Goal: Information Seeking & Learning: Find specific fact

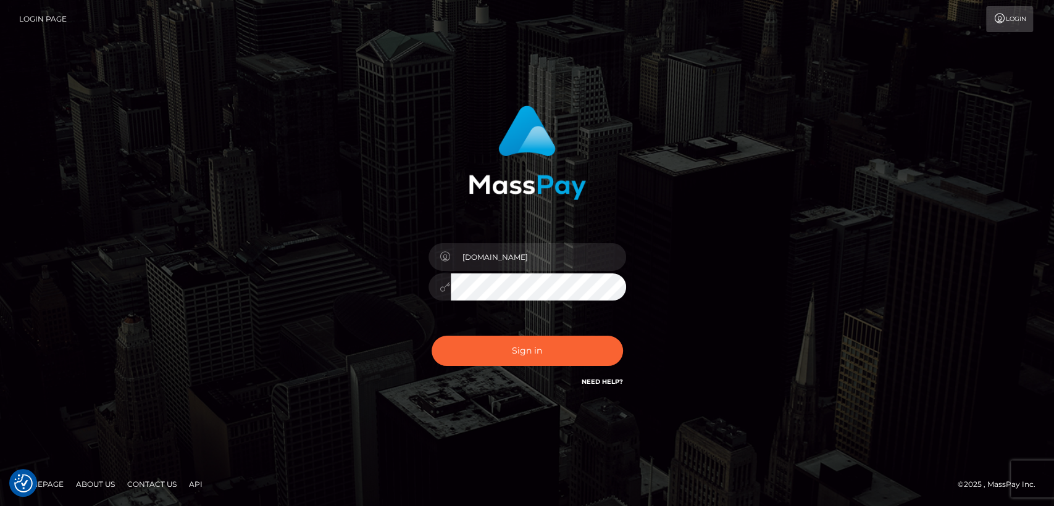
click at [484, 356] on button "Sign in" at bounding box center [527, 351] width 191 height 30
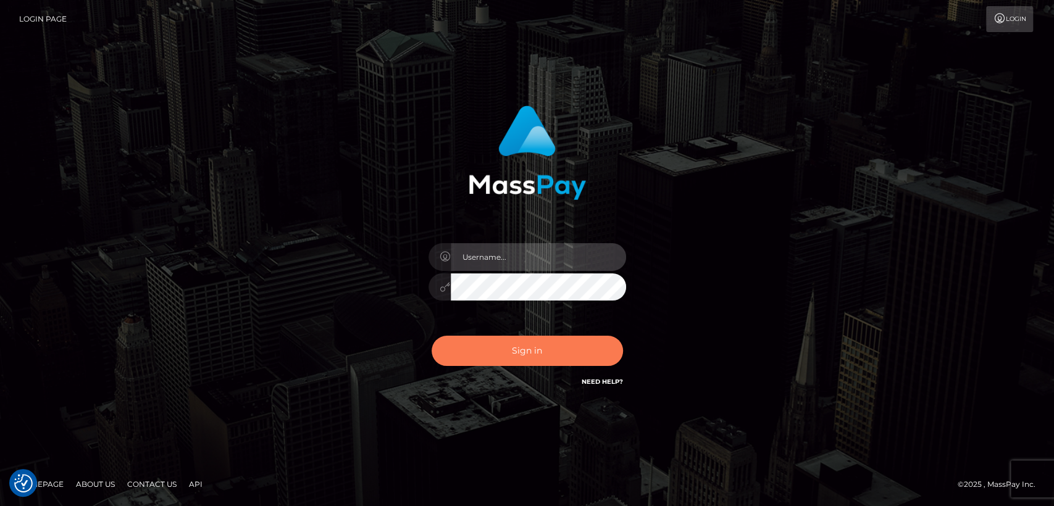
type input "[DOMAIN_NAME]"
click at [569, 343] on button "Sign in" at bounding box center [527, 351] width 191 height 30
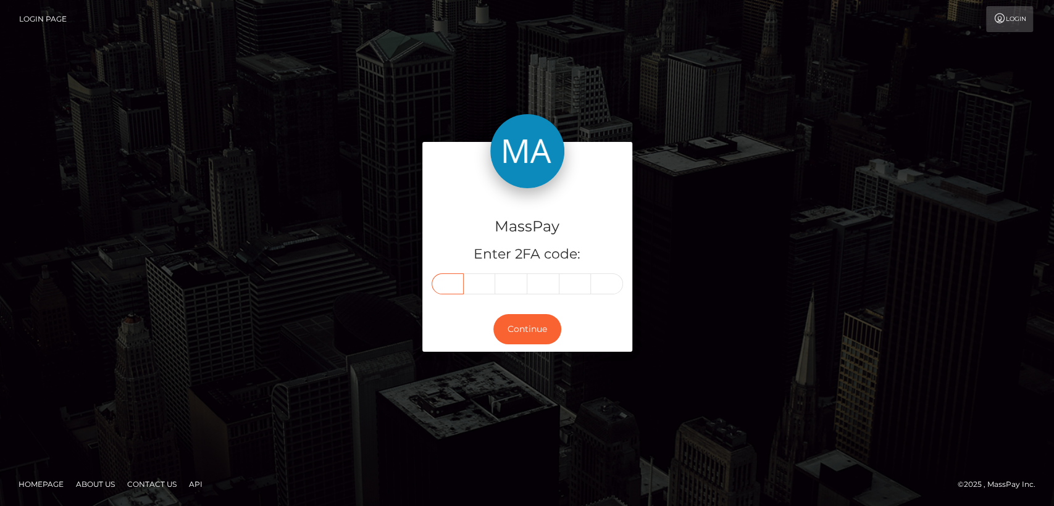
paste input "5"
type input "5"
type input "3"
type input "6"
type input "2"
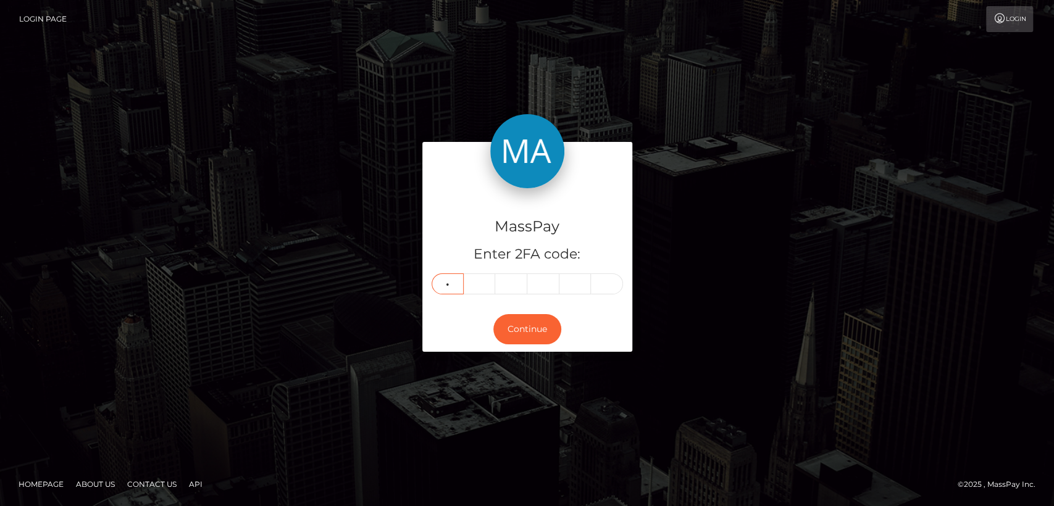
type input "2"
type input "3"
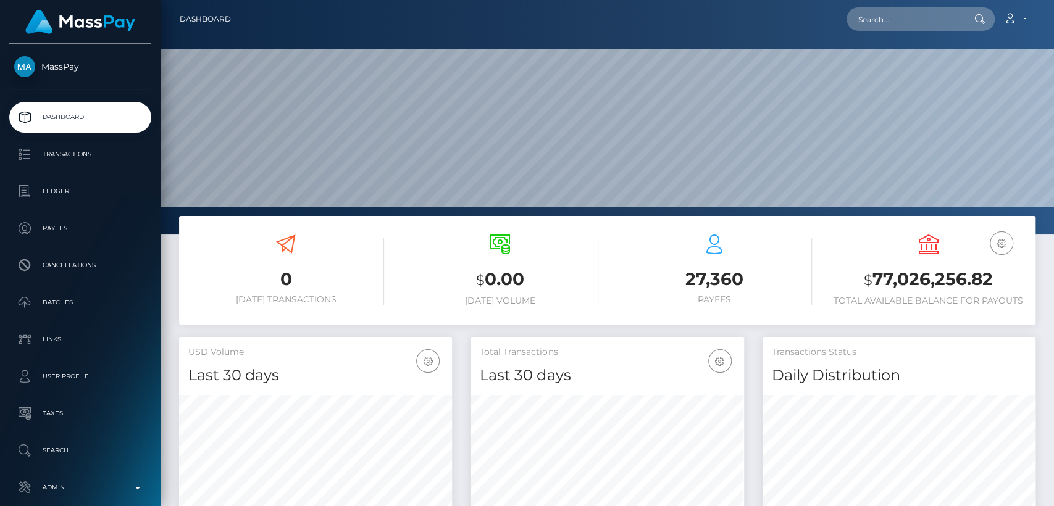
scroll to position [218, 273]
click at [922, 19] on input "text" at bounding box center [904, 18] width 116 height 23
paste input "femgoddess3@gmail.com"
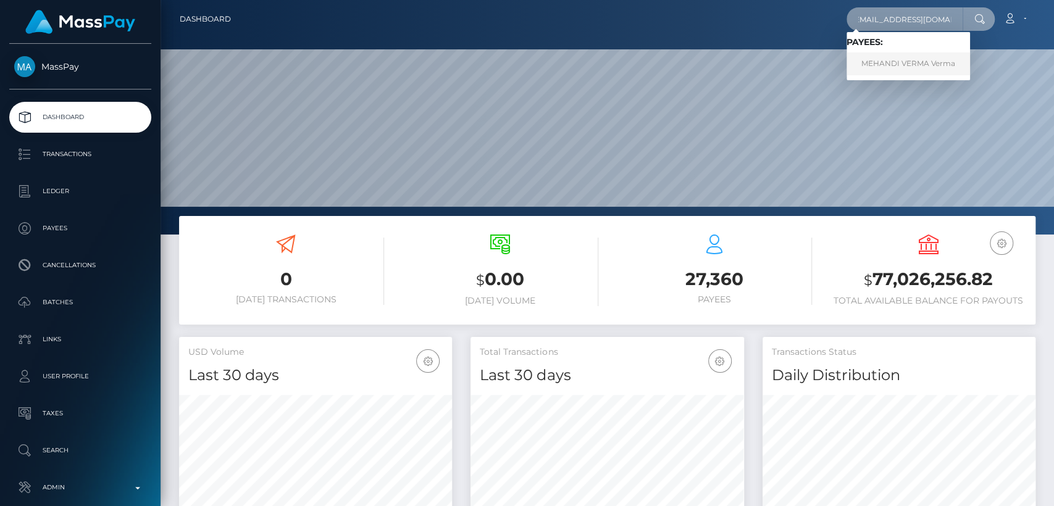
type input "femgoddess3@gmail.com"
click at [916, 65] on link "MEHANDI VERMA Verma" at bounding box center [907, 63] width 123 height 23
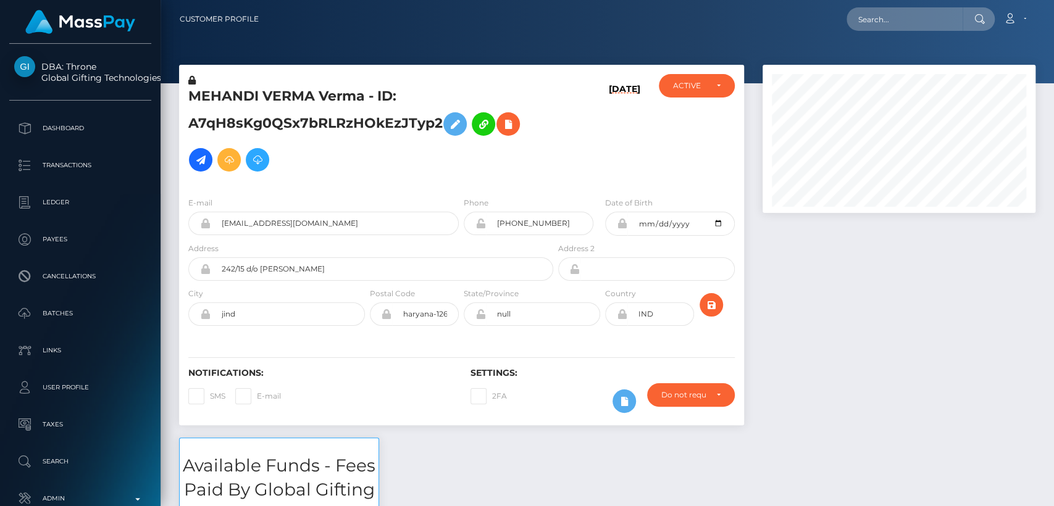
scroll to position [148, 273]
click at [825, 392] on div at bounding box center [898, 251] width 291 height 373
click at [327, 310] on input "jind" at bounding box center [288, 314] width 154 height 23
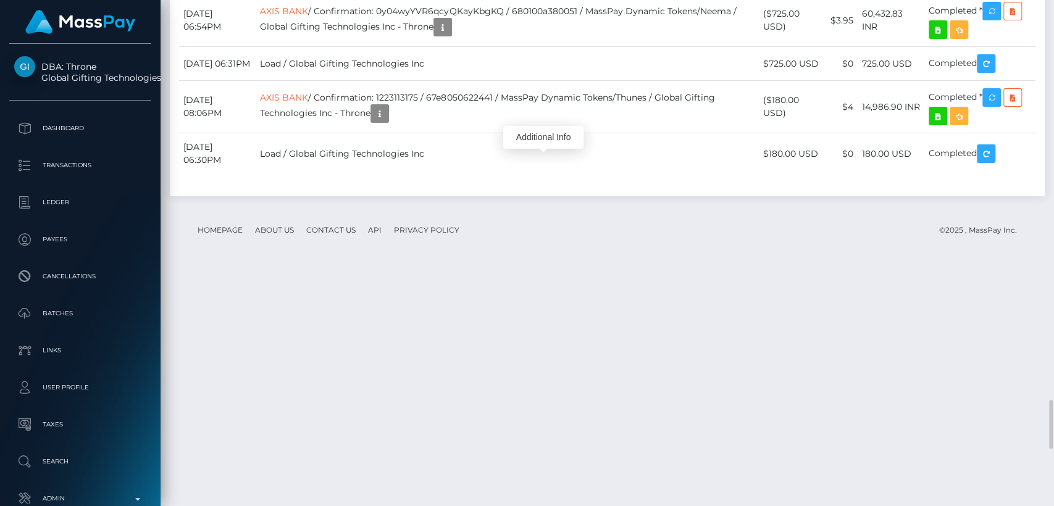
click at [543, 138] on div "Additional Info" at bounding box center [543, 137] width 80 height 23
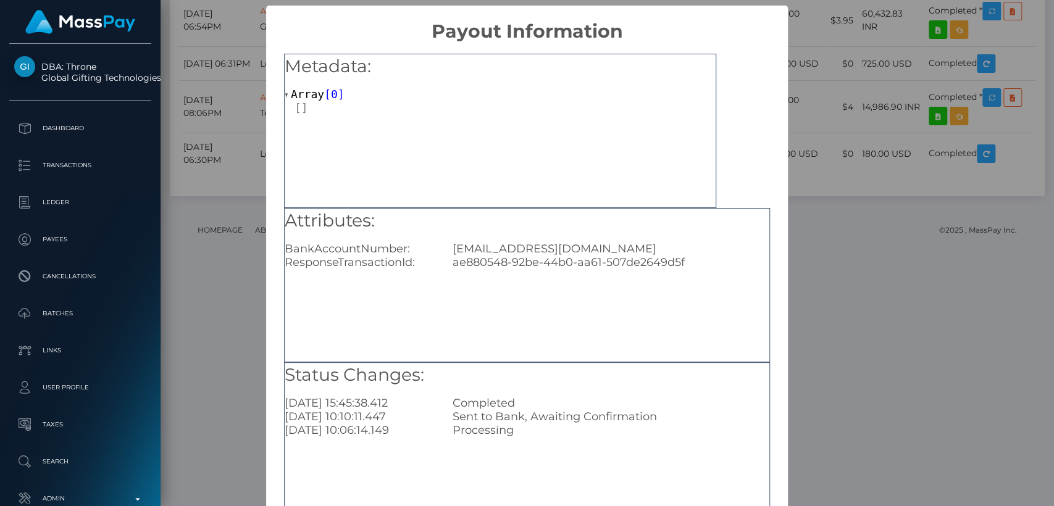
click at [908, 92] on div "× Payout Information Metadata: Array [ 0 ] Attributes: BankAccountNumber: justi…" at bounding box center [527, 253] width 1054 height 506
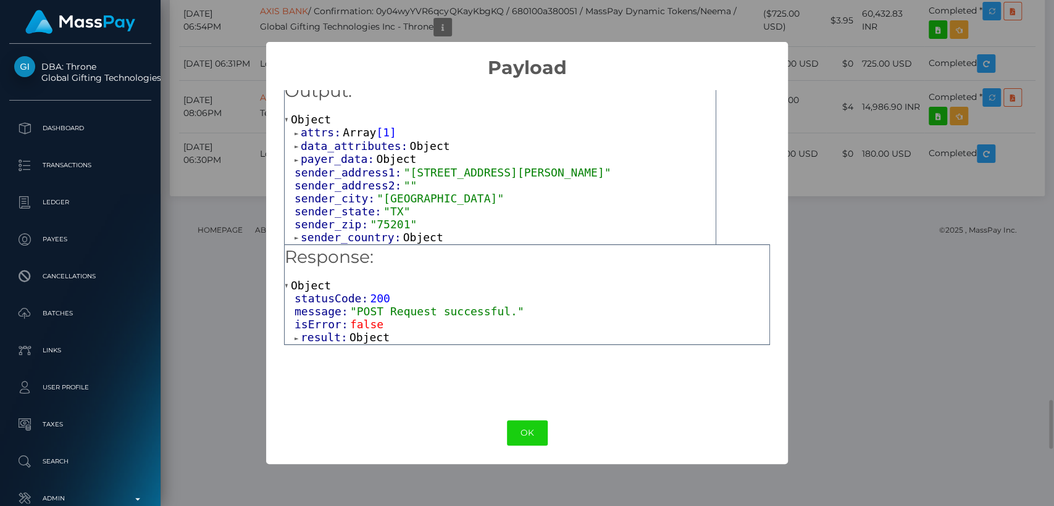
scroll to position [13, 0]
click at [296, 162] on span at bounding box center [298, 159] width 6 height 8
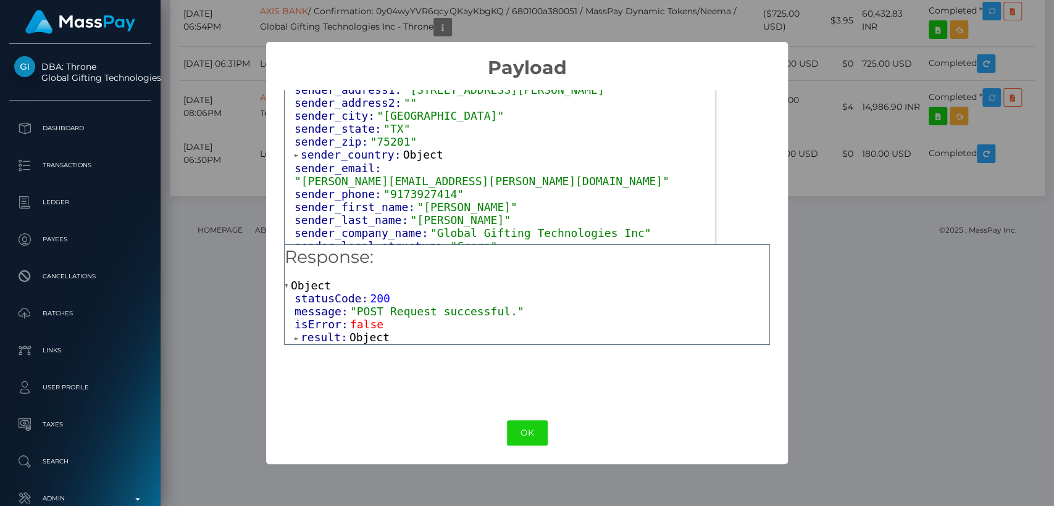
scroll to position [128, 0]
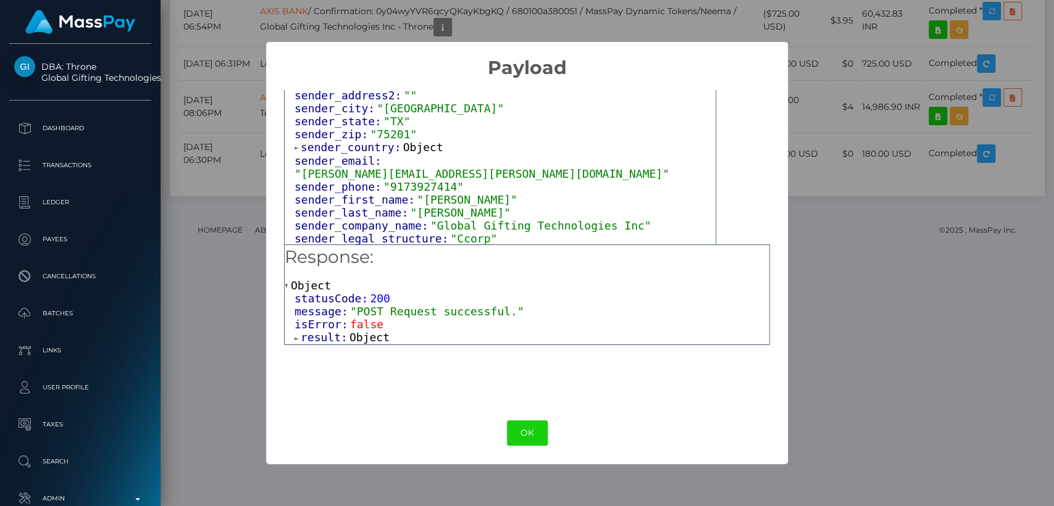
click at [295, 150] on span at bounding box center [298, 148] width 6 height 8
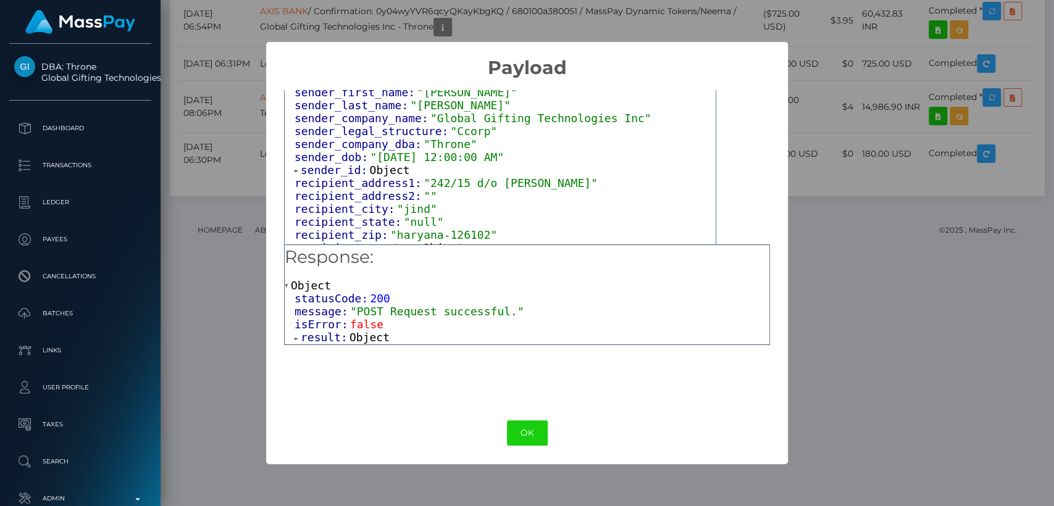
scroll to position [290, 0]
click at [293, 162] on div "attrs: Array [ 1 ] data_attributes: Object payer_data: Object country_code: "CA…" at bounding box center [500, 316] width 431 height 937
click at [298, 164] on span at bounding box center [298, 168] width 6 height 8
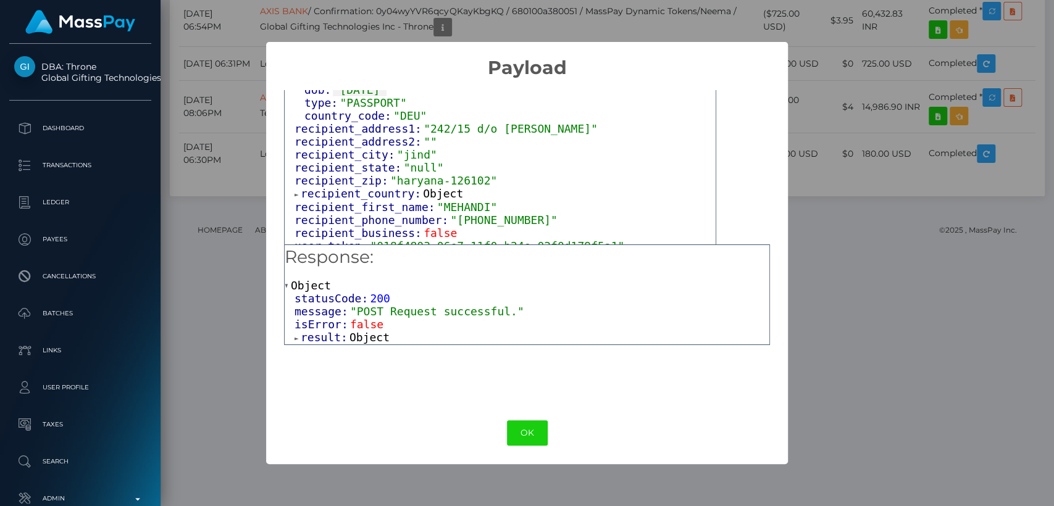
scroll to position [459, 0]
click at [295, 190] on span at bounding box center [298, 194] width 6 height 8
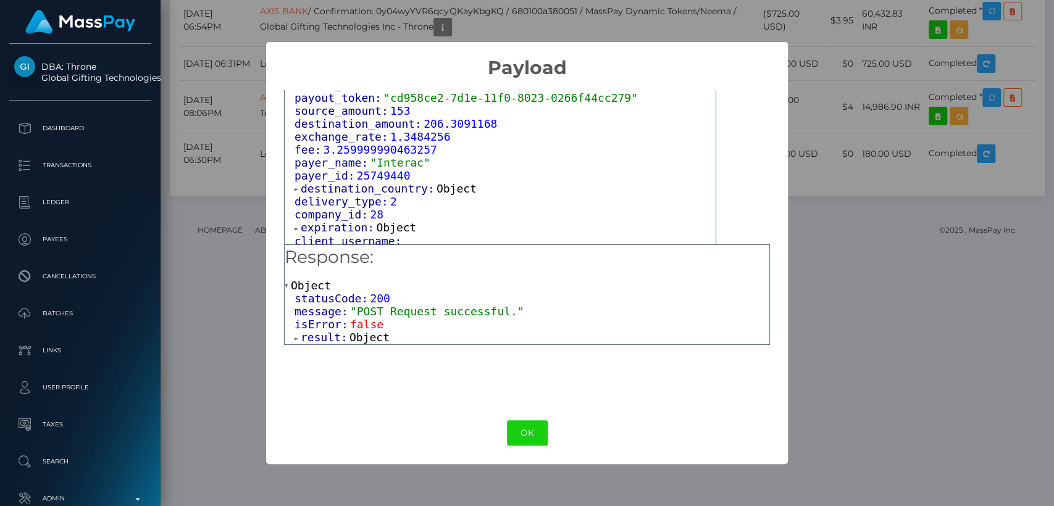
scroll to position [806, 0]
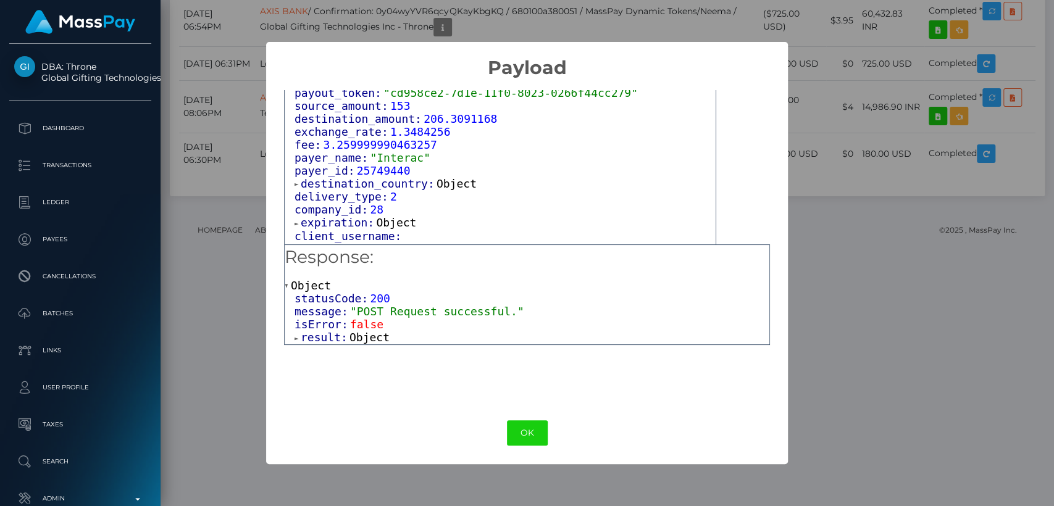
click at [299, 186] on span at bounding box center [298, 184] width 6 height 8
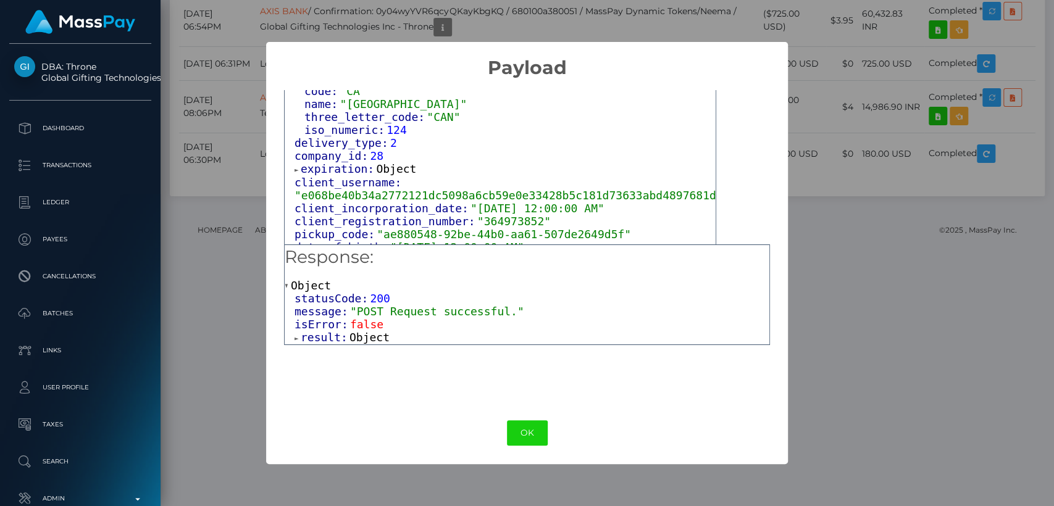
scroll to position [913, 0]
click at [295, 171] on span at bounding box center [298, 169] width 6 height 8
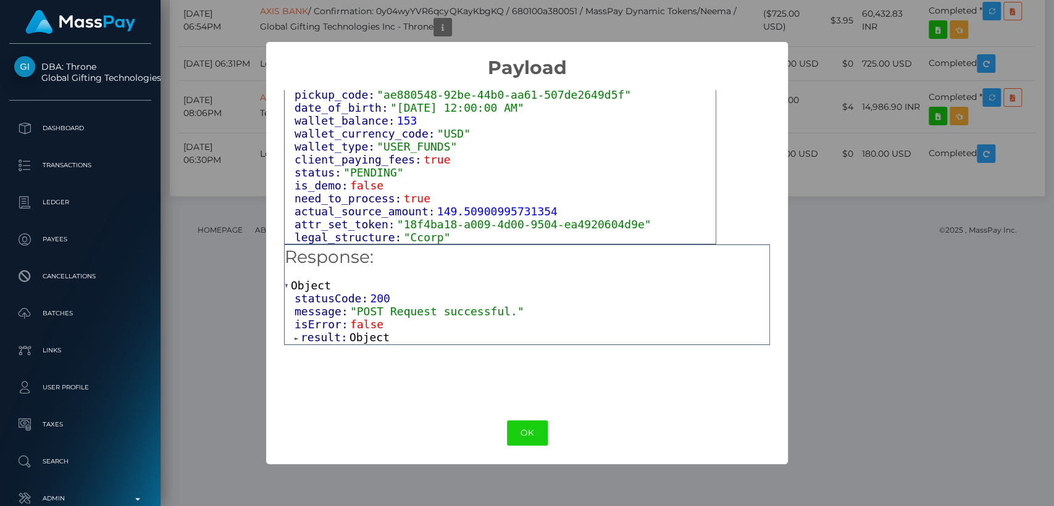
scroll to position [1080, 0]
click at [289, 286] on span at bounding box center [288, 286] width 6 height 8
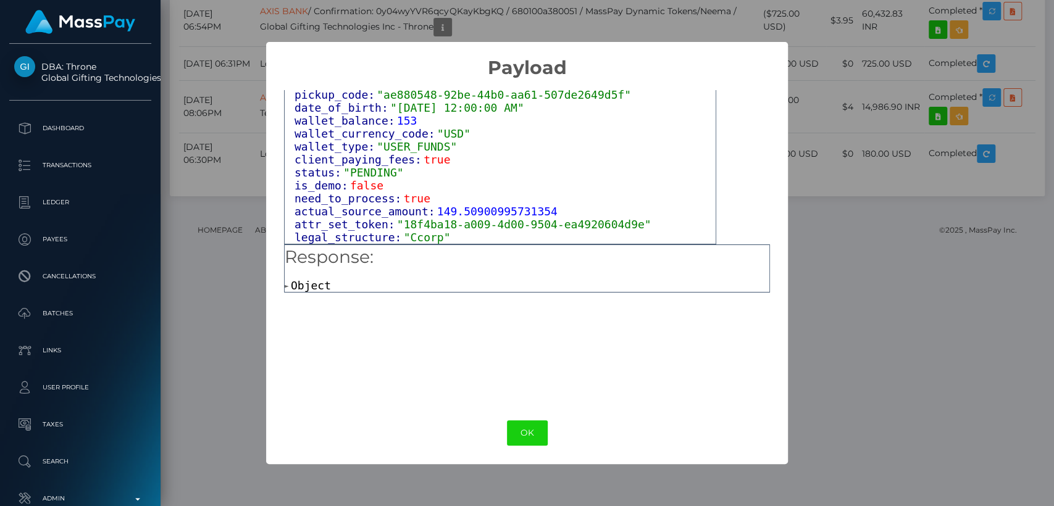
click at [289, 286] on span at bounding box center [288, 286] width 6 height 8
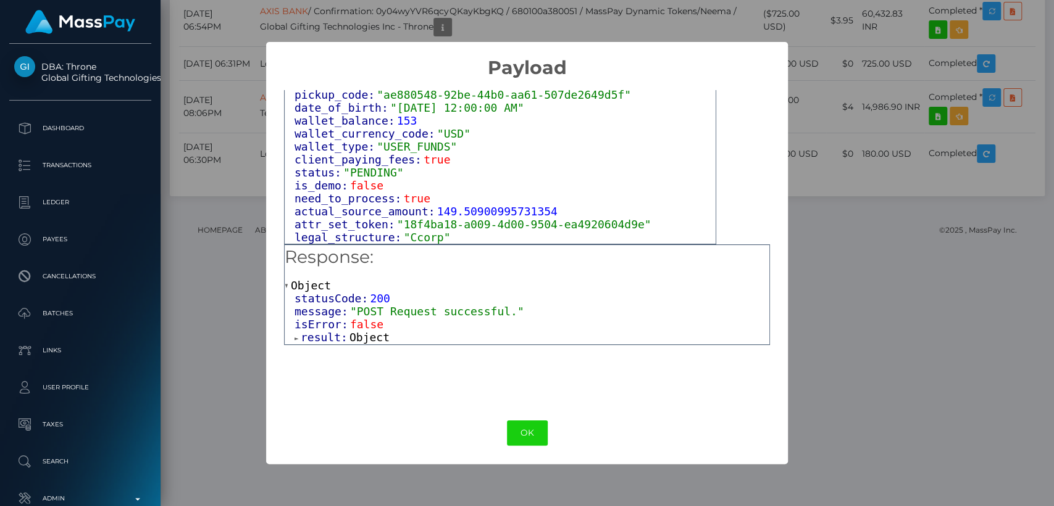
click at [296, 338] on span at bounding box center [298, 339] width 6 height 8
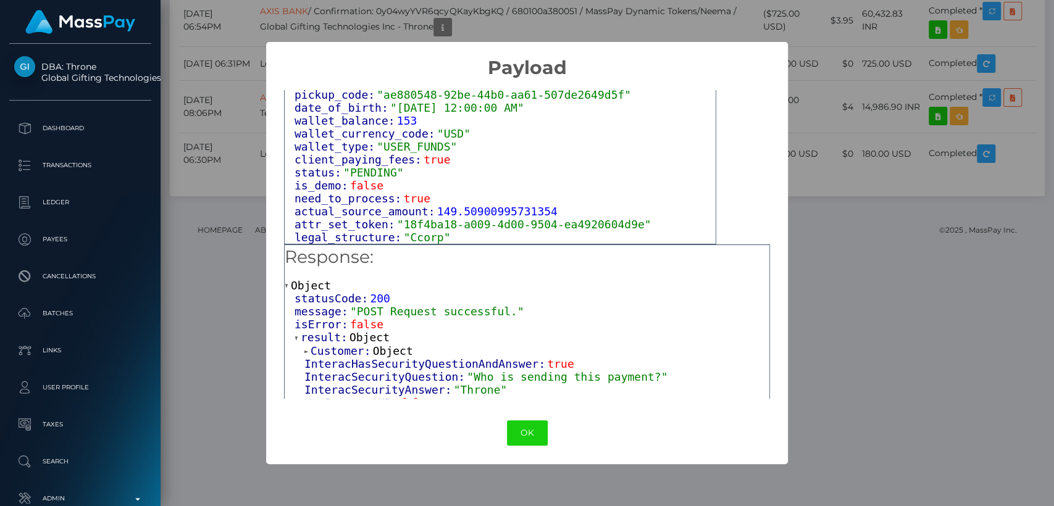
click at [306, 352] on span at bounding box center [307, 352] width 6 height 8
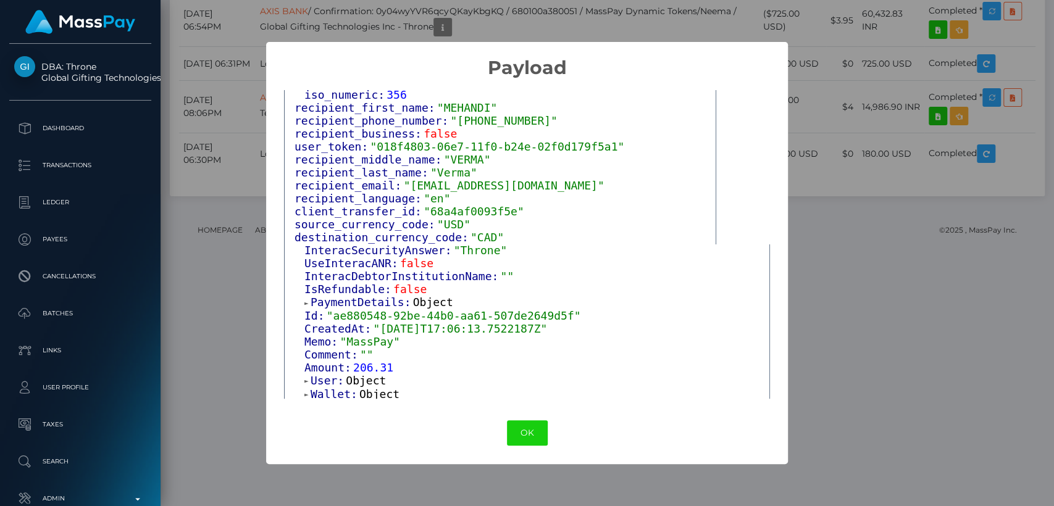
scroll to position [345, 0]
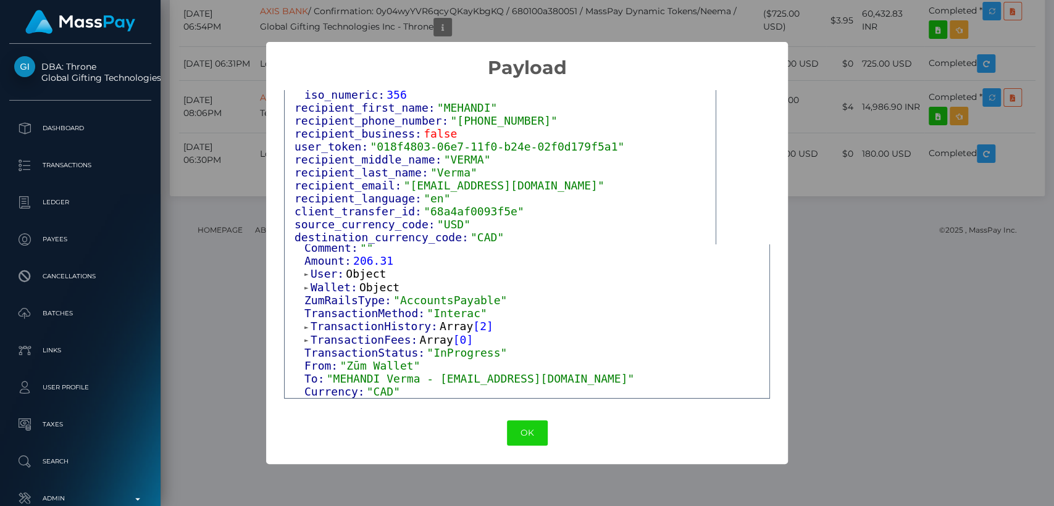
click at [914, 102] on div "× Payload Output: Object attrs: Array [ 1 ] data_attributes: Object payer_data:…" at bounding box center [527, 253] width 1054 height 506
click at [529, 433] on button "OK" at bounding box center [527, 432] width 41 height 25
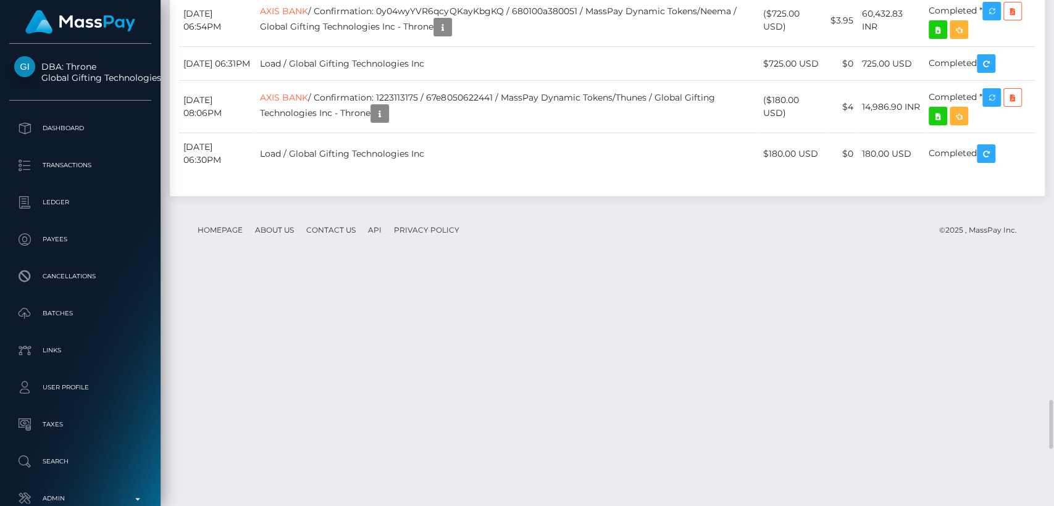
scroll to position [148, 273]
click at [551, 135] on div "Additional Info" at bounding box center [543, 137] width 80 height 23
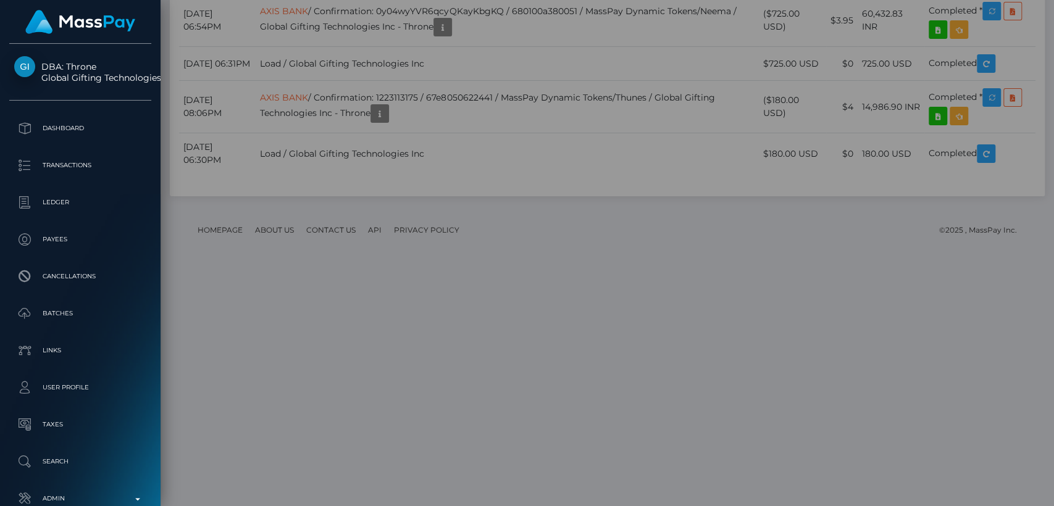
click at [550, 140] on div "Additional Info" at bounding box center [543, 137] width 80 height 23
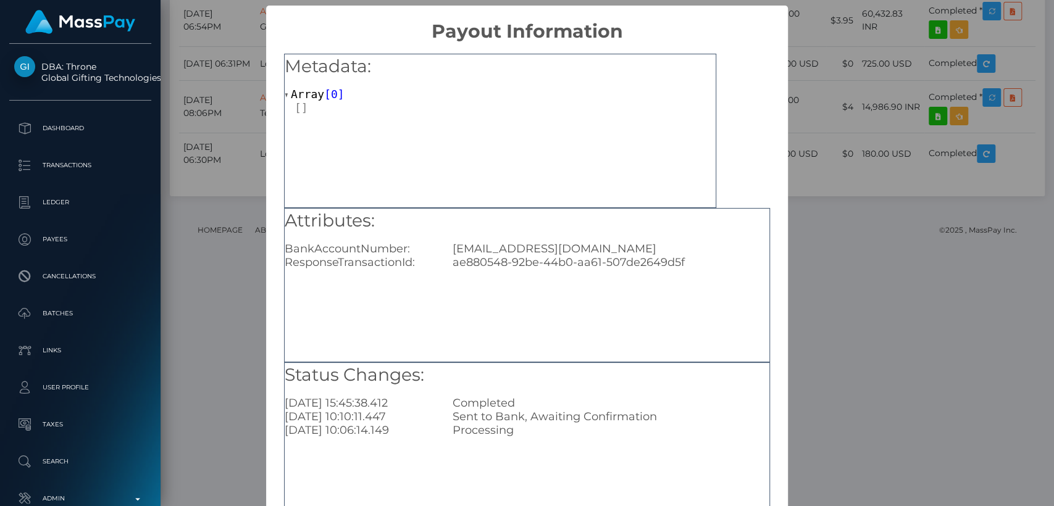
scroll to position [0, 0]
click at [790, 94] on div "× Payout Information Metadata: Array [ 0 ] Attributes: BankAccountNumber: justi…" at bounding box center [527, 253] width 1054 height 506
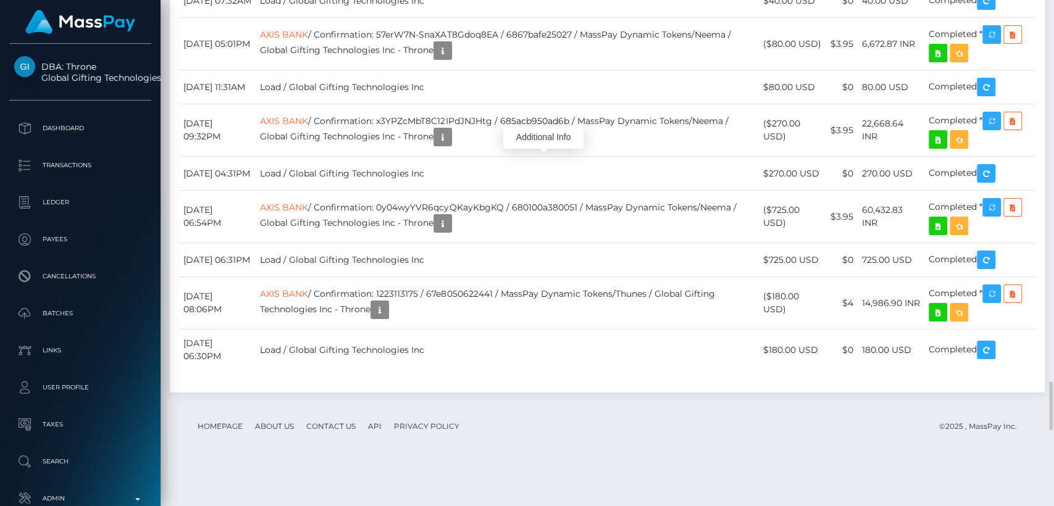
scroll to position [4019, 0]
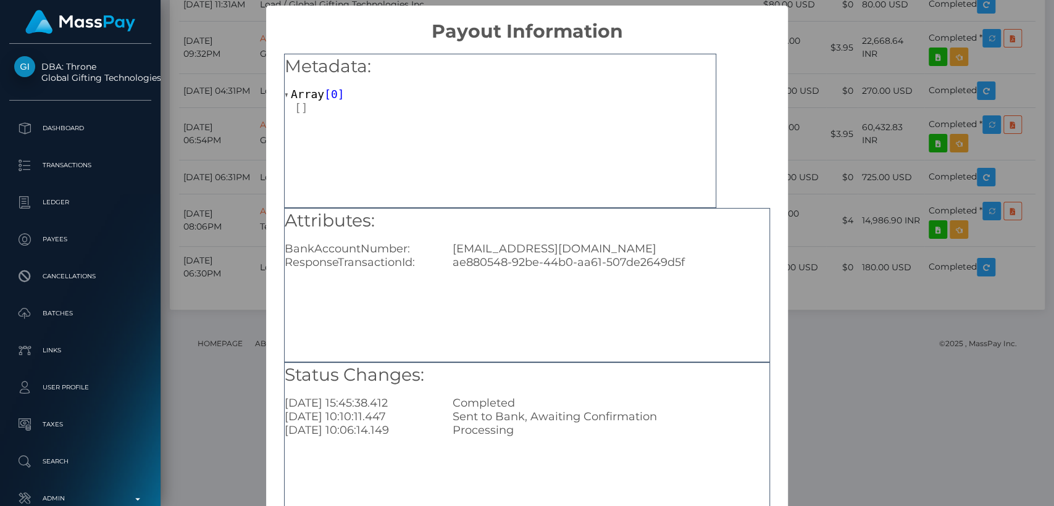
click at [889, 152] on div "× Payout Information Metadata: Array [ 0 ] Attributes: BankAccountNumber: justi…" at bounding box center [527, 253] width 1054 height 506
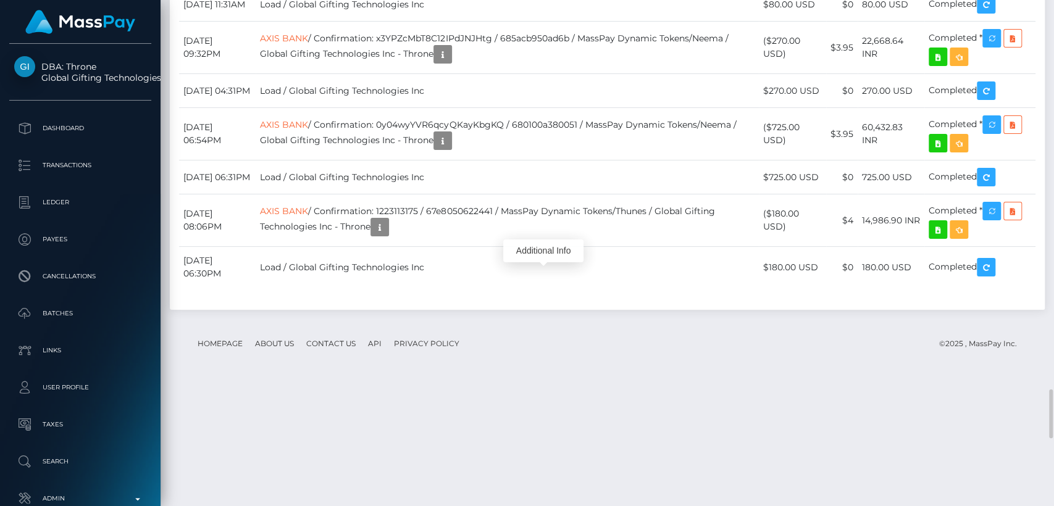
scroll to position [148, 273]
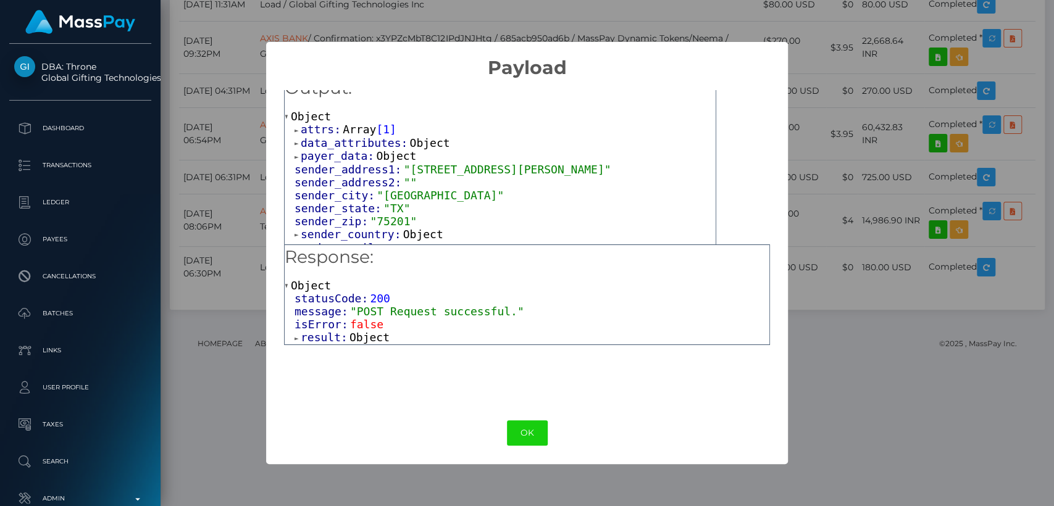
scroll to position [17, 0]
click at [296, 159] on span at bounding box center [298, 155] width 6 height 8
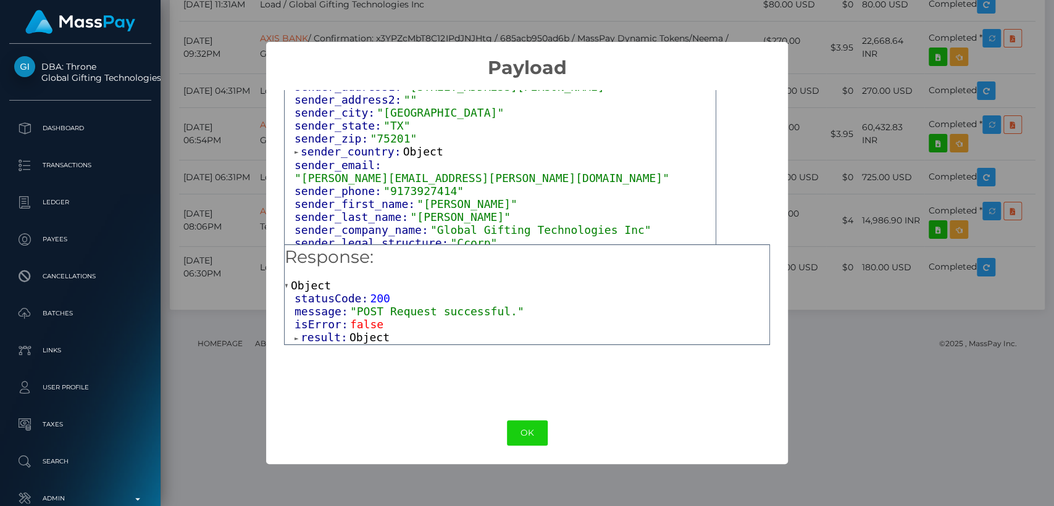
scroll to position [125, 0]
click at [298, 151] on span at bounding box center [298, 150] width 6 height 8
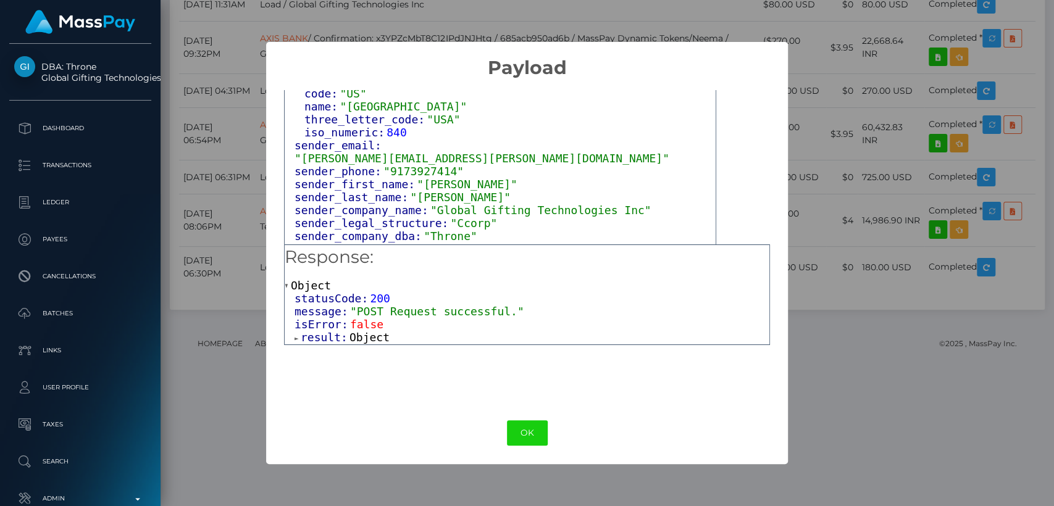
scroll to position [198, 0]
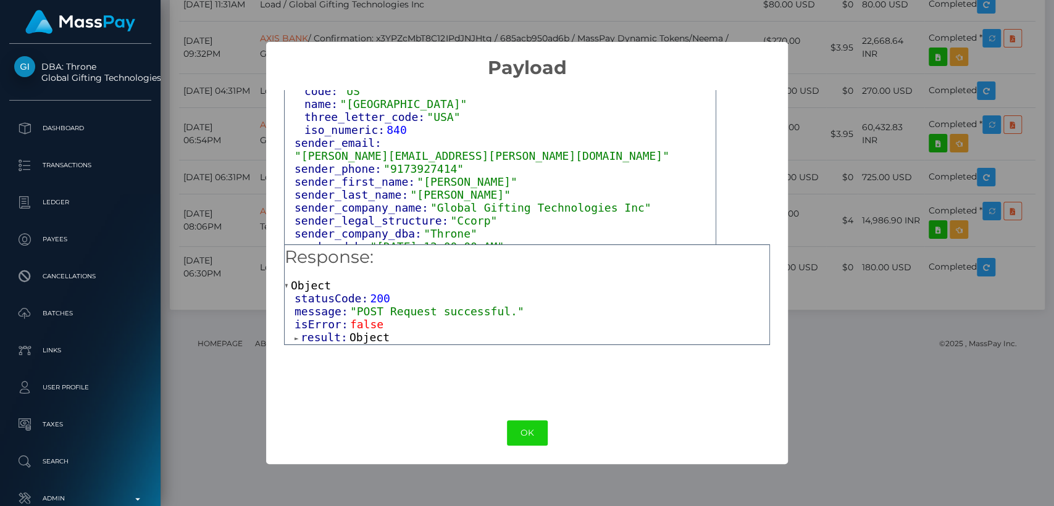
click at [847, 123] on div "× Payload Output: Object attrs: Array [ 1 ] data_attributes: Object payer_data:…" at bounding box center [527, 253] width 1054 height 506
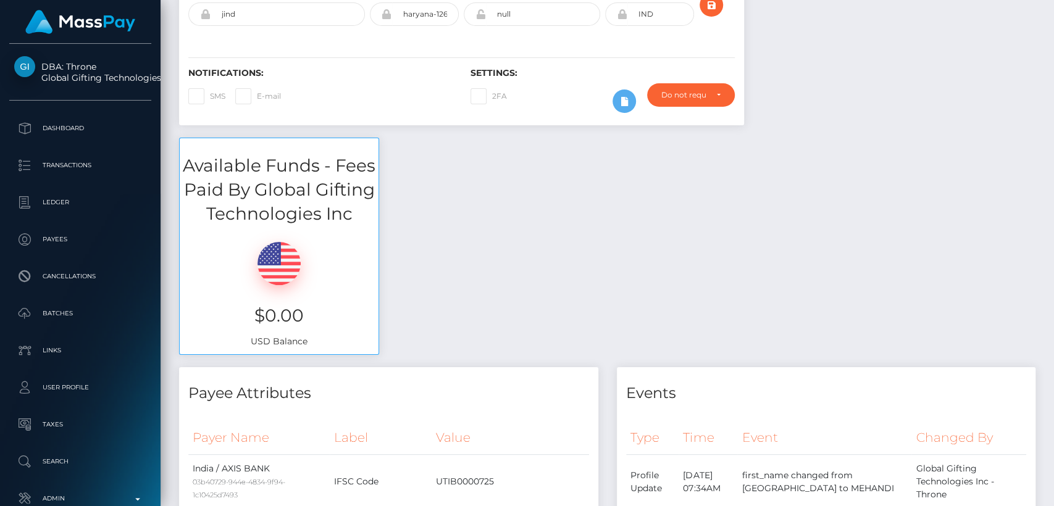
scroll to position [0, 0]
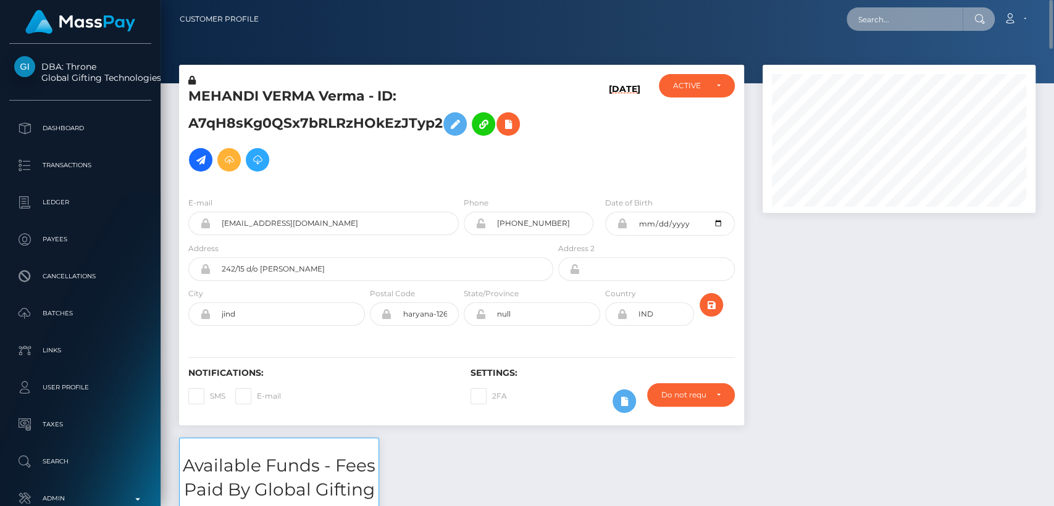
click at [890, 18] on input "text" at bounding box center [904, 18] width 116 height 23
paste input "daloressd2@gmail.com"
type input "daloressd2@gmail.com"
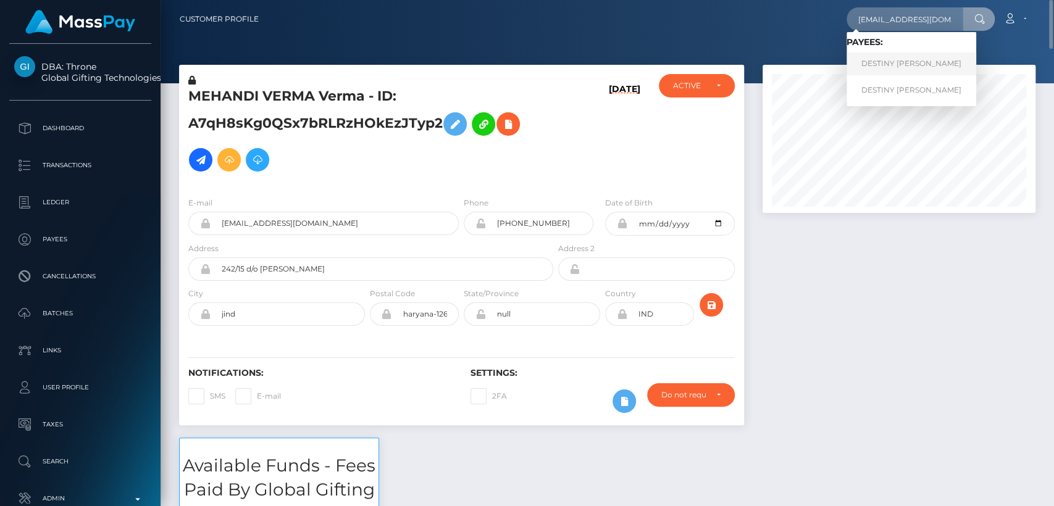
click at [894, 67] on link "DESTINY BRIANNA DEAN" at bounding box center [911, 63] width 130 height 23
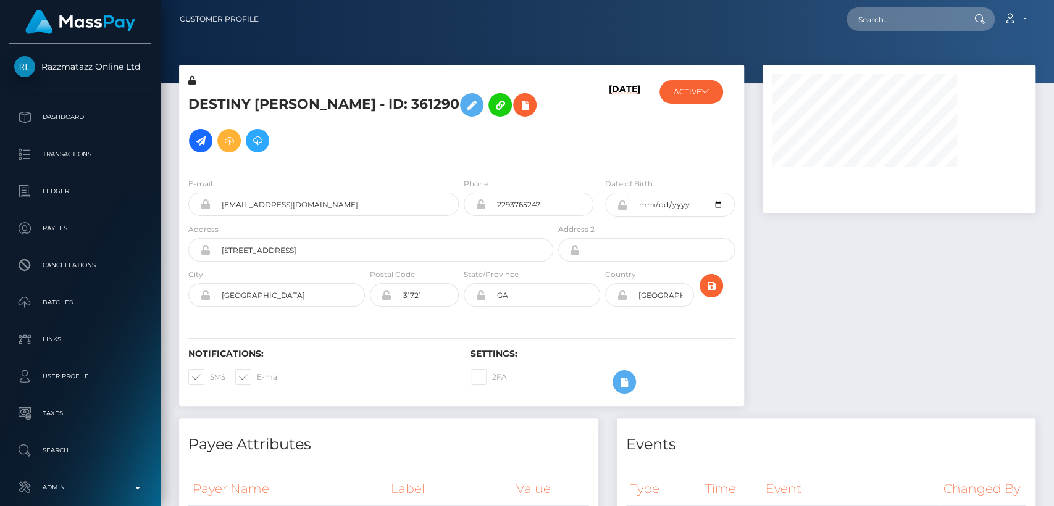
click at [893, 346] on div at bounding box center [898, 242] width 291 height 354
click at [711, 99] on button "ACTIVE" at bounding box center [691, 91] width 64 height 23
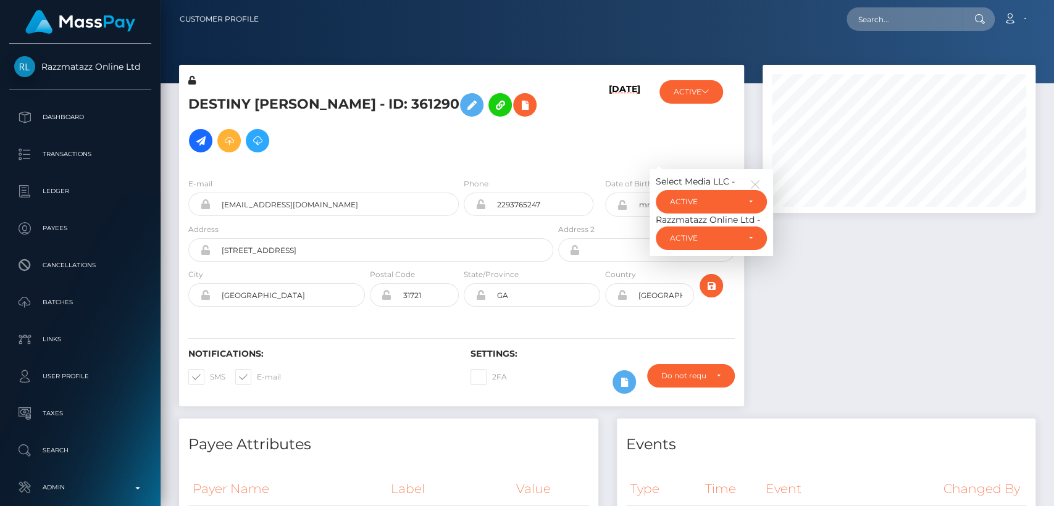
click at [781, 336] on div at bounding box center [898, 242] width 291 height 354
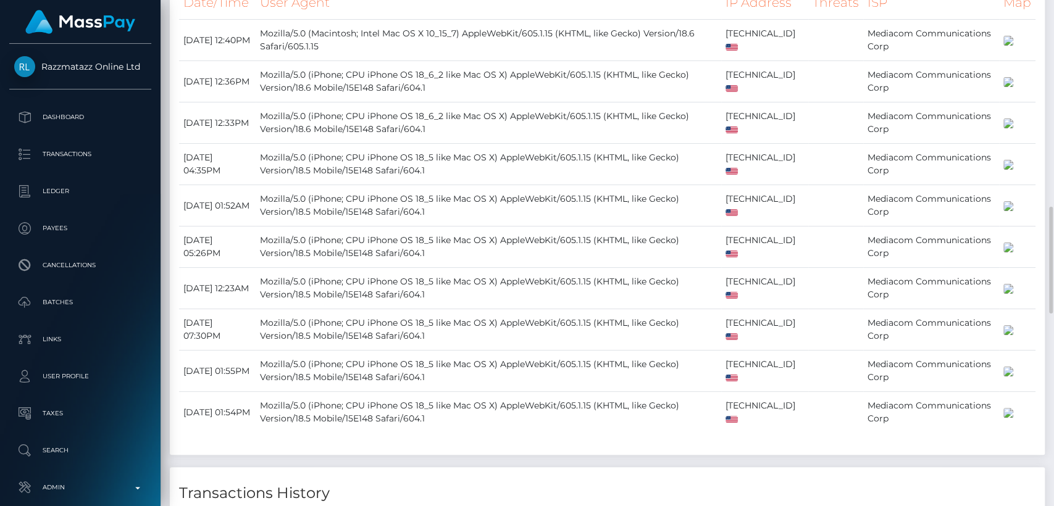
scroll to position [977, 0]
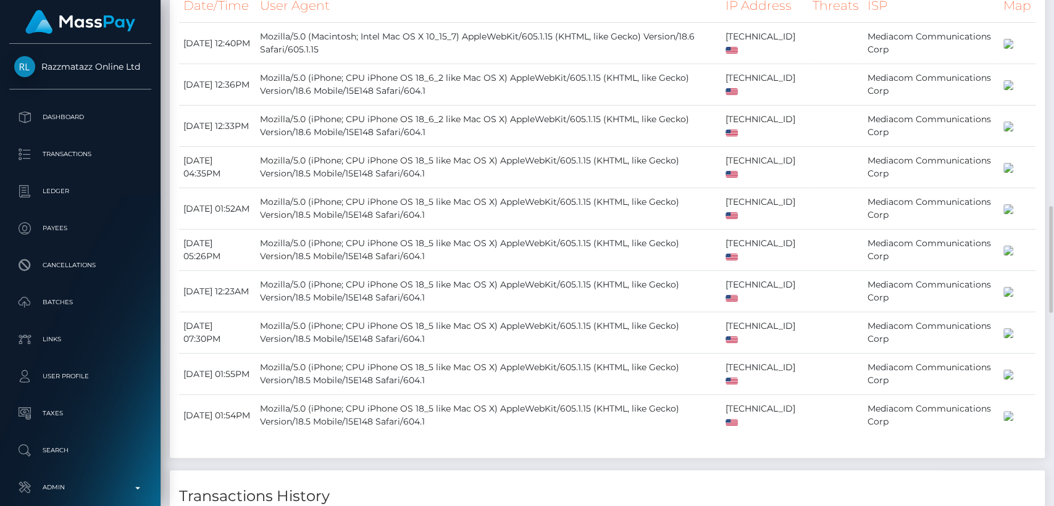
click at [459, 271] on td "Mozilla/5.0 (iPhone; CPU iPhone OS 18_5 like Mac OS X) AppleWebKit/605.1.15 (KH…" at bounding box center [489, 250] width 466 height 41
drag, startPoint x: 459, startPoint y: 348, endPoint x: 440, endPoint y: 367, distance: 27.1
click at [440, 271] on td "Mozilla/5.0 (iPhone; CPU iPhone OS 18_5 like Mac OS X) AppleWebKit/605.1.15 (KH…" at bounding box center [489, 250] width 466 height 41
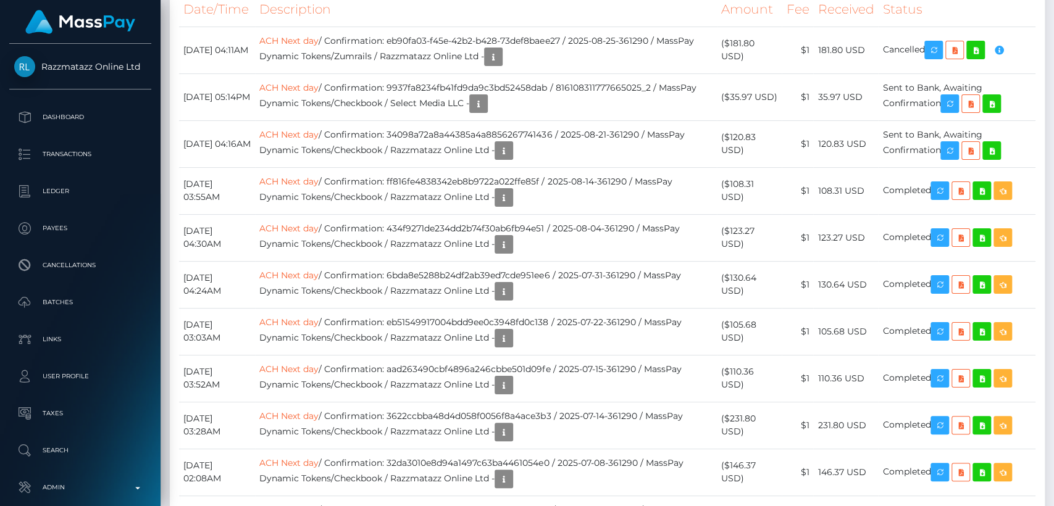
scroll to position [0, 0]
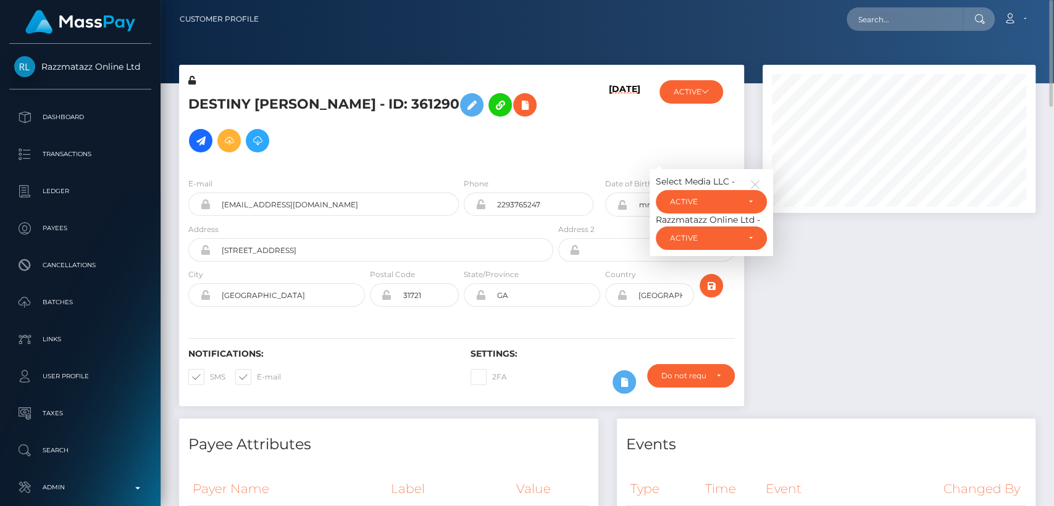
click at [225, 102] on h5 "DESTINY BRIANNA DEAN - ID: 361290" at bounding box center [367, 123] width 358 height 72
copy h5 "DESTINY"
click at [924, 9] on input "text" at bounding box center [904, 18] width 116 height 23
paste input "[EMAIL_ADDRESS][DOMAIN_NAME]"
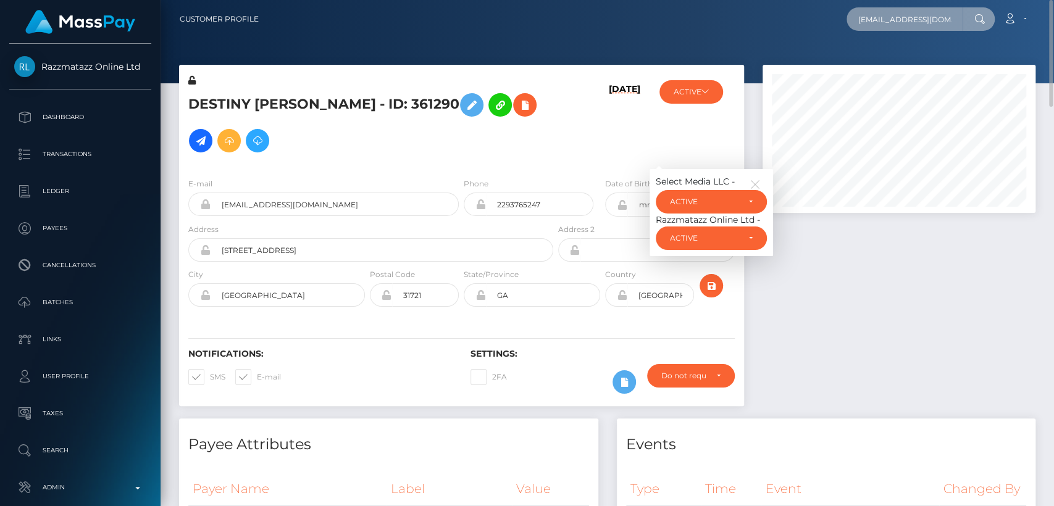
type input "[EMAIL_ADDRESS][DOMAIN_NAME]"
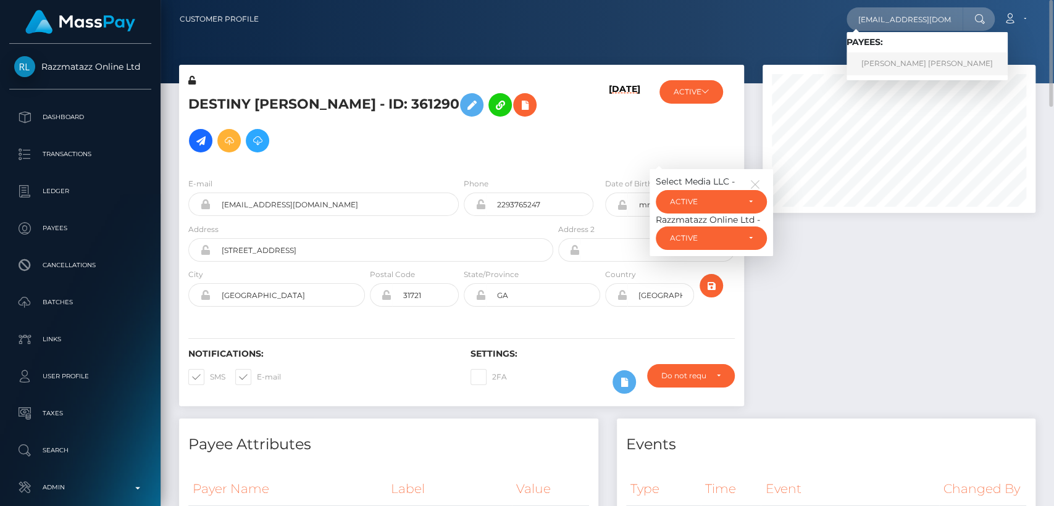
click at [917, 61] on link "[PERSON_NAME] [PERSON_NAME]" at bounding box center [926, 63] width 161 height 23
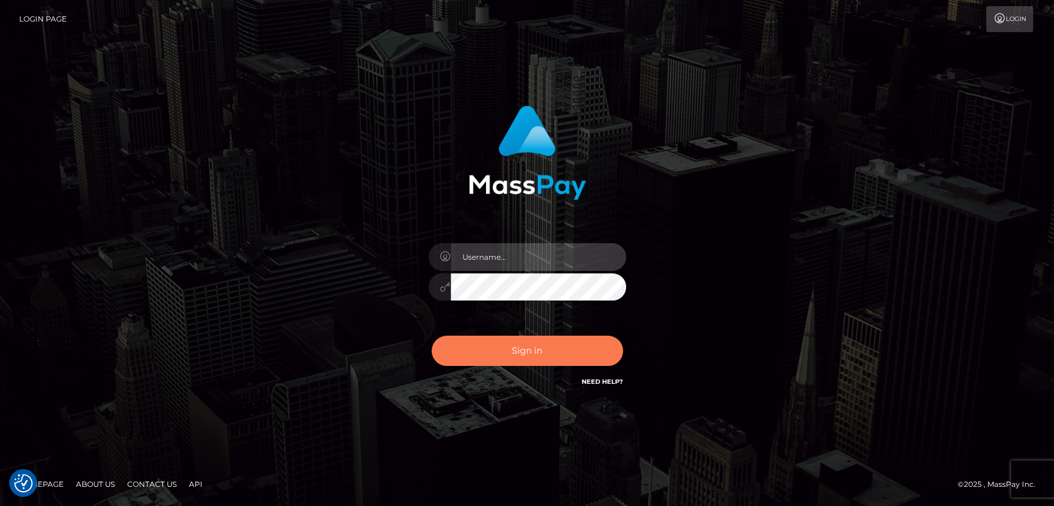
type input "[DOMAIN_NAME]"
click at [513, 356] on button "Sign in" at bounding box center [527, 351] width 191 height 30
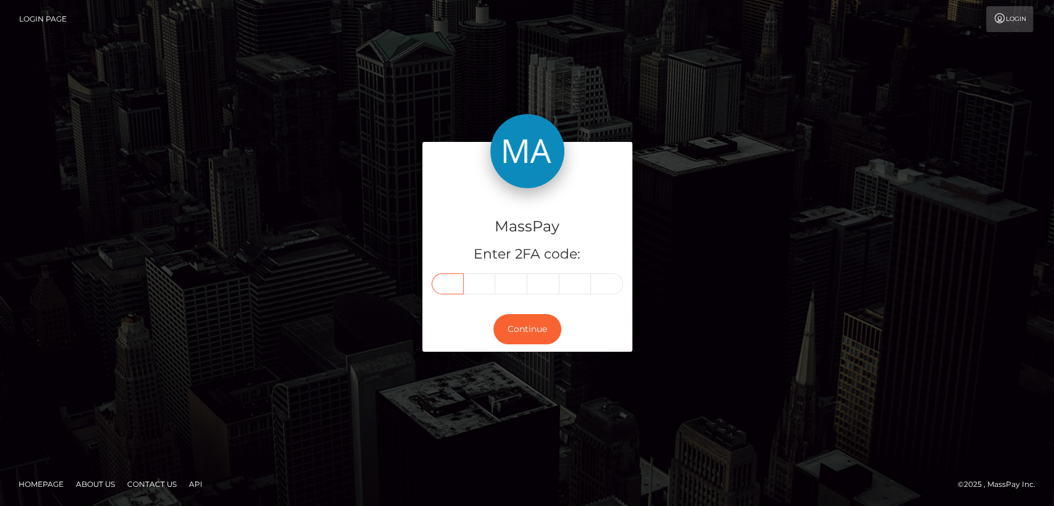
click at [449, 287] on input "text" at bounding box center [448, 284] width 32 height 21
paste input "5"
type input "5"
type input "9"
type input "7"
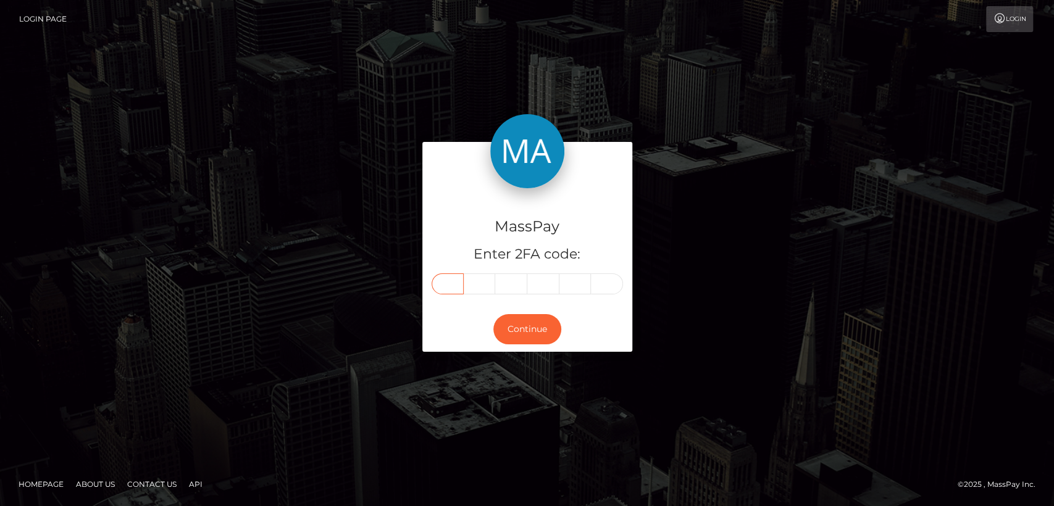
type input "9"
type input "8"
type input "1"
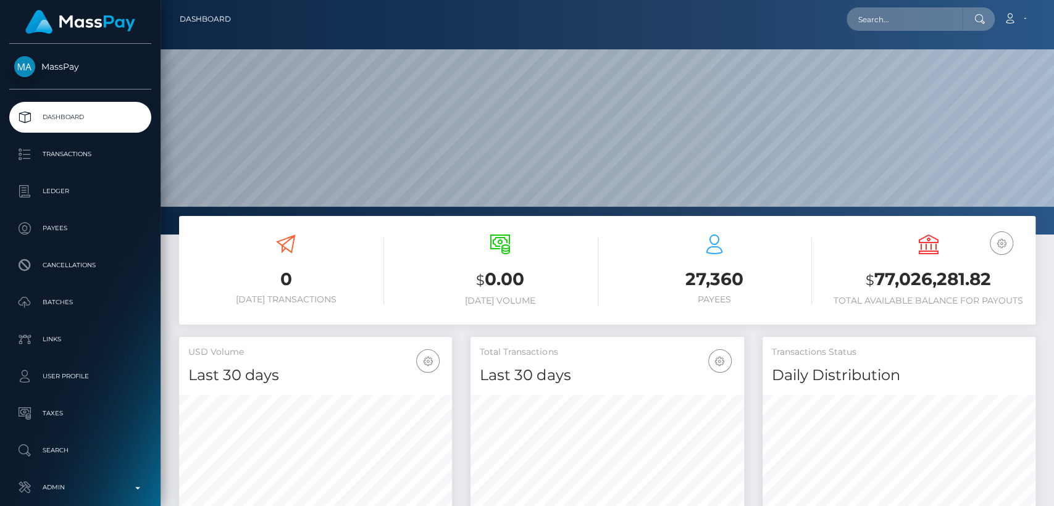
scroll to position [218, 273]
click at [892, 26] on input "text" at bounding box center [904, 18] width 116 height 23
paste input "[EMAIL_ADDRESS][DOMAIN_NAME]"
type input "[EMAIL_ADDRESS][DOMAIN_NAME]"
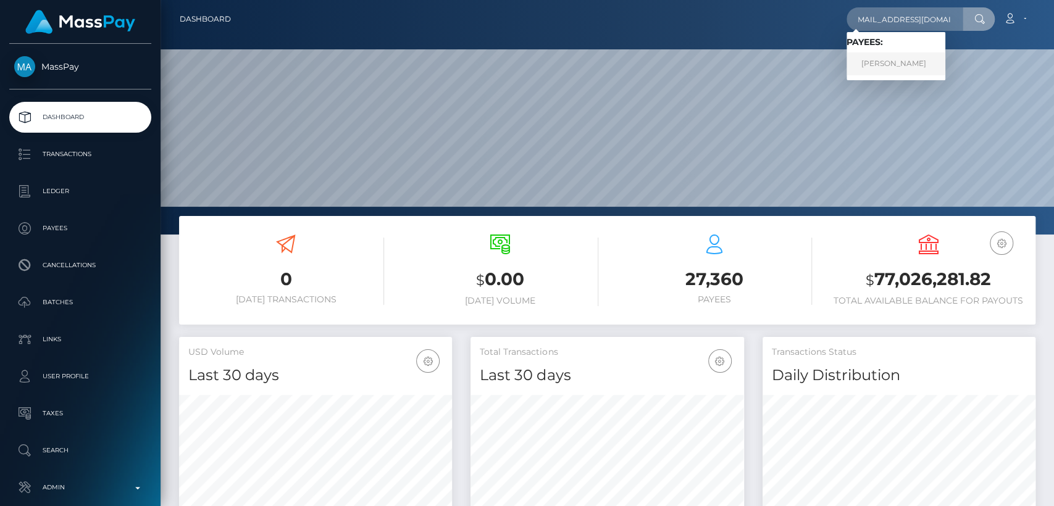
scroll to position [0, 0]
click at [892, 70] on link "[PERSON_NAME]" at bounding box center [895, 63] width 99 height 23
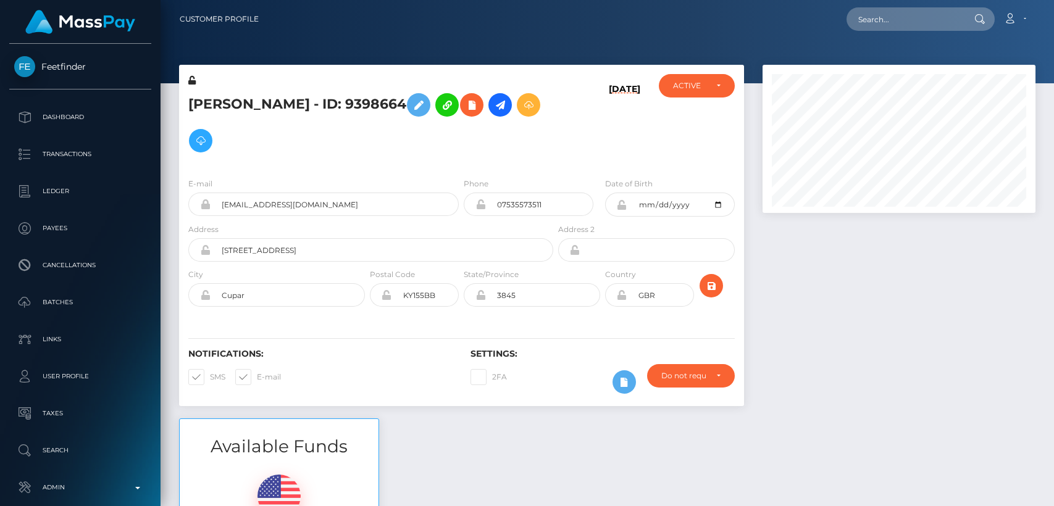
click at [906, 222] on div "Cerys McNair - ID: 9398664 08/25/25 ACTIVE" at bounding box center [607, 242] width 875 height 354
click at [866, 338] on div at bounding box center [898, 242] width 291 height 354
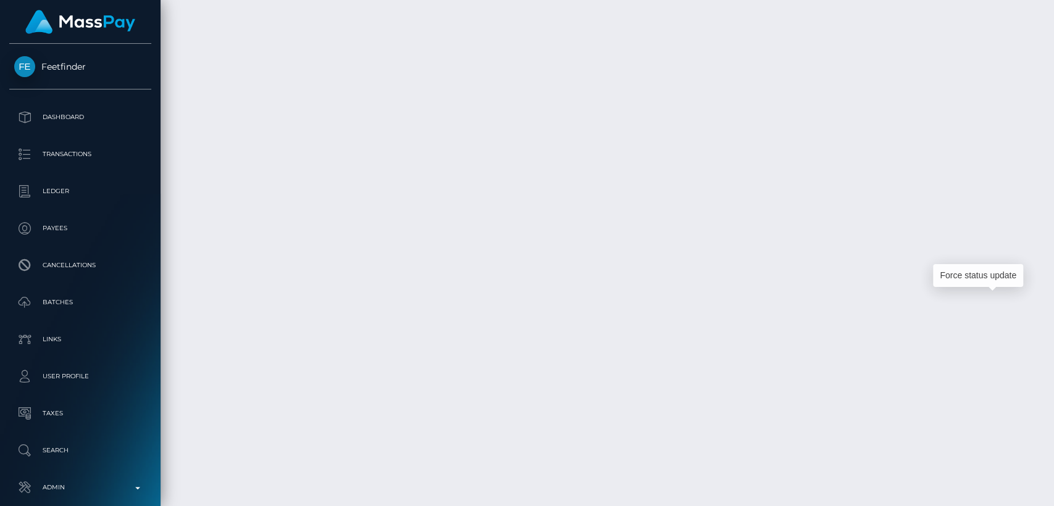
click at [1006, 270] on body "Feetfinder Dashboard Transactions Ledger Payees Cancellations Links" at bounding box center [527, 253] width 1054 height 506
click at [967, 275] on div "Force status update" at bounding box center [978, 275] width 90 height 23
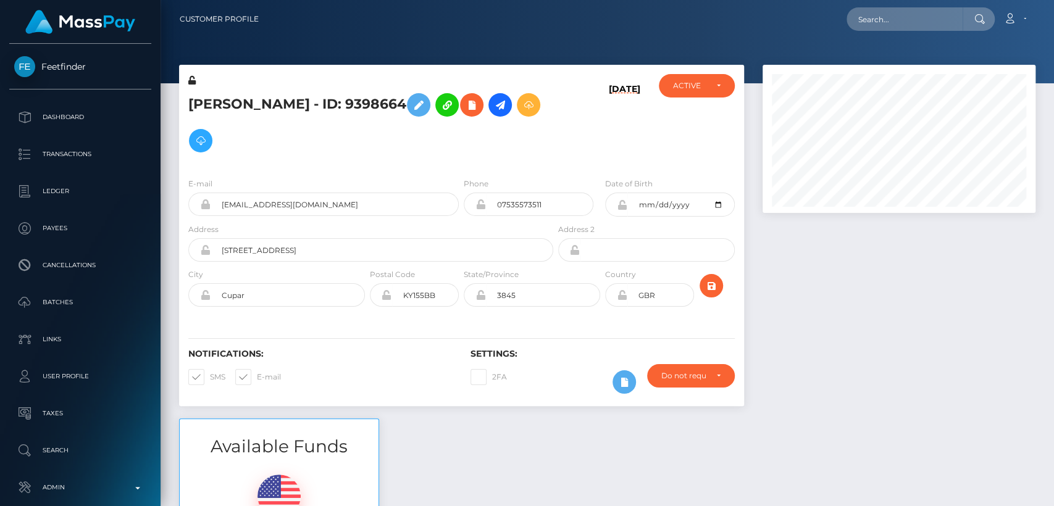
scroll to position [148, 273]
click at [858, 17] on input "text" at bounding box center [904, 18] width 116 height 23
paste input "[EMAIL_ADDRESS][DOMAIN_NAME]"
type input "[EMAIL_ADDRESS][DOMAIN_NAME]"
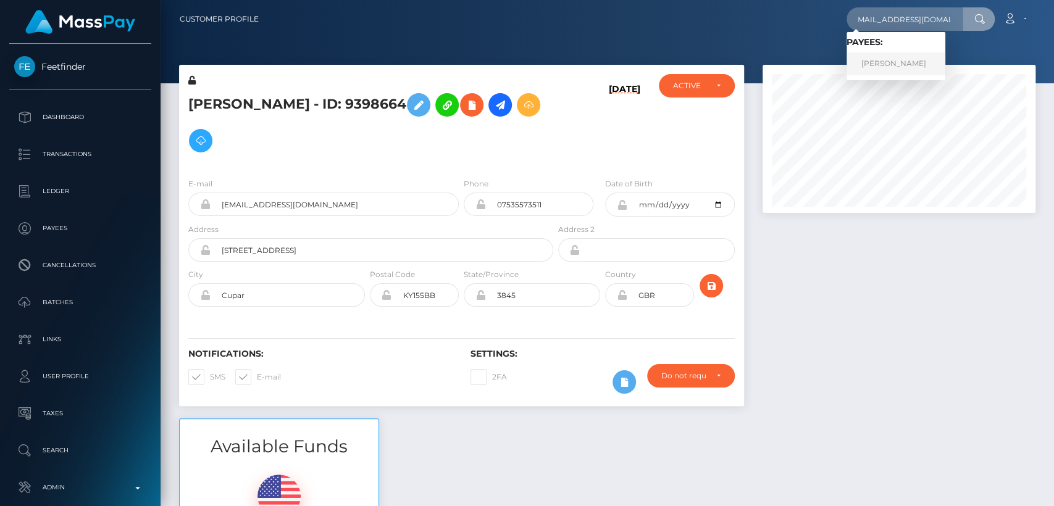
scroll to position [0, 0]
click at [927, 59] on link "[PERSON_NAME]" at bounding box center [895, 63] width 99 height 23
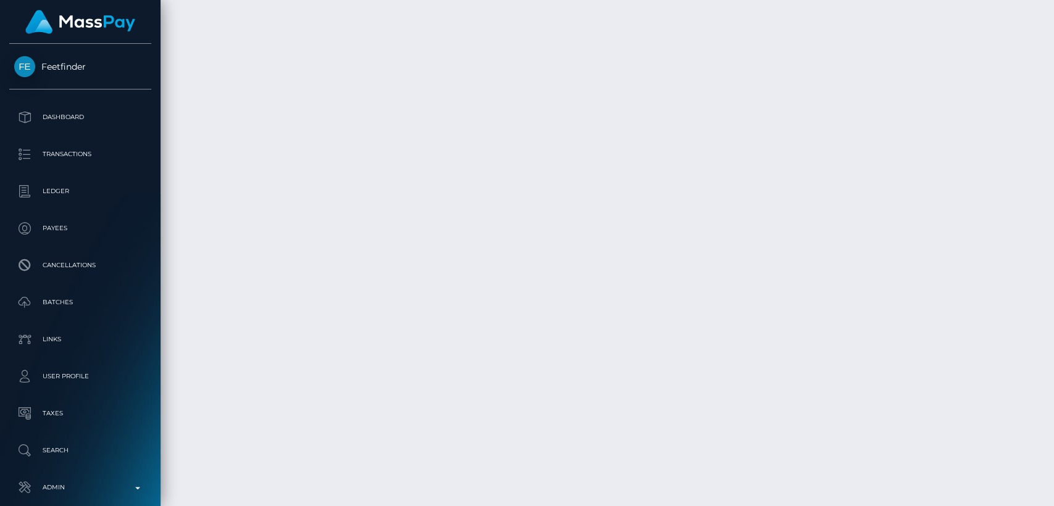
scroll to position [2647, 0]
click at [527, 333] on body "Feetfinder Dashboard Transactions Ledger Payees Cancellations Links" at bounding box center [527, 253] width 1054 height 506
click at [532, 338] on body "Feetfinder Dashboard Transactions Ledger Payees Cancellations Links" at bounding box center [527, 253] width 1054 height 506
click at [532, 348] on div "Additional Info" at bounding box center [530, 343] width 80 height 23
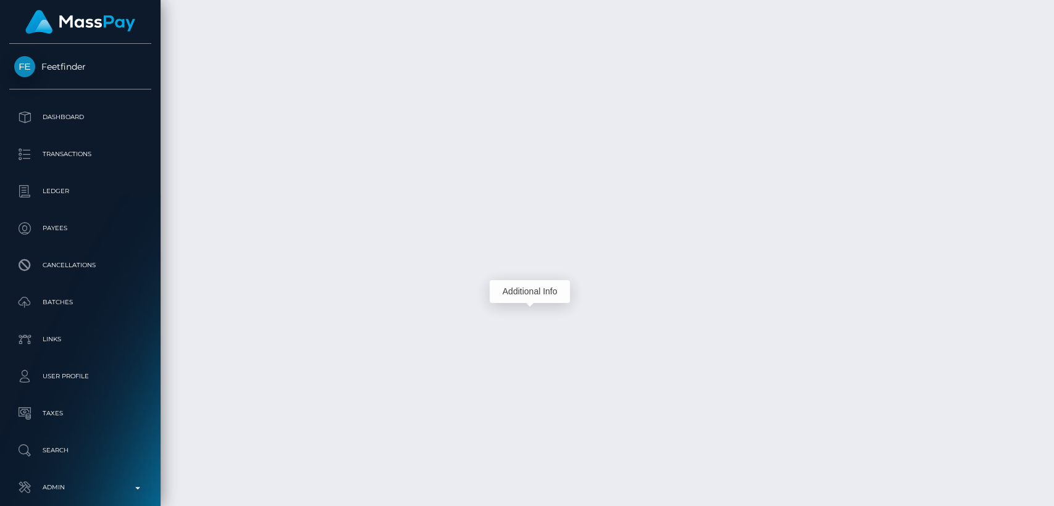
click at [535, 283] on body "Feetfinder Dashboard Transactions Ledger Payees Cancellations Links" at bounding box center [527, 253] width 1054 height 506
click at [535, 283] on div "Additional Info" at bounding box center [530, 291] width 80 height 23
click at [535, 283] on body "Feetfinder Dashboard Transactions Ledger Payees Cancellations Links" at bounding box center [527, 253] width 1054 height 506
click at [535, 283] on div "Additional Info" at bounding box center [530, 291] width 80 height 23
click at [535, 283] on body "Feetfinder Dashboard Transactions Ledger Payees Cancellations Links" at bounding box center [527, 253] width 1054 height 506
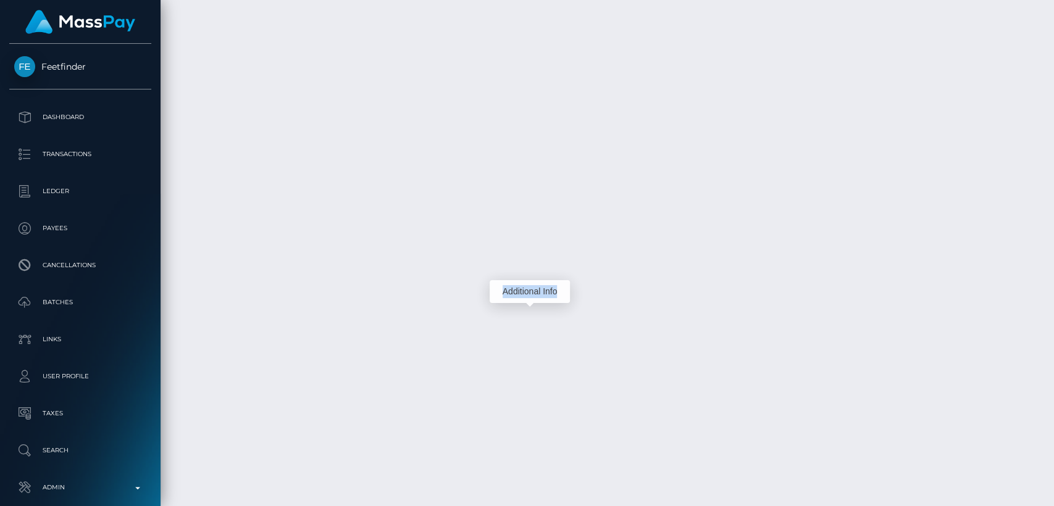
click at [535, 283] on div "Additional Info" at bounding box center [530, 291] width 80 height 23
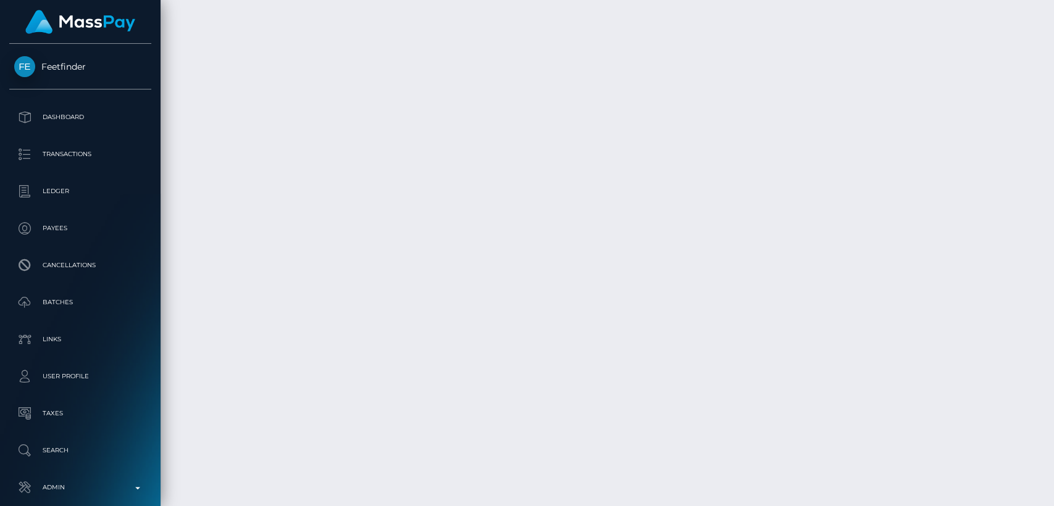
click at [528, 281] on body "Feetfinder Dashboard Transactions Ledger Payees Cancellations Links" at bounding box center [527, 253] width 1054 height 506
click at [527, 281] on div "Additional Info" at bounding box center [530, 291] width 80 height 23
click at [527, 281] on body "Feetfinder Dashboard Transactions Ledger Payees Cancellations Links" at bounding box center [527, 253] width 1054 height 506
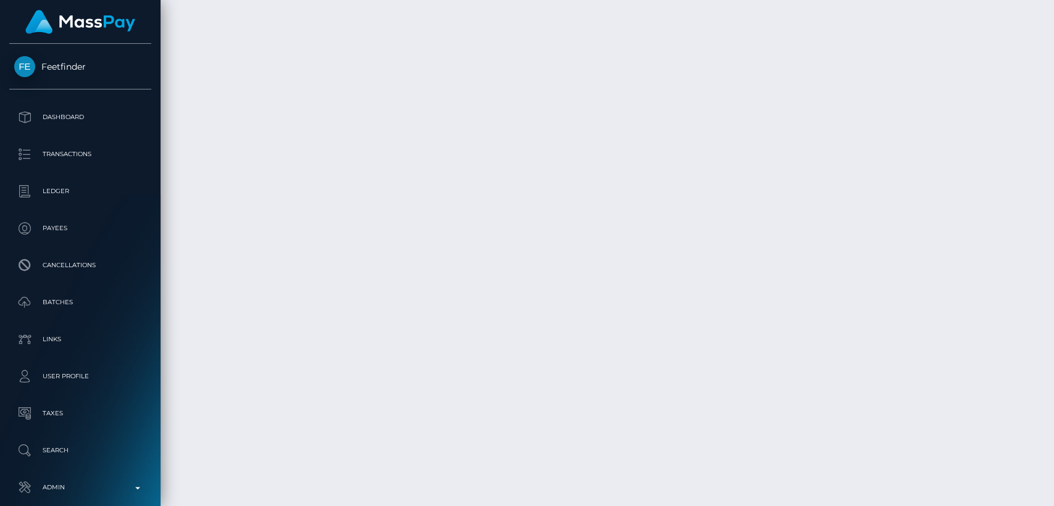
click at [527, 281] on div "Additional Info" at bounding box center [530, 291] width 80 height 23
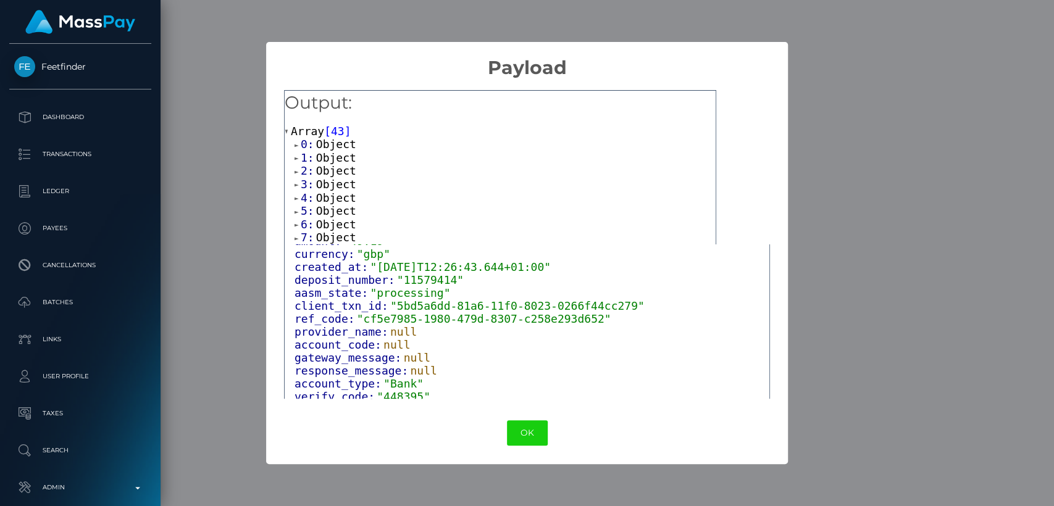
scroll to position [91, 0]
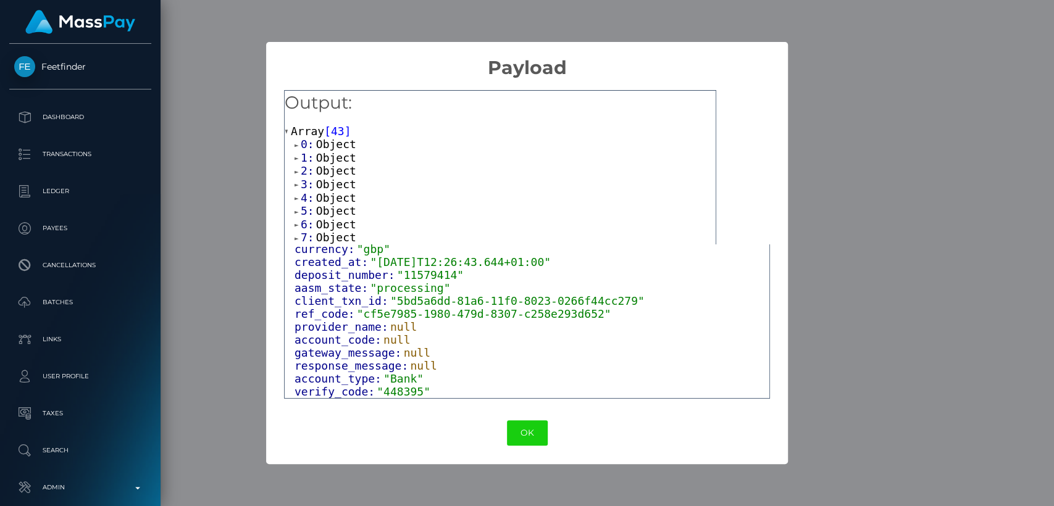
click at [825, 142] on div "× Payload Output: Array [ 43 ] 0: Object 1: Object 2: Object 3: Object 4: Objec…" at bounding box center [527, 253] width 1054 height 506
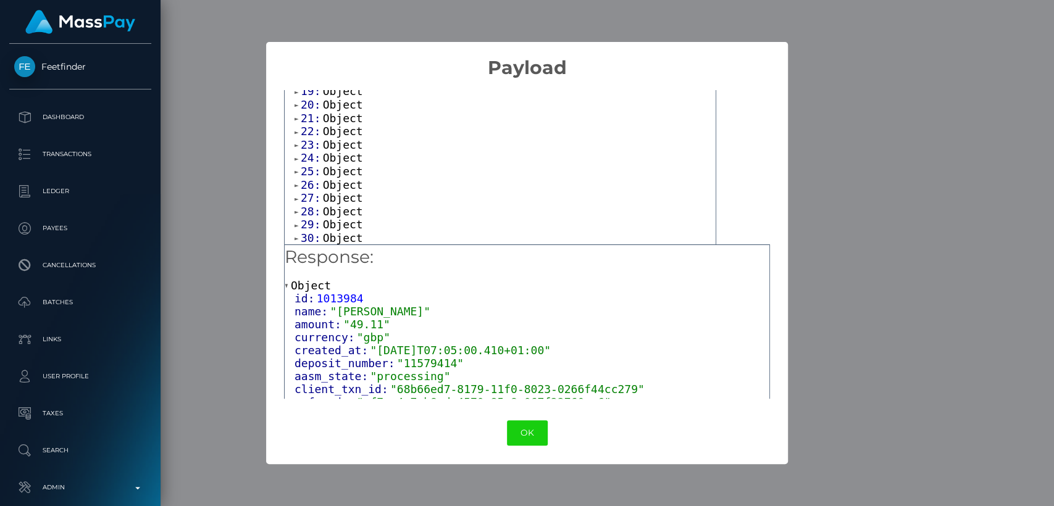
scroll to position [0, 0]
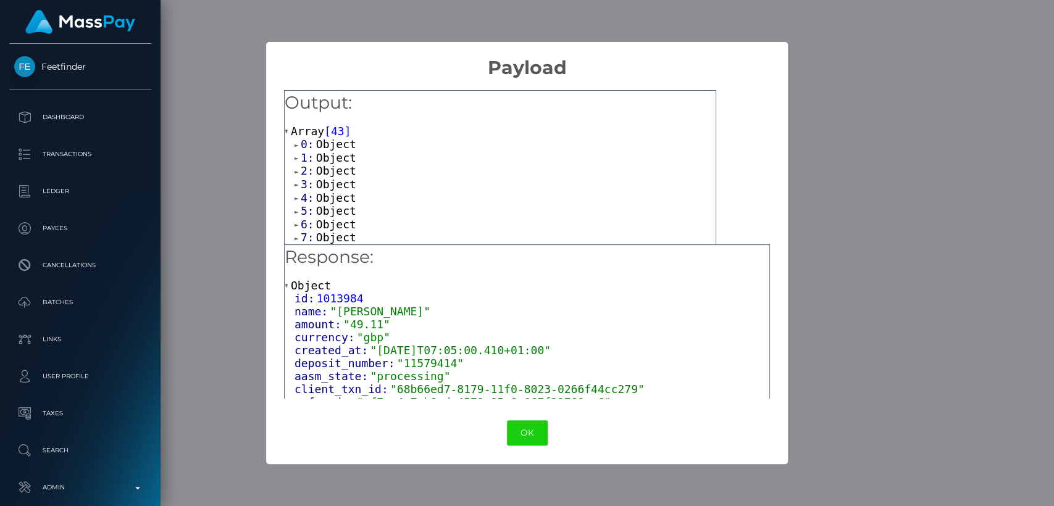
click at [297, 145] on span at bounding box center [298, 145] width 6 height 8
click at [298, 181] on span at bounding box center [298, 184] width 6 height 8
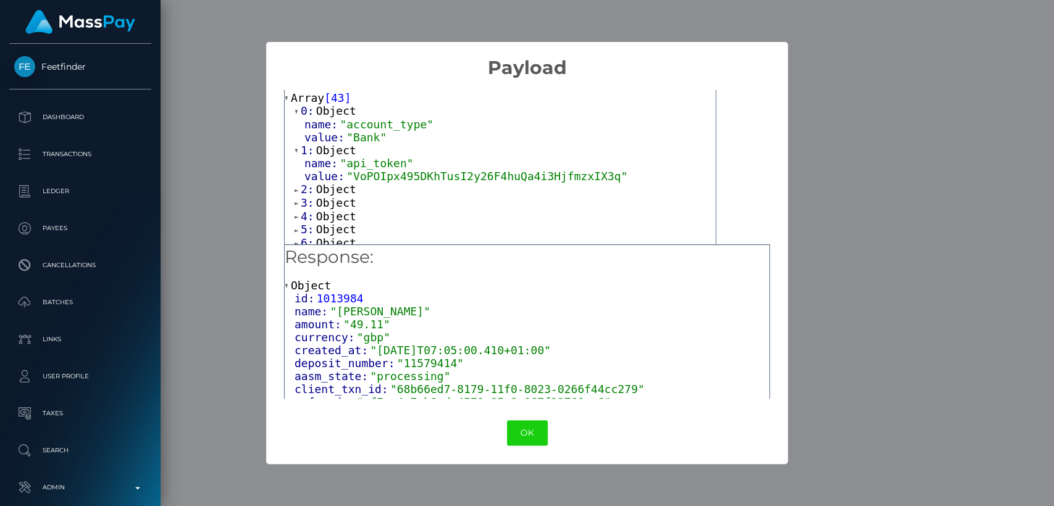
scroll to position [34, 0]
click at [293, 194] on div "0: Object name: "account_type" value: "Bank" 1: Object name: "api_token" value:…" at bounding box center [500, 416] width 431 height 625
click at [296, 193] on span at bounding box center [298, 190] width 6 height 8
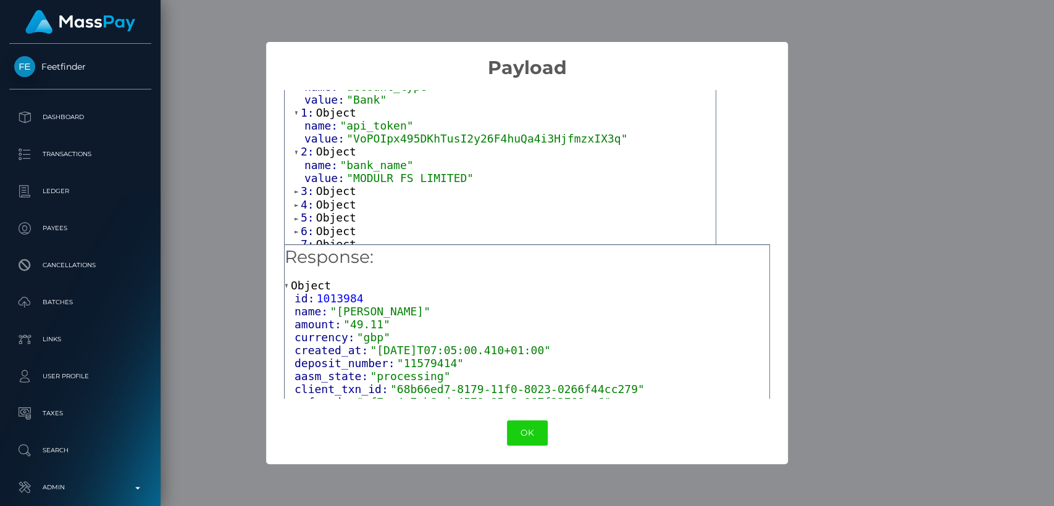
scroll to position [74, 0]
click at [296, 190] on span at bounding box center [298, 189] width 6 height 8
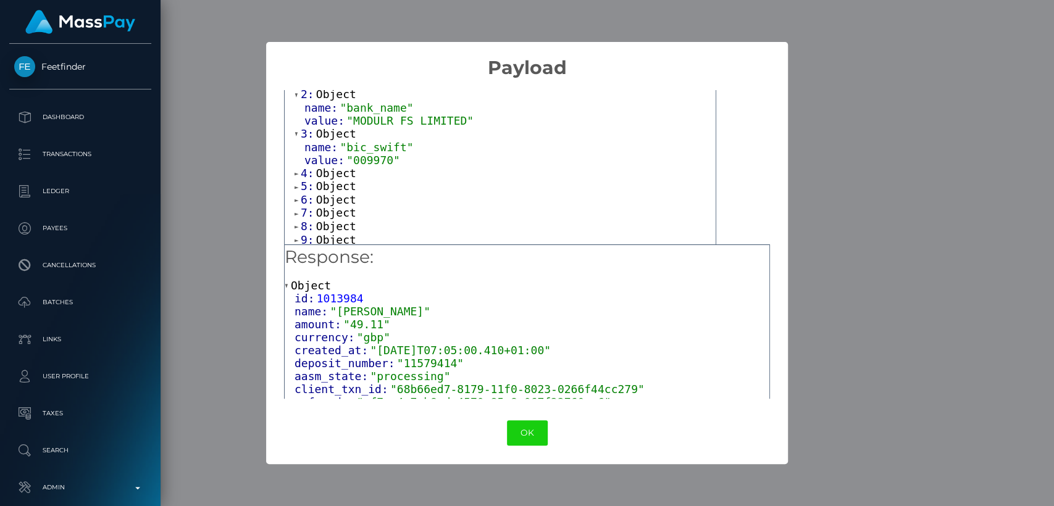
scroll to position [129, 0]
click at [298, 177] on span at bounding box center [298, 173] width 6 height 8
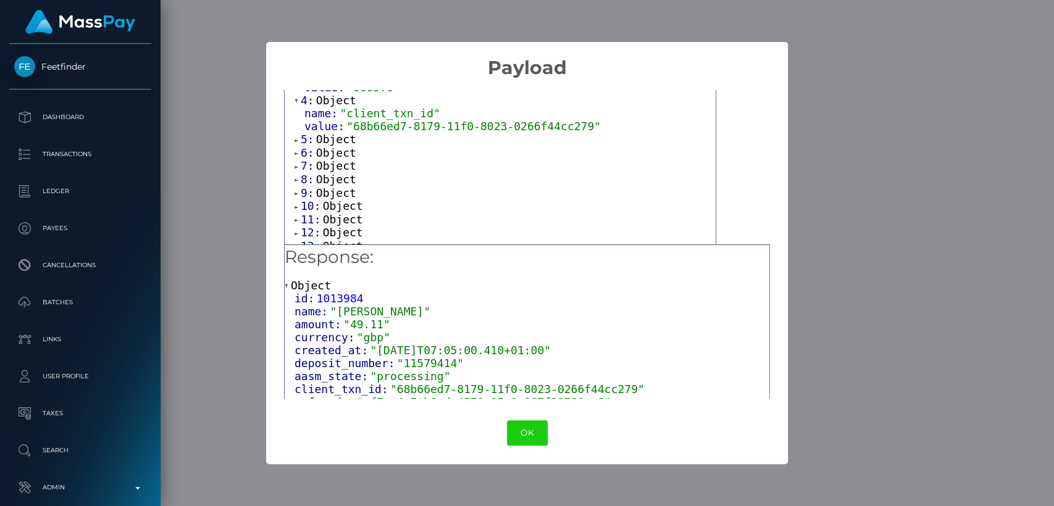
scroll to position [202, 0]
click at [295, 142] on span at bounding box center [298, 140] width 6 height 8
click at [295, 183] on span at bounding box center [298, 179] width 6 height 8
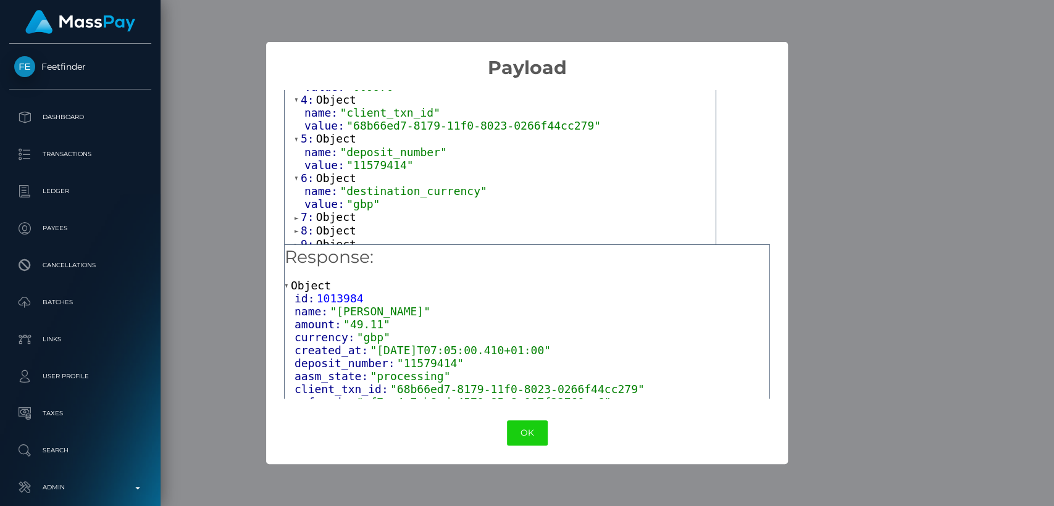
click at [296, 222] on span at bounding box center [298, 218] width 6 height 8
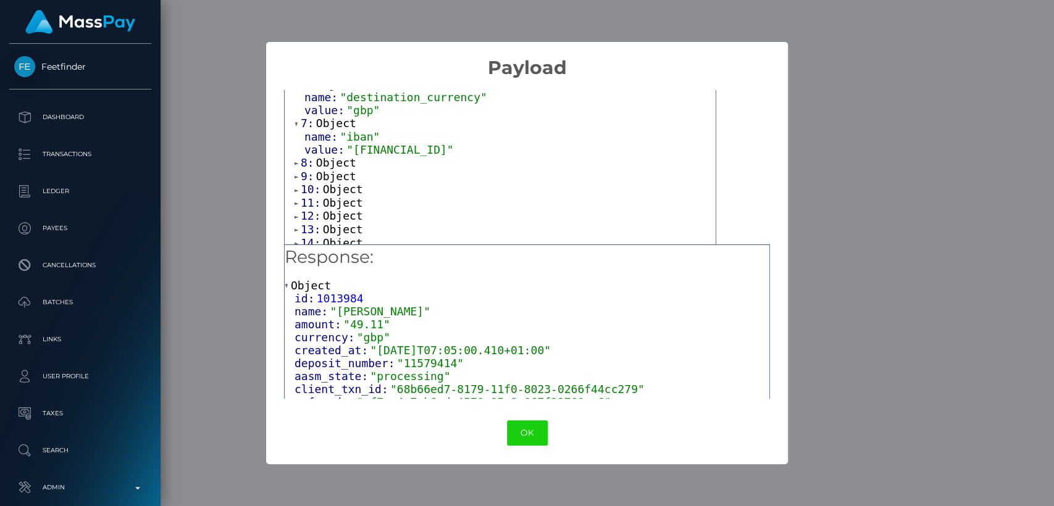
scroll to position [295, 0]
click at [295, 168] on span at bounding box center [298, 164] width 6 height 8
click at [295, 207] on span at bounding box center [298, 203] width 6 height 8
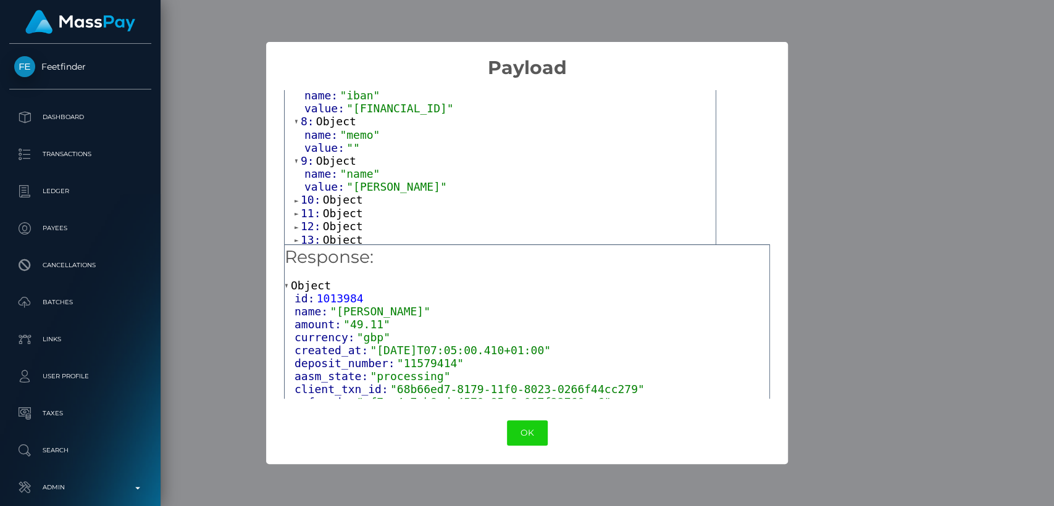
scroll to position [339, 0]
click at [298, 204] on link "10: Object" at bounding box center [329, 197] width 69 height 13
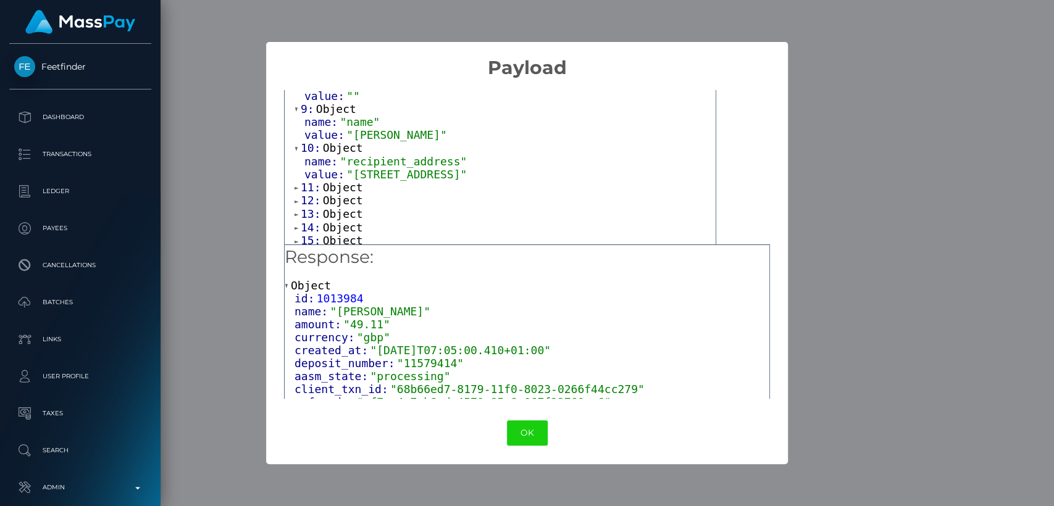
scroll to position [390, 0]
click at [295, 191] on span at bounding box center [298, 187] width 6 height 8
click at [864, 446] on div "× Payload Output: Array [ 43 ] 0: Object name: "account_type" value: "Bank" 1: …" at bounding box center [527, 253] width 1054 height 506
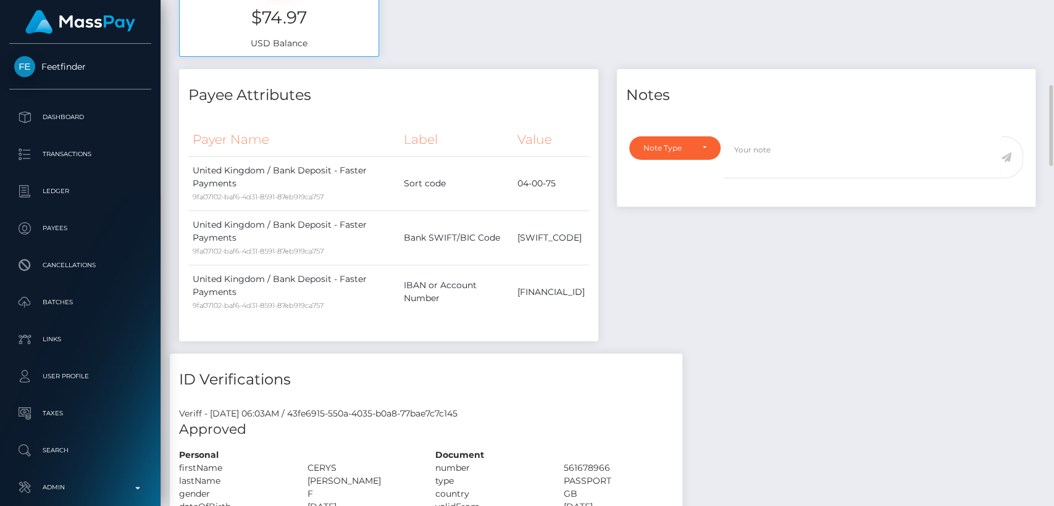
scroll to position [0, 0]
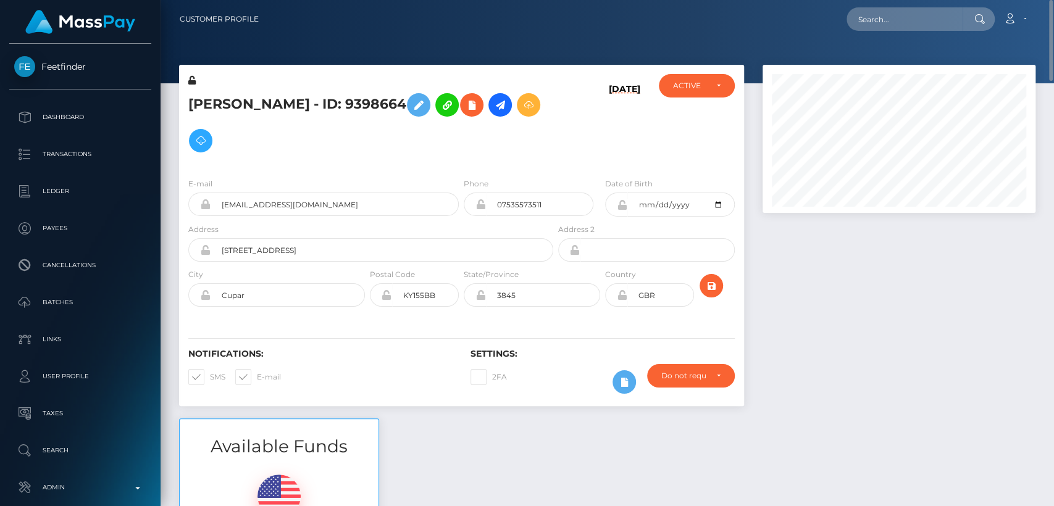
click at [714, 319] on div "Notifications: SMS E-mail Settings: 2FA" at bounding box center [461, 362] width 565 height 87
click at [713, 91] on div "ACTIVE" at bounding box center [696, 85] width 75 height 23
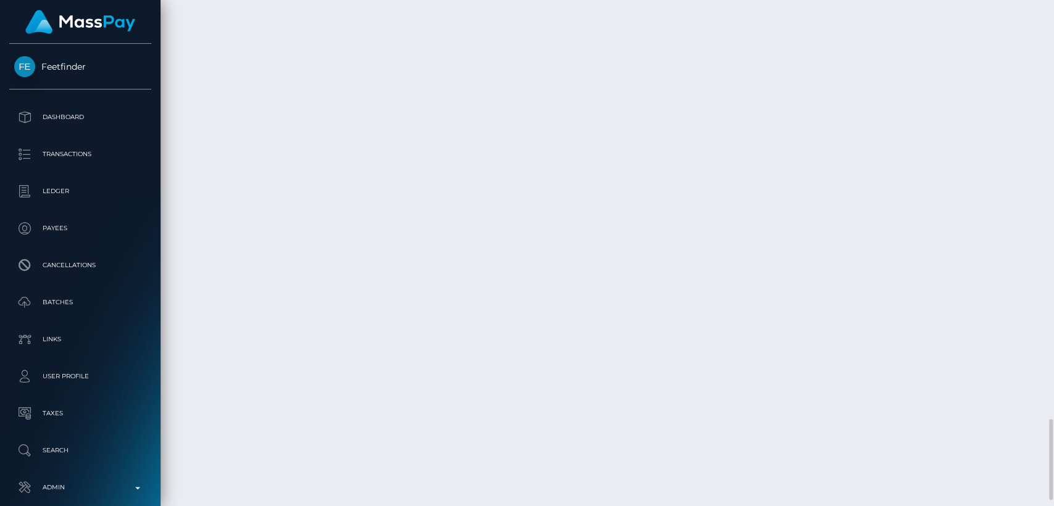
scroll to position [2611, 0]
click at [530, 322] on div "Additional Info" at bounding box center [530, 327] width 80 height 23
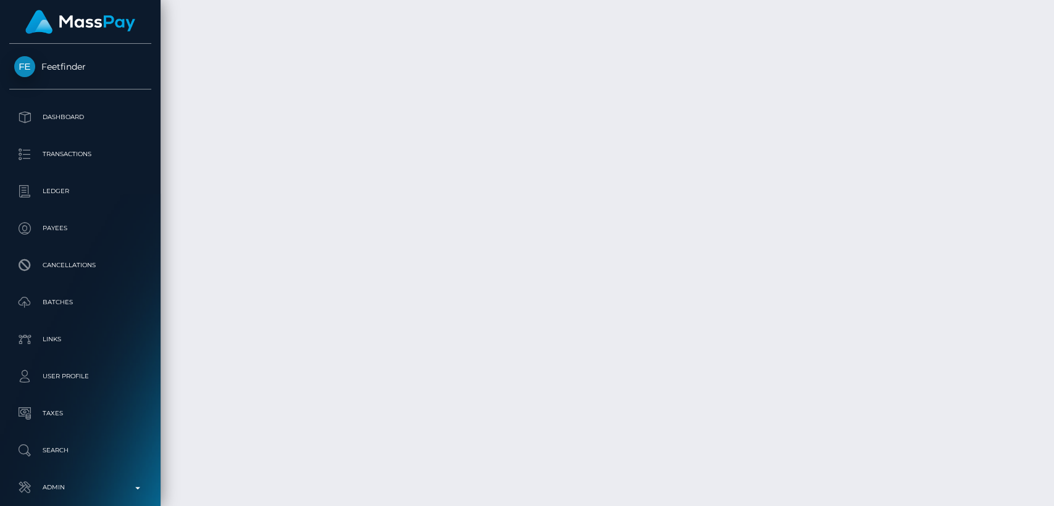
click at [530, 322] on div "Additional Info" at bounding box center [530, 327] width 80 height 23
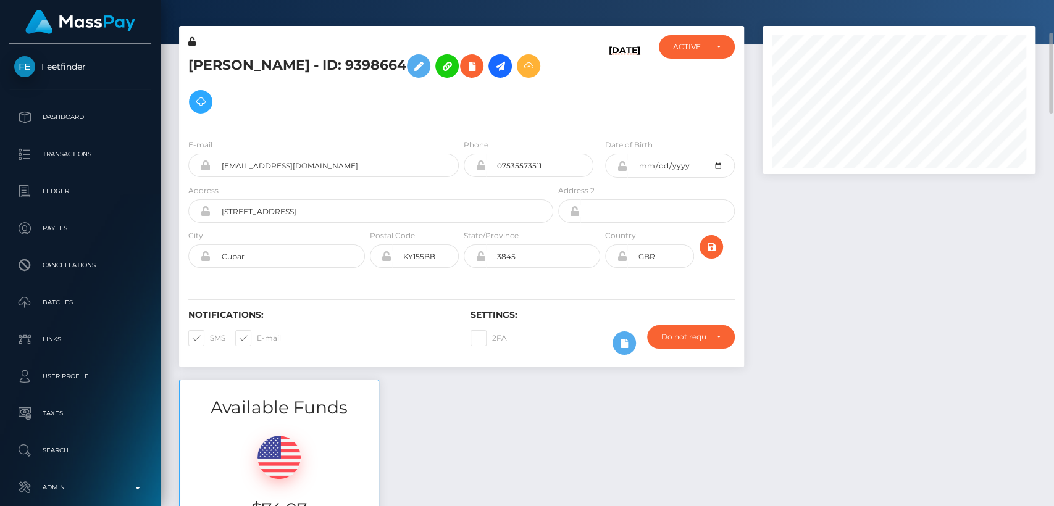
scroll to position [0, 0]
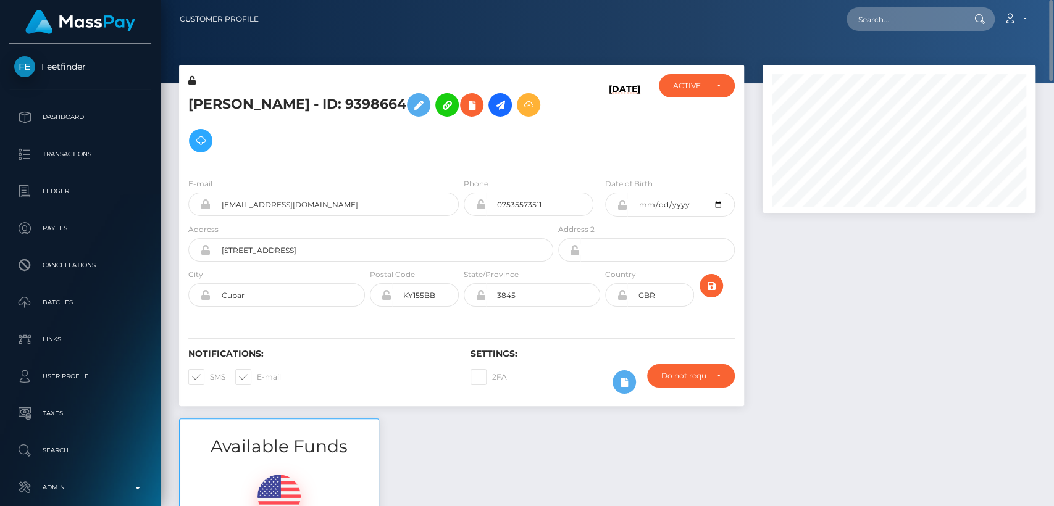
click at [209, 101] on h5 "Cerys McNair - ID: 9398664" at bounding box center [367, 123] width 358 height 72
copy h5 "Cerys"
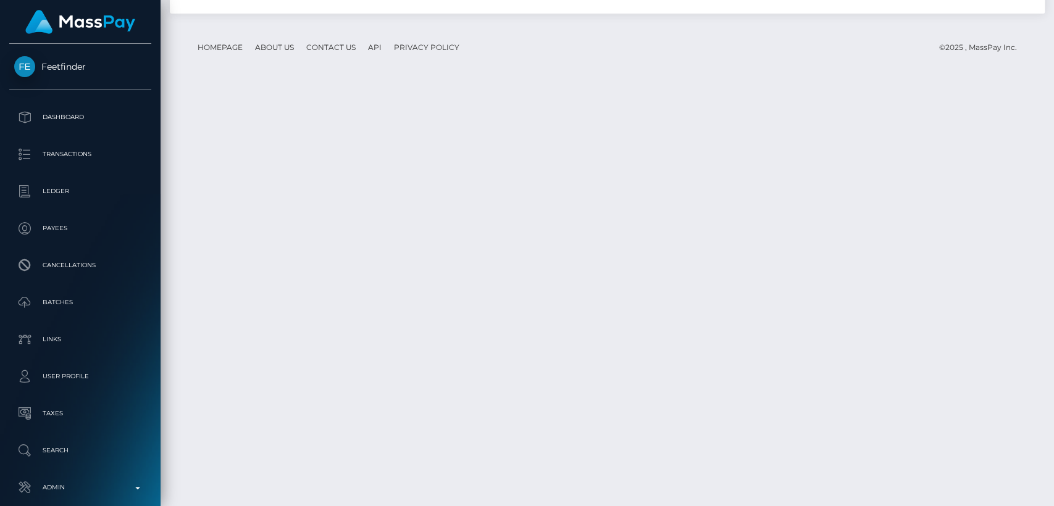
scroll to position [2647, 0]
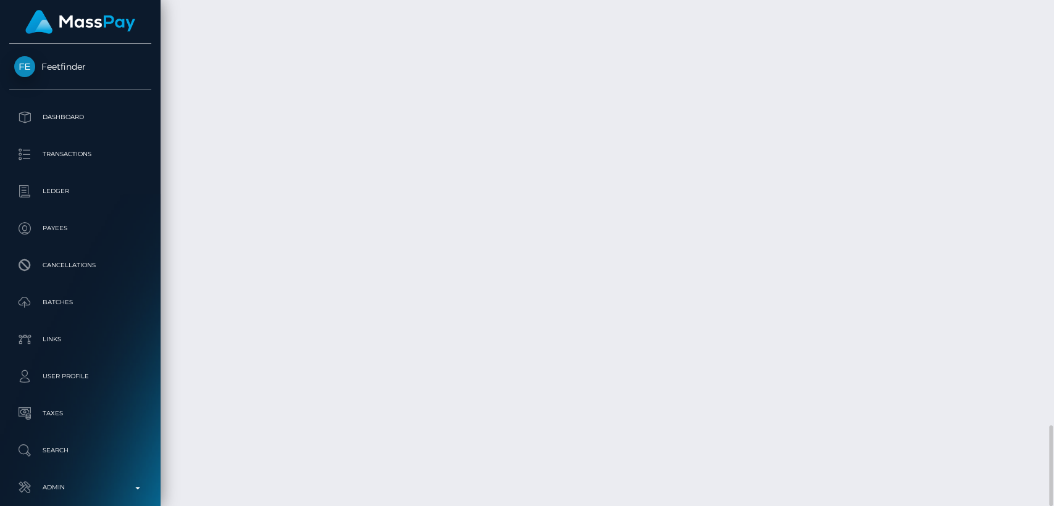
drag, startPoint x: 667, startPoint y: 269, endPoint x: 433, endPoint y: 272, distance: 234.0
copy td "Confirmation: cf5e7985-1980-479d-8307-c258e293d652"
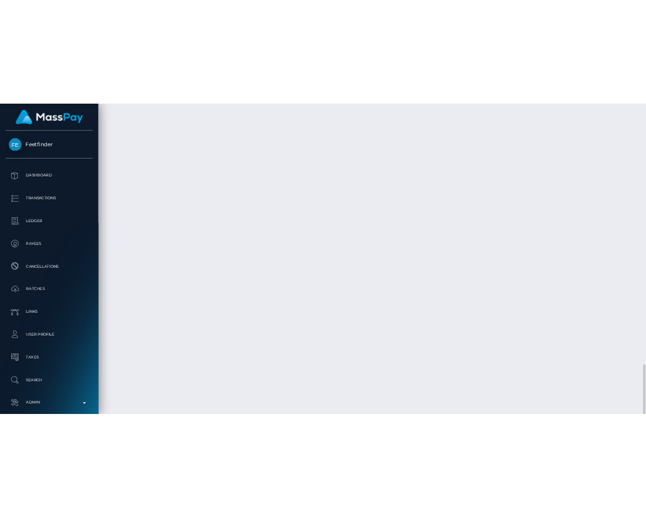
scroll to position [148, 273]
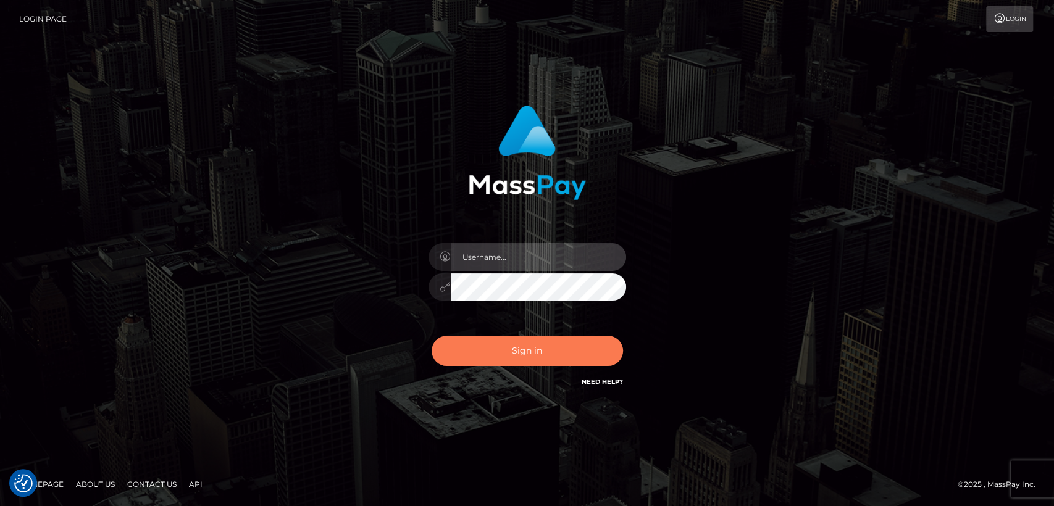
type input "[DOMAIN_NAME]"
click at [489, 359] on button "Sign in" at bounding box center [527, 351] width 191 height 30
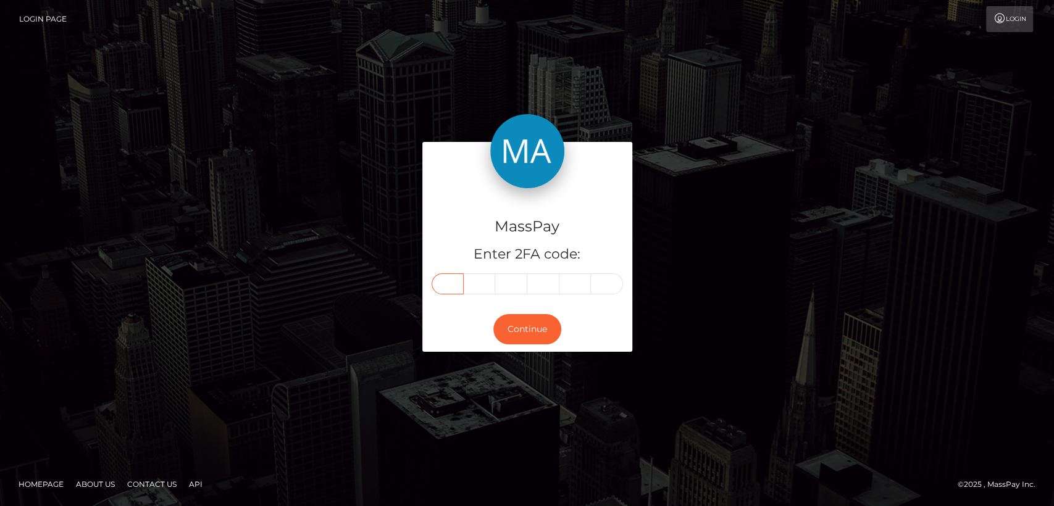
click at [449, 281] on input "text" at bounding box center [448, 284] width 32 height 21
paste input "5"
type input "5"
type input "3"
type input "9"
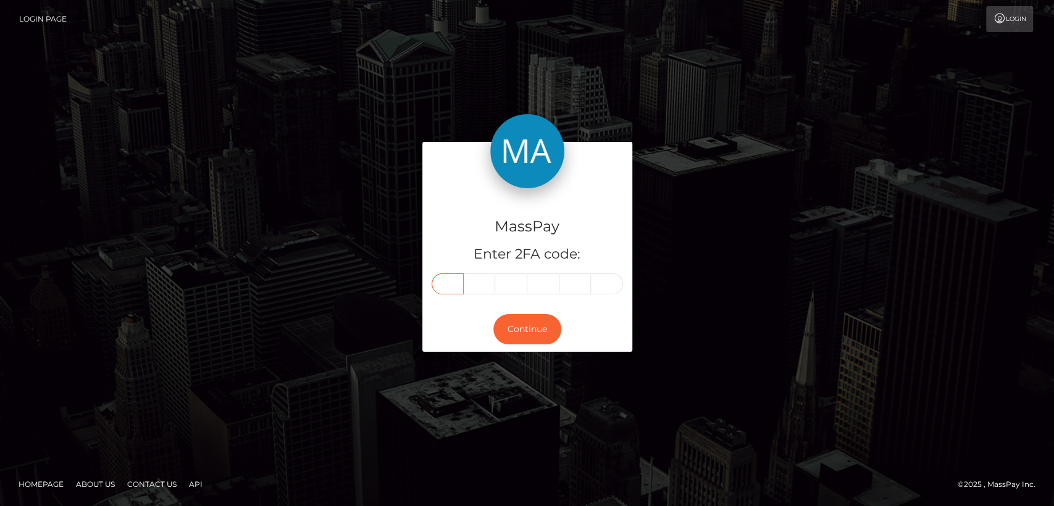
type input "7"
type input "5"
type input "0"
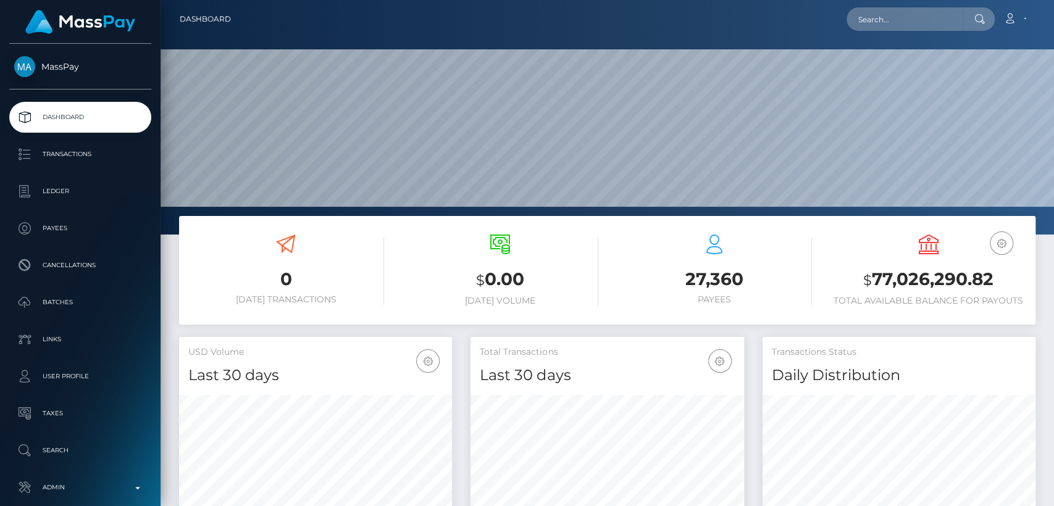
scroll to position [218, 273]
click at [914, 18] on input "text" at bounding box center [904, 18] width 116 height 23
paste input "[EMAIL_ADDRESS][DOMAIN_NAME]"
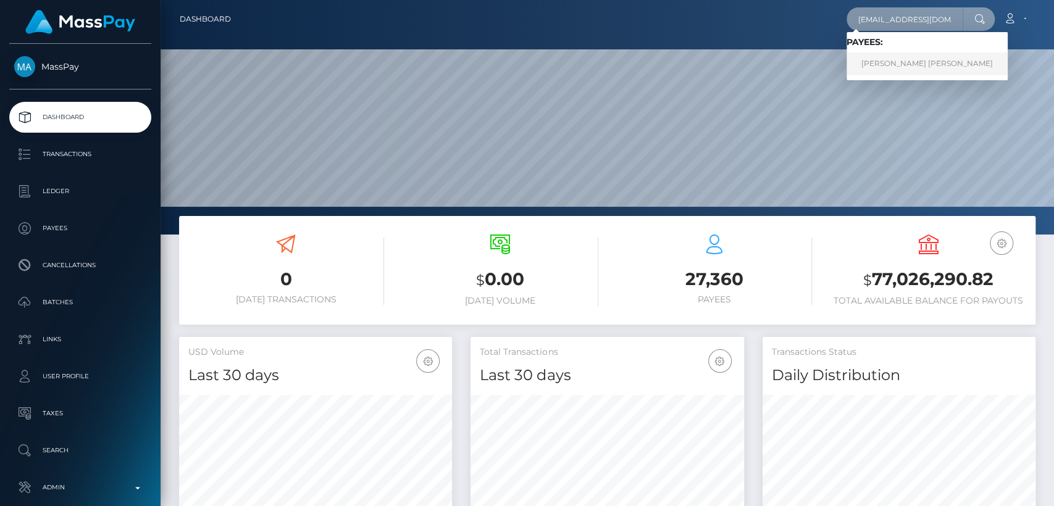
type input "[EMAIL_ADDRESS][DOMAIN_NAME]"
click at [968, 57] on link "[PERSON_NAME] [PERSON_NAME]" at bounding box center [926, 63] width 161 height 23
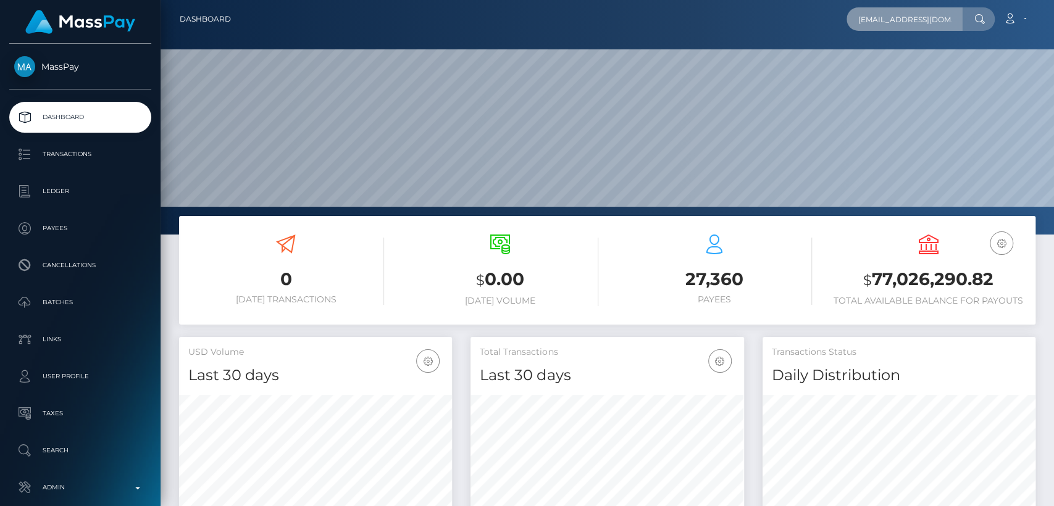
click at [948, 20] on input "[EMAIL_ADDRESS][DOMAIN_NAME]" at bounding box center [904, 18] width 116 height 23
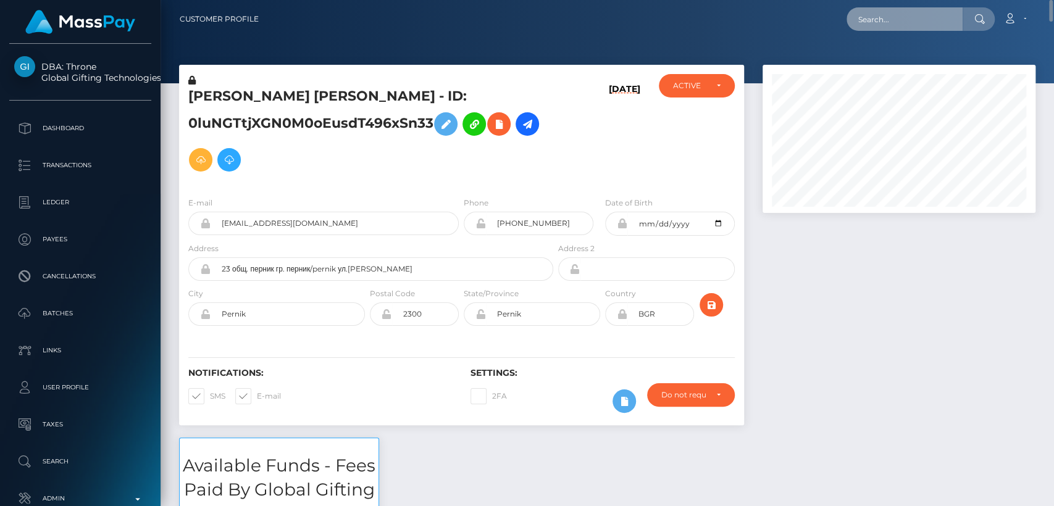
click at [890, 23] on input "text" at bounding box center [904, 18] width 116 height 23
paste input "lolchezy@gmail.com"
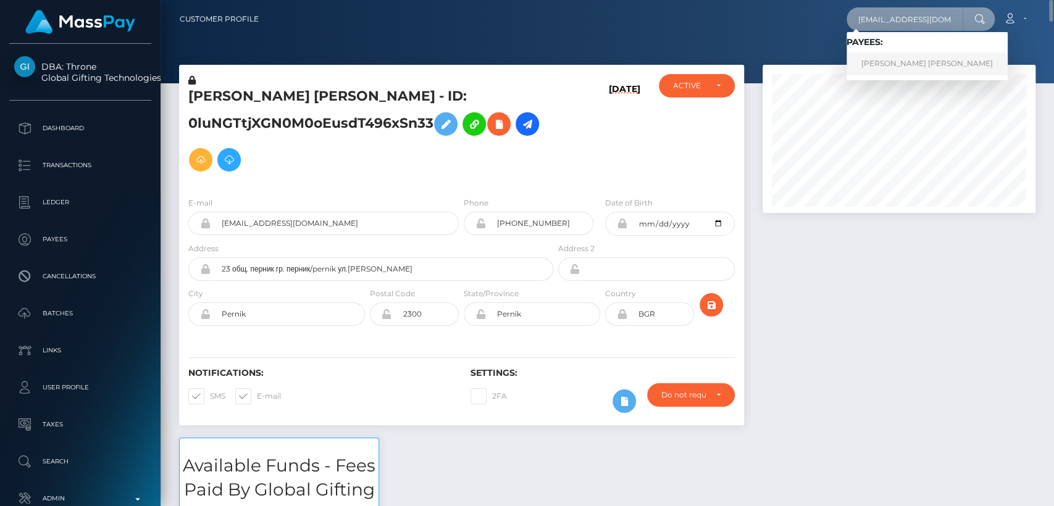
type input "lolchezy@gmail.com"
click at [880, 68] on link "VALERI DIMITROV STOYANOV" at bounding box center [926, 63] width 161 height 23
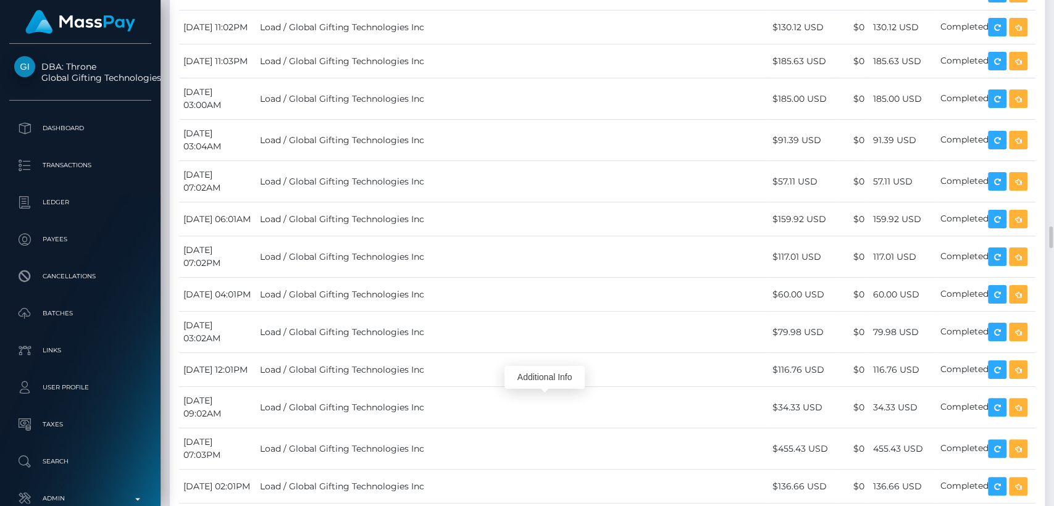
scroll to position [148, 273]
click at [556, 372] on div "Additional Info" at bounding box center [544, 377] width 80 height 23
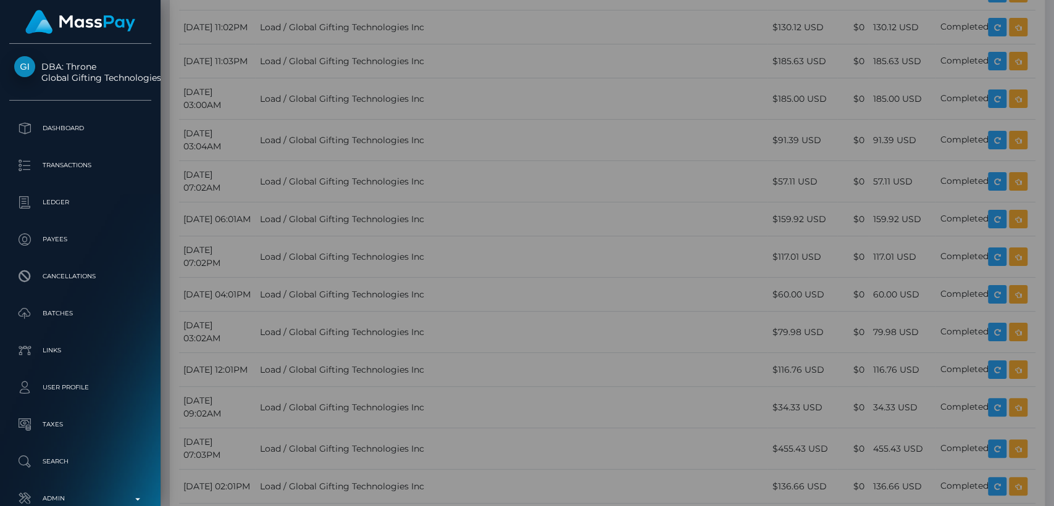
scroll to position [0, 0]
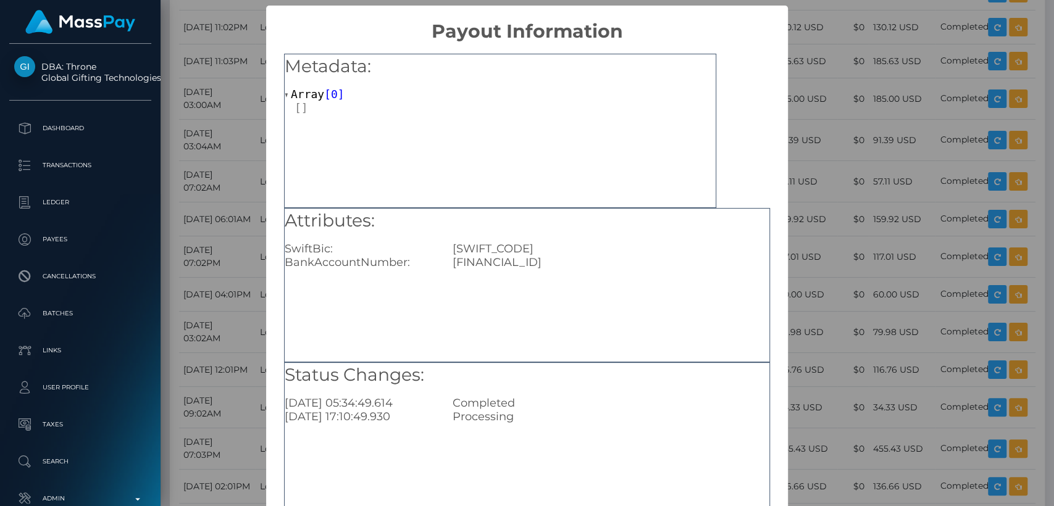
click at [817, 278] on div "× Payout Information Metadata: Array [ 0 ] Attributes: SwiftBic: REVOLT21XXX Ba…" at bounding box center [527, 253] width 1054 height 506
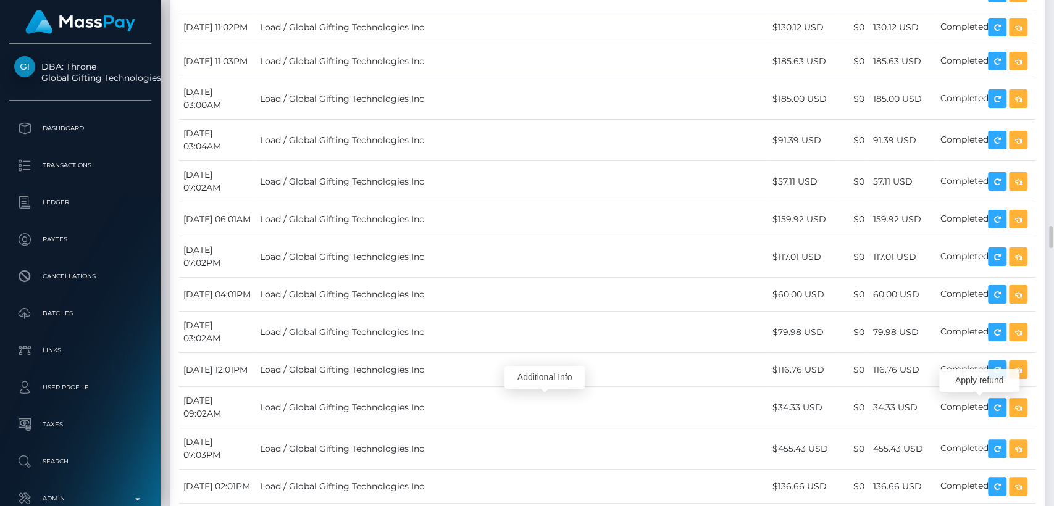
scroll to position [148, 273]
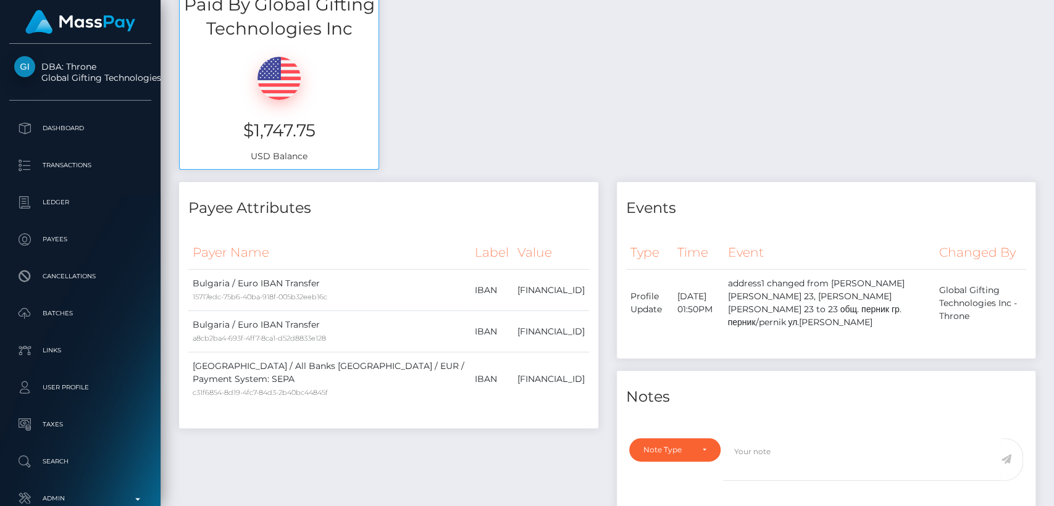
scroll to position [0, 0]
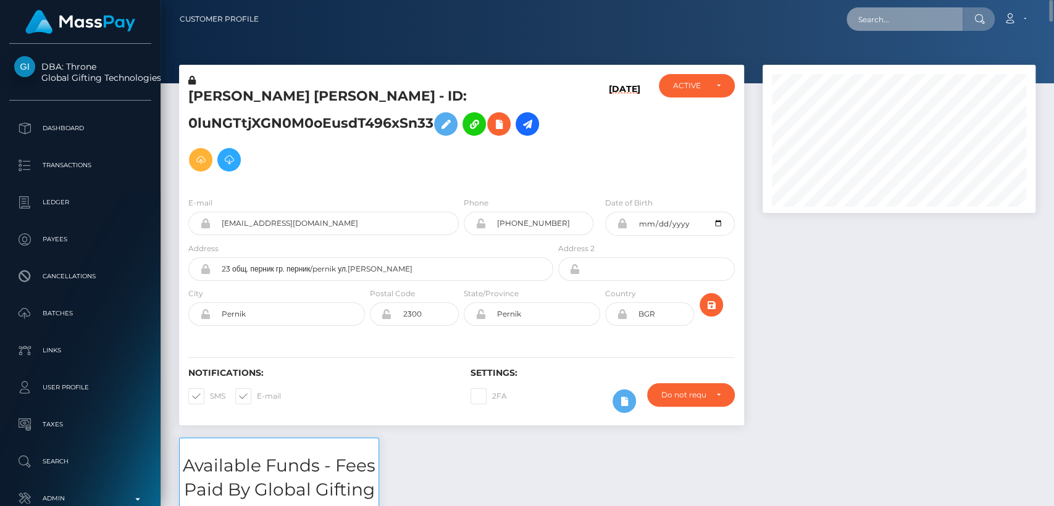
click at [901, 17] on input "text" at bounding box center [904, 18] width 116 height 23
paste input "femgoddess3@gmail.com"
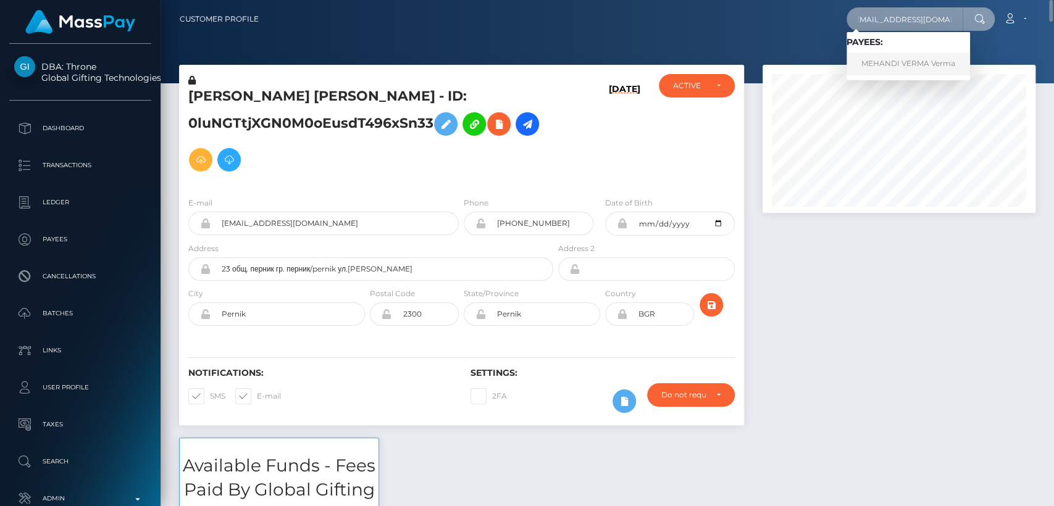
type input "femgoddess3@gmail.com"
click at [874, 62] on link "MEHANDI VERMA Verma" at bounding box center [907, 63] width 123 height 23
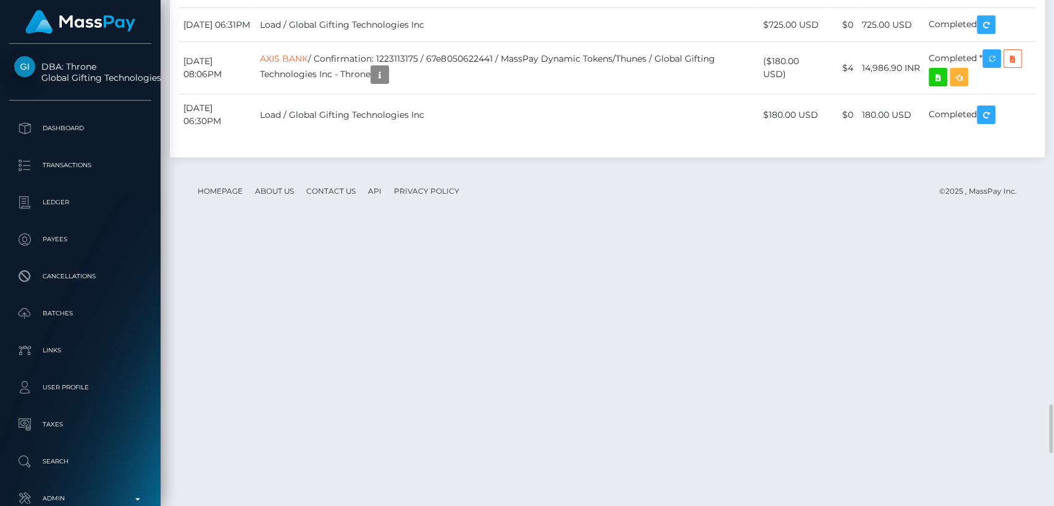
scroll to position [148, 273]
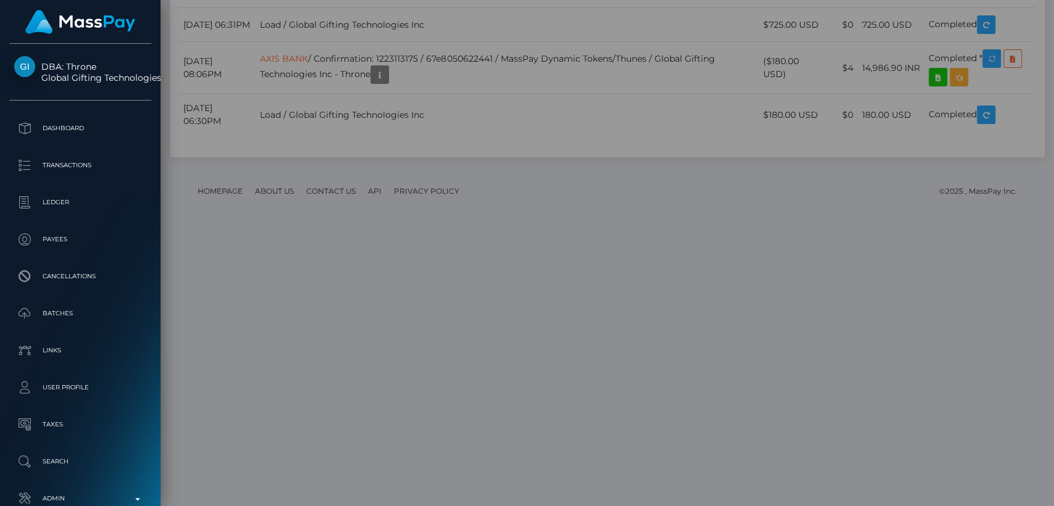
scroll to position [0, 0]
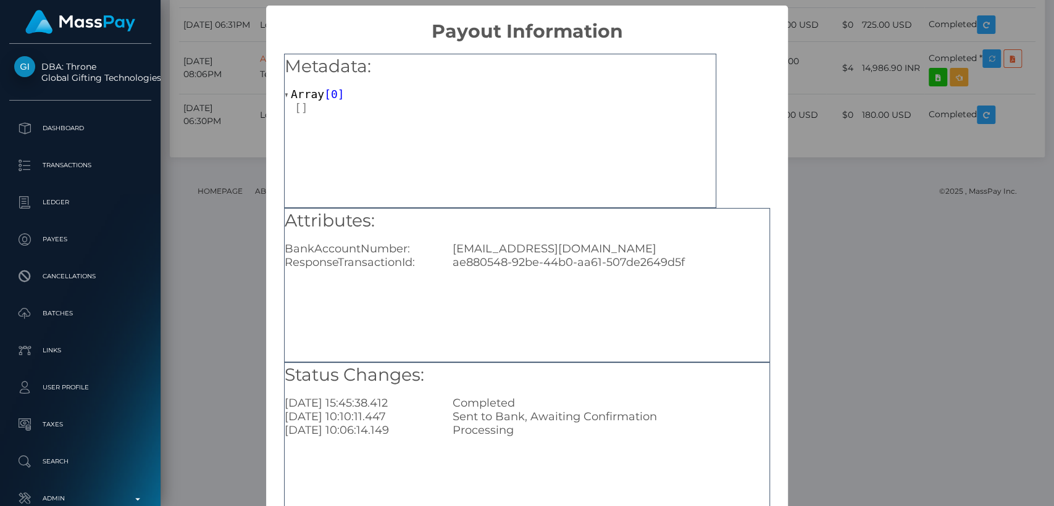
click at [814, 68] on div "× Payout Information Metadata: Array [ 0 ] Attributes: BankAccountNumber: [EMAI…" at bounding box center [527, 253] width 1054 height 506
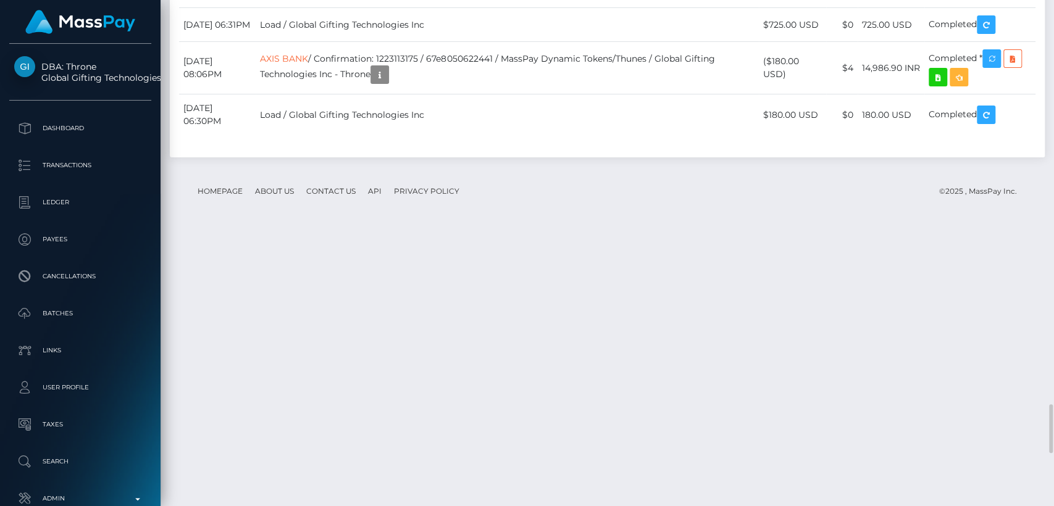
scroll to position [148, 273]
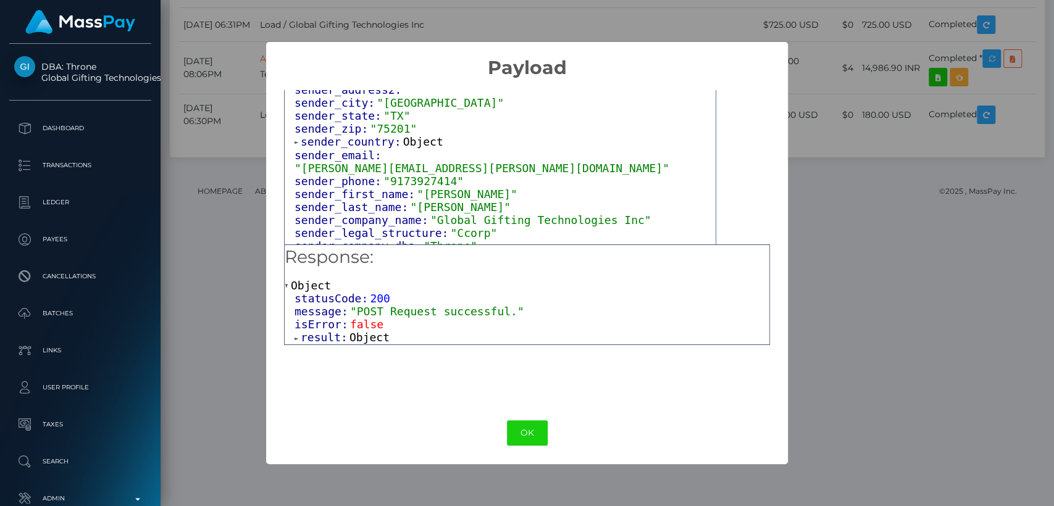
scroll to position [110, 0]
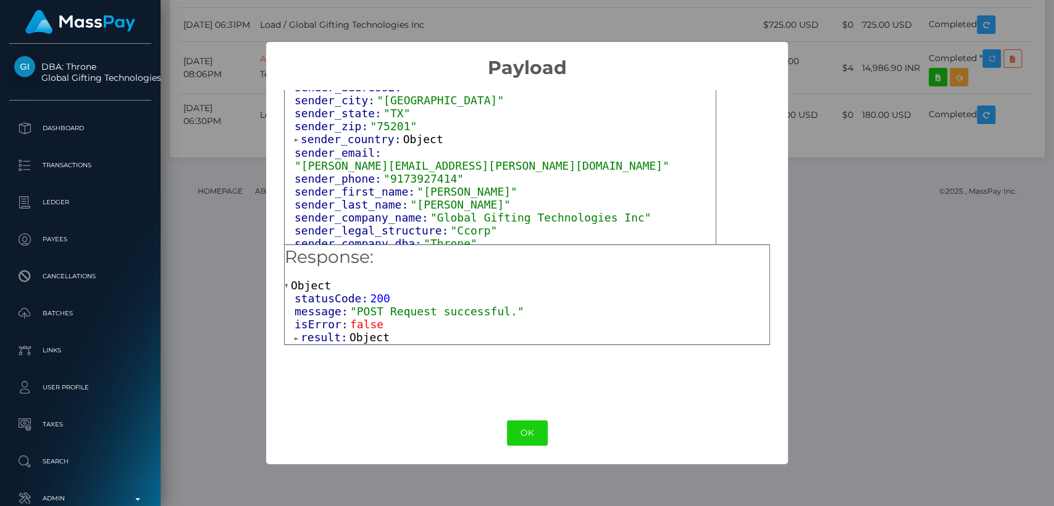
click at [296, 143] on span at bounding box center [298, 140] width 6 height 8
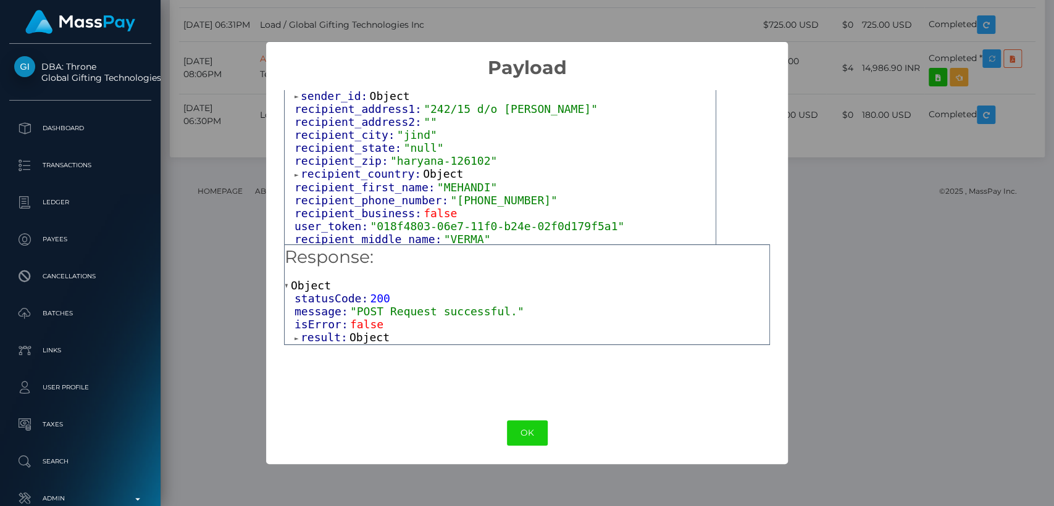
scroll to position [333, 0]
click at [291, 170] on div "attrs: Array [ 1 ] data_attributes: Object payer_data: Object sender_address1: …" at bounding box center [500, 259] width 431 height 911
click at [296, 173] on span at bounding box center [298, 177] width 6 height 8
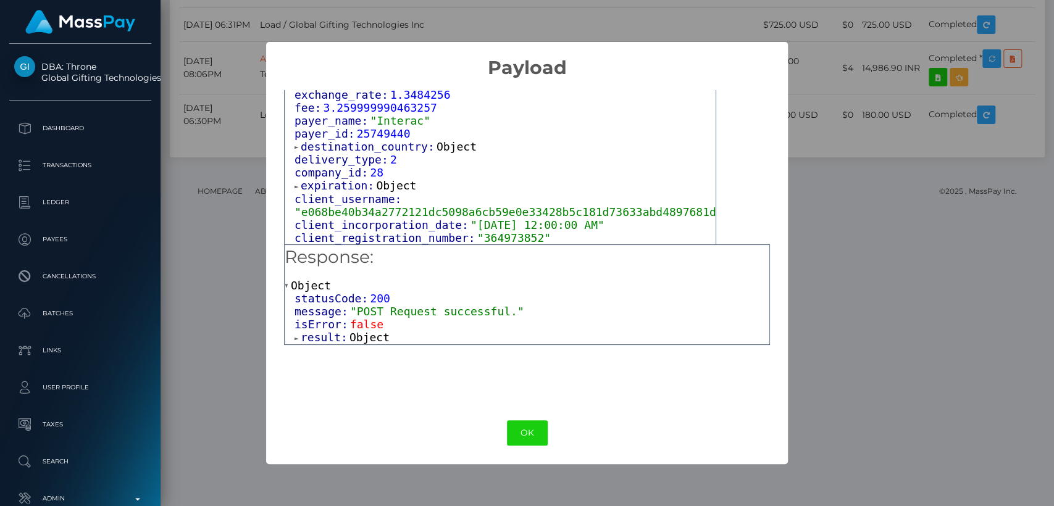
scroll to position [701, 0]
click at [295, 149] on span at bounding box center [298, 146] width 6 height 8
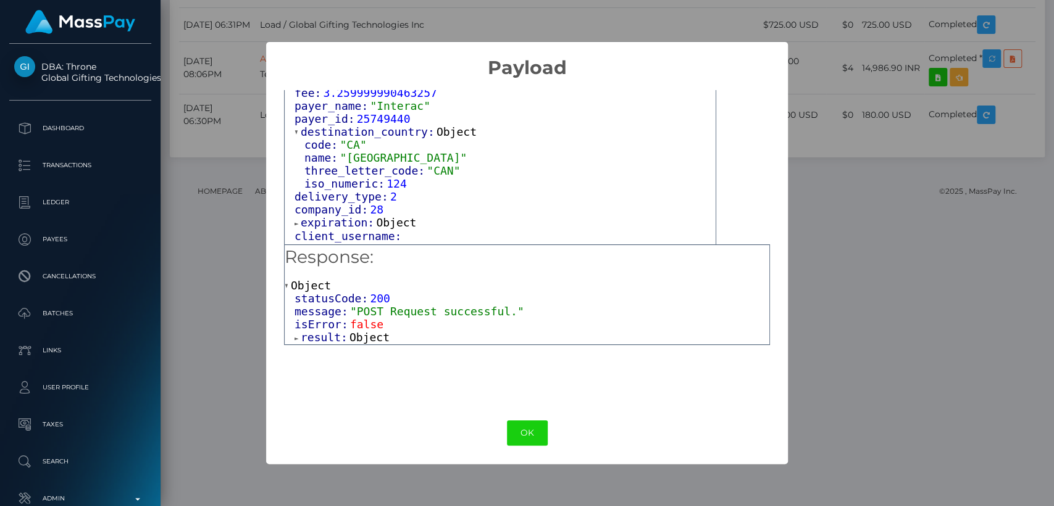
scroll to position [722, 0]
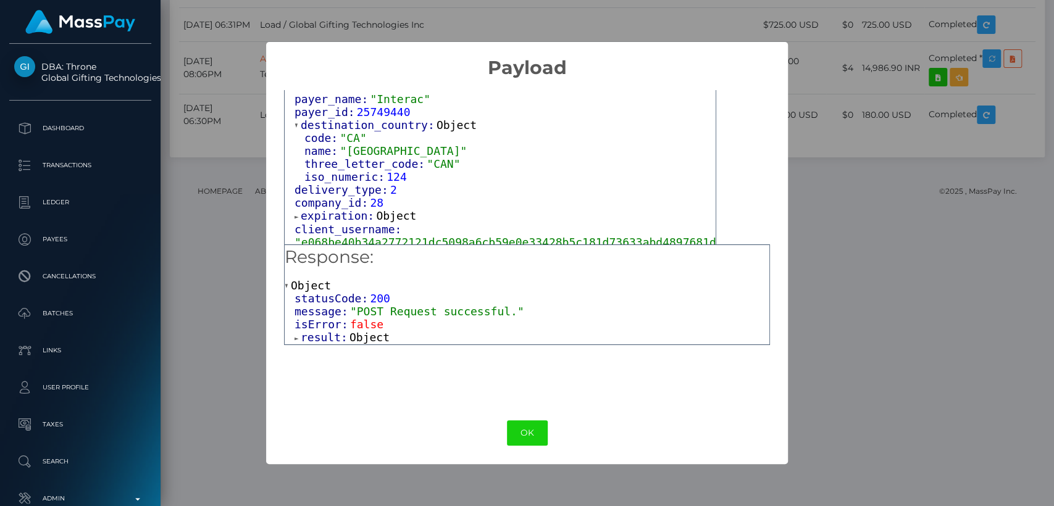
click at [602, 30] on div "× Payload Output: Object attrs: Array [ 1 ] data_attributes: Object payer_data:…" at bounding box center [527, 253] width 1054 height 506
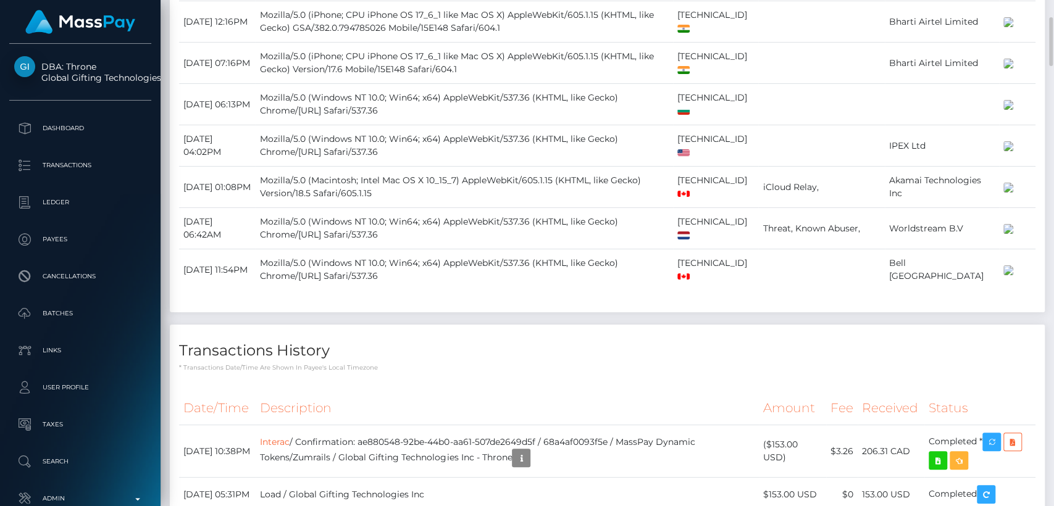
scroll to position [2543, 0]
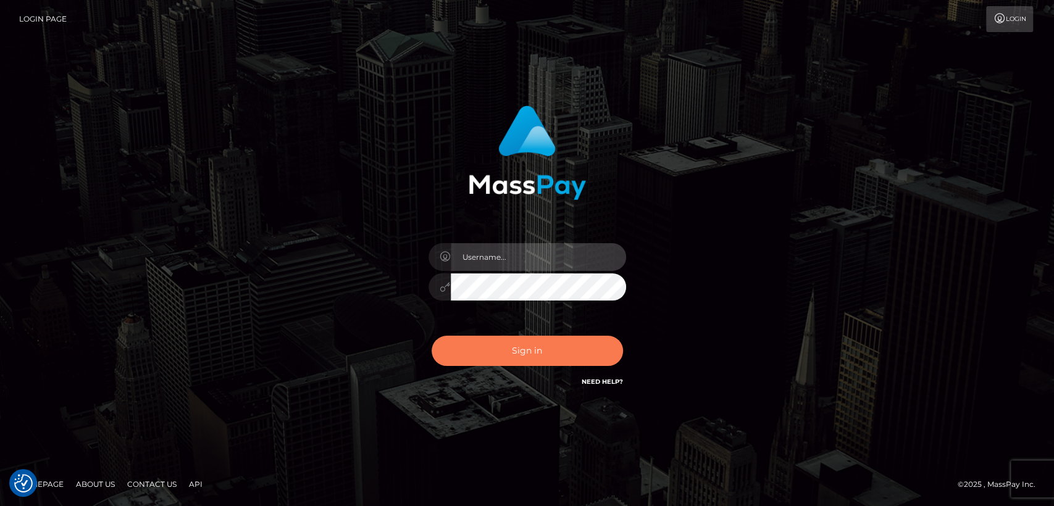
type input "[DOMAIN_NAME]"
click at [524, 349] on button "Sign in" at bounding box center [527, 351] width 191 height 30
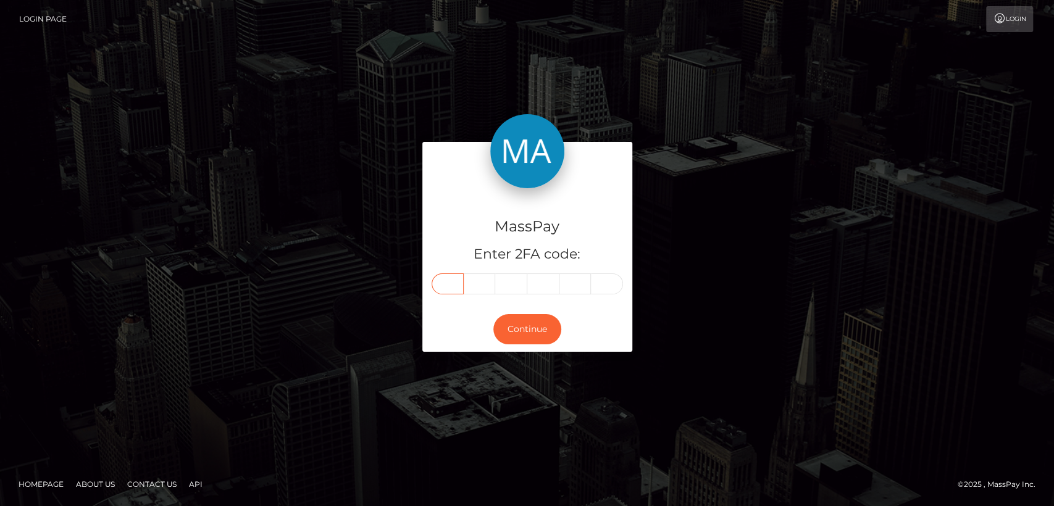
click at [443, 290] on input "text" at bounding box center [448, 284] width 32 height 21
paste input "0"
type input "0"
type input "6"
type input "3"
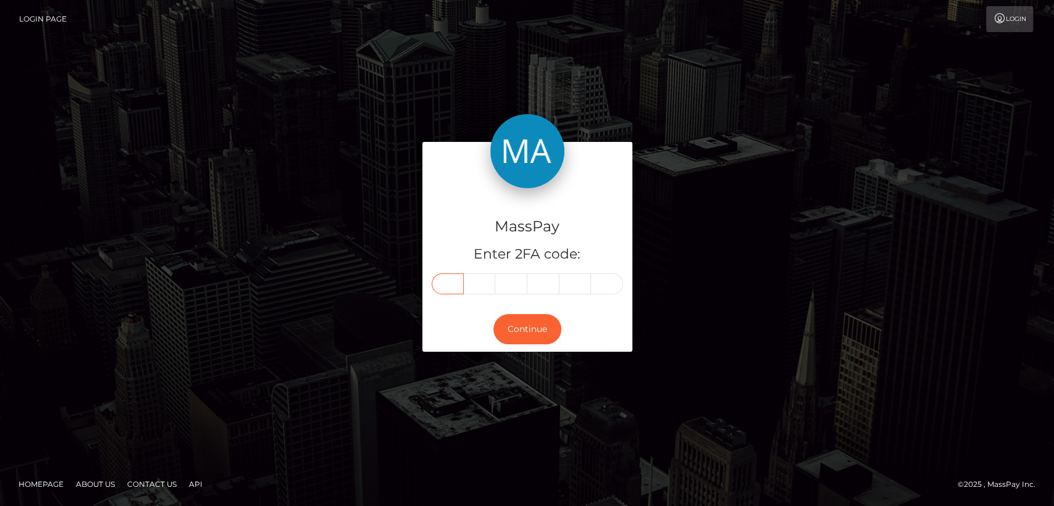
type input "6"
type input "8"
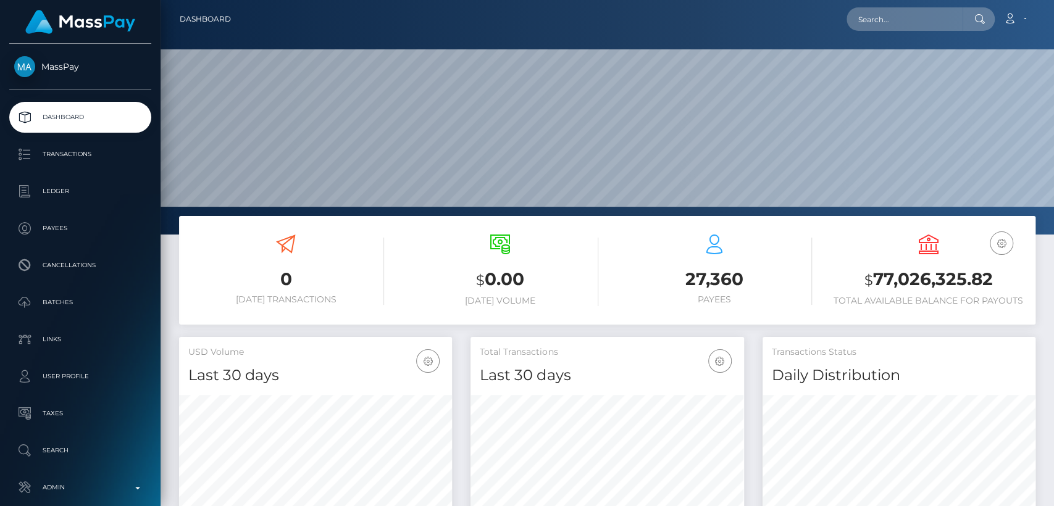
scroll to position [218, 273]
click at [902, 10] on input "text" at bounding box center [904, 18] width 116 height 23
paste input "rachellesangret@hotmail.com"
type input "rachellesangret@hotmail.com"
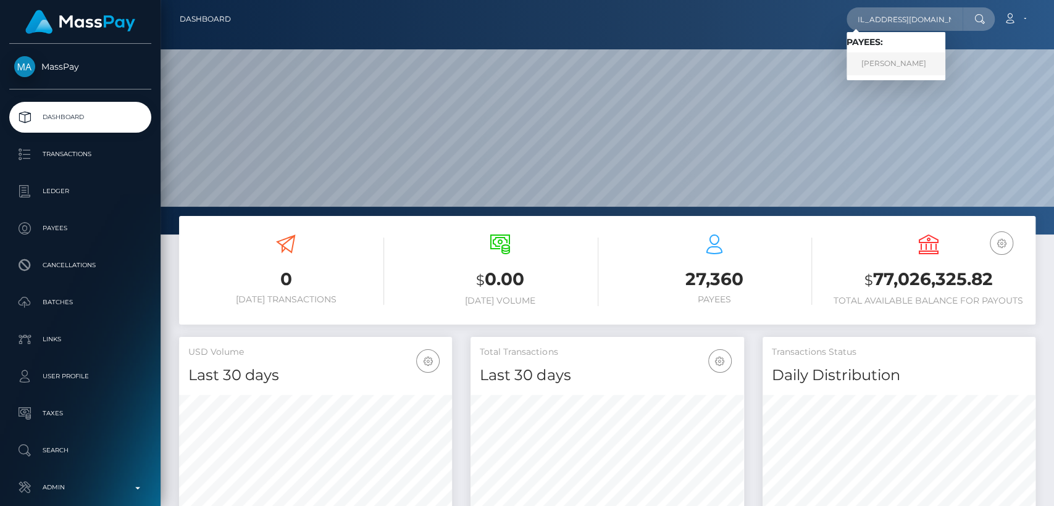
scroll to position [0, 0]
click at [913, 70] on link "Rachelle Sangret" at bounding box center [895, 63] width 99 height 23
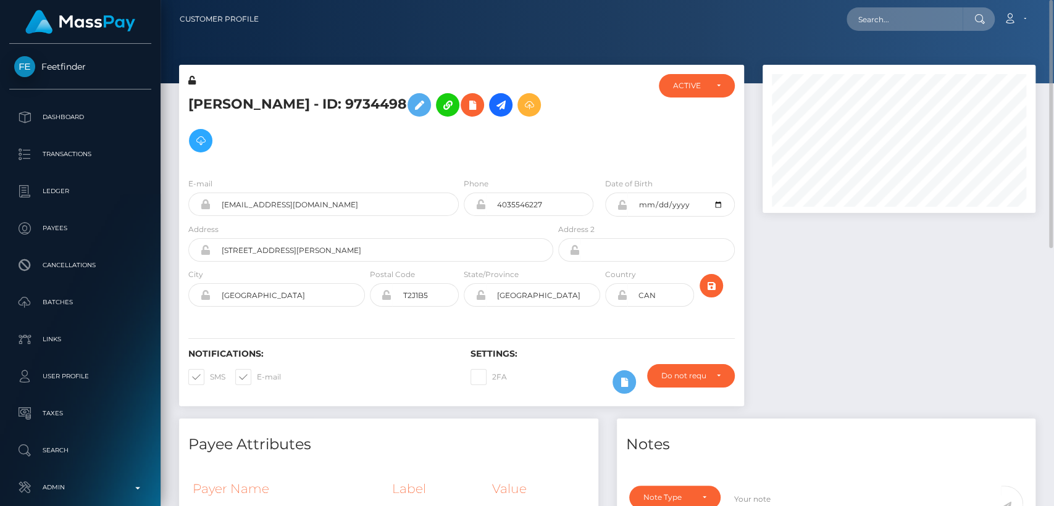
click at [221, 105] on h5 "[PERSON_NAME] - ID: 9734498" at bounding box center [367, 123] width 358 height 72
click at [221, 105] on h5 "Rachelle Sangret - ID: 9734498" at bounding box center [367, 123] width 358 height 72
copy h5 "Rachelle"
click at [889, 25] on input "text" at bounding box center [904, 18] width 116 height 23
paste input "cassidypoor103@gmail.com"
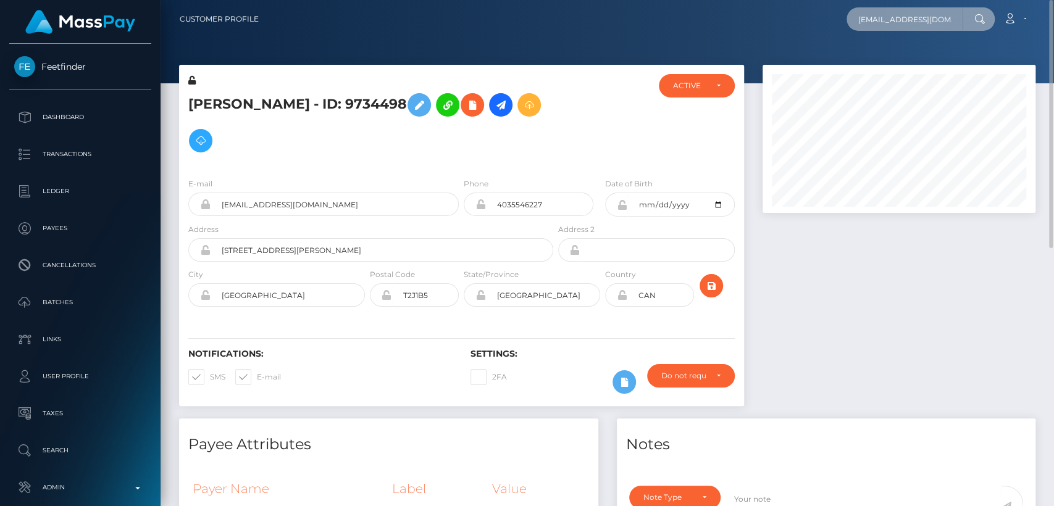
scroll to position [0, 11]
type input "cassidypoor103@gmail.com"
click at [924, 26] on input "cassidypoor103@gmail.com" at bounding box center [904, 18] width 116 height 23
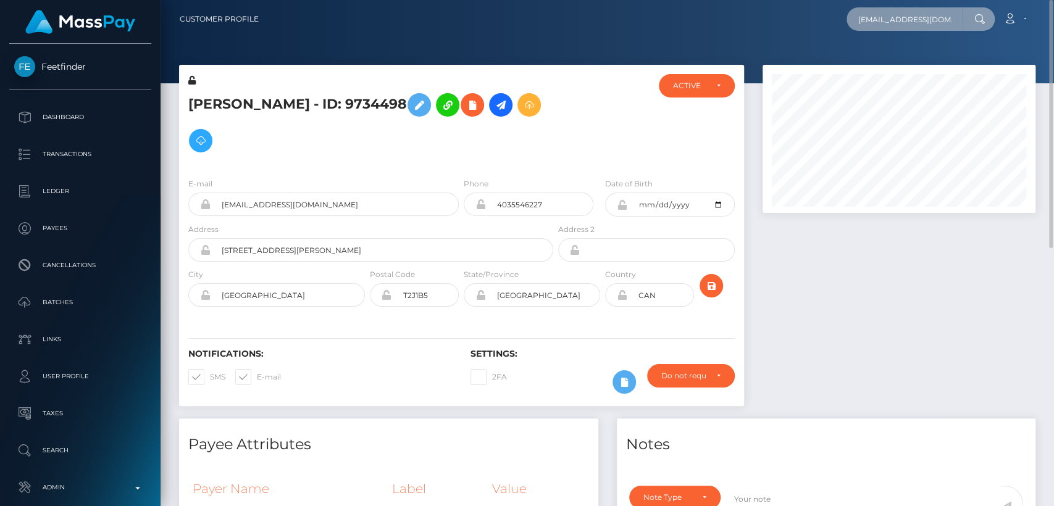
click at [924, 26] on input "cassidypoor103@gmail.com" at bounding box center [904, 18] width 116 height 23
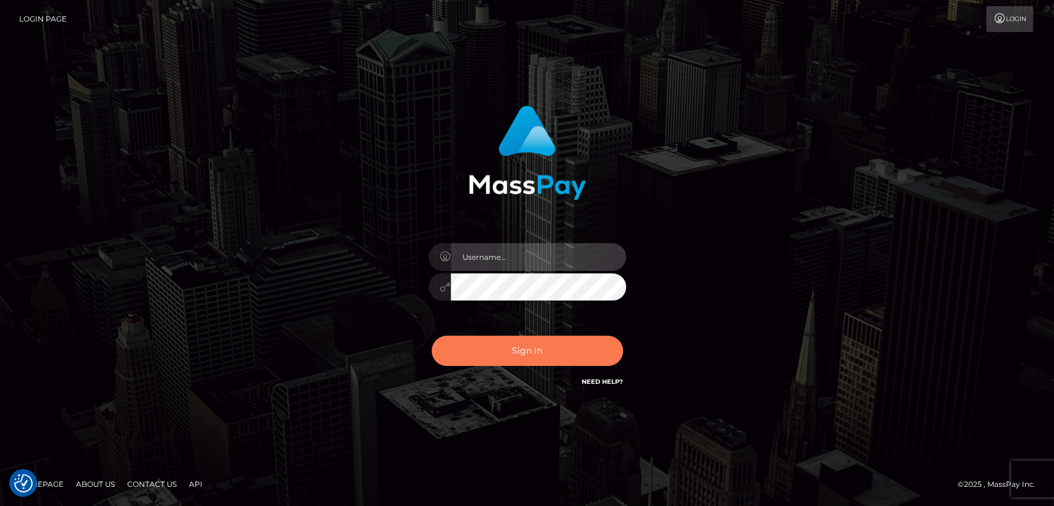
type input "[DOMAIN_NAME]"
click at [538, 362] on button "Sign in" at bounding box center [527, 351] width 191 height 30
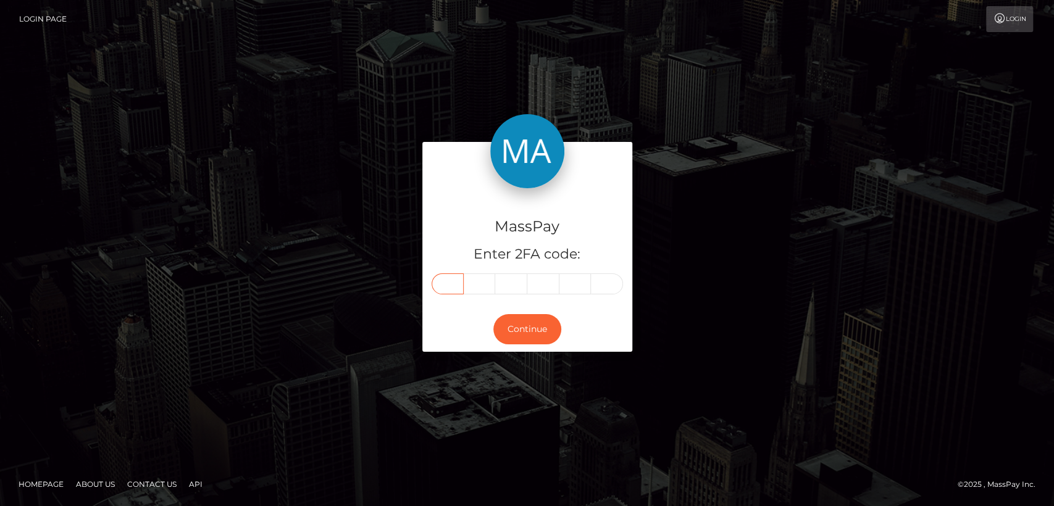
click at [456, 287] on input "text" at bounding box center [448, 284] width 32 height 21
paste input "5"
type input "5"
type input "7"
type input "1"
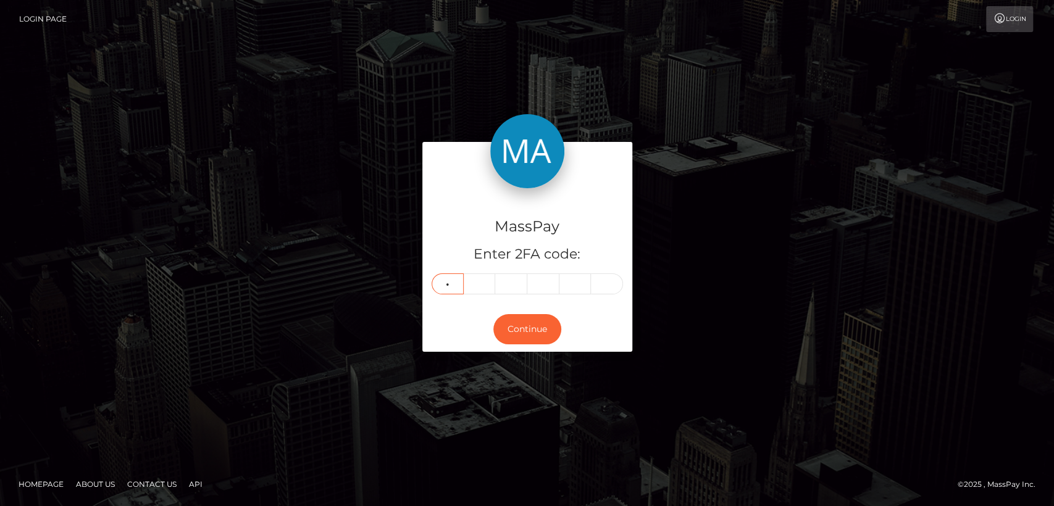
type input "3"
type input "0"
type input "7"
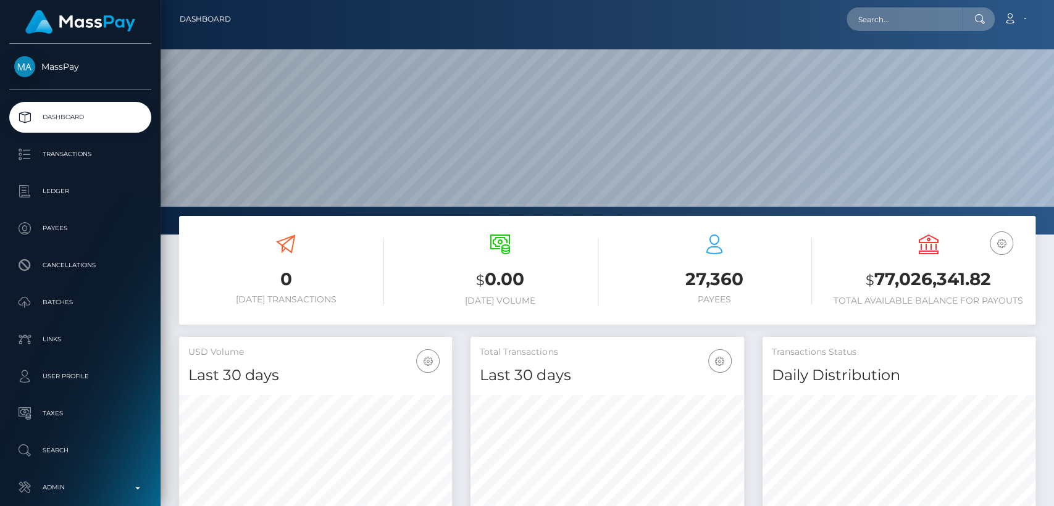
scroll to position [218, 273]
click at [929, 28] on input "text" at bounding box center [904, 18] width 116 height 23
paste input "lolchezy@gmail.com"
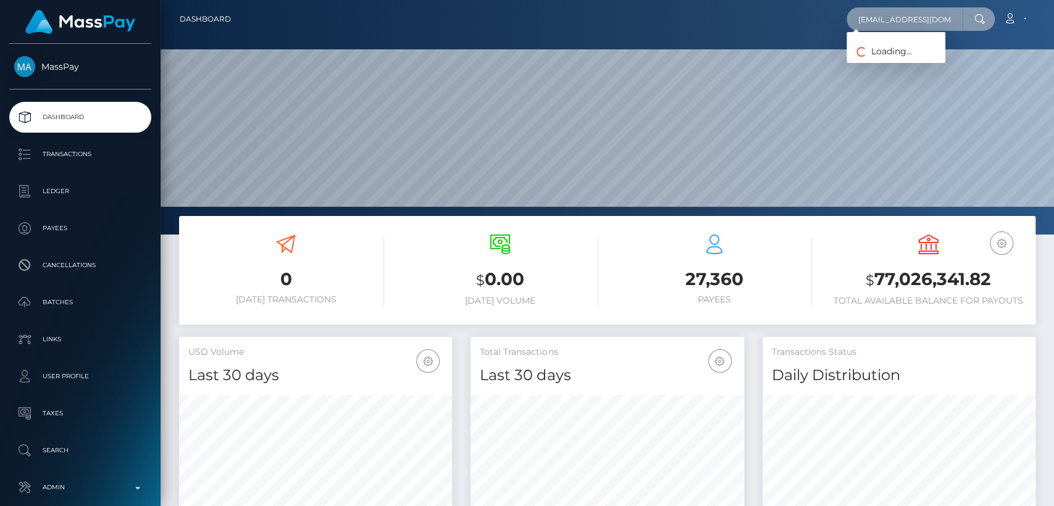
type input "lolchezy@gmail.com"
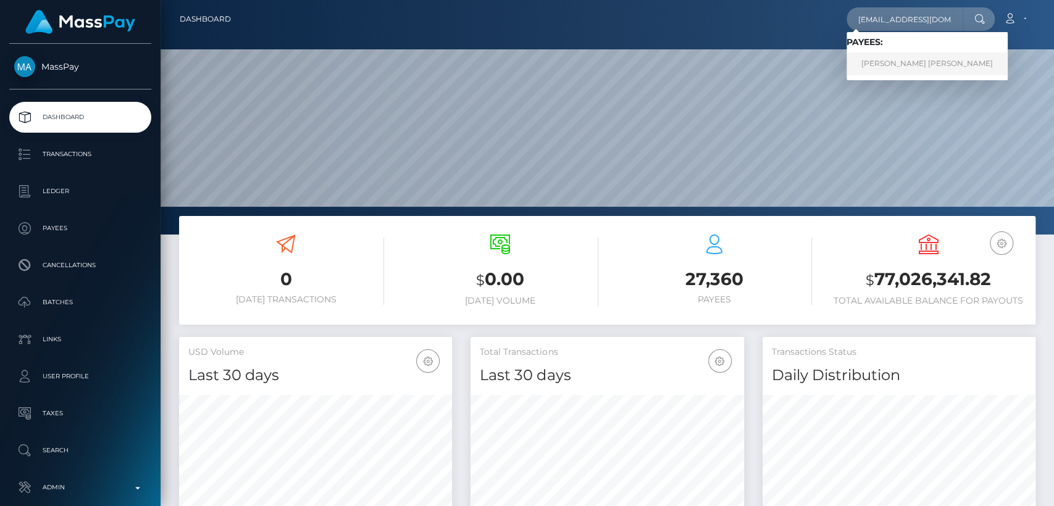
click at [877, 61] on link "VALERI DIMITROV STOYANOV" at bounding box center [926, 63] width 161 height 23
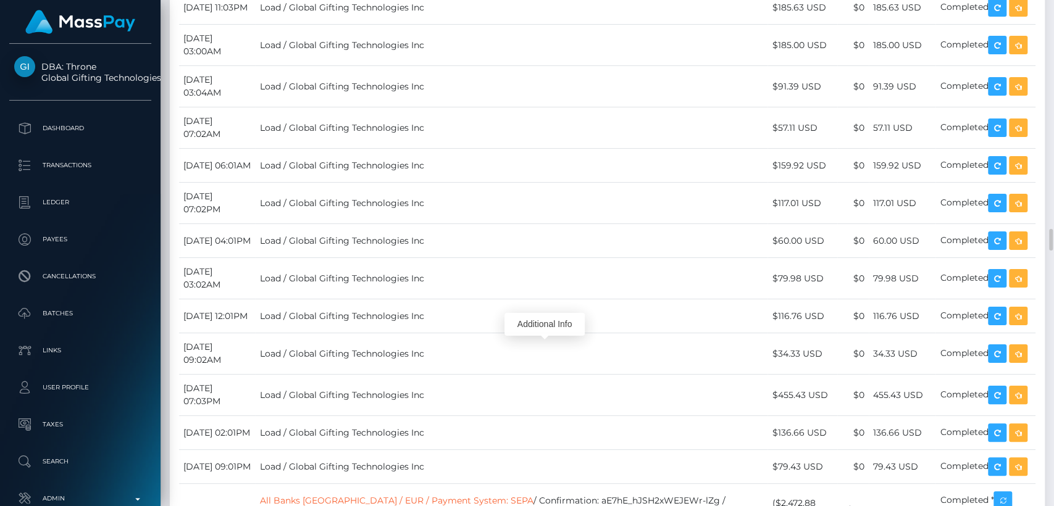
scroll to position [148, 273]
click at [538, 327] on div "Additional Info" at bounding box center [544, 324] width 80 height 23
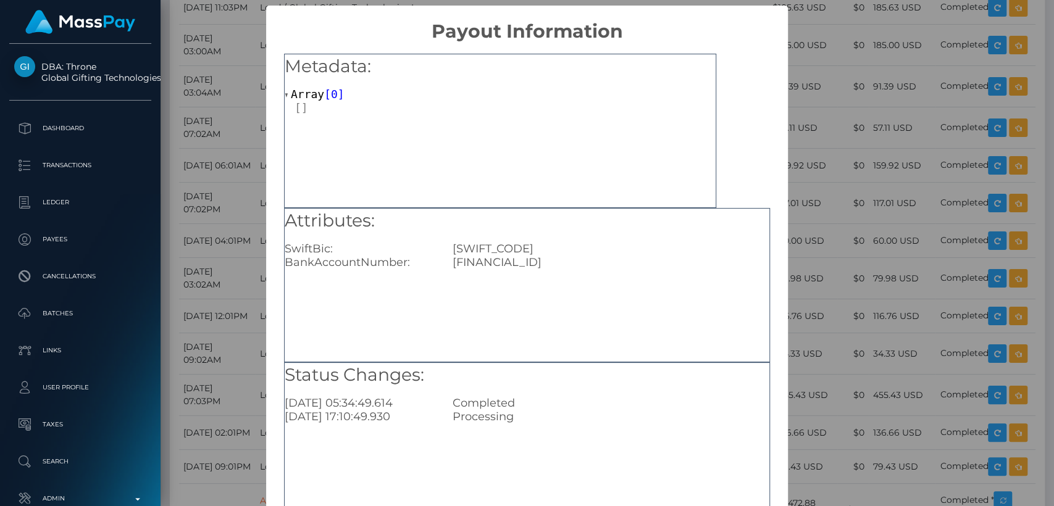
click at [242, 358] on div "× Payout Information Metadata: Array [ 0 ] Attributes: SwiftBic: REVOLT21XXX Ba…" at bounding box center [527, 253] width 1054 height 506
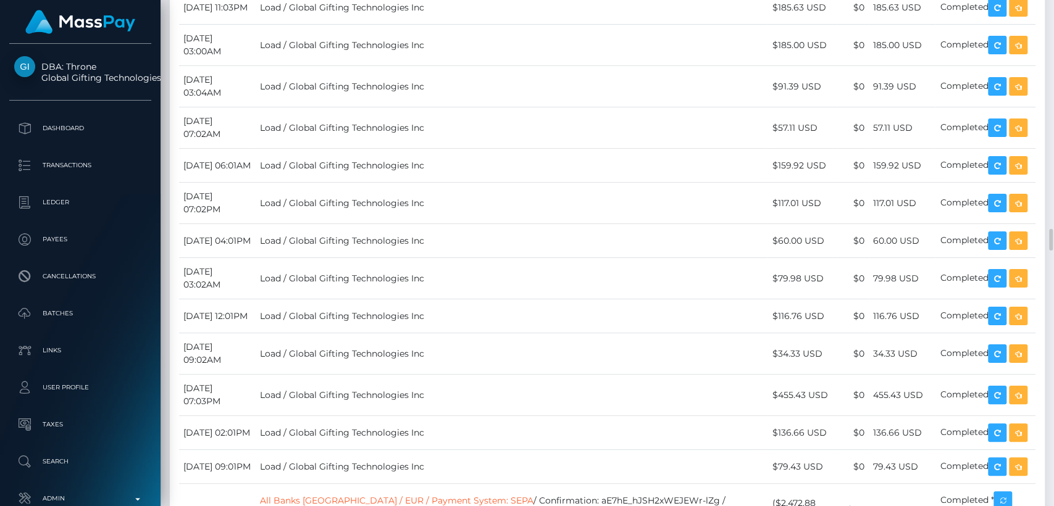
drag, startPoint x: 370, startPoint y: 339, endPoint x: 542, endPoint y: 330, distance: 172.5
copy td "Confirmation: RQsVrIeg6O5o98e4ri4c3c"
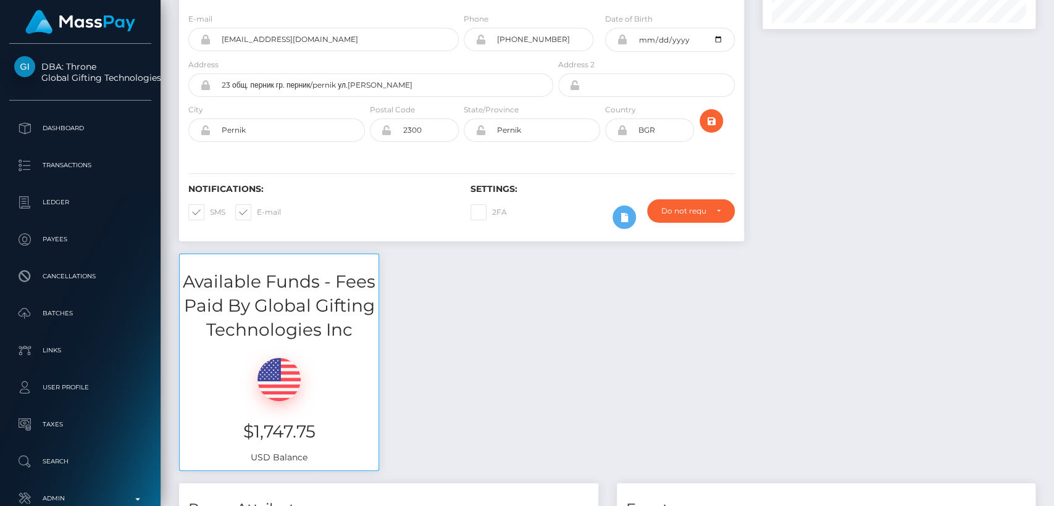
scroll to position [0, 0]
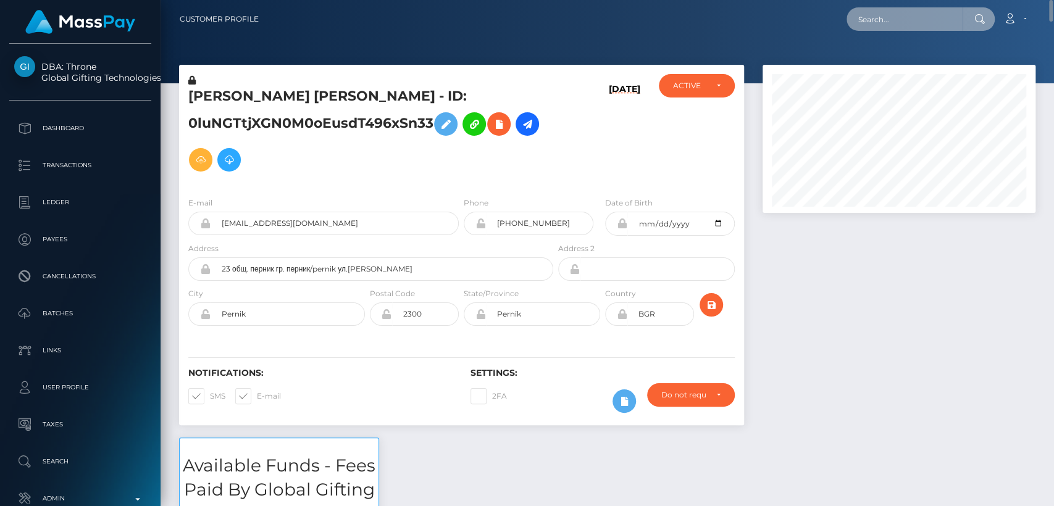
click at [906, 12] on input "text" at bounding box center [904, 18] width 116 height 23
paste input "[EMAIL_ADDRESS][DOMAIN_NAME]"
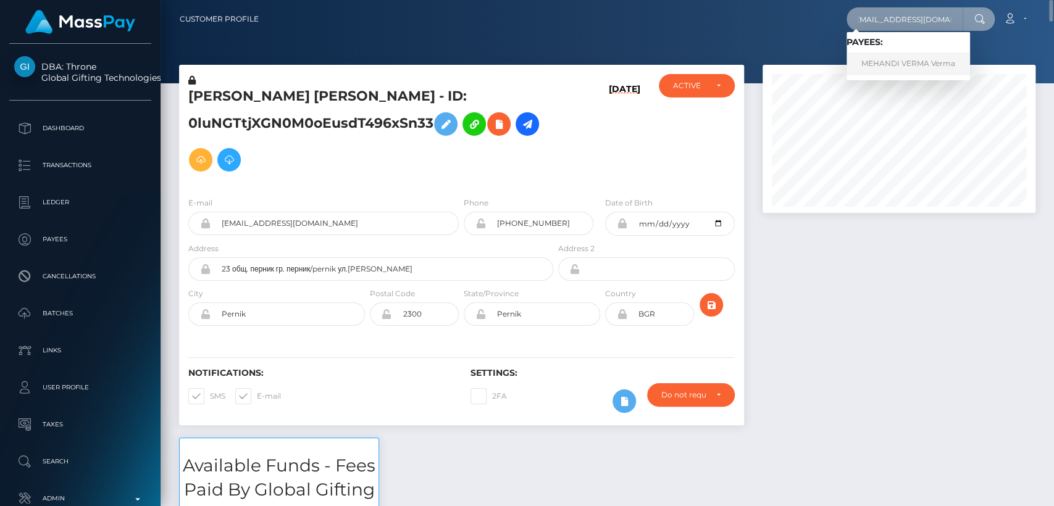
type input "[EMAIL_ADDRESS][DOMAIN_NAME]"
click at [879, 54] on link "MEHANDI VERMA Verma" at bounding box center [907, 63] width 123 height 23
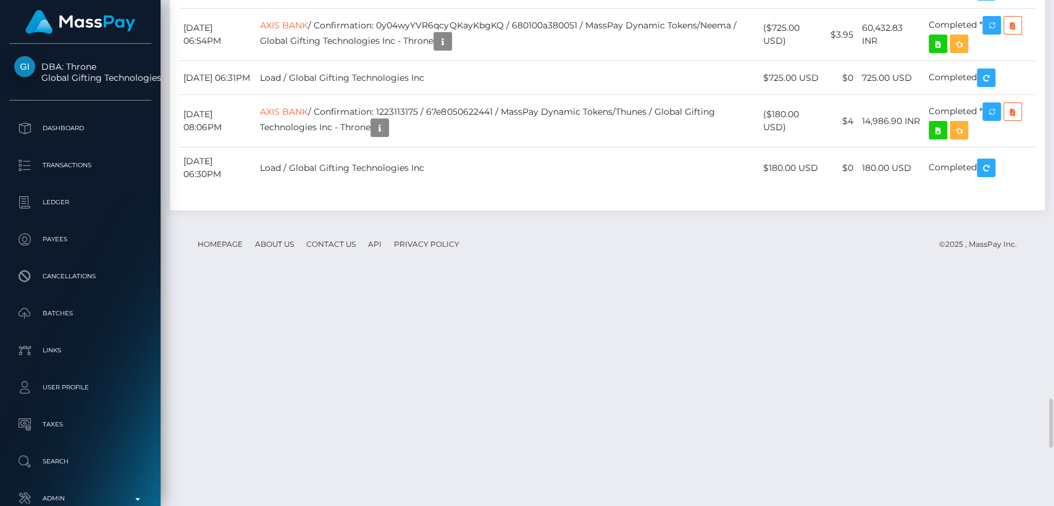
scroll to position [148, 273]
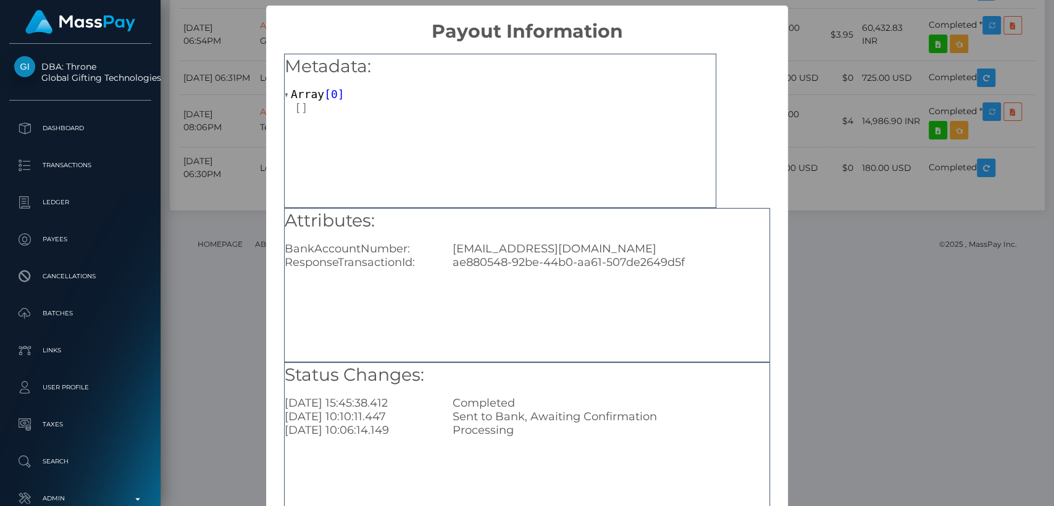
click at [220, 222] on div "× Payout Information Metadata: Array [ 0 ] Attributes: BankAccountNumber: [EMAI…" at bounding box center [527, 253] width 1054 height 506
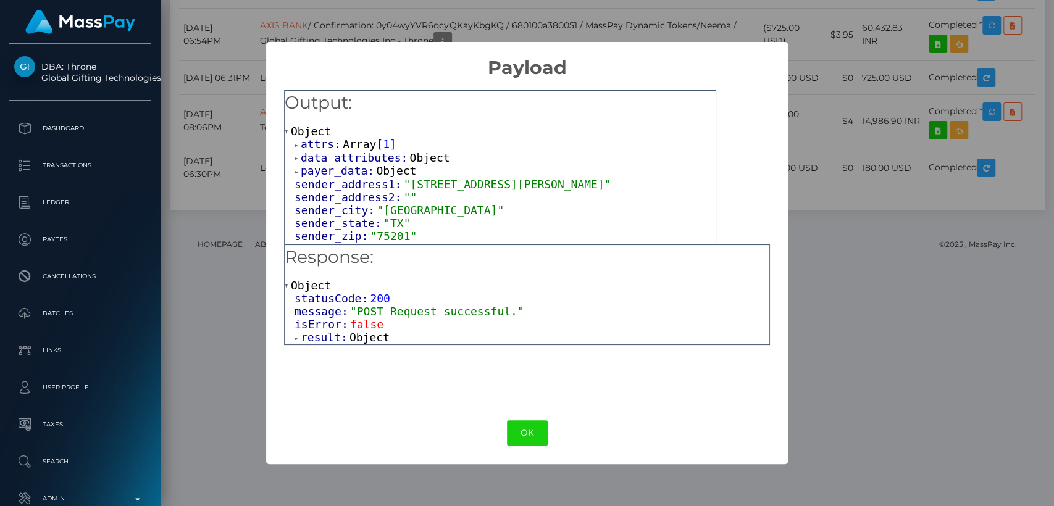
click at [295, 149] on span at bounding box center [298, 145] width 6 height 8
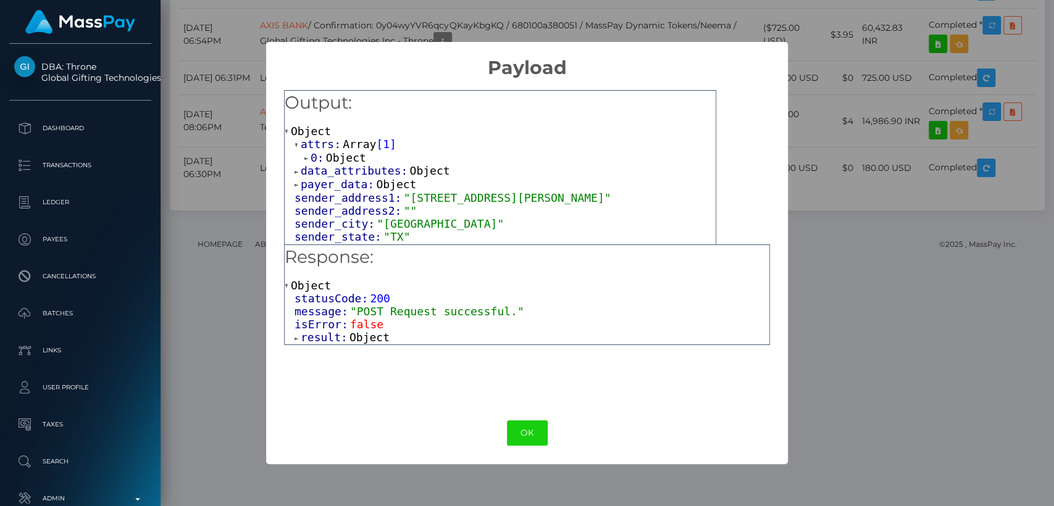
click at [303, 160] on div "0: Object" at bounding box center [505, 158] width 421 height 14
click at [307, 161] on span at bounding box center [307, 158] width 6 height 8
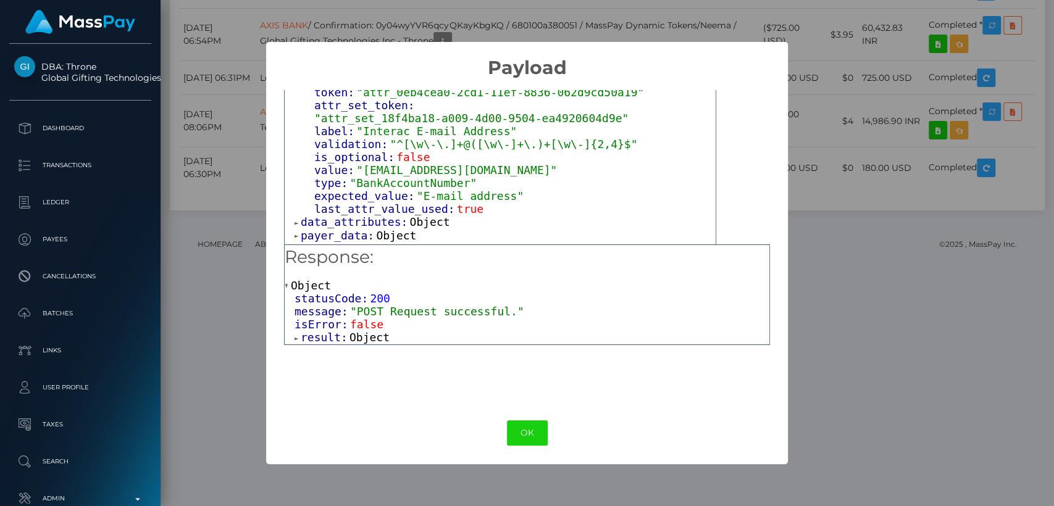
scroll to position [93, 0]
click at [296, 217] on span at bounding box center [298, 221] width 6 height 8
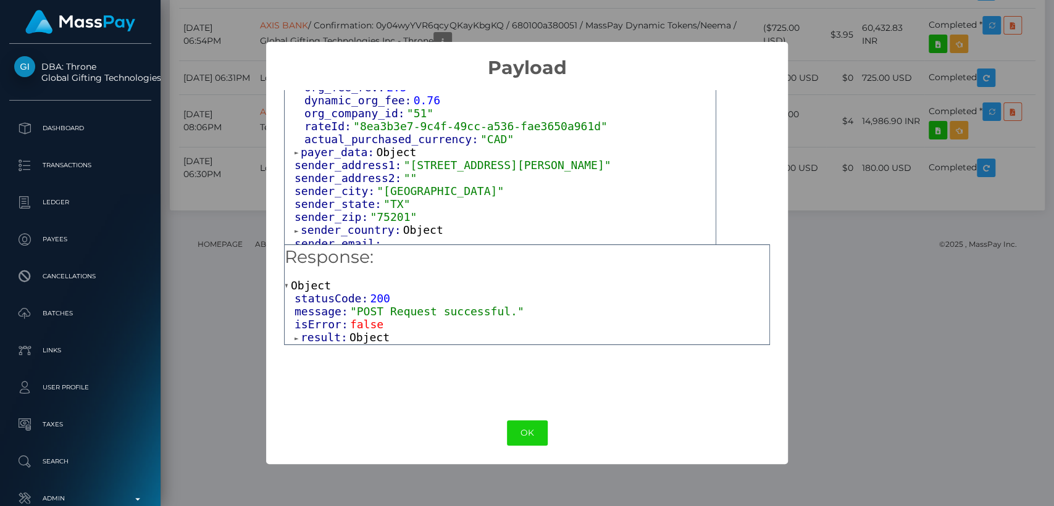
scroll to position [331, 0]
click at [295, 149] on span at bounding box center [298, 153] width 6 height 8
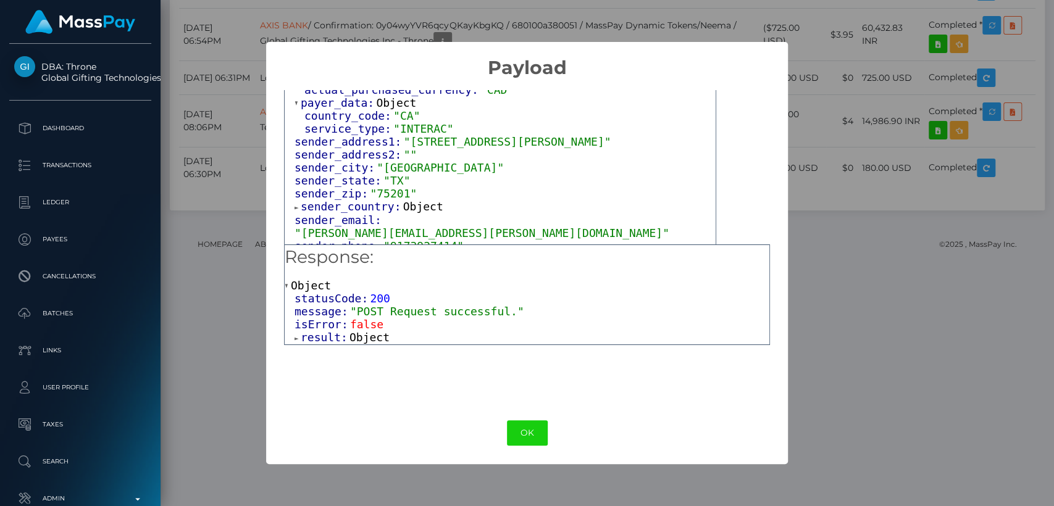
scroll to position [383, 0]
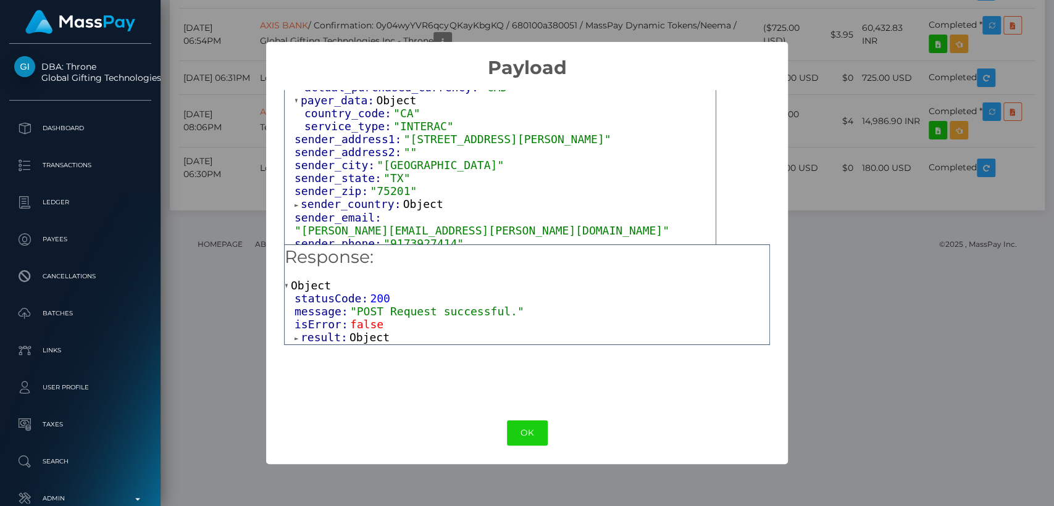
click at [296, 201] on span at bounding box center [298, 205] width 6 height 8
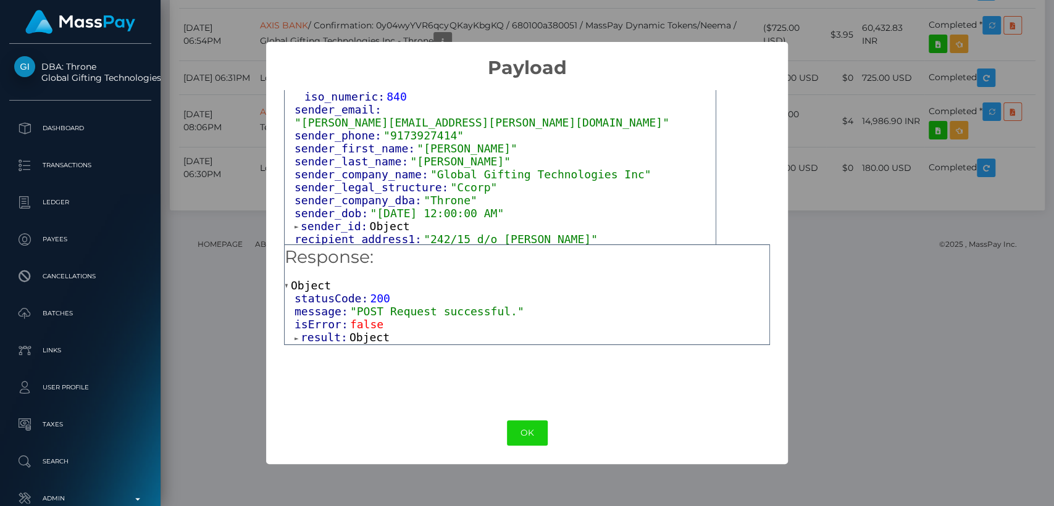
scroll to position [543, 0]
click at [298, 219] on link "sender_id: Object" at bounding box center [352, 225] width 115 height 13
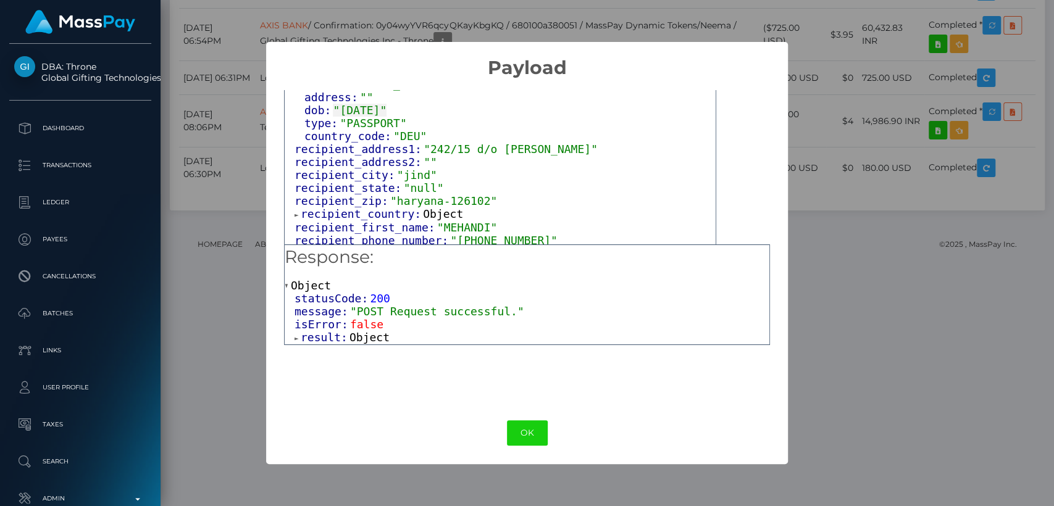
scroll to position [751, 0]
click at [296, 210] on span at bounding box center [298, 214] width 6 height 8
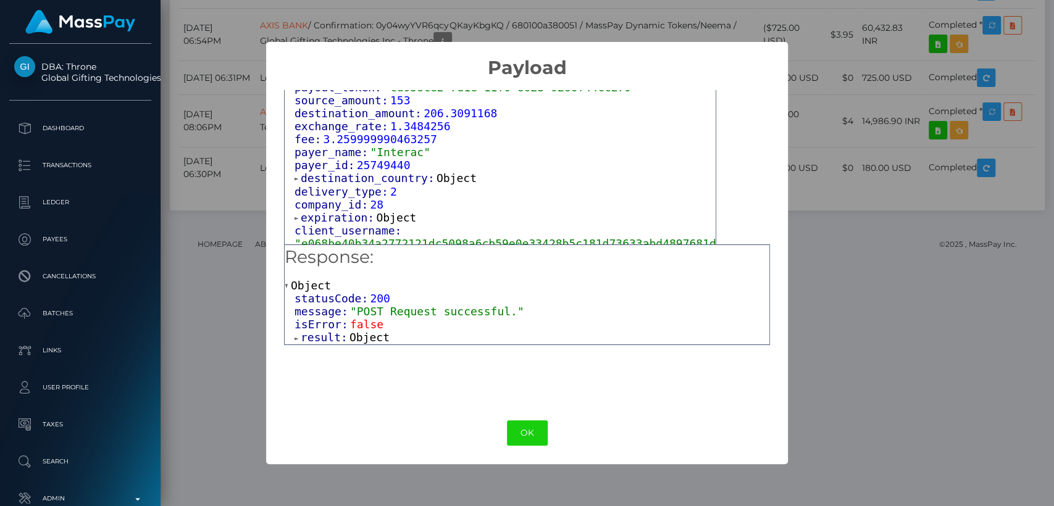
scroll to position [1126, 0]
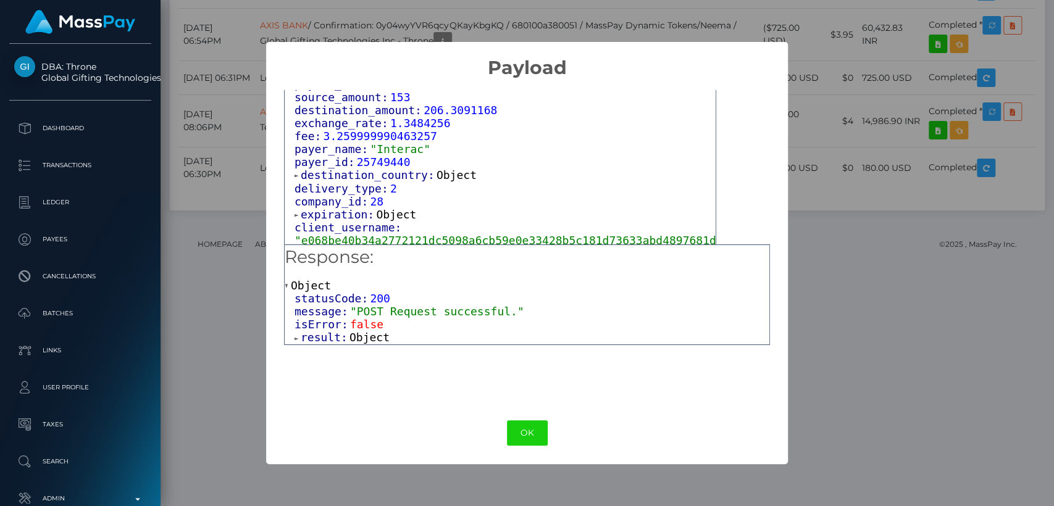
click at [296, 172] on span at bounding box center [298, 176] width 6 height 8
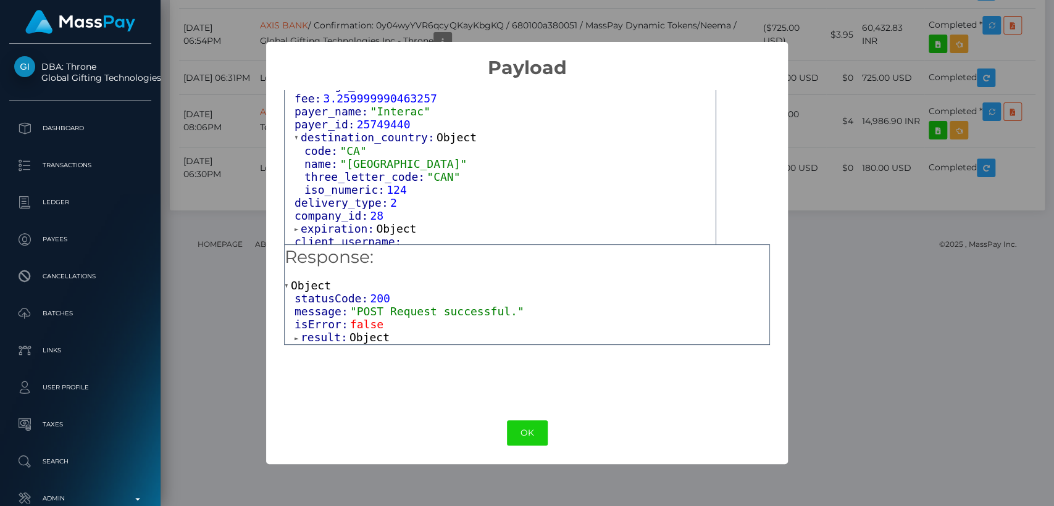
scroll to position [1162, 0]
click at [296, 227] on span at bounding box center [298, 231] width 6 height 8
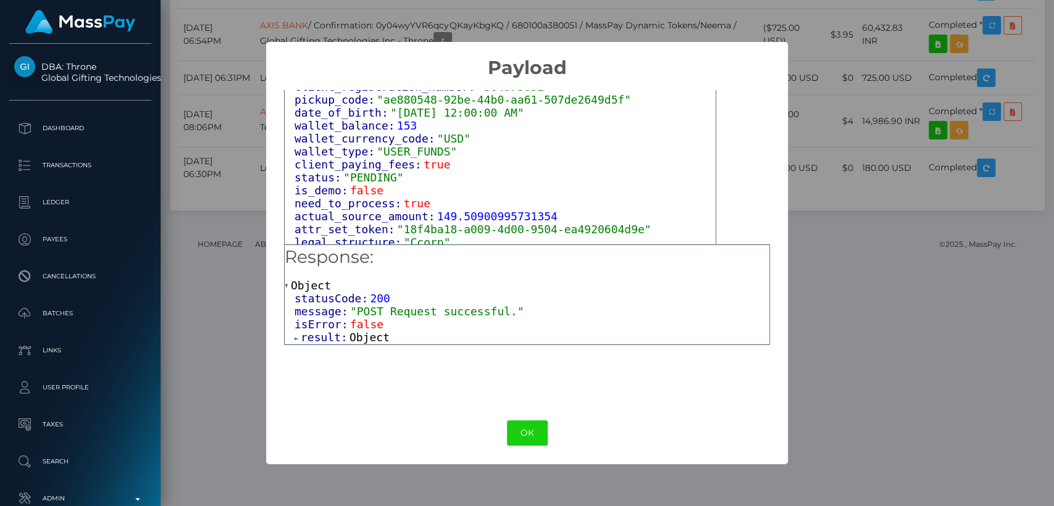
scroll to position [1371, 0]
click at [285, 286] on span at bounding box center [288, 286] width 6 height 8
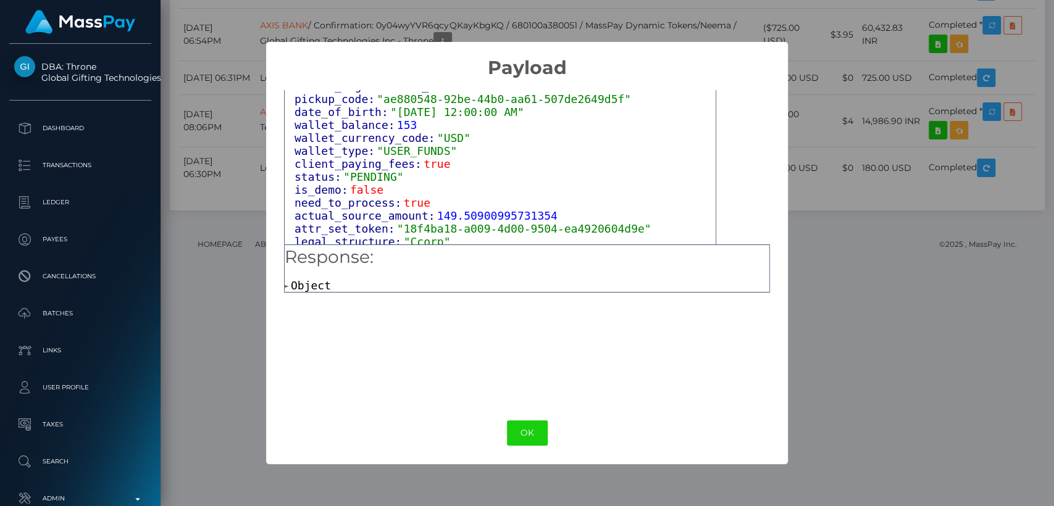
click at [285, 286] on span at bounding box center [288, 286] width 6 height 8
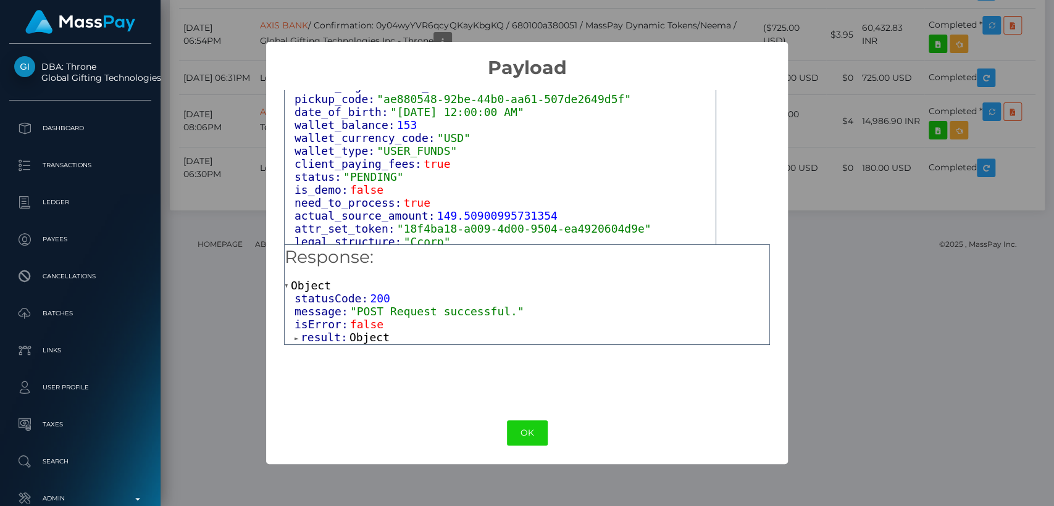
click at [299, 341] on span at bounding box center [298, 339] width 6 height 8
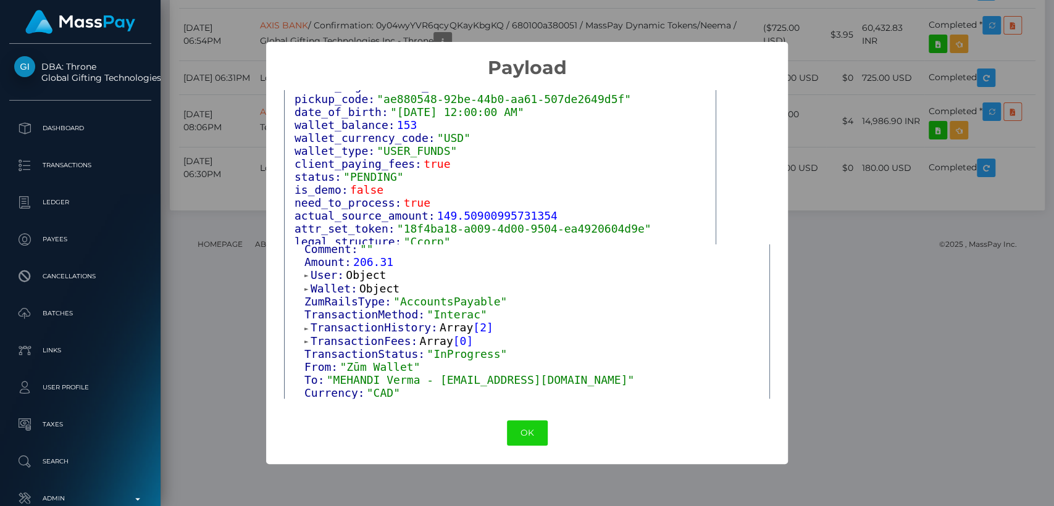
scroll to position [252, 0]
click at [821, 128] on div "× Payload Output: Object attrs: Array [ 1 ] 0: Object input_type: "text" token:…" at bounding box center [527, 253] width 1054 height 506
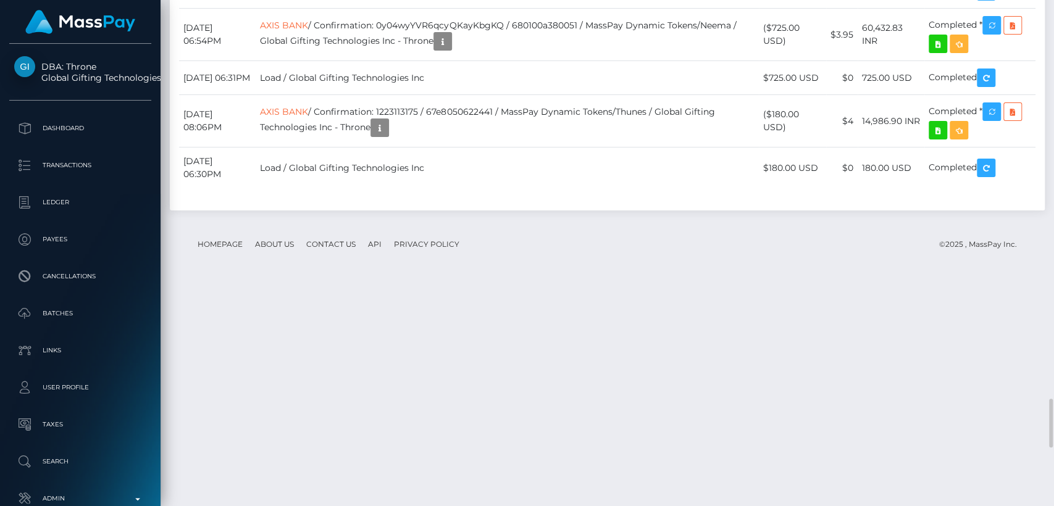
scroll to position [148, 273]
click at [543, 153] on div "Additional Info" at bounding box center [543, 151] width 80 height 23
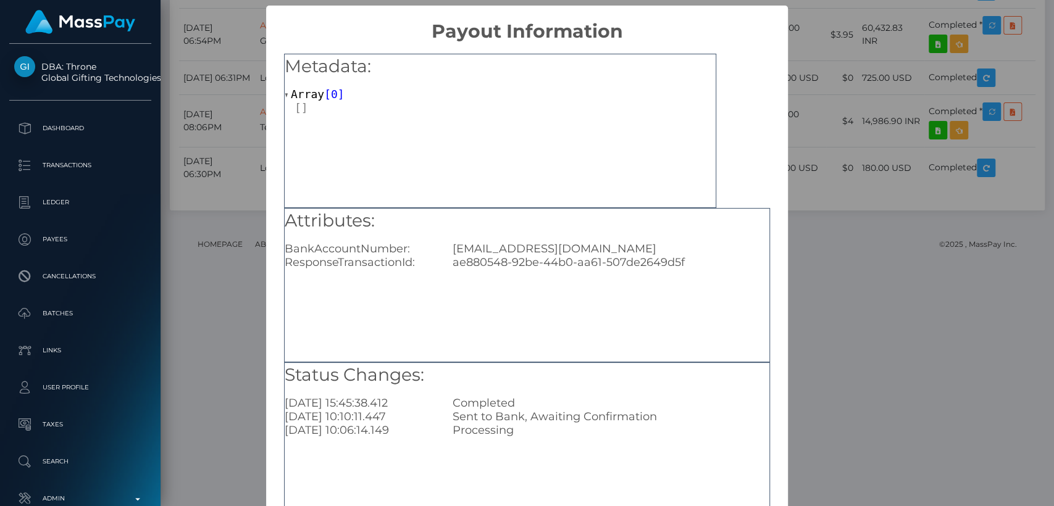
click at [820, 94] on div "× Payout Information Metadata: Array [ 0 ] Attributes: BankAccountNumber: [EMAI…" at bounding box center [527, 253] width 1054 height 506
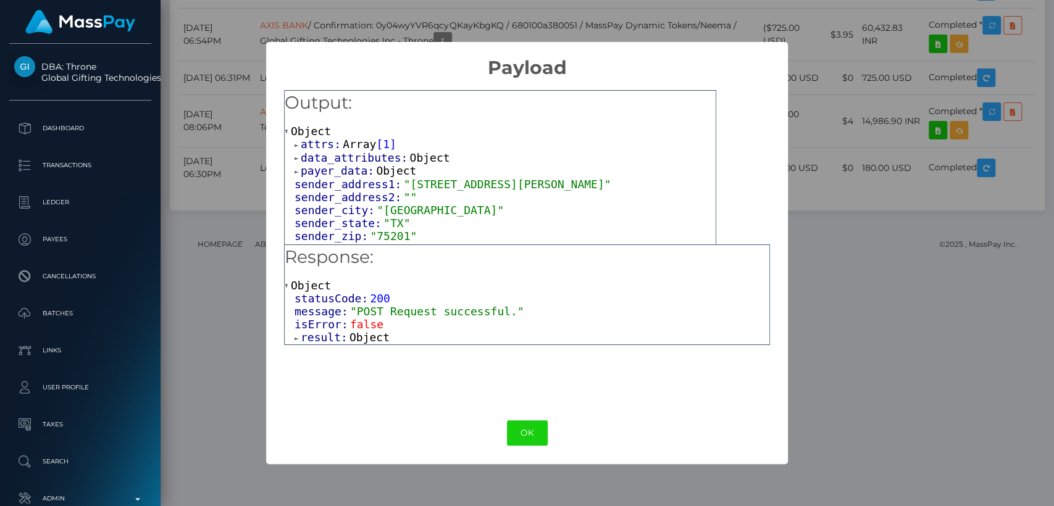
click at [293, 340] on div "statusCode: 200 message: "POST Request successful." isError: false result: Obje…" at bounding box center [527, 318] width 485 height 52
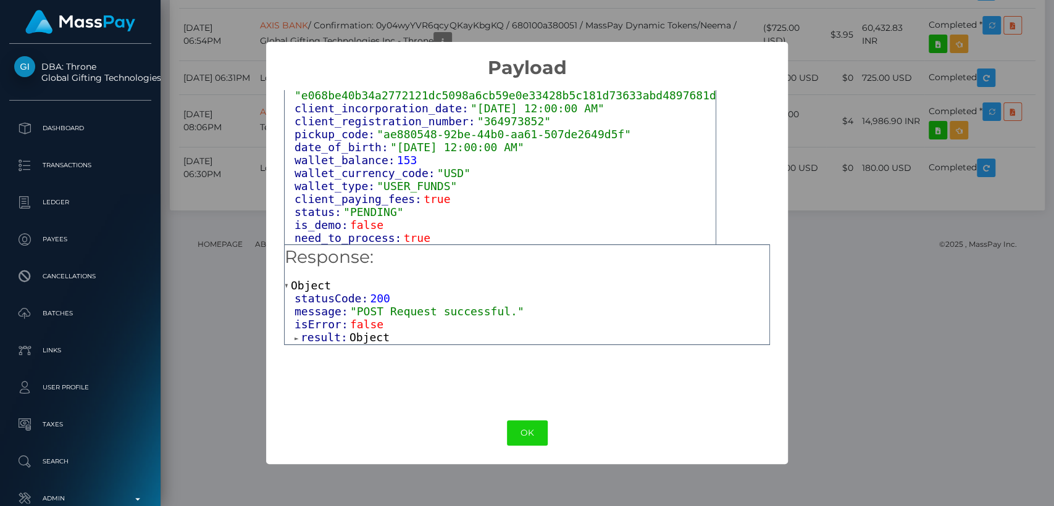
scroll to position [713, 0]
click at [296, 340] on span at bounding box center [298, 339] width 6 height 8
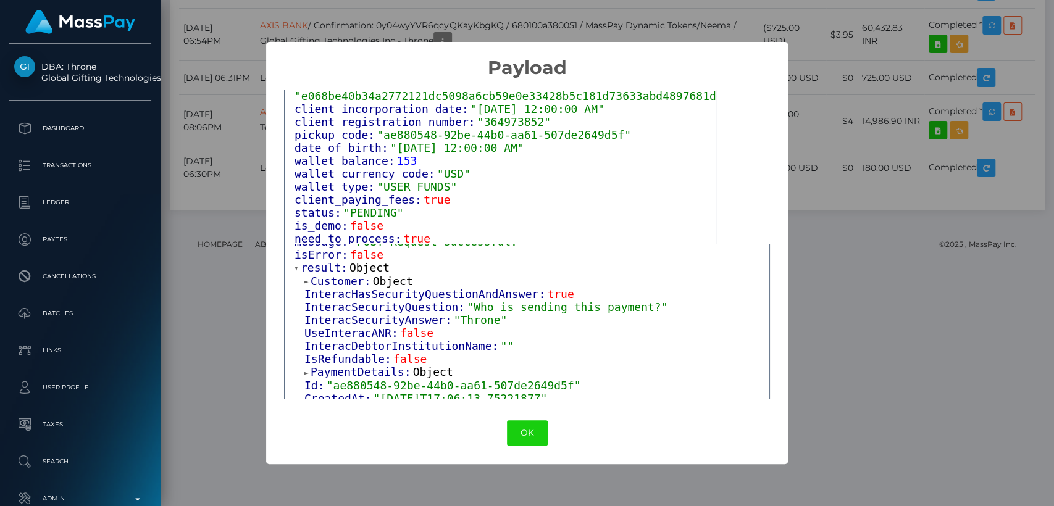
scroll to position [0, 0]
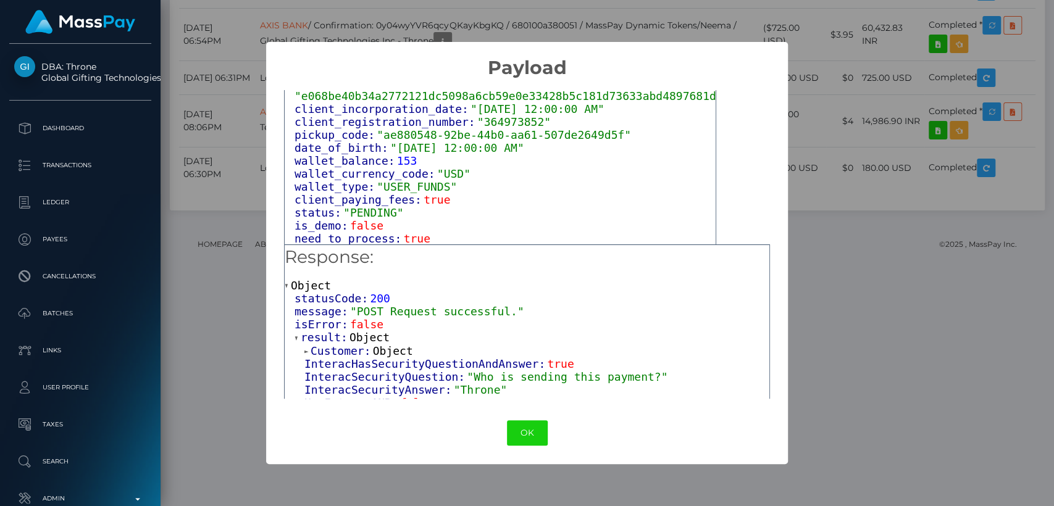
click at [454, 362] on span "InteracHasSecurityQuestionAndAnswer:" at bounding box center [425, 363] width 243 height 13
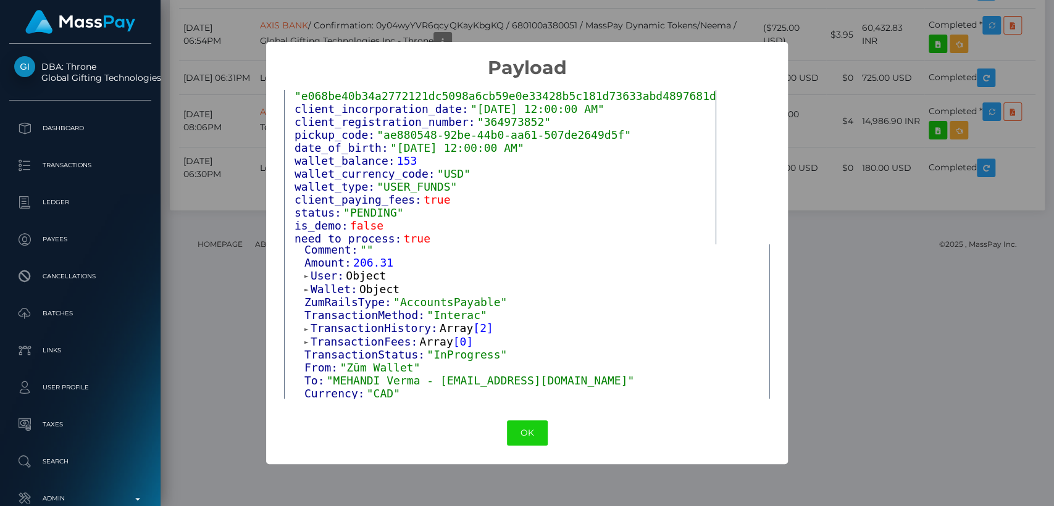
scroll to position [246, 0]
click at [311, 280] on span "User:" at bounding box center [328, 274] width 35 height 13
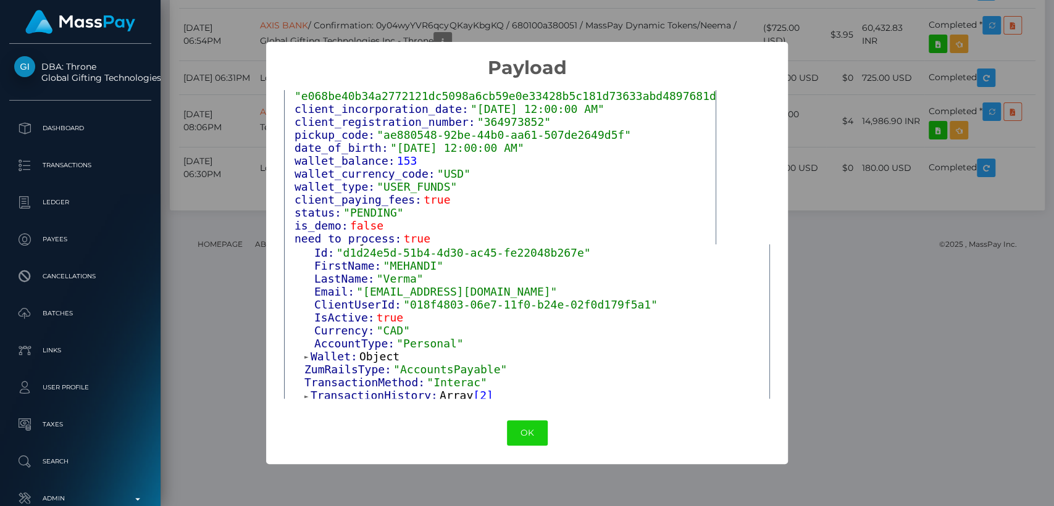
scroll to position [282, 0]
click at [306, 361] on span at bounding box center [307, 357] width 6 height 8
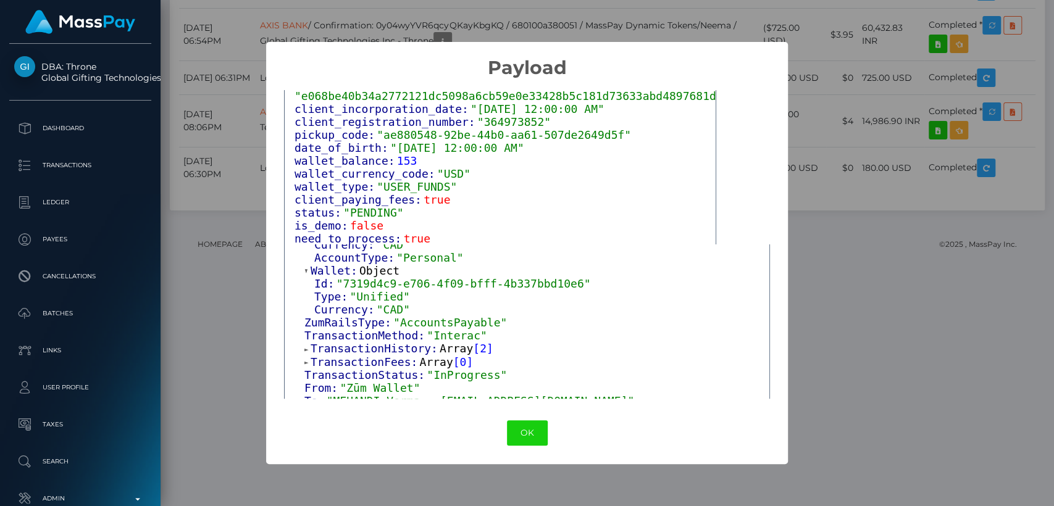
scroll to position [367, 0]
click at [307, 353] on span at bounding box center [307, 349] width 6 height 8
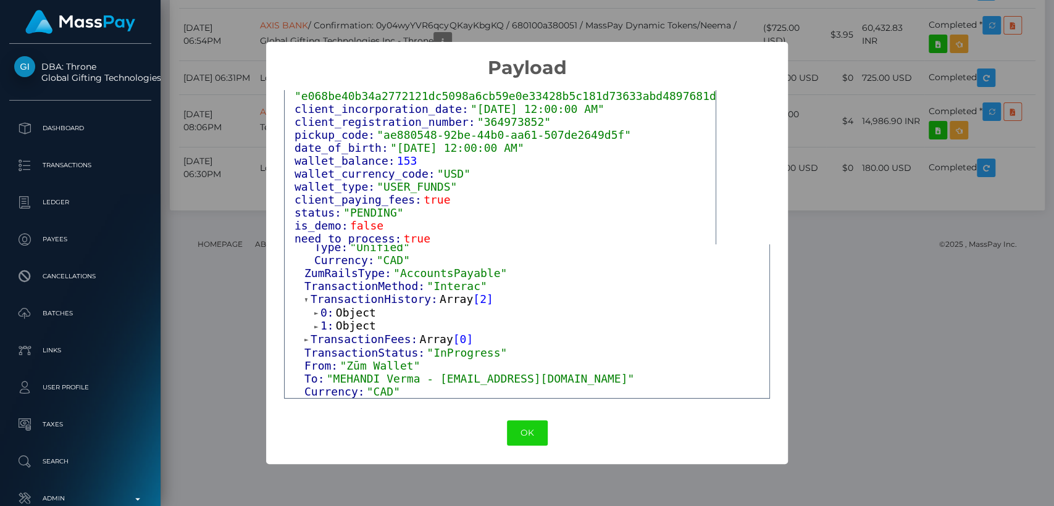
scroll to position [425, 0]
click at [863, 108] on div "× Payload Output: Object attrs: Array [ 1 ] data_attributes: Object payer_data:…" at bounding box center [527, 253] width 1054 height 506
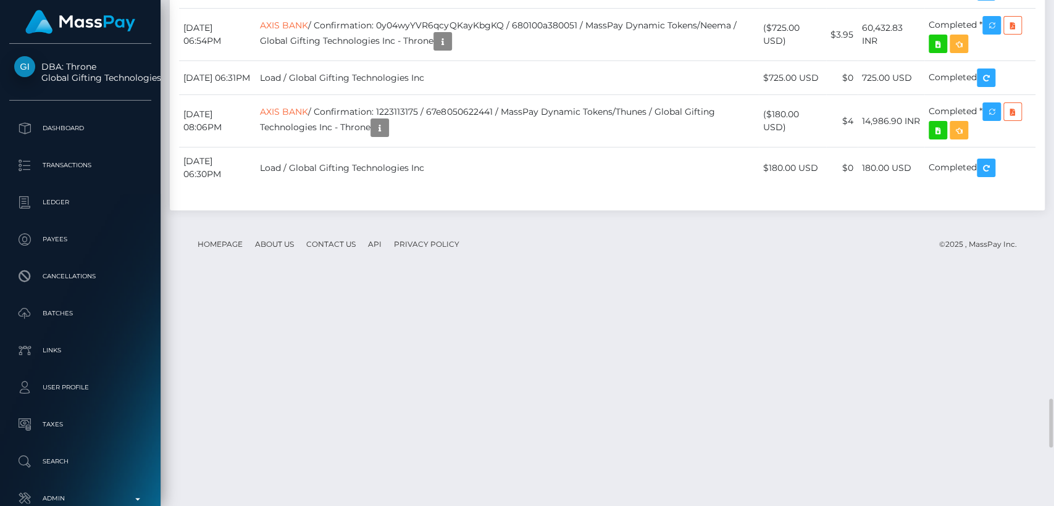
click at [548, 149] on div "Additional Info" at bounding box center [543, 151] width 80 height 23
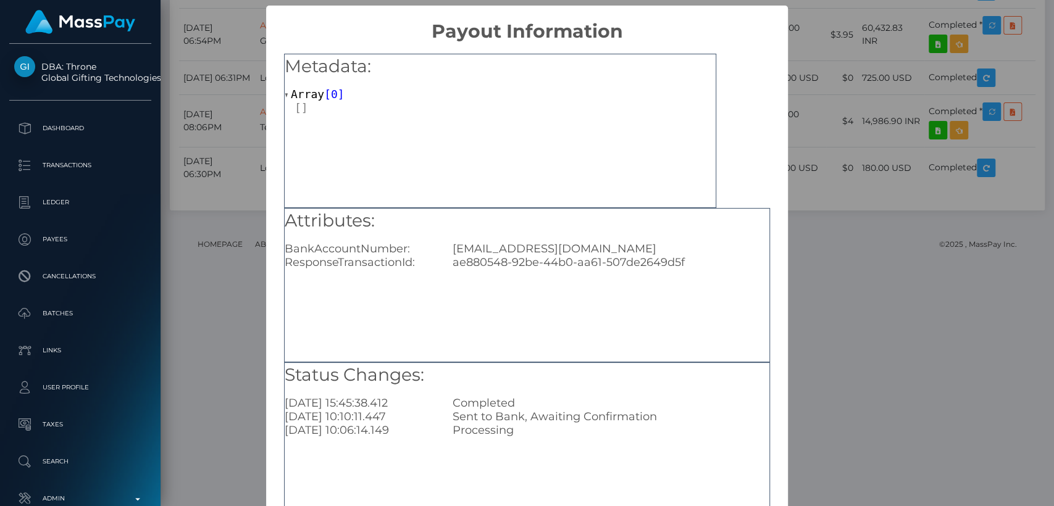
click at [871, 109] on div "× Payout Information Metadata: Array [ 0 ] Attributes: BankAccountNumber: [EMAI…" at bounding box center [527, 253] width 1054 height 506
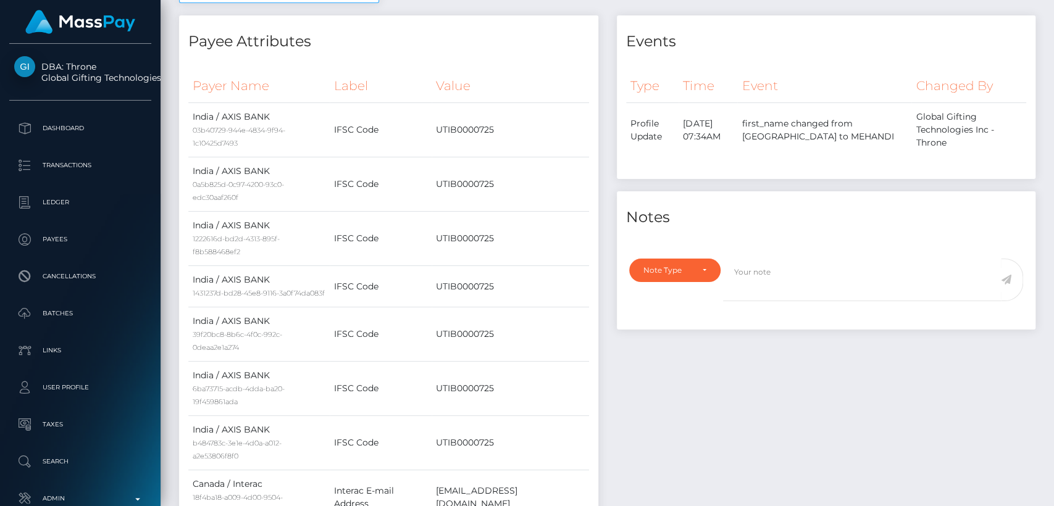
scroll to position [0, 0]
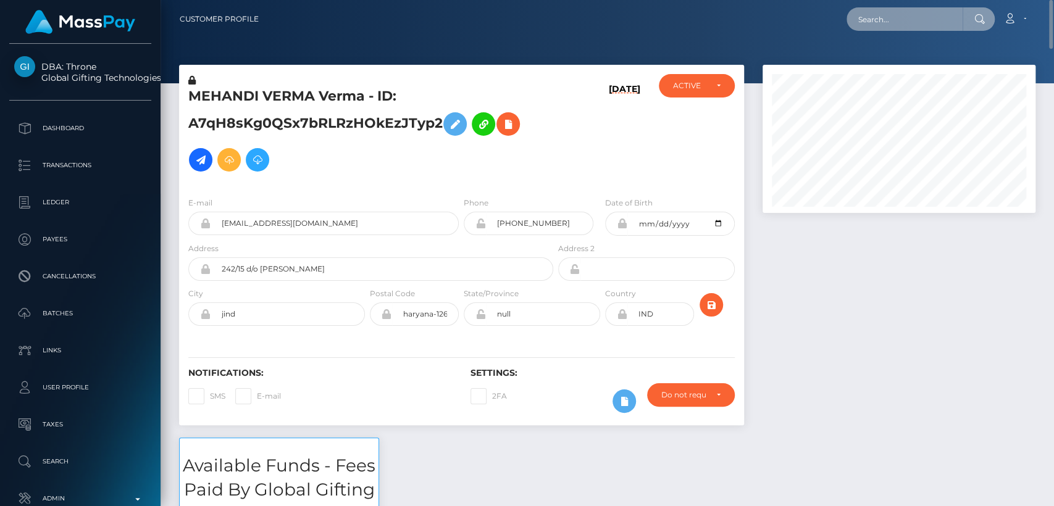
click at [921, 21] on input "text" at bounding box center [904, 18] width 116 height 23
paste input "[EMAIL_ADDRESS][DOMAIN_NAME]"
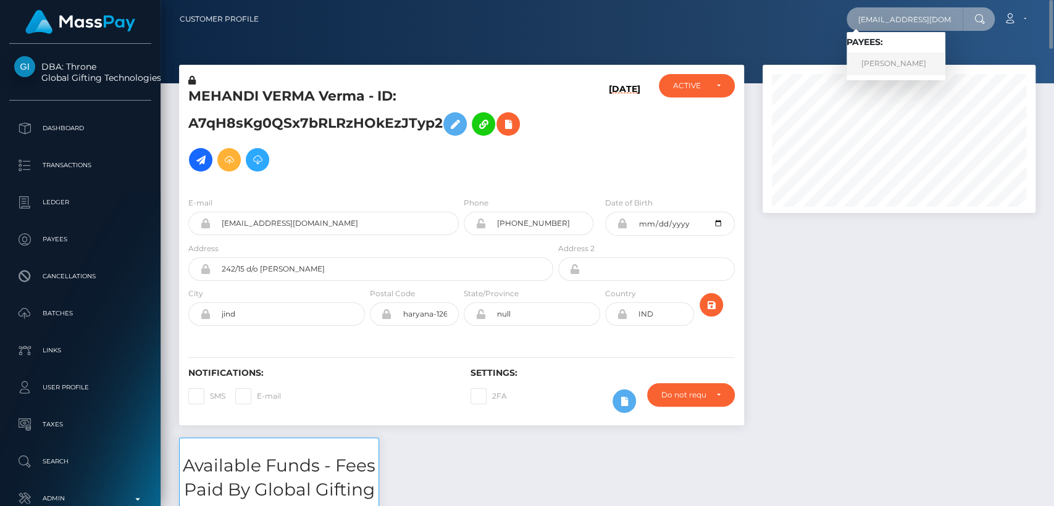
type input "[EMAIL_ADDRESS][DOMAIN_NAME]"
click at [909, 59] on link "[PERSON_NAME]" at bounding box center [895, 63] width 99 height 23
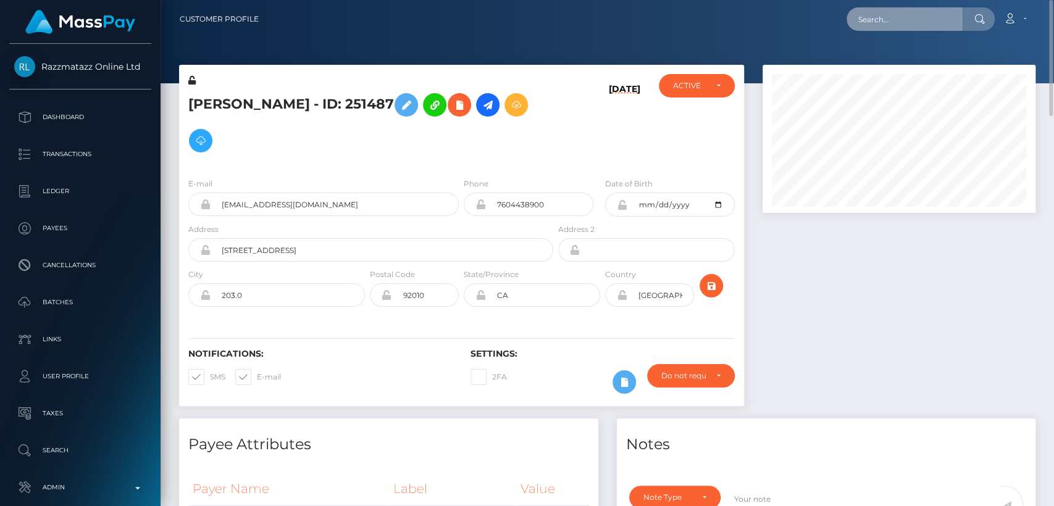
click at [883, 23] on input "text" at bounding box center [904, 18] width 116 height 23
paste input "[EMAIL_ADDRESS][DOMAIN_NAME]"
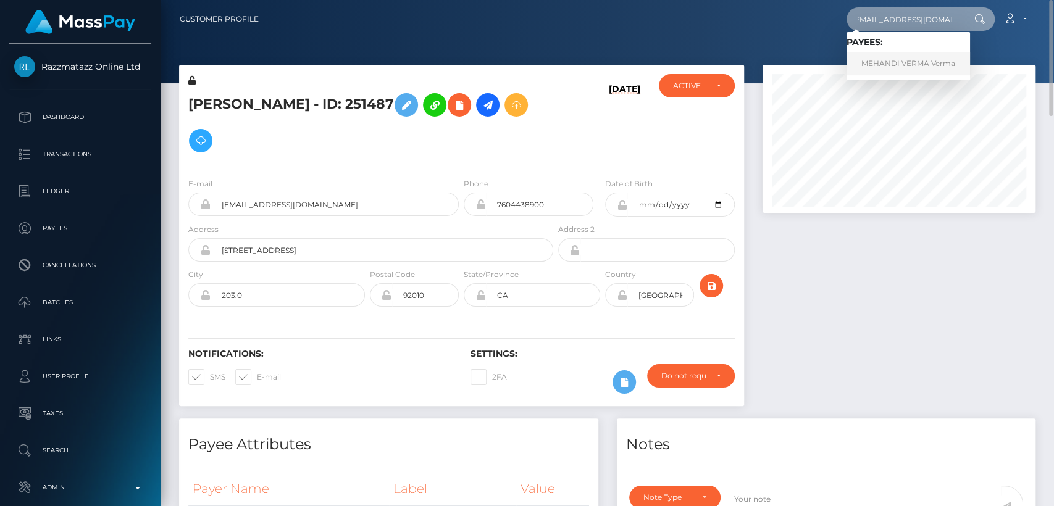
type input "[EMAIL_ADDRESS][DOMAIN_NAME]"
click at [888, 65] on link "MEHANDI VERMA Verma" at bounding box center [907, 63] width 123 height 23
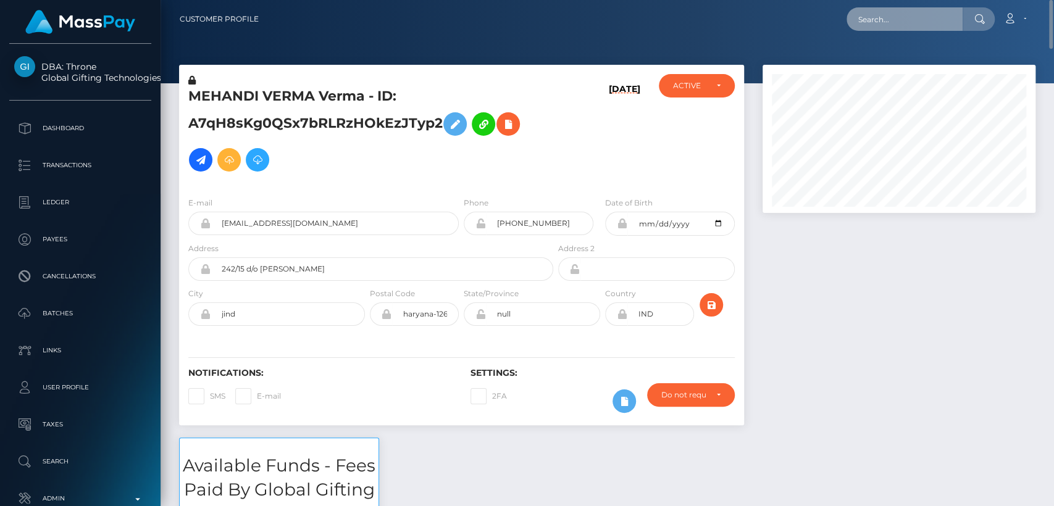
click at [878, 22] on input "text" at bounding box center [904, 18] width 116 height 23
paste input "[EMAIL_ADDRESS][DOMAIN_NAME]"
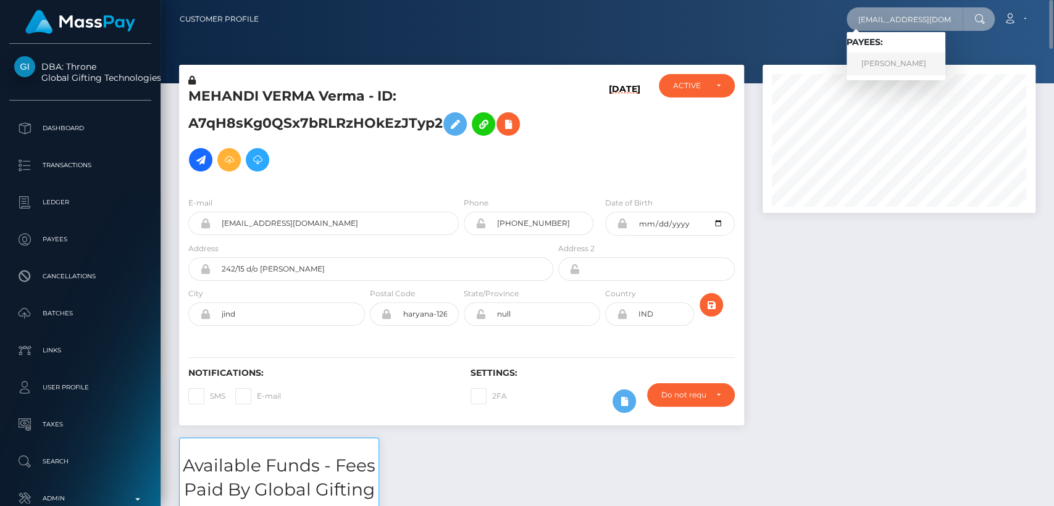
type input "[EMAIL_ADDRESS][DOMAIN_NAME]"
click at [886, 65] on link "[PERSON_NAME]" at bounding box center [895, 63] width 99 height 23
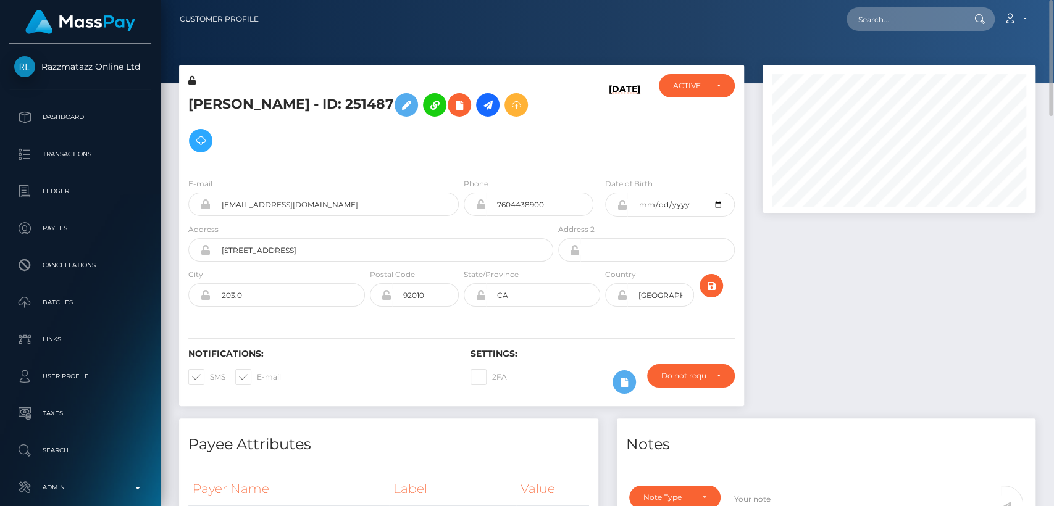
click at [209, 103] on h5 "Amy Gilliam - ID: 251487" at bounding box center [367, 123] width 358 height 72
copy h5 "Amy"
click at [881, 22] on input "text" at bounding box center [904, 18] width 116 height 23
paste input "shantalmorris28@icloud.com"
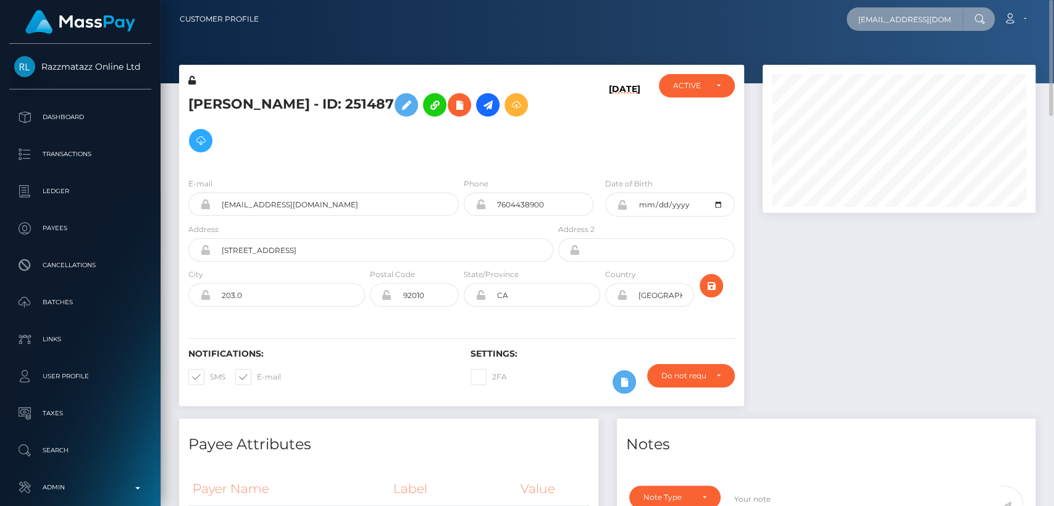
scroll to position [0, 17]
type input "shantalmorris28@icloud.com"
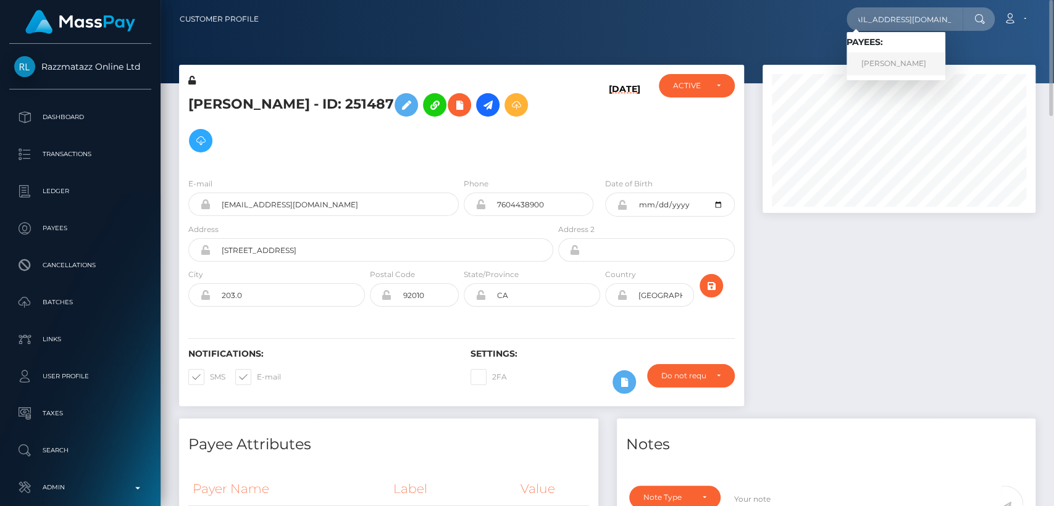
scroll to position [0, 0]
click at [871, 65] on link "Shantal Morris" at bounding box center [895, 63] width 99 height 23
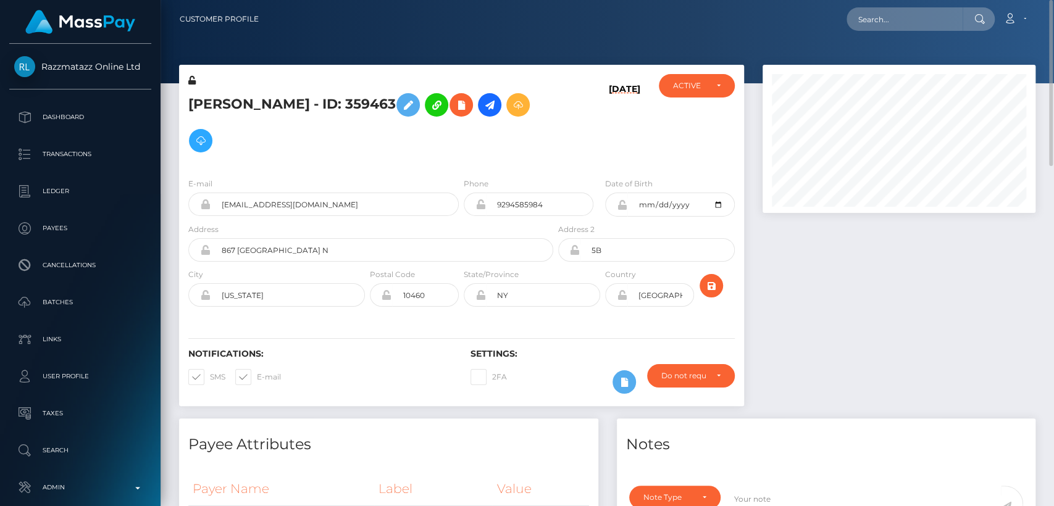
click at [199, 102] on h5 "Shantal Morris - ID: 359463" at bounding box center [367, 123] width 358 height 72
click at [199, 101] on h5 "Shantal Morris - ID: 359463" at bounding box center [367, 123] width 358 height 72
click at [199, 102] on h5 "Shantal Morris - ID: 359463" at bounding box center [367, 123] width 358 height 72
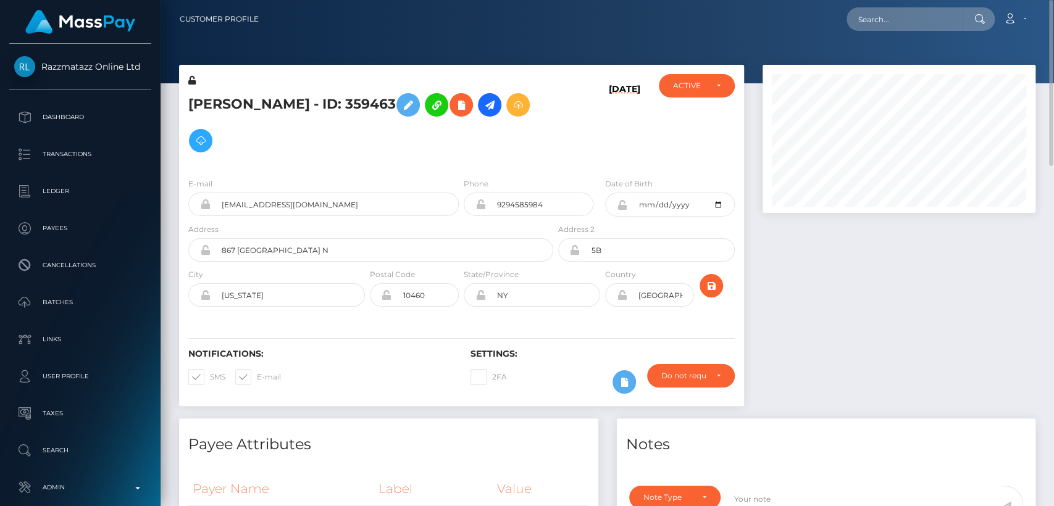
click at [199, 102] on h5 "Shantal Morris - ID: 359463" at bounding box center [367, 123] width 358 height 72
copy h5 "Shantal"
click at [890, 22] on input "text" at bounding box center [904, 18] width 116 height 23
paste input "lauren3llisa@icloud.com"
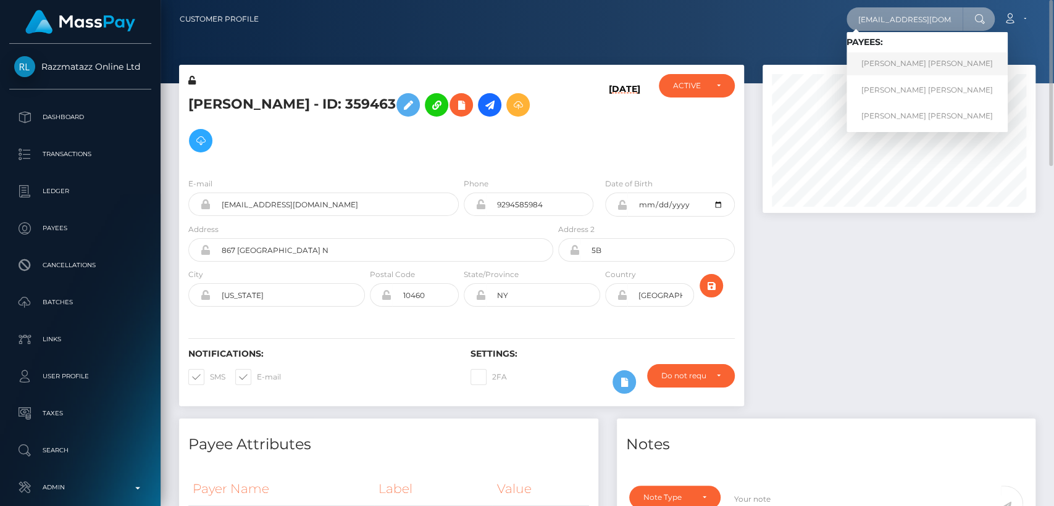
type input "lauren3llisa@icloud.com"
click at [888, 68] on link "LAUREN ELLISA PHIPPS" at bounding box center [926, 63] width 161 height 23
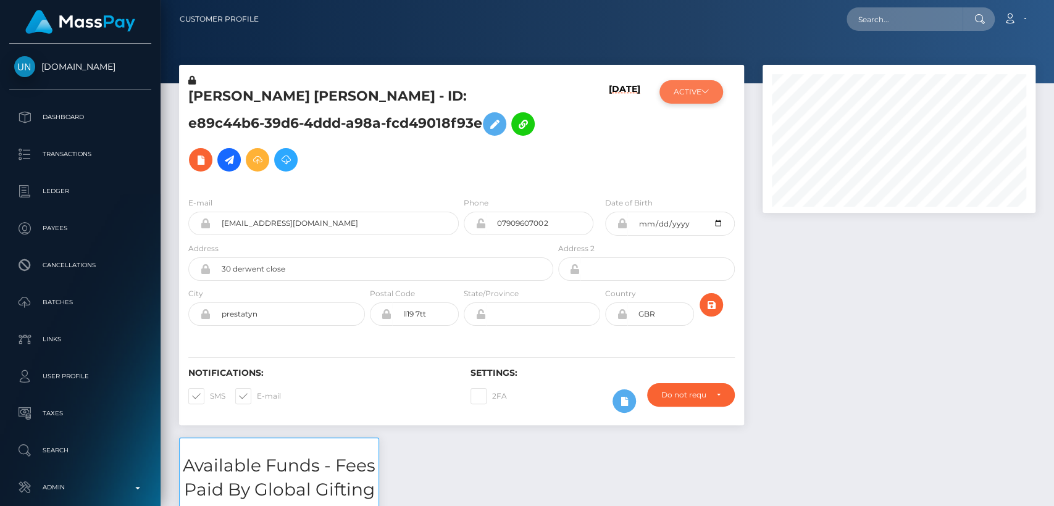
scroll to position [148, 273]
click at [711, 95] on button "ACTIVE" at bounding box center [691, 91] width 64 height 23
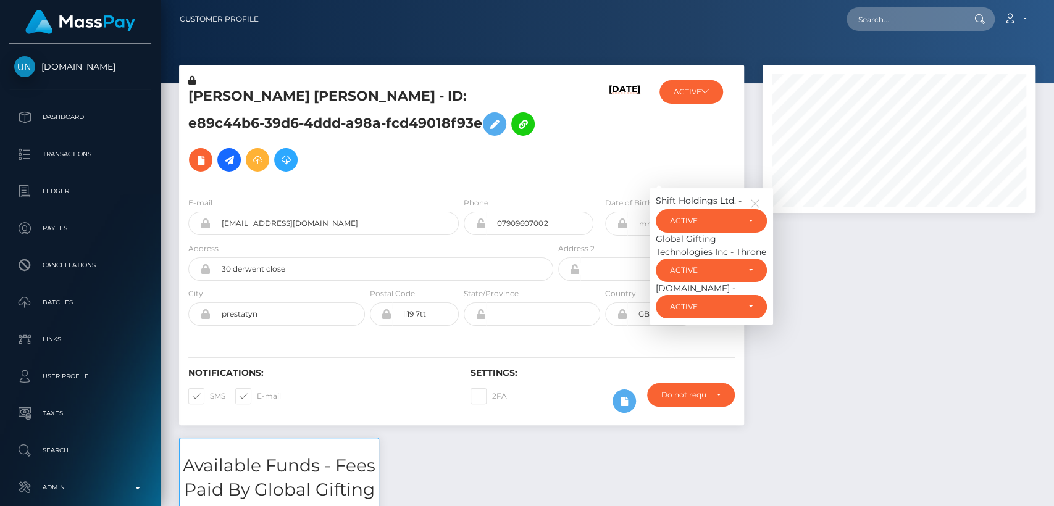
click at [609, 127] on h6 "[DATE]" at bounding box center [624, 133] width 31 height 98
click at [230, 98] on h5 "LAUREN ELLISA PHIPPS - ID: e89c44b6-39d6-4ddd-a98a-fcd49018f93e" at bounding box center [367, 132] width 358 height 91
copy h5 "LAUREN"
click at [928, 15] on input "text" at bounding box center [904, 18] width 116 height 23
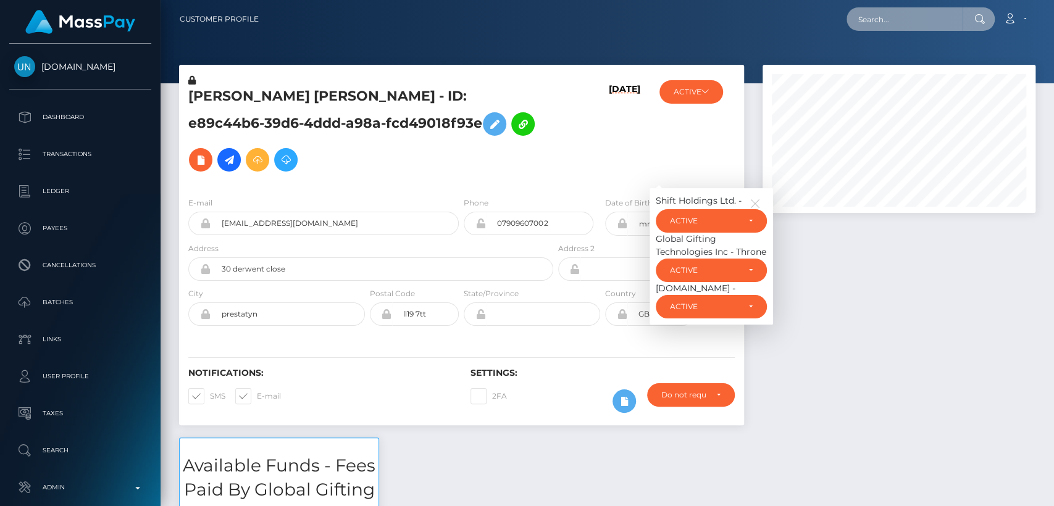
paste input "ashleyphoenixmod@gmail.com"
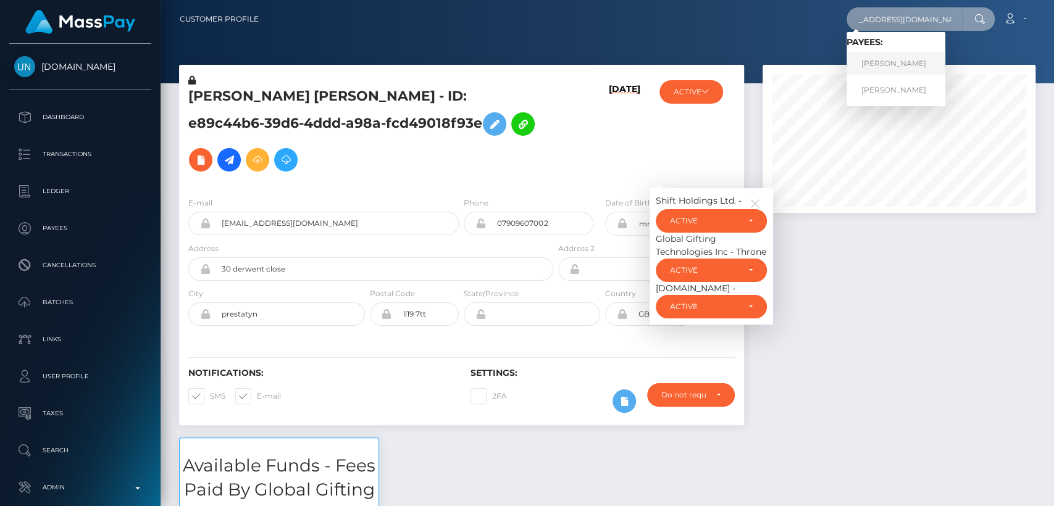
type input "ashleyphoenixmod@gmail.com"
click at [906, 65] on link "MELISSA MARIE SMAIL" at bounding box center [895, 63] width 99 height 23
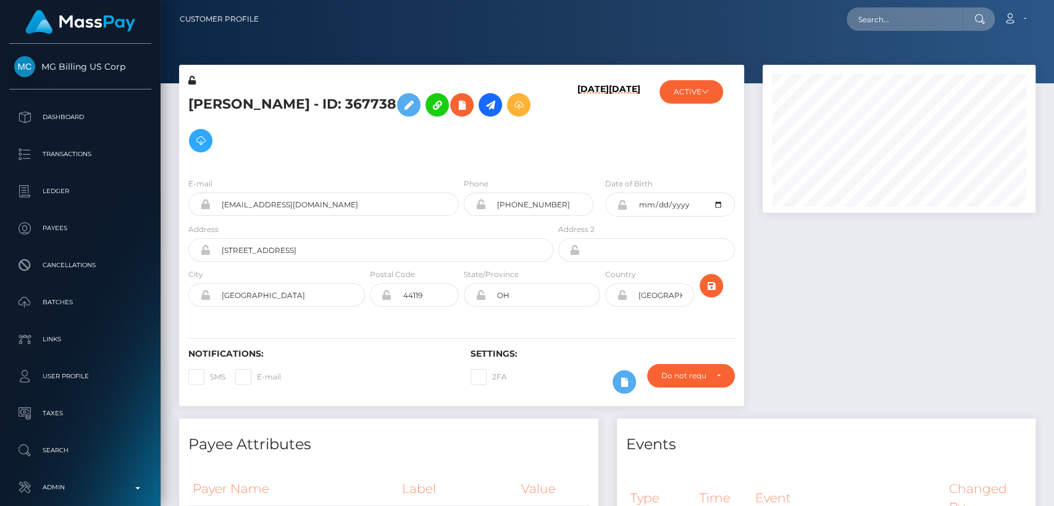
scroll to position [148, 273]
click at [685, 95] on button "ACTIVE" at bounding box center [691, 91] width 64 height 23
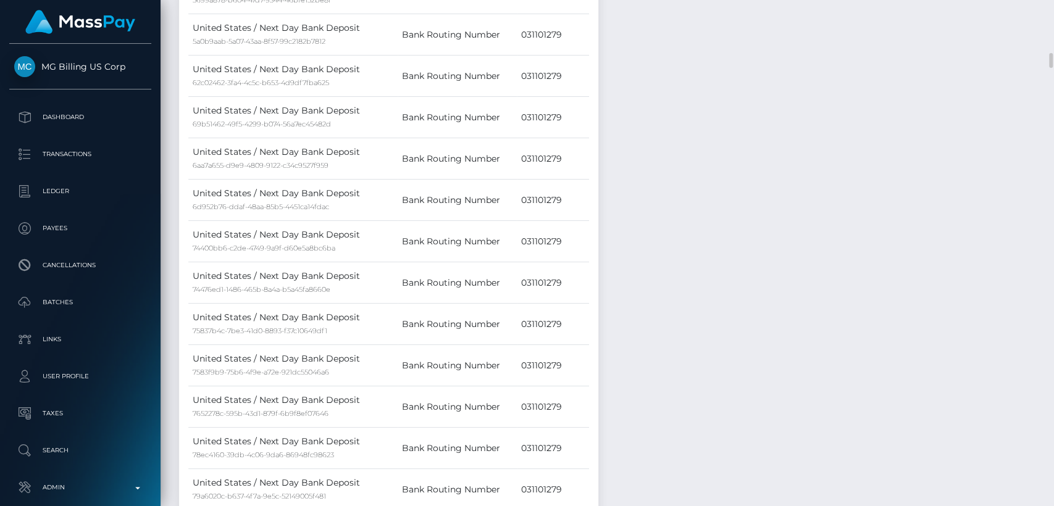
scroll to position [0, 0]
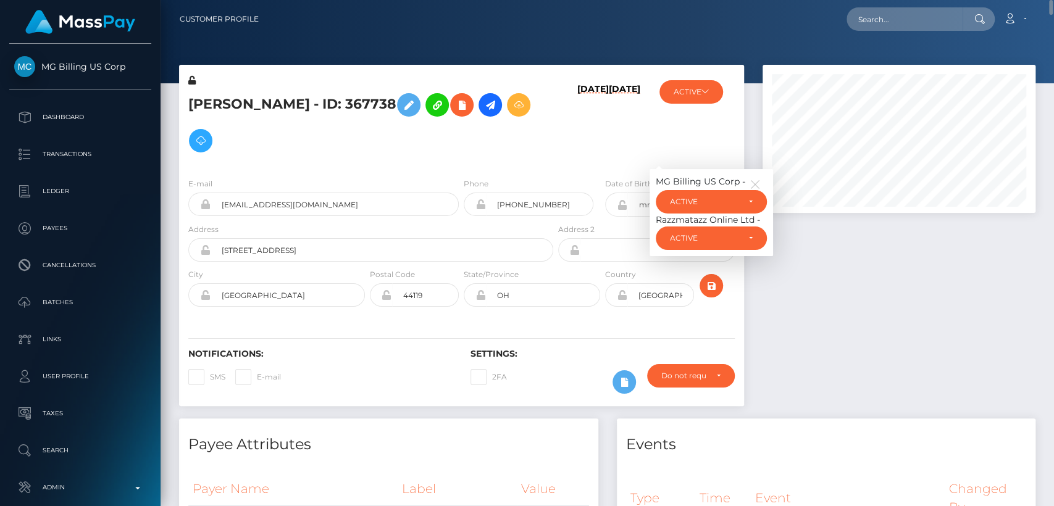
click at [218, 96] on h5 "MELISSA MARIE SMAIL - ID: 367738" at bounding box center [367, 123] width 358 height 72
copy h5 "MELISSA"
click at [874, 26] on input "text" at bounding box center [904, 18] width 116 height 23
paste input "[EMAIL_ADDRESS][DOMAIN_NAME]"
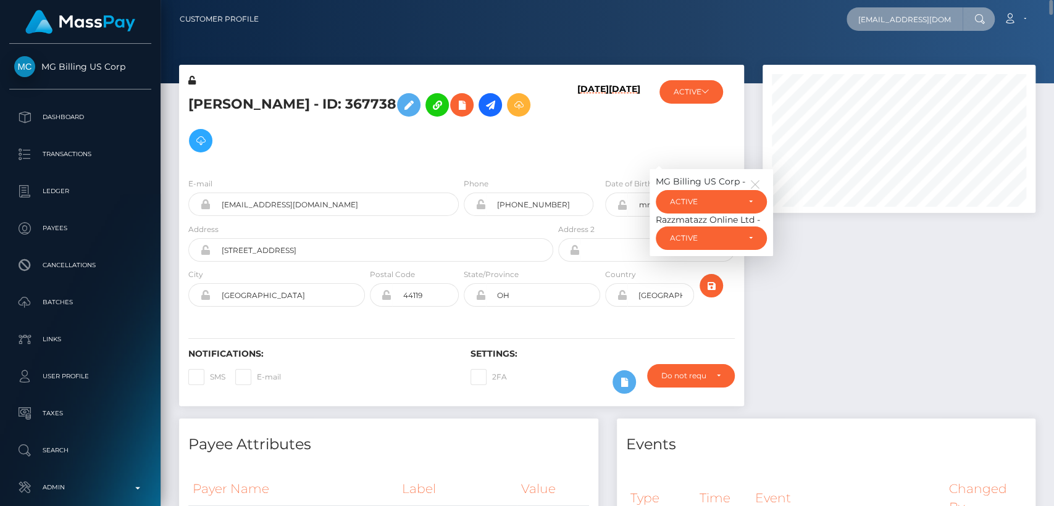
scroll to position [0, 6]
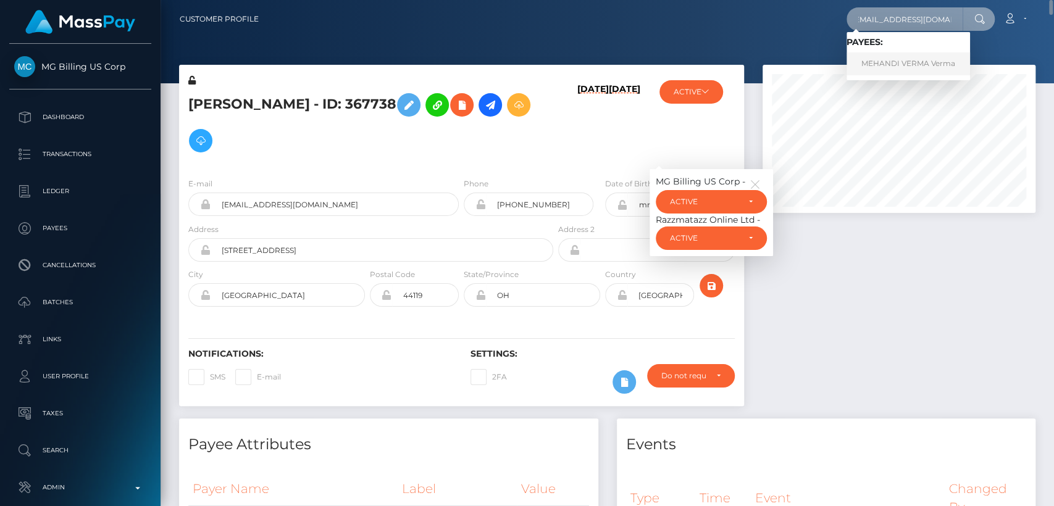
type input "[EMAIL_ADDRESS][DOMAIN_NAME]"
click at [864, 62] on link "MEHANDI VERMA Verma" at bounding box center [907, 63] width 123 height 23
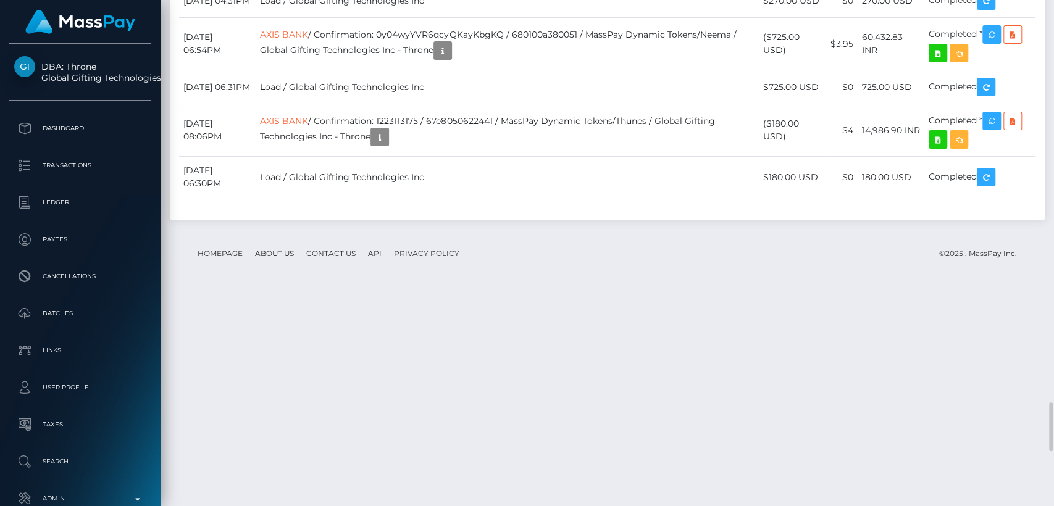
scroll to position [4105, 0]
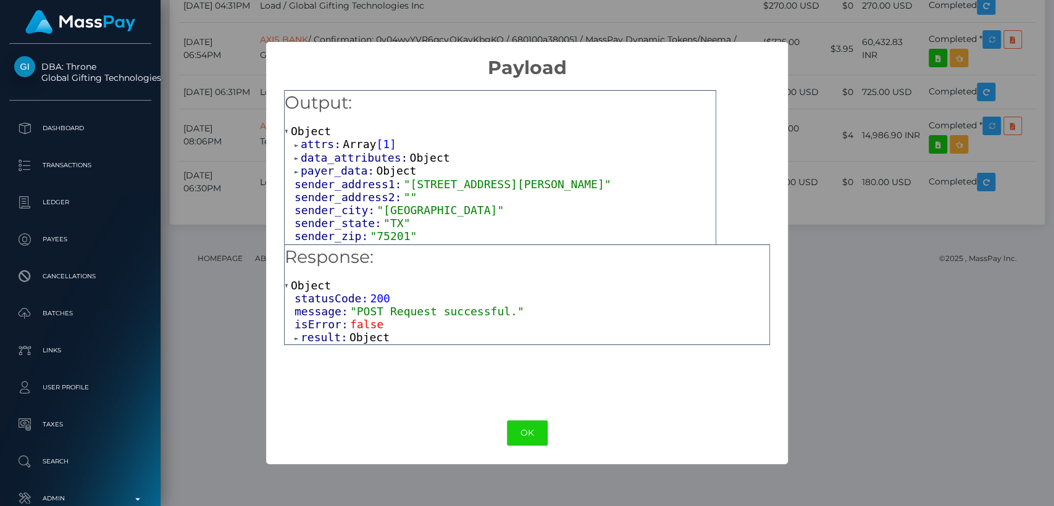
click at [874, 91] on div "× Payload Output: Object attrs: Array [ 1 ] data_attributes: Object payer_data:…" at bounding box center [527, 253] width 1054 height 506
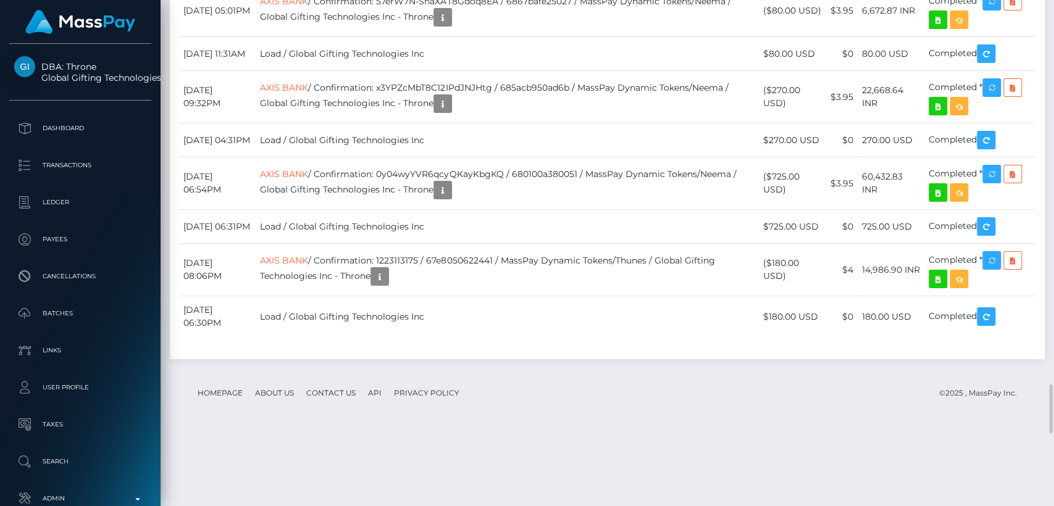
scroll to position [148, 273]
click at [543, 298] on div "Additional Info" at bounding box center [543, 300] width 80 height 23
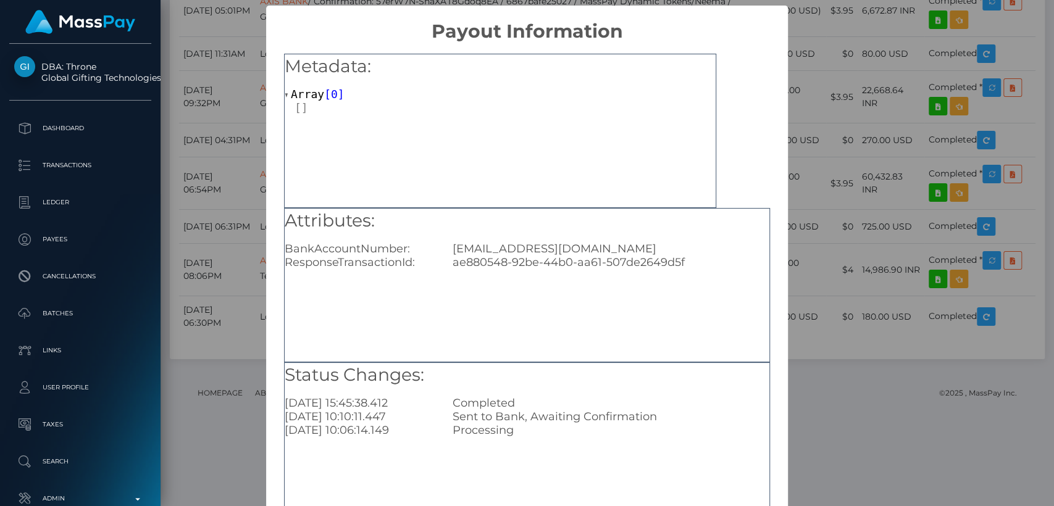
scroll to position [0, 0]
click at [791, 256] on div "× Payout Information Metadata: Array [ 0 ] Attributes: BankAccountNumber: [EMAI…" at bounding box center [527, 253] width 1054 height 506
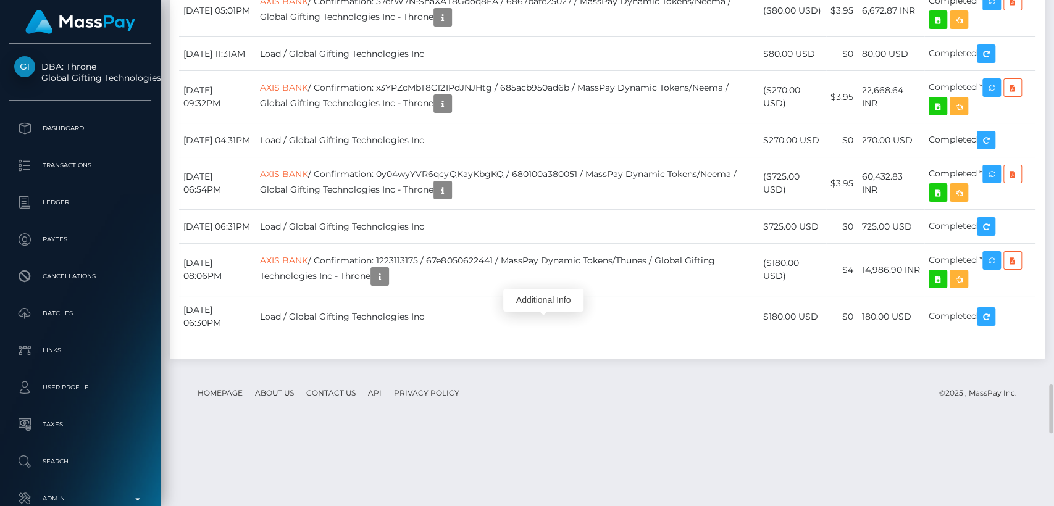
scroll to position [148, 273]
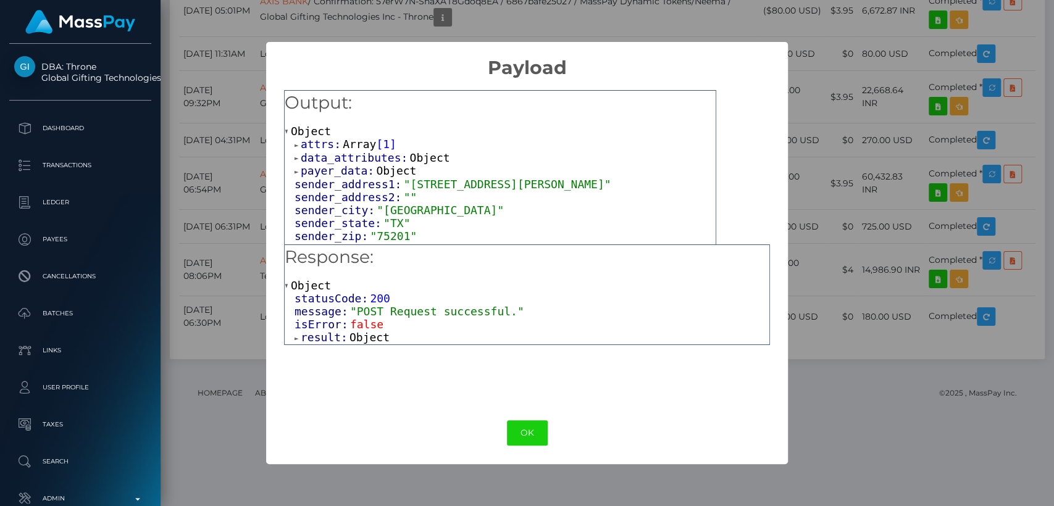
click at [808, 188] on div "× Payload Output: Object attrs: Array [ 1 ] data_attributes: Object payer_data:…" at bounding box center [527, 253] width 1054 height 506
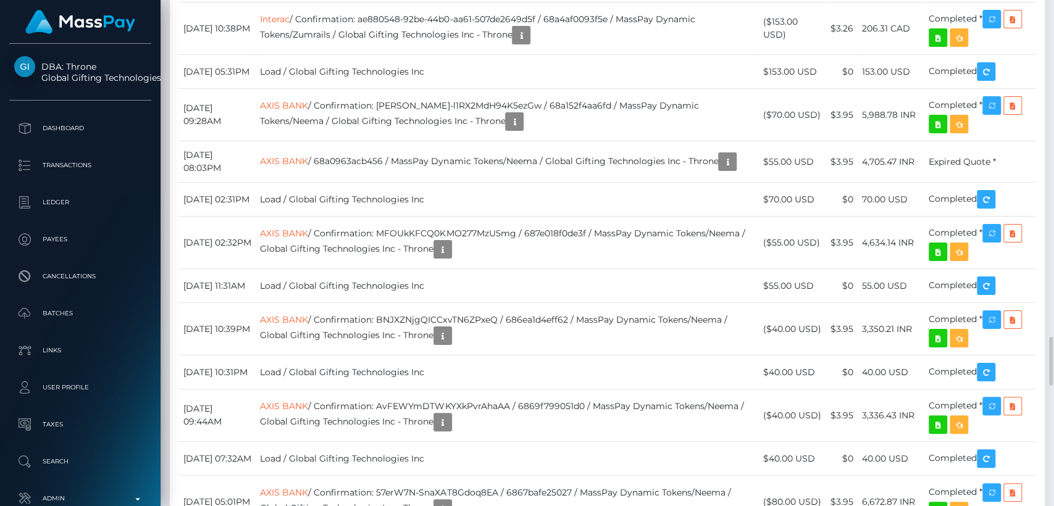
scroll to position [3477, 0]
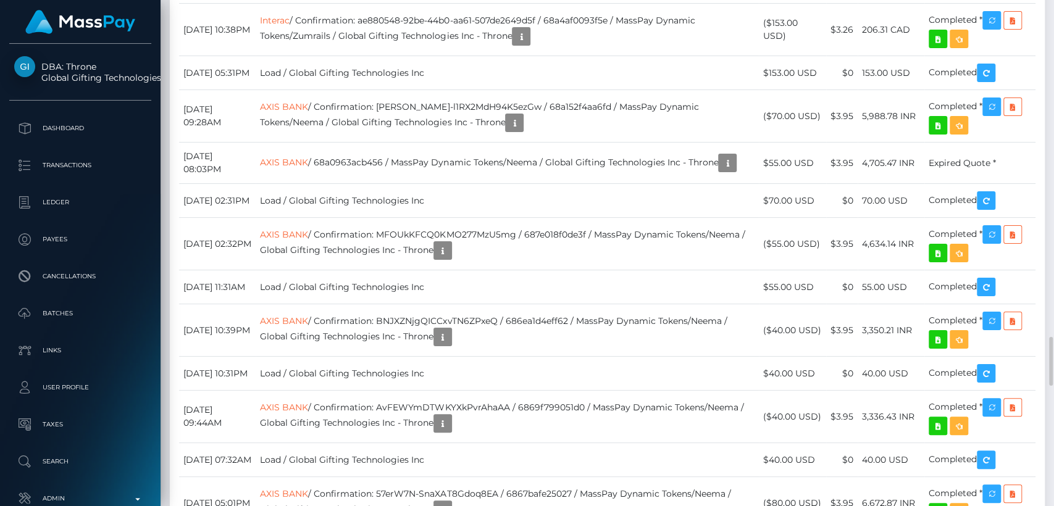
drag, startPoint x: 808, startPoint y: 188, endPoint x: 820, endPoint y: 60, distance: 128.4
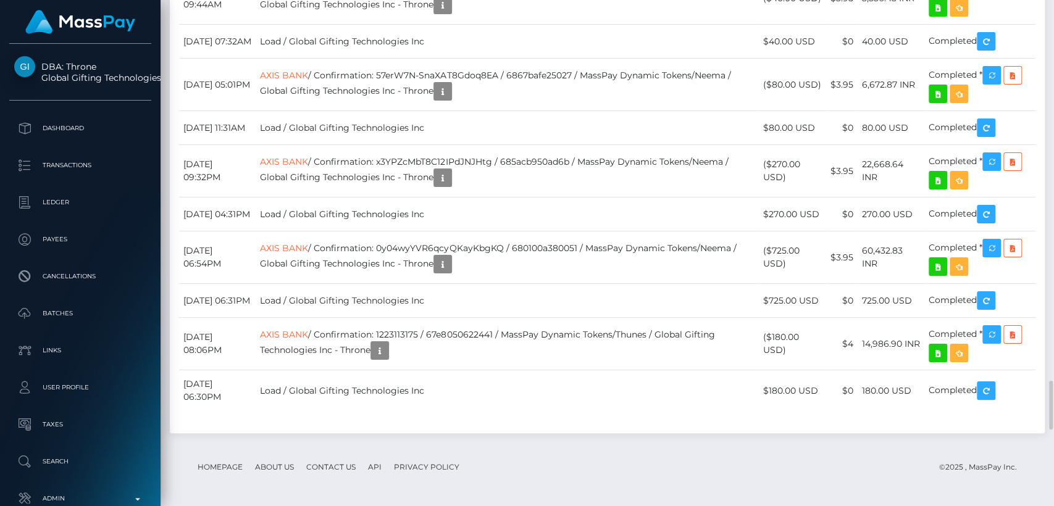
scroll to position [3906, 0]
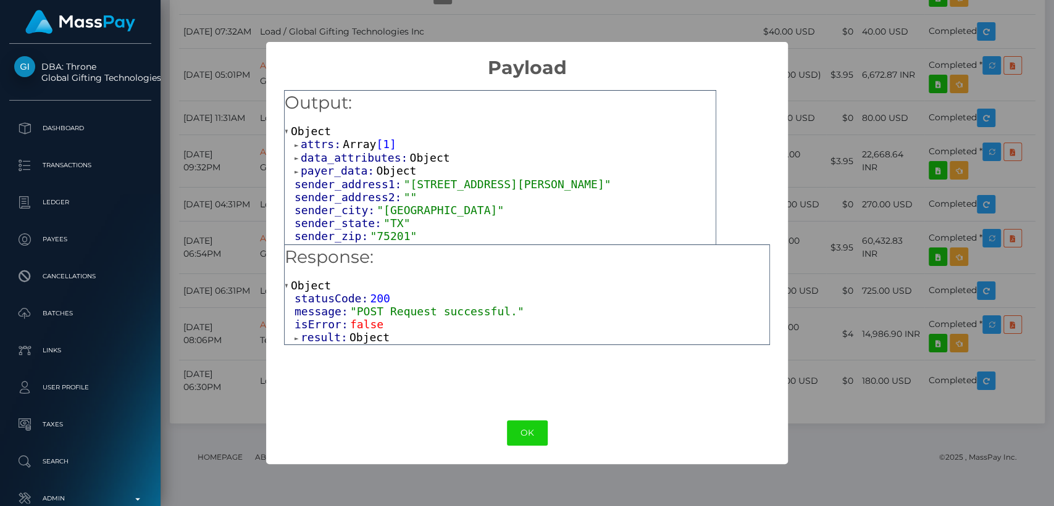
click at [295, 146] on span at bounding box center [298, 145] width 6 height 8
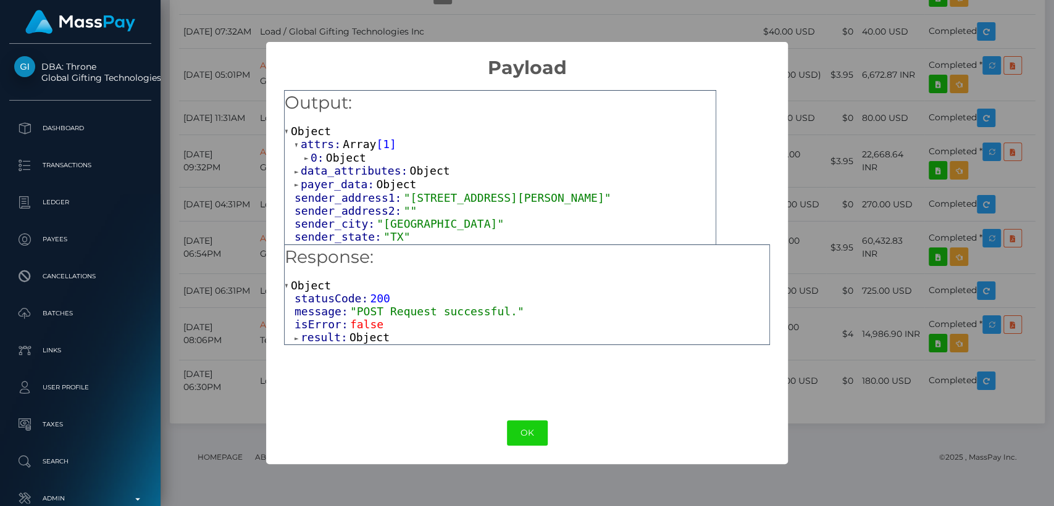
click at [303, 159] on div "0: Object" at bounding box center [505, 158] width 421 height 14
click at [307, 161] on span at bounding box center [307, 158] width 6 height 8
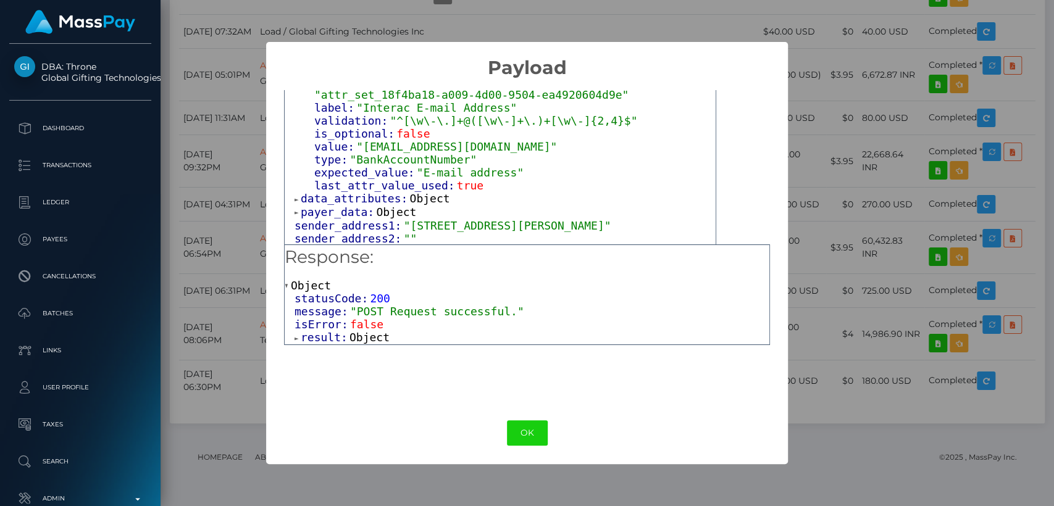
scroll to position [116, 0]
click at [298, 194] on span at bounding box center [298, 198] width 6 height 8
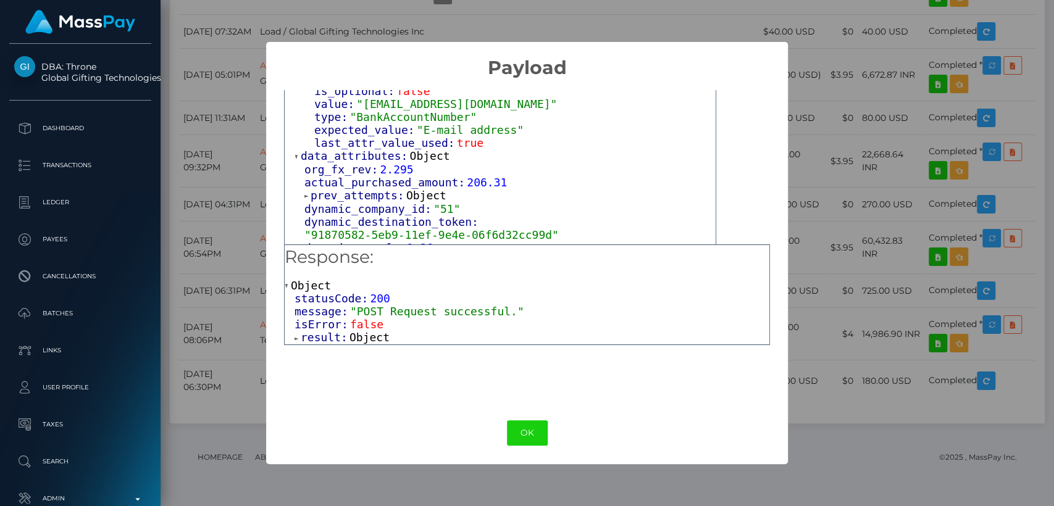
scroll to position [158, 0]
click at [306, 191] on span at bounding box center [307, 195] width 6 height 8
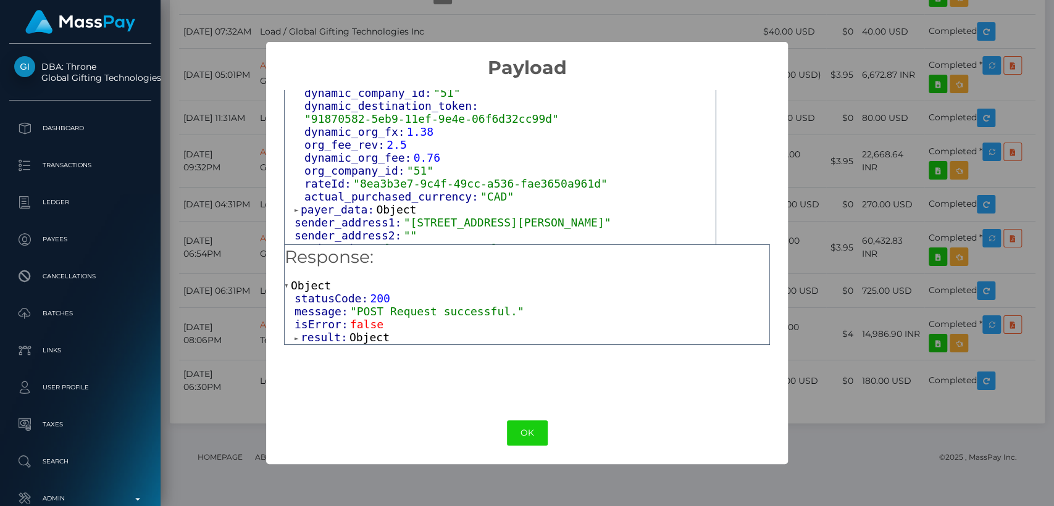
scroll to position [287, 0]
click at [296, 206] on span at bounding box center [298, 210] width 6 height 8
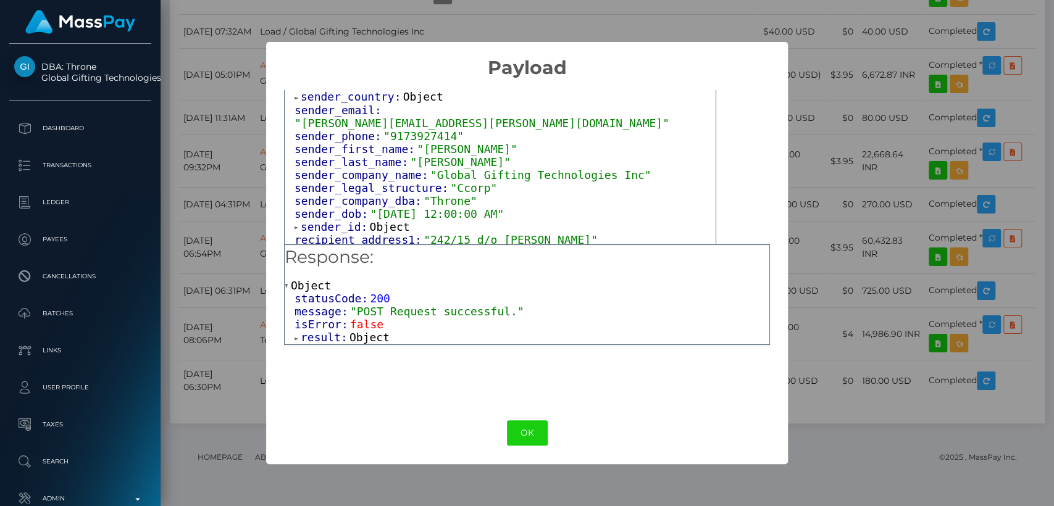
scroll to position [504, 0]
click at [297, 222] on span at bounding box center [298, 226] width 6 height 8
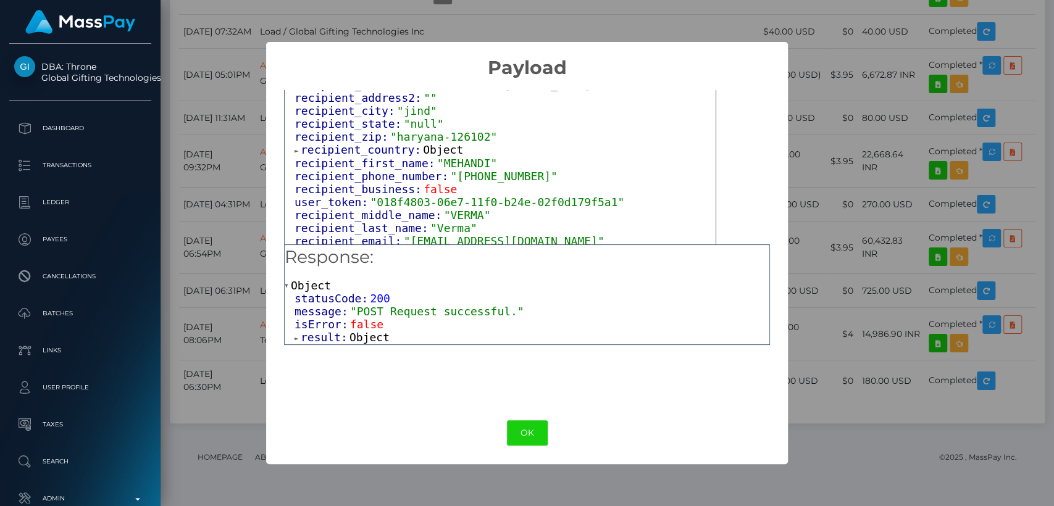
scroll to position [779, 0]
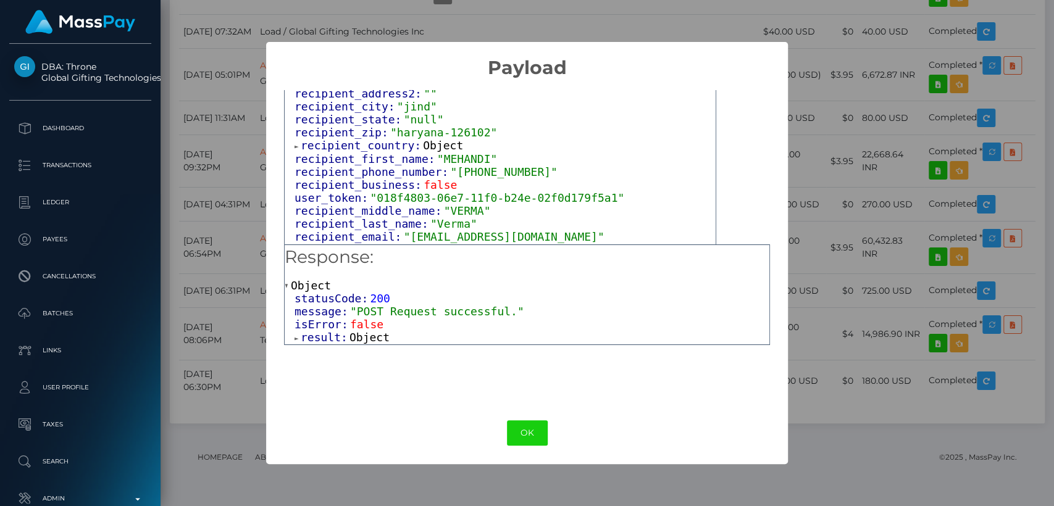
click at [296, 143] on span at bounding box center [298, 147] width 6 height 8
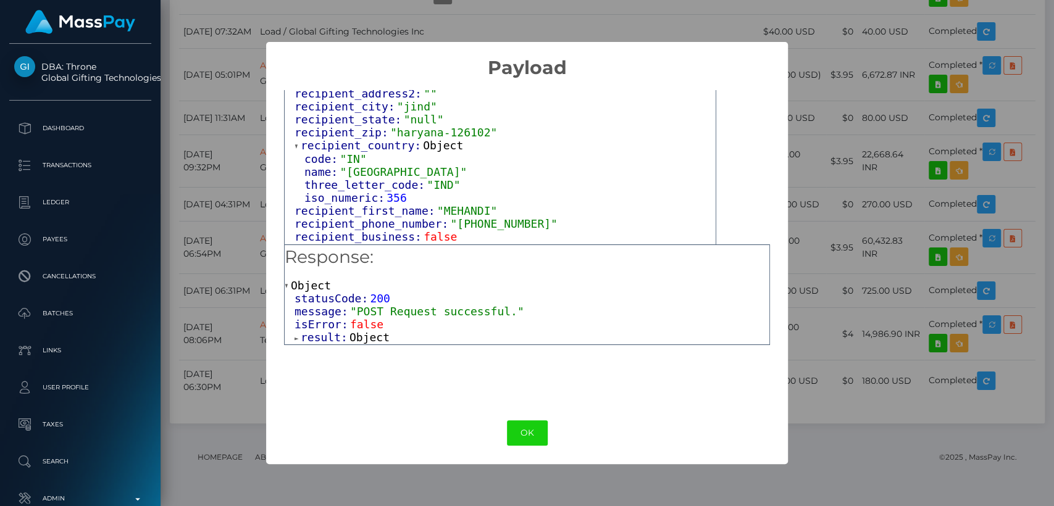
click at [296, 143] on span at bounding box center [298, 147] width 6 height 8
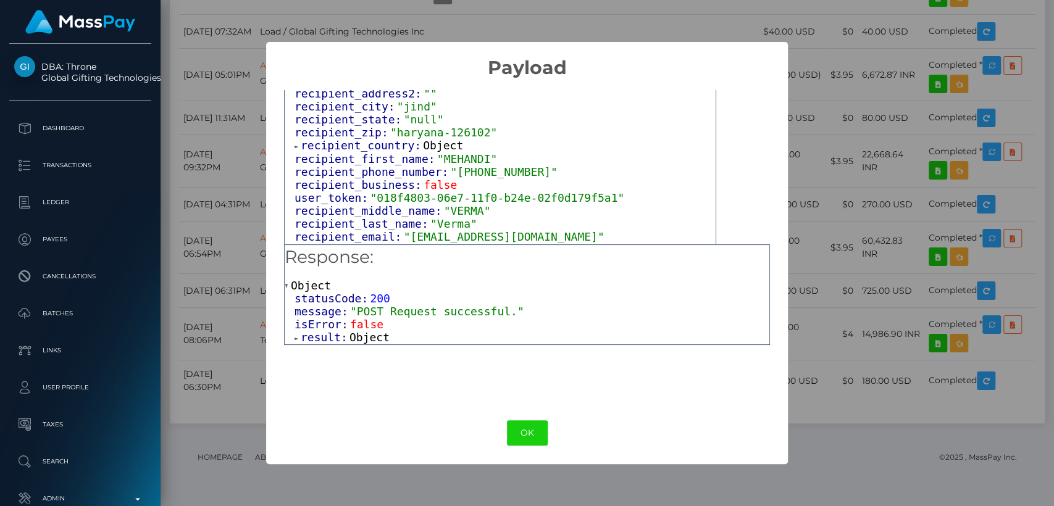
click at [296, 143] on span at bounding box center [298, 147] width 6 height 8
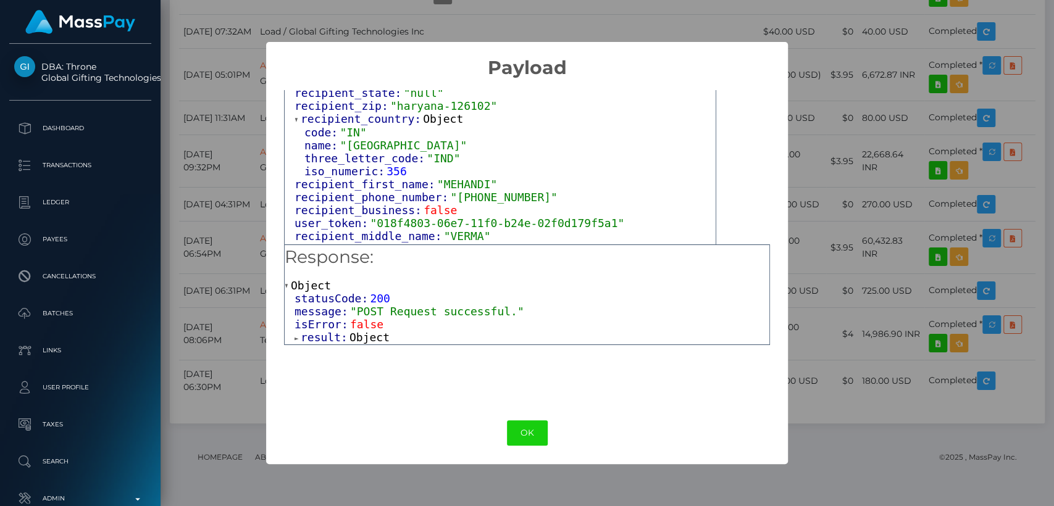
scroll to position [804, 0]
click at [298, 118] on span at bounding box center [298, 122] width 6 height 8
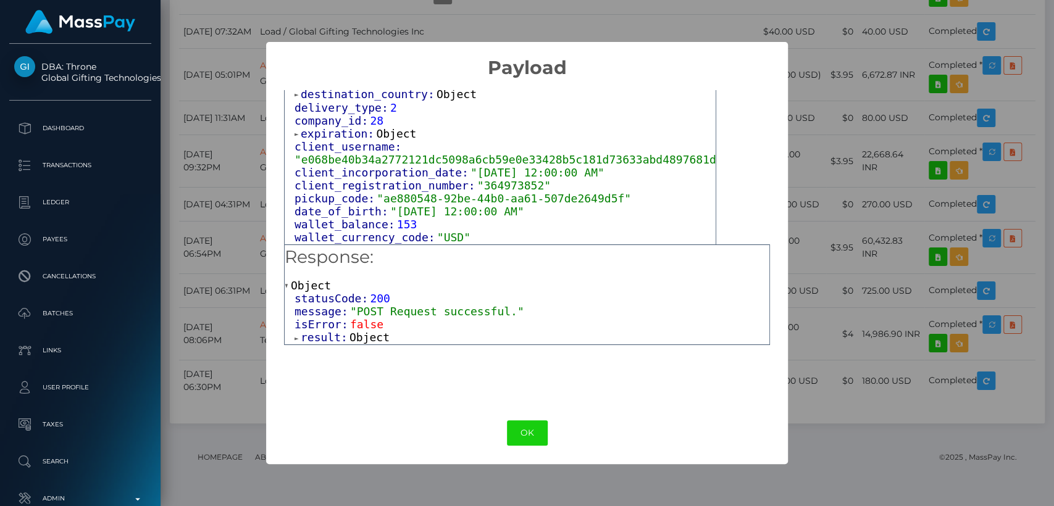
scroll to position [1116, 0]
click at [295, 130] on span at bounding box center [298, 134] width 6 height 8
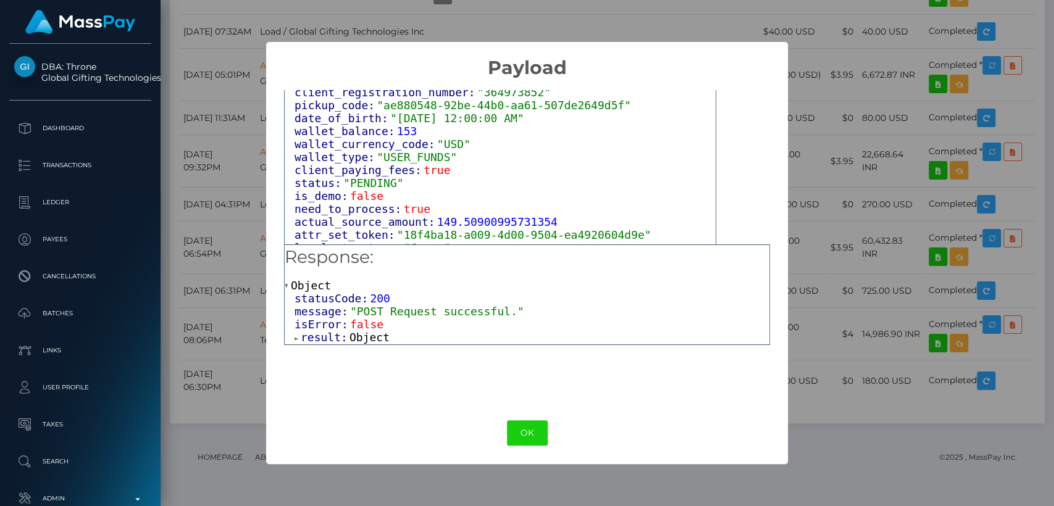
scroll to position [1226, 0]
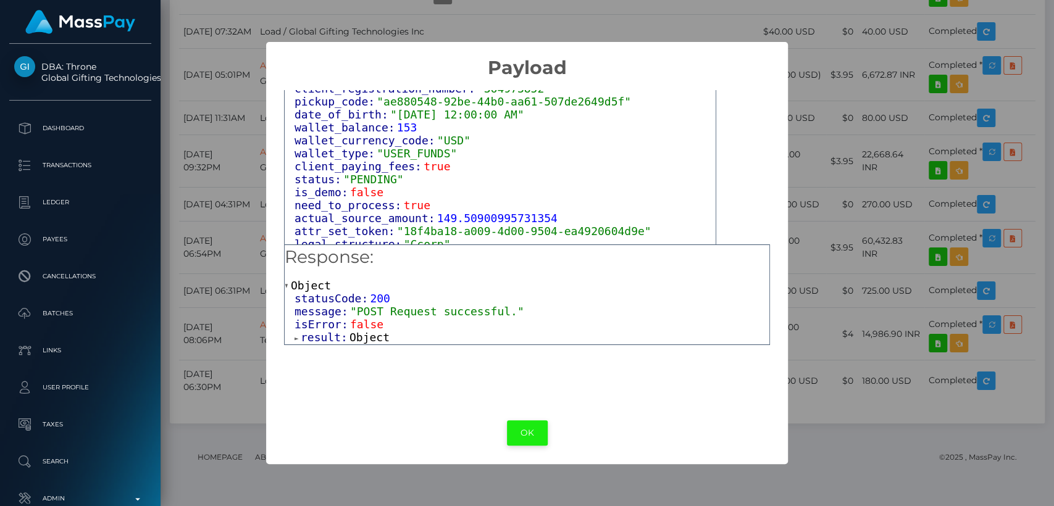
click at [522, 431] on button "OK" at bounding box center [527, 432] width 41 height 25
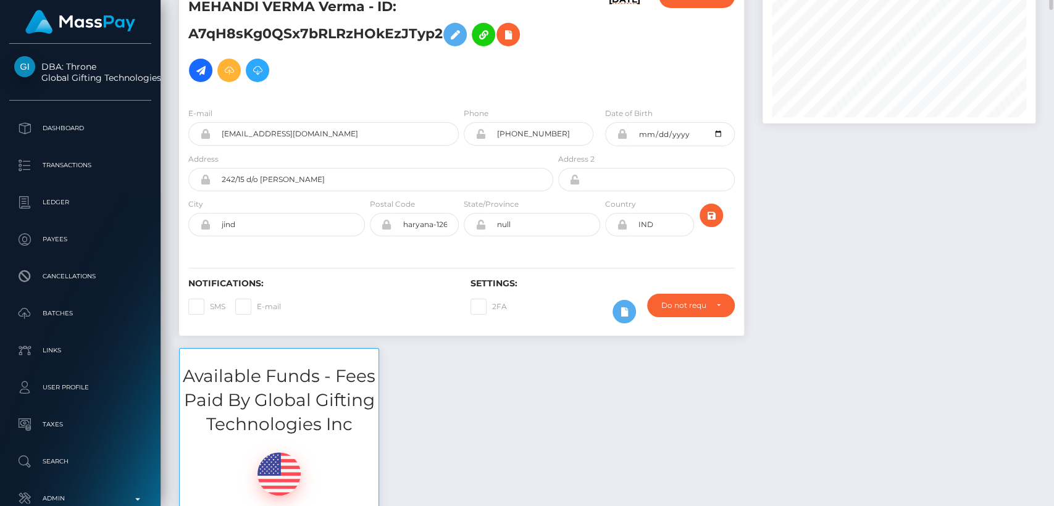
scroll to position [0, 0]
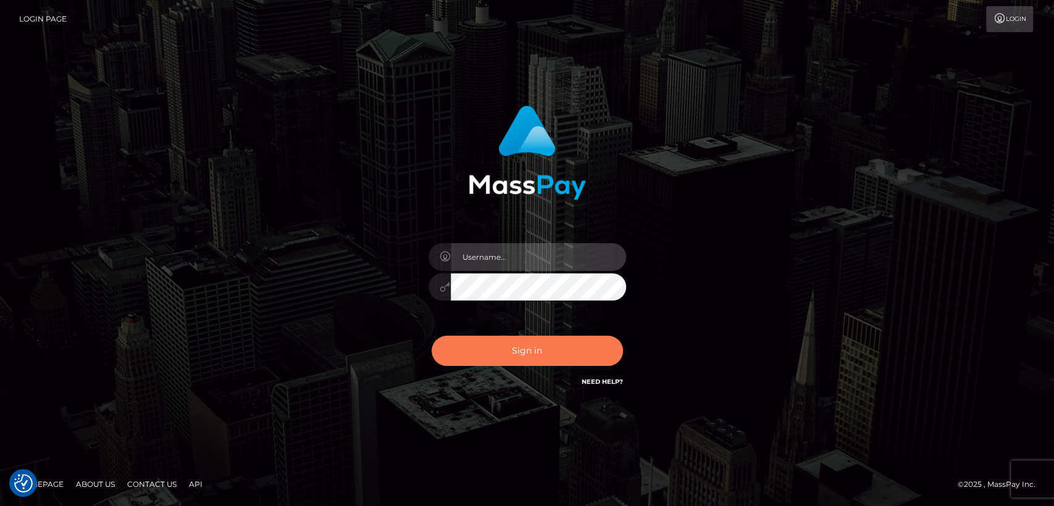
type input "[DOMAIN_NAME]"
click at [550, 346] on button "Sign in" at bounding box center [527, 351] width 191 height 30
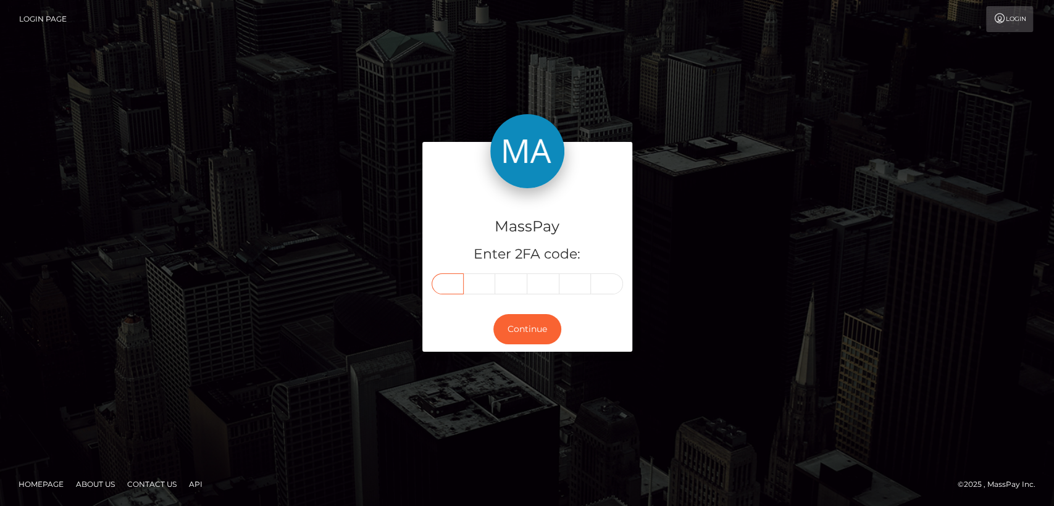
paste input "3"
type input "3"
type input "8"
type input "7"
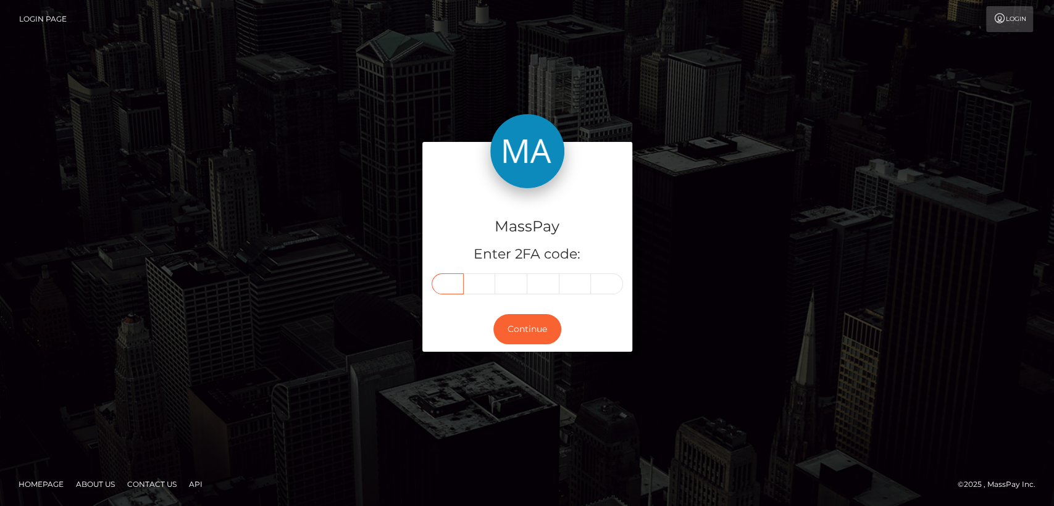
type input "5"
type input "7"
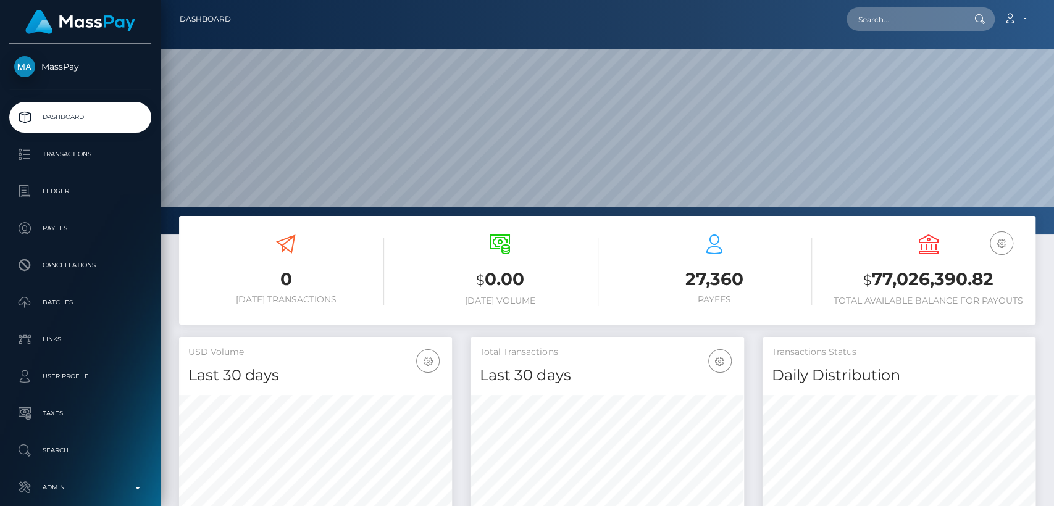
scroll to position [218, 273]
click at [870, 15] on input "text" at bounding box center [904, 18] width 116 height 23
paste input "[EMAIL_ADDRESS][DOMAIN_NAME]"
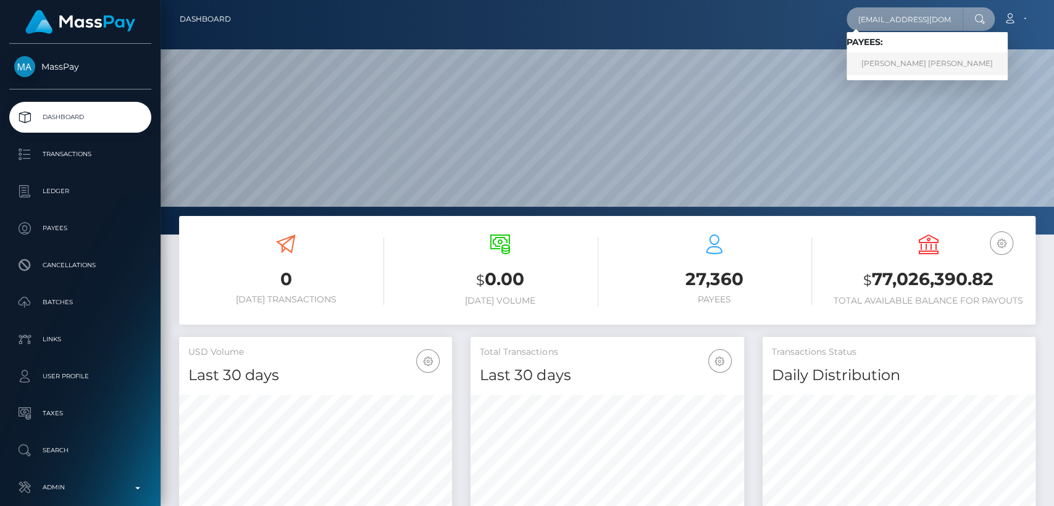
type input "[EMAIL_ADDRESS][DOMAIN_NAME]"
click at [857, 62] on link "[PERSON_NAME] [PERSON_NAME]" at bounding box center [926, 63] width 161 height 23
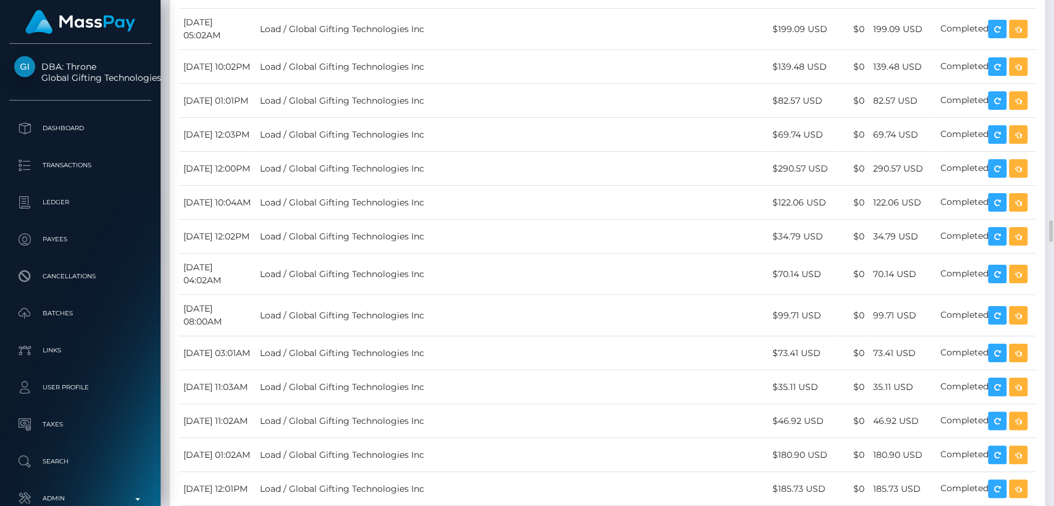
scroll to position [4202, 0]
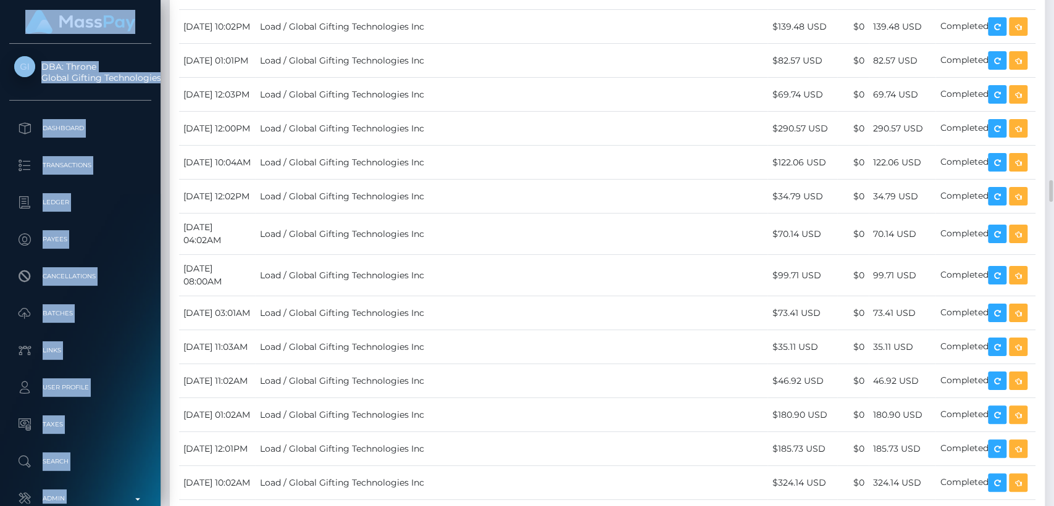
drag, startPoint x: 596, startPoint y: 240, endPoint x: 751, endPoint y: -31, distance: 311.4
click at [751, 0] on html "DBA: Throne Global Gifting Technologies Inc Dashboard Transactions Ledger Payee…" at bounding box center [527, 253] width 1054 height 506
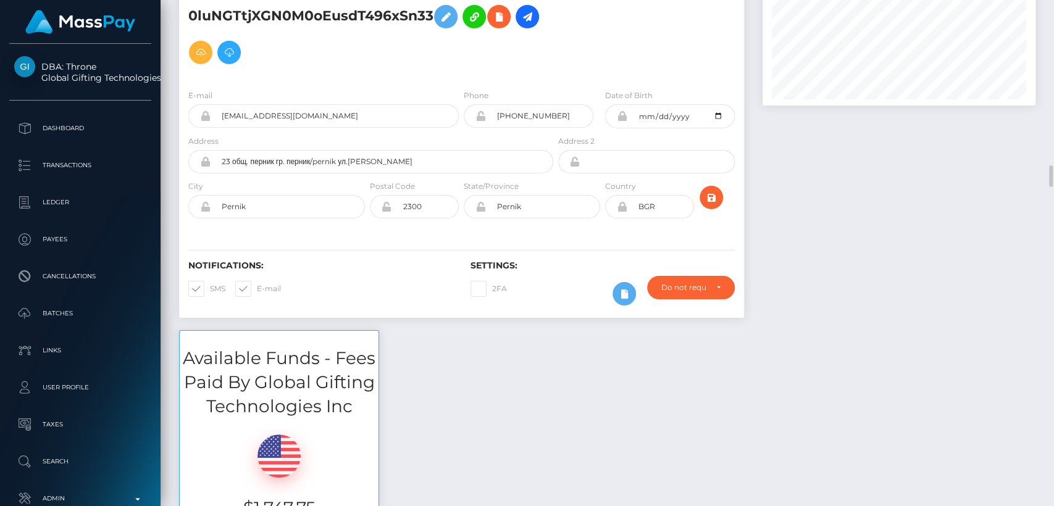
scroll to position [0, 0]
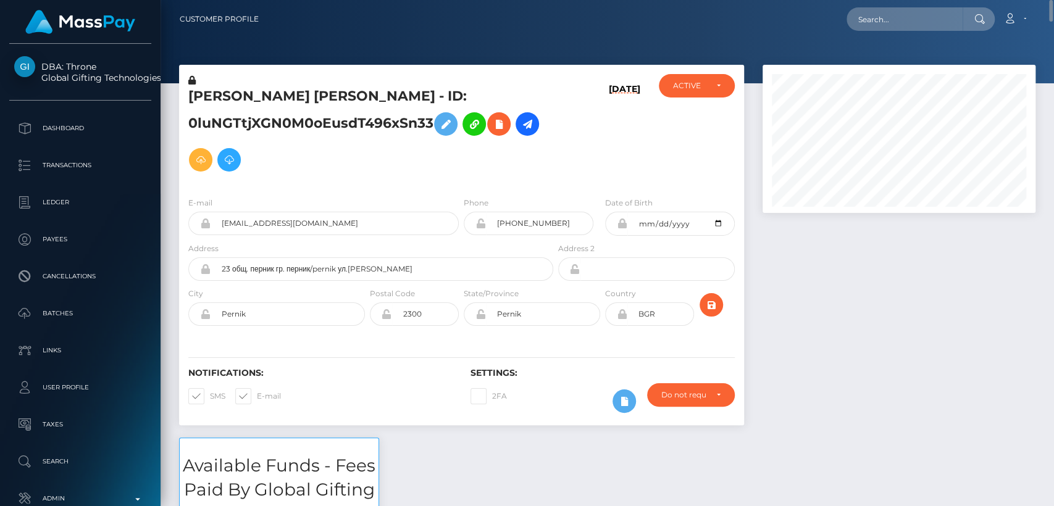
click at [220, 99] on h5 "[PERSON_NAME] [PERSON_NAME] - ID: 0luNGTtjXGN0M0oEusdT496xSn33" at bounding box center [367, 132] width 358 height 91
click at [220, 94] on h5 "[PERSON_NAME] [PERSON_NAME] - ID: 0luNGTtjXGN0M0oEusdT496xSn33" at bounding box center [367, 132] width 358 height 91
copy h5 "[PERSON_NAME]"
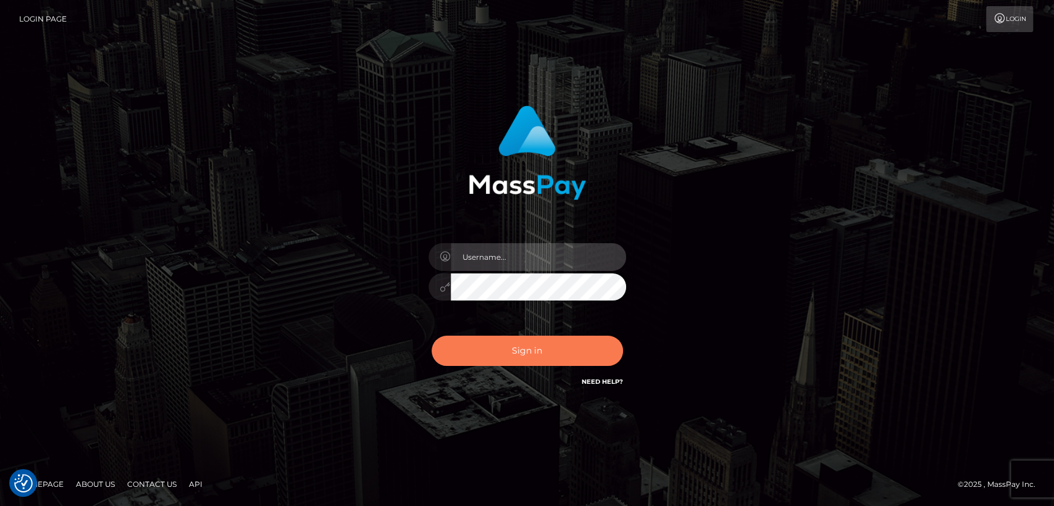
type input "[DOMAIN_NAME]"
click at [540, 362] on button "Sign in" at bounding box center [527, 351] width 191 height 30
type input "[DOMAIN_NAME]"
click at [543, 354] on button "Sign in" at bounding box center [527, 351] width 191 height 30
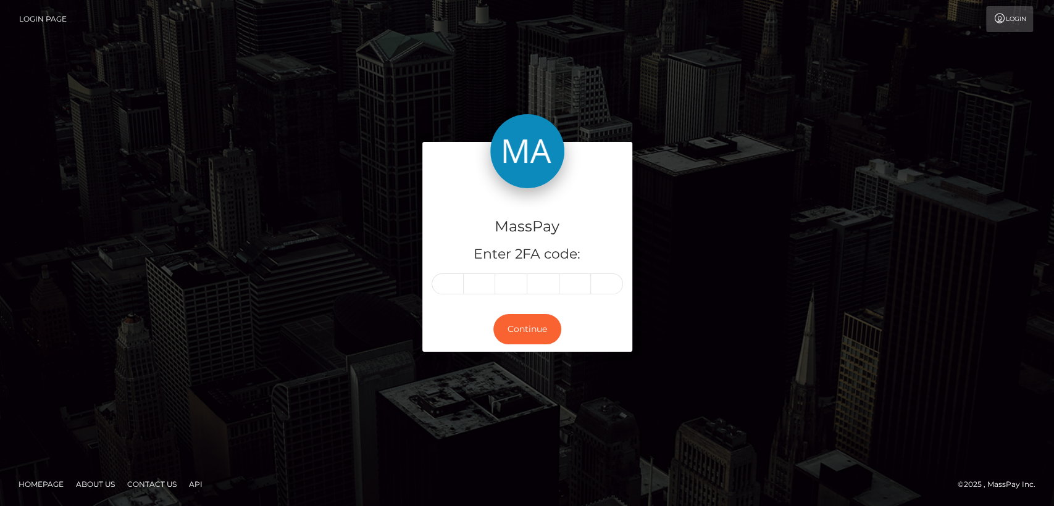
click at [929, 3] on nav "Login Page Login" at bounding box center [527, 19] width 1054 height 38
click at [440, 276] on input "text" at bounding box center [448, 284] width 32 height 21
paste input "8"
type input "8"
type input "3"
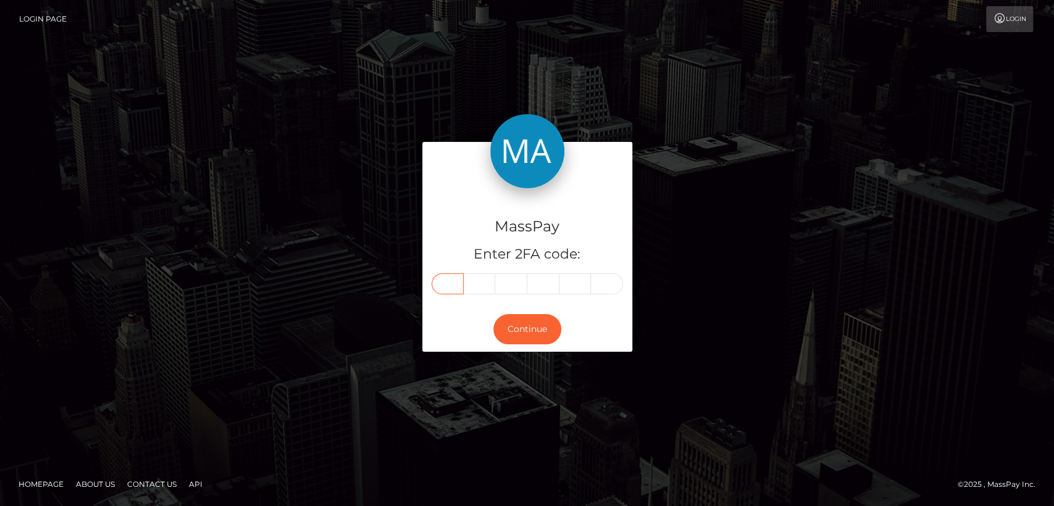
type input "7"
type input "5"
type input "2"
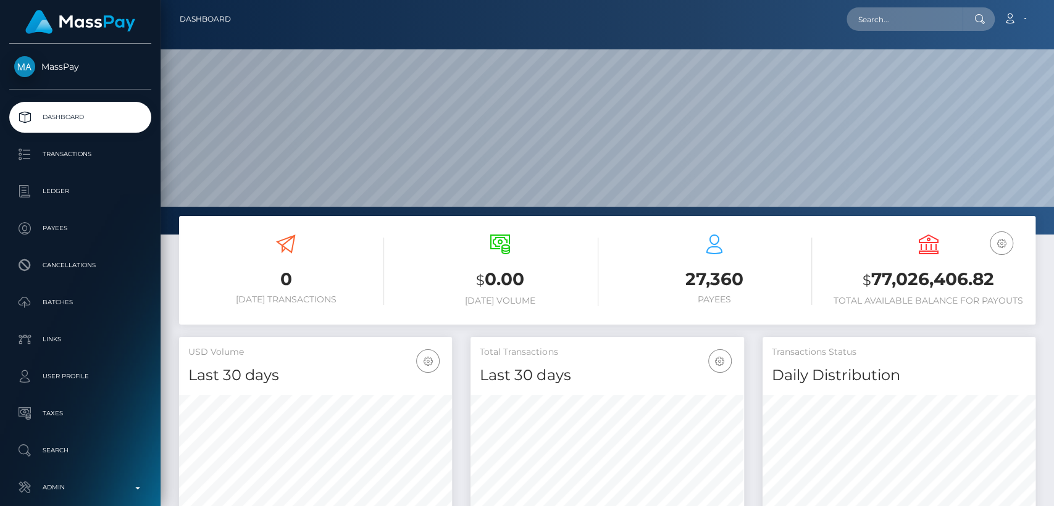
scroll to position [218, 273]
paste input "femgoddess3@gmail.com"
type input "femgoddess3@gmail.com"
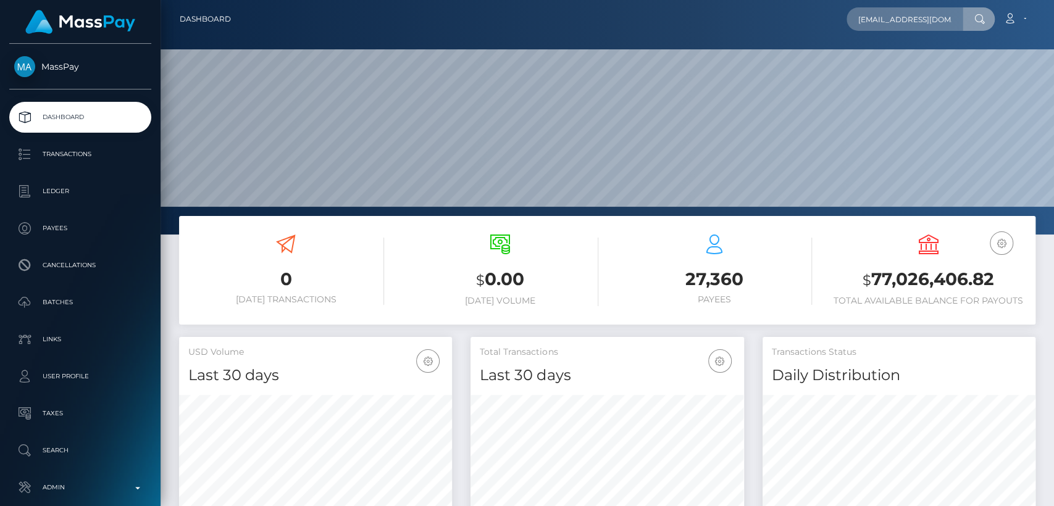
click at [976, 21] on icon at bounding box center [979, 19] width 10 height 10
click at [956, 19] on input "femgoddess3@gmail.com" at bounding box center [904, 18] width 116 height 23
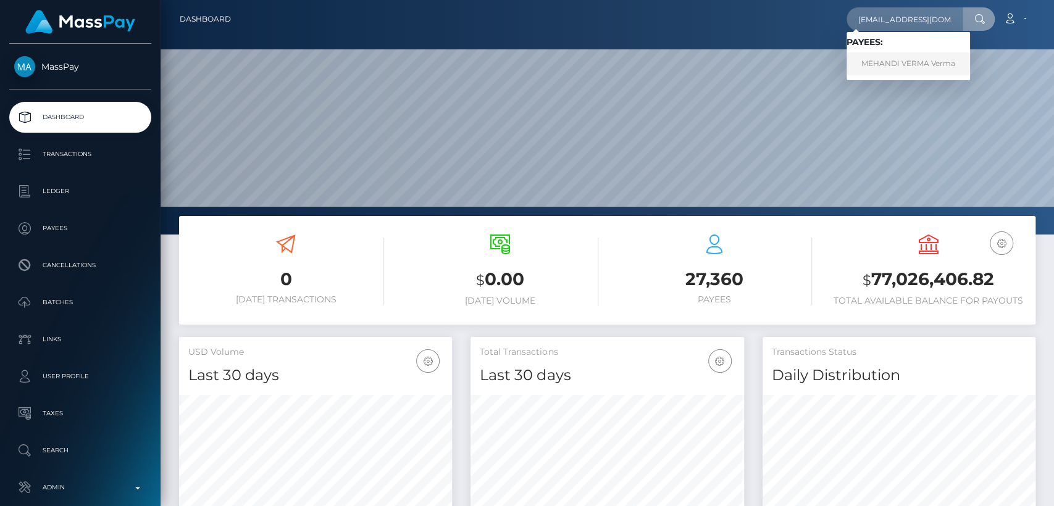
click at [942, 71] on link "MEHANDI VERMA Verma" at bounding box center [907, 63] width 123 height 23
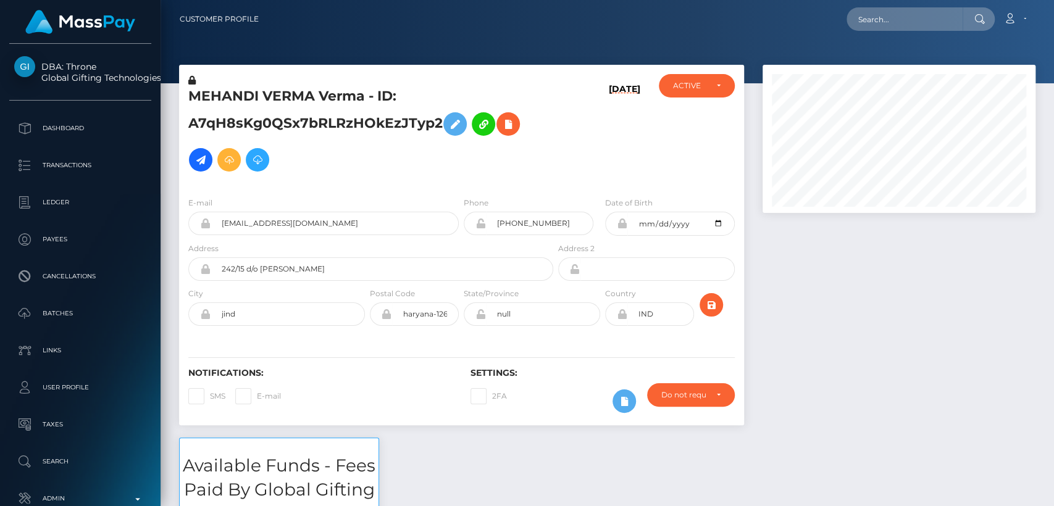
scroll to position [148, 273]
click at [361, 406] on div "Notifications: SMS E-mail" at bounding box center [320, 393] width 282 height 51
click at [441, 126] on h5 "MEHANDI VERMA Verma - ID: A7qH8sKg0QSx7bRLRzHOkEzJTyp2" at bounding box center [367, 132] width 358 height 91
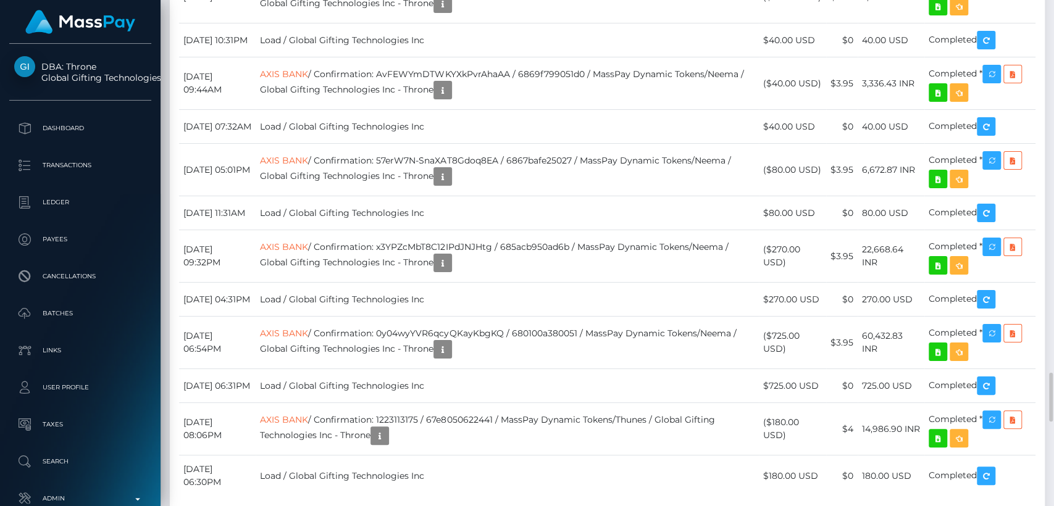
scroll to position [3818, 0]
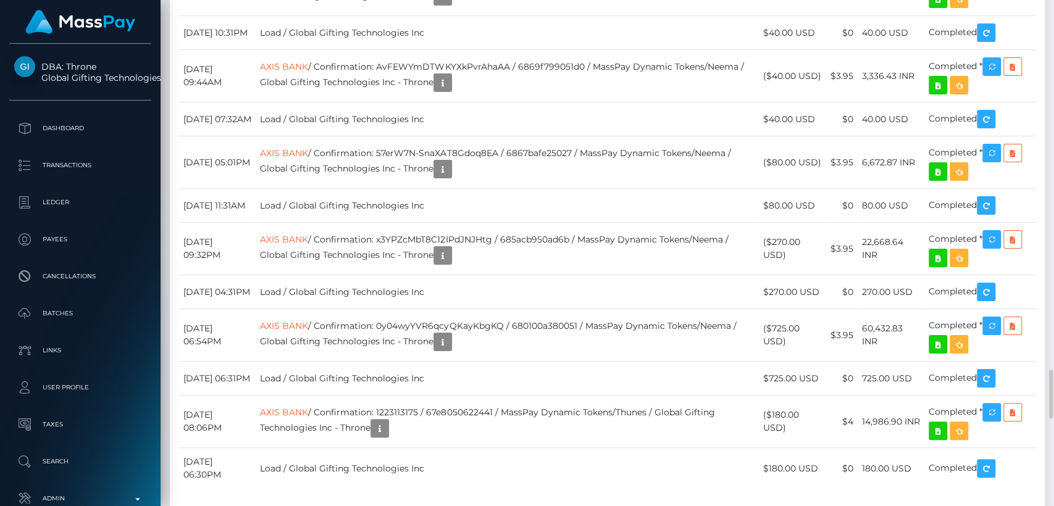
click at [543, 457] on div "Additional Info" at bounding box center [543, 452] width 80 height 23
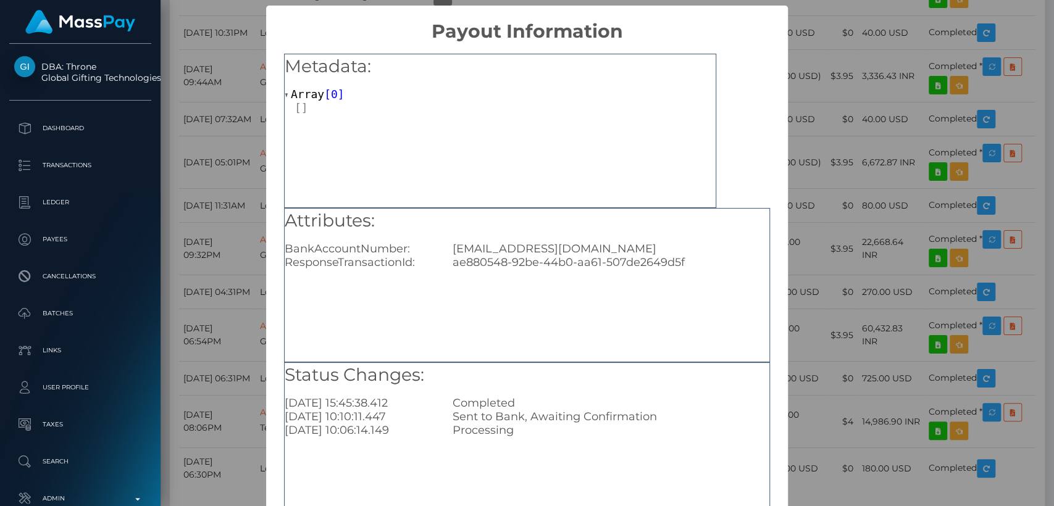
click at [514, 253] on div "justinliu719@gmail.com" at bounding box center [610, 249] width 335 height 14
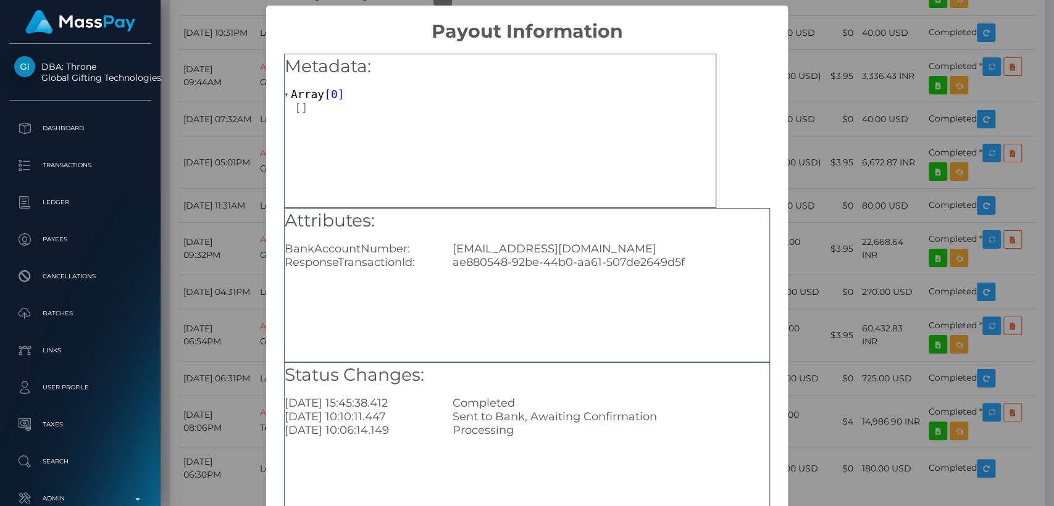
click at [459, 320] on div "Attributes: BankAccountNumber: justinliu719@gmail.com ResponseTransactionId: ae…" at bounding box center [527, 285] width 486 height 154
click at [831, 106] on div "× Payout Information Metadata: Array [ 0 ] Attributes: BankAccountNumber: justi…" at bounding box center [527, 253] width 1054 height 506
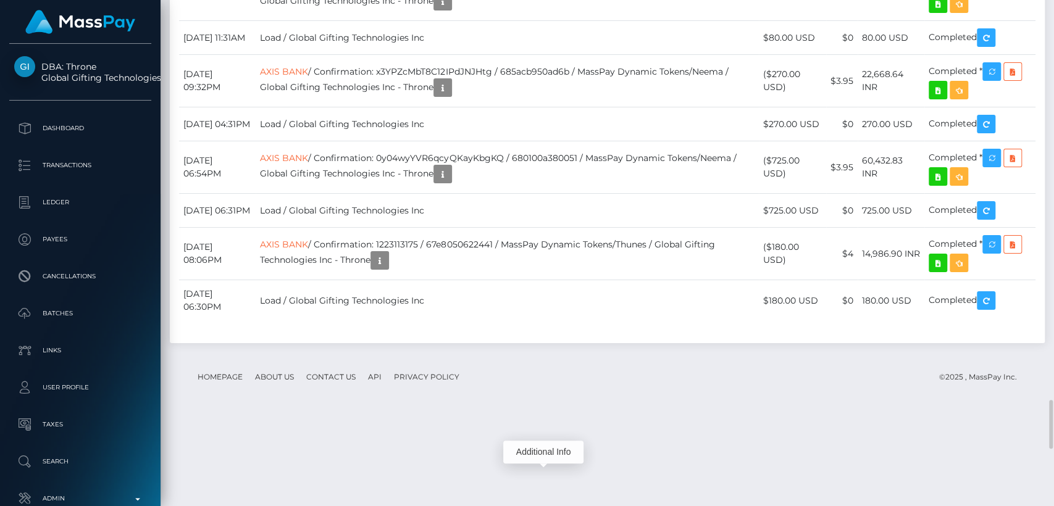
scroll to position [4006, 0]
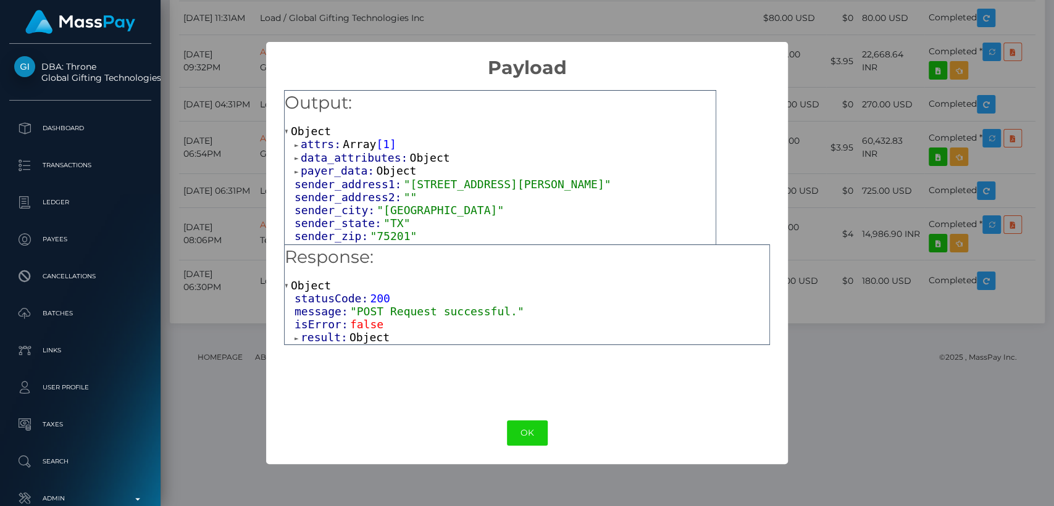
click at [824, 219] on div "× Payload Output: Object attrs: Array [ 1 ] data_attributes: Object payer_data:…" at bounding box center [527, 253] width 1054 height 506
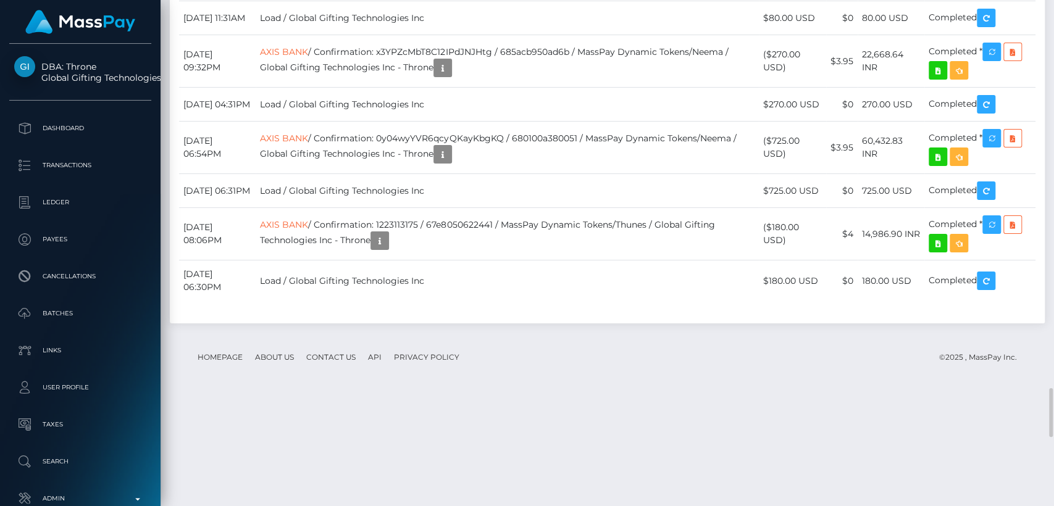
drag, startPoint x: 561, startPoint y: 275, endPoint x: 321, endPoint y: 281, distance: 240.3
copy td "Confirmation: ae880548-92be-44b0-aa61-507de2649d5f"
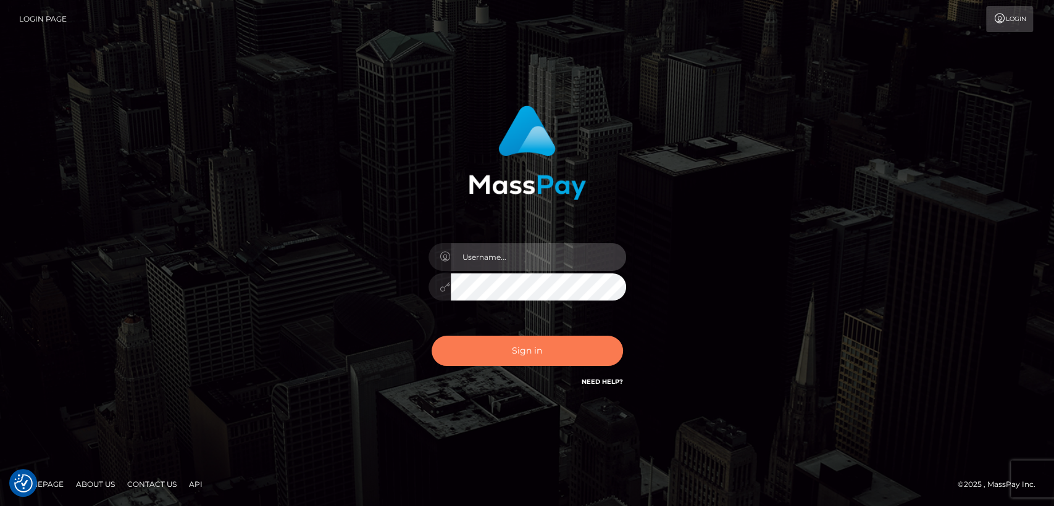
type input "[DOMAIN_NAME]"
click at [520, 354] on button "Sign in" at bounding box center [527, 351] width 191 height 30
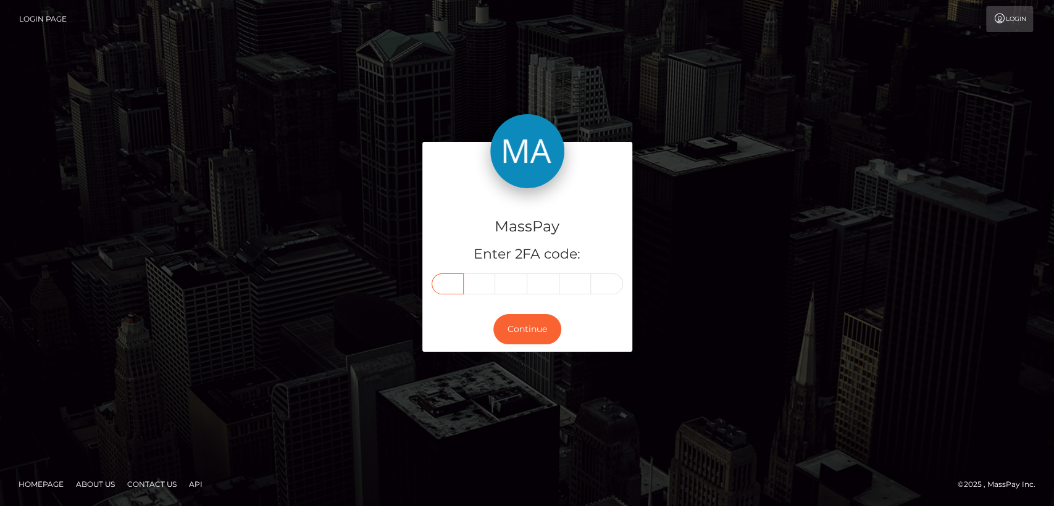
paste input "9"
type input "9"
type input "4"
type input "8"
type input "1"
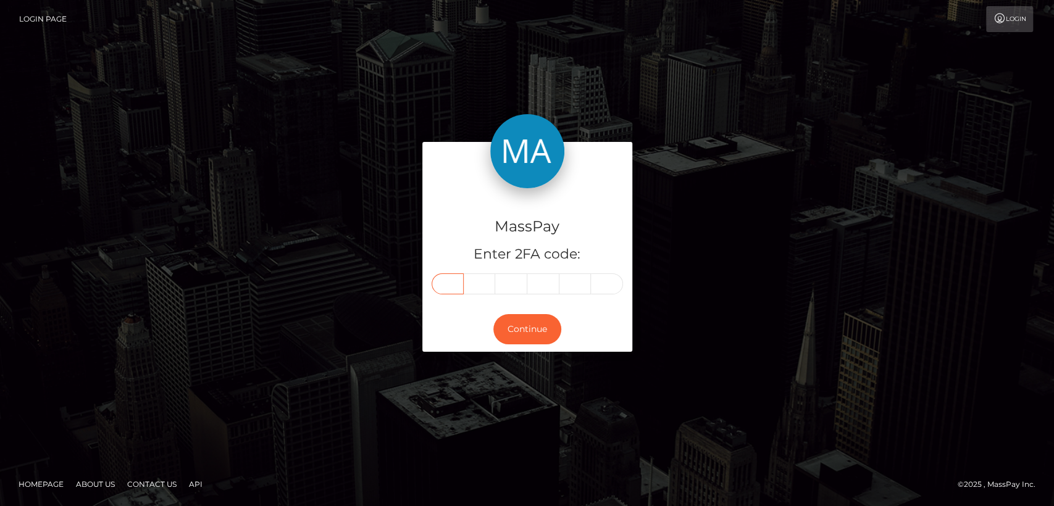
type input "0"
type input "4"
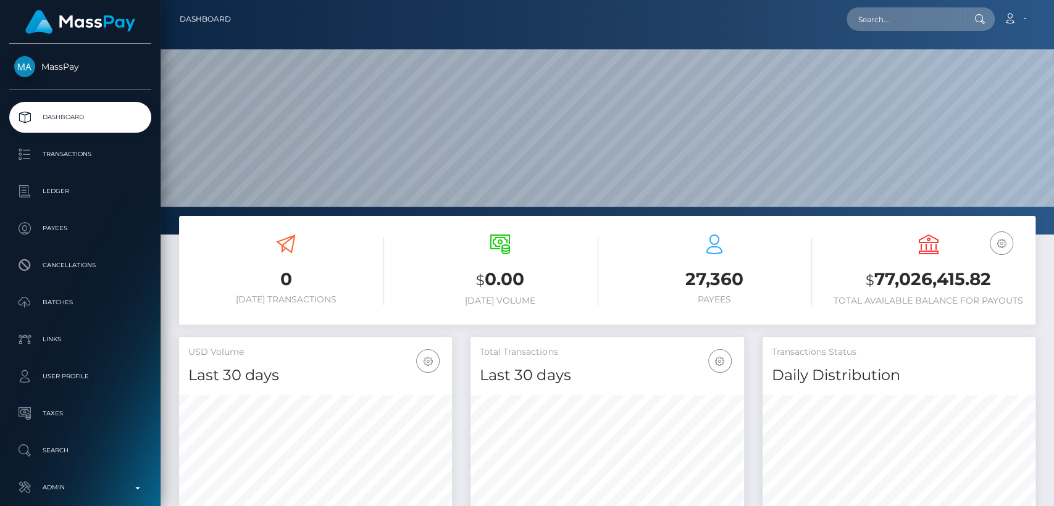
scroll to position [218, 273]
click at [887, 14] on input "text" at bounding box center [904, 18] width 116 height 23
paste input "sweetxdreamz1@outlook.com"
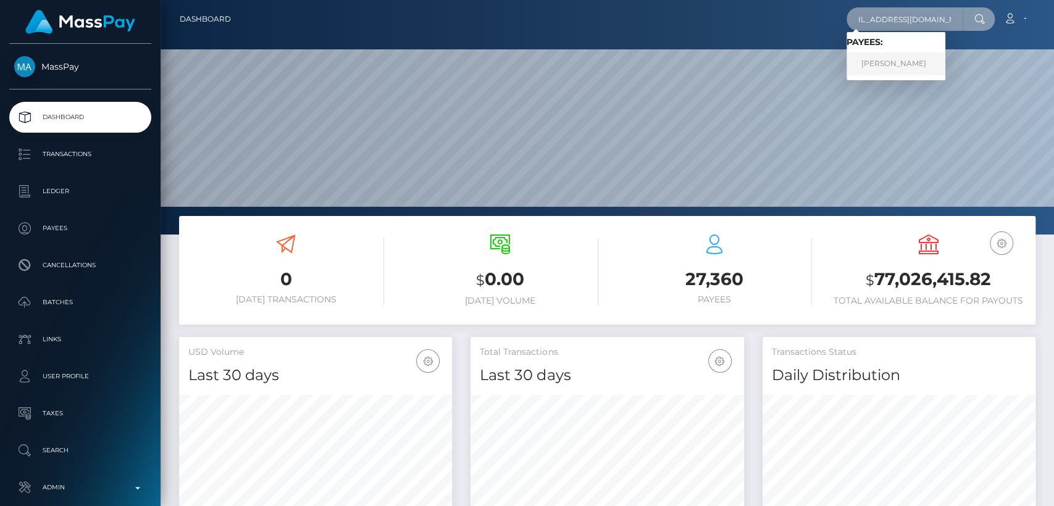
type input "sweetxdreamz1@outlook.com"
click at [872, 64] on link "KACIE LEE BAKER" at bounding box center [895, 63] width 99 height 23
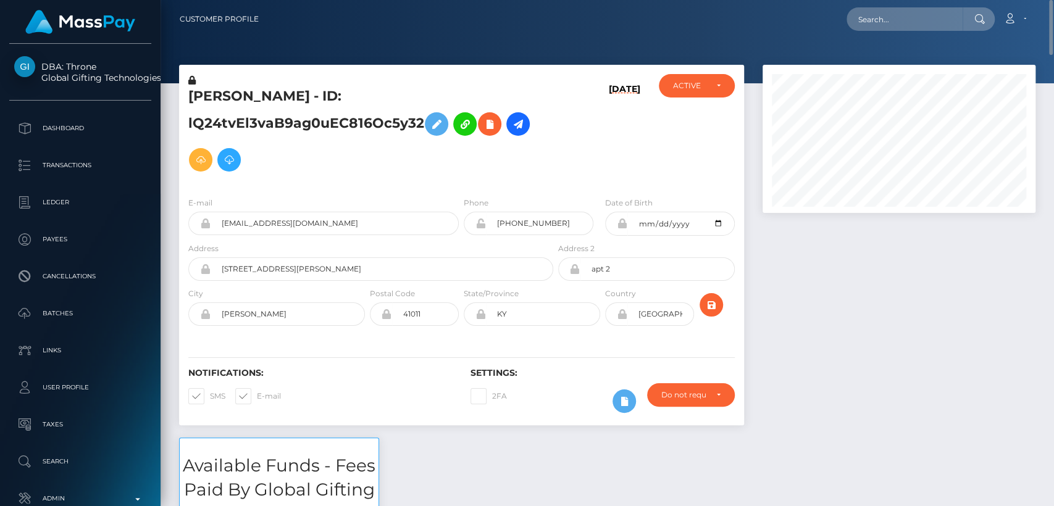
click at [215, 93] on h5 "[PERSON_NAME] - ID: lQ24tvEl3vaB9ag0uEC816Oc5y32" at bounding box center [367, 132] width 358 height 91
click at [215, 93] on h5 "KACIE LEE BAKER - ID: lQ24tvEl3vaB9ag0uEC816Oc5y32" at bounding box center [367, 132] width 358 height 91
copy h5 "KACIE"
click at [884, 22] on input "text" at bounding box center [904, 18] width 116 height 23
paste input "[PERSON_NAME][EMAIL_ADDRESS][DOMAIN_NAME]"
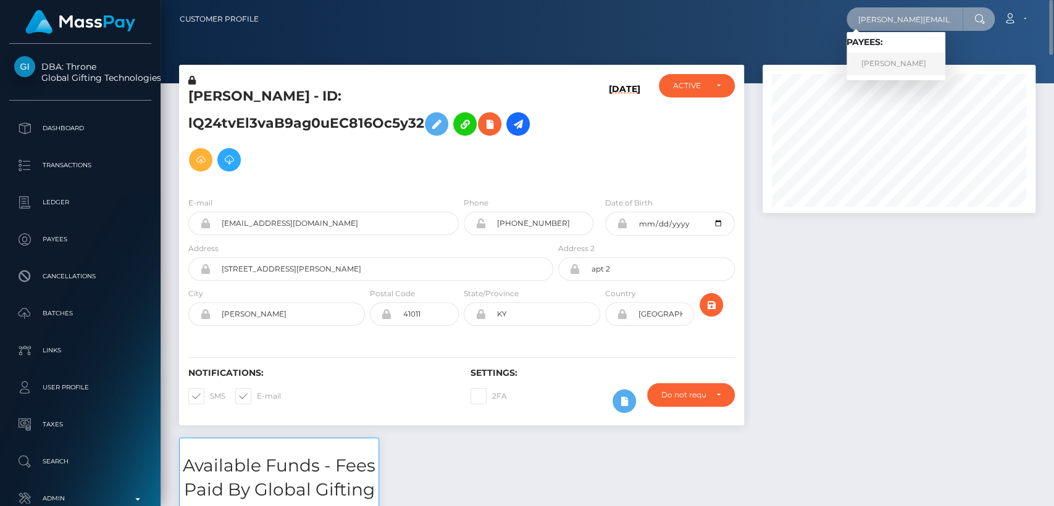
type input "[PERSON_NAME][EMAIL_ADDRESS][DOMAIN_NAME]"
click at [919, 65] on link "Urana G Metzger" at bounding box center [895, 63] width 99 height 23
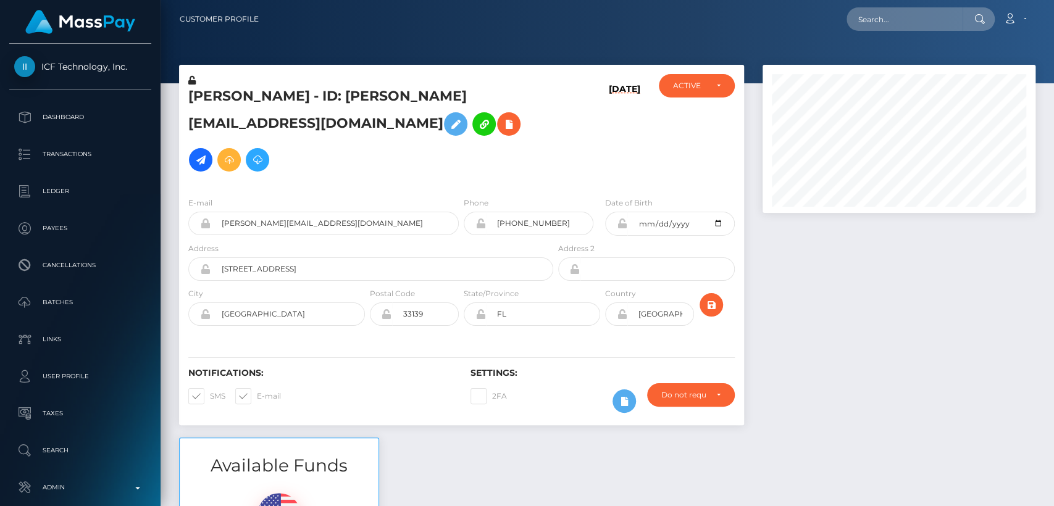
scroll to position [148, 273]
click at [716, 82] on div "ACTIVE" at bounding box center [696, 86] width 47 height 10
click at [512, 144] on h5 "Urana G Metzger - ID: u.g.metzger@gmail.com" at bounding box center [367, 132] width 358 height 91
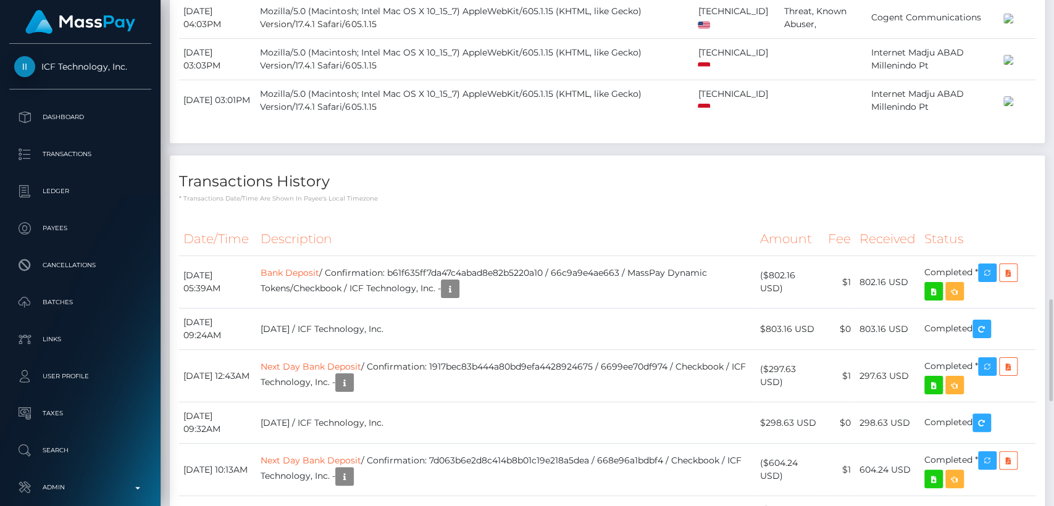
scroll to position [1466, 0]
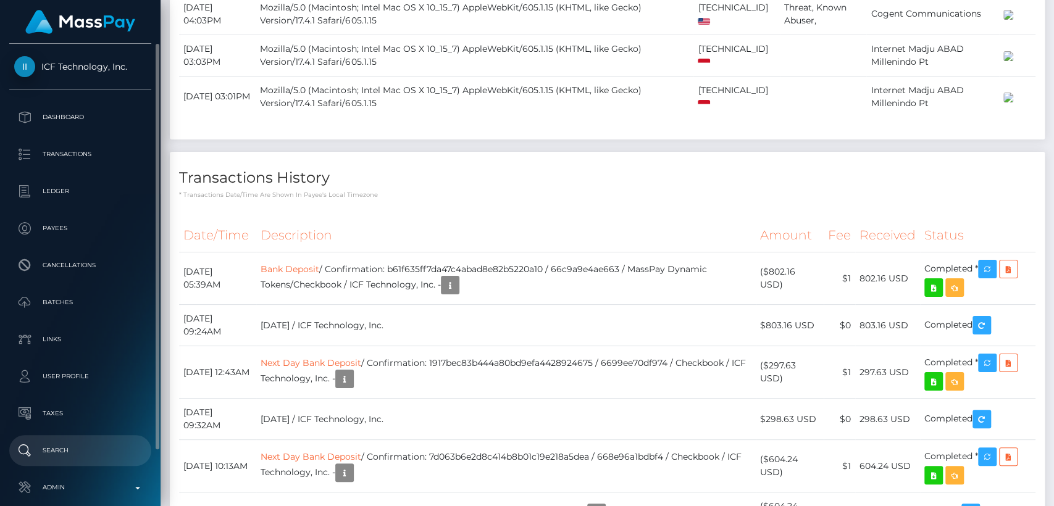
click at [62, 443] on p "Search" at bounding box center [80, 450] width 132 height 19
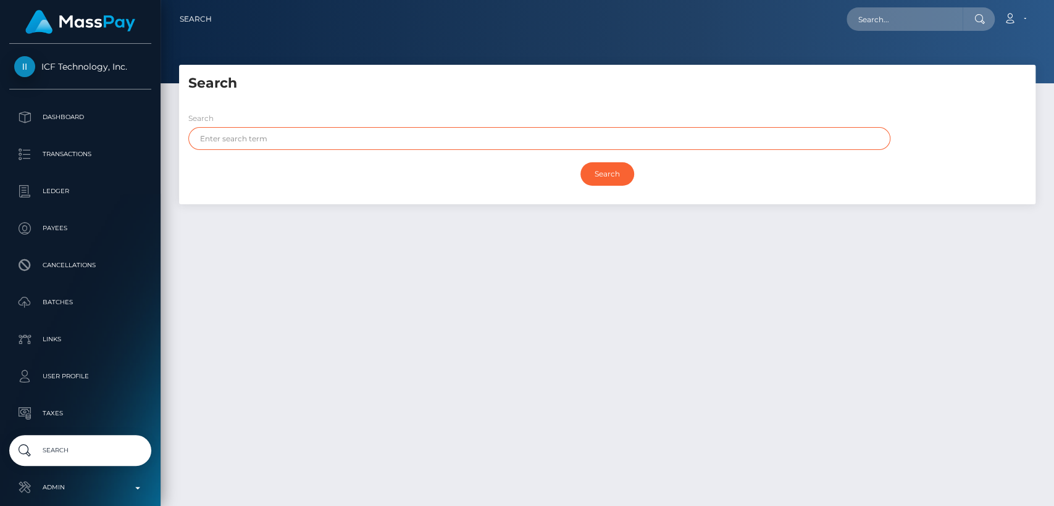
click at [386, 143] on input "text" at bounding box center [539, 138] width 702 height 23
paste input "Urana"
type input "Urana"
click at [580, 162] on input "Search" at bounding box center [607, 173] width 54 height 23
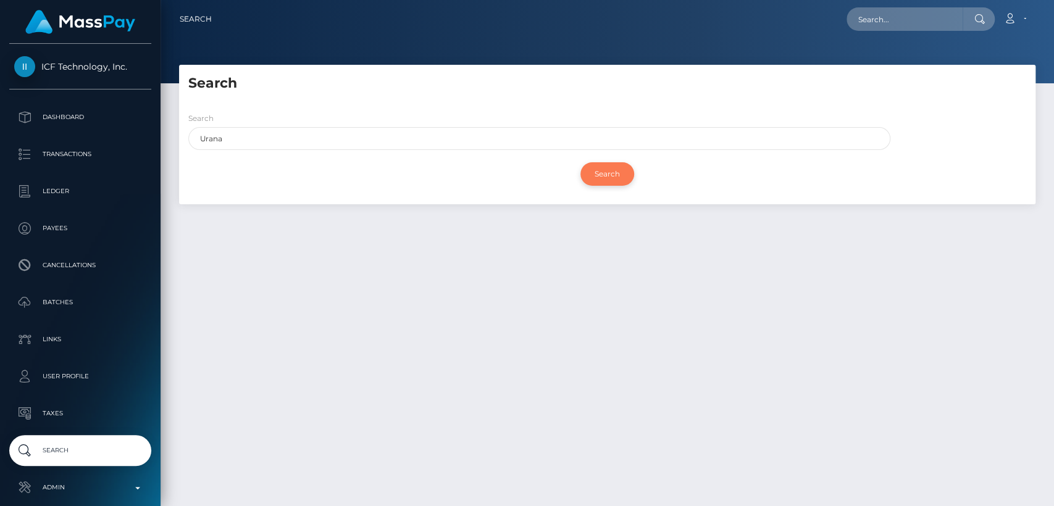
click at [608, 175] on input "Search" at bounding box center [607, 173] width 54 height 23
click at [614, 167] on input "Search" at bounding box center [607, 173] width 54 height 23
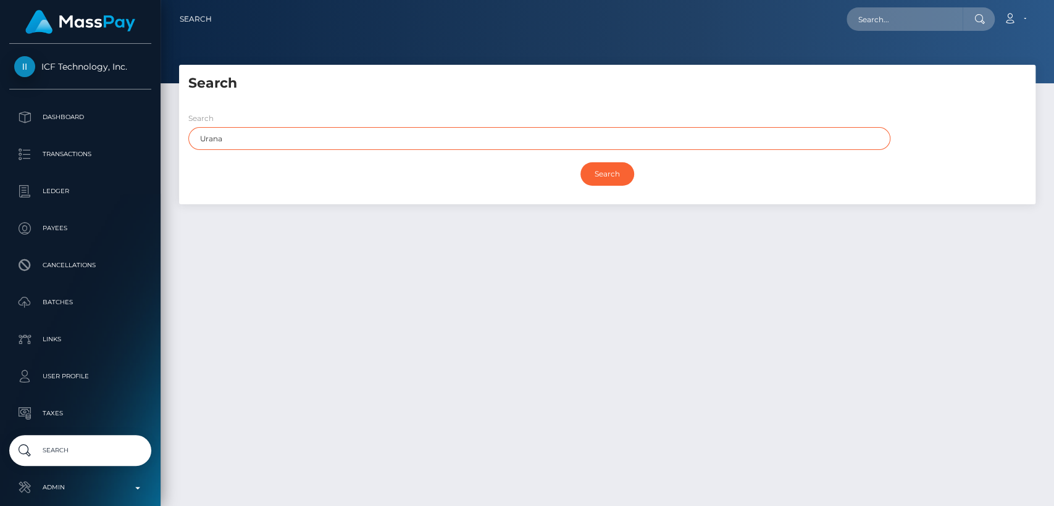
click at [520, 140] on input "Urana" at bounding box center [539, 138] width 702 height 23
click at [580, 162] on input "Search" at bounding box center [607, 173] width 54 height 23
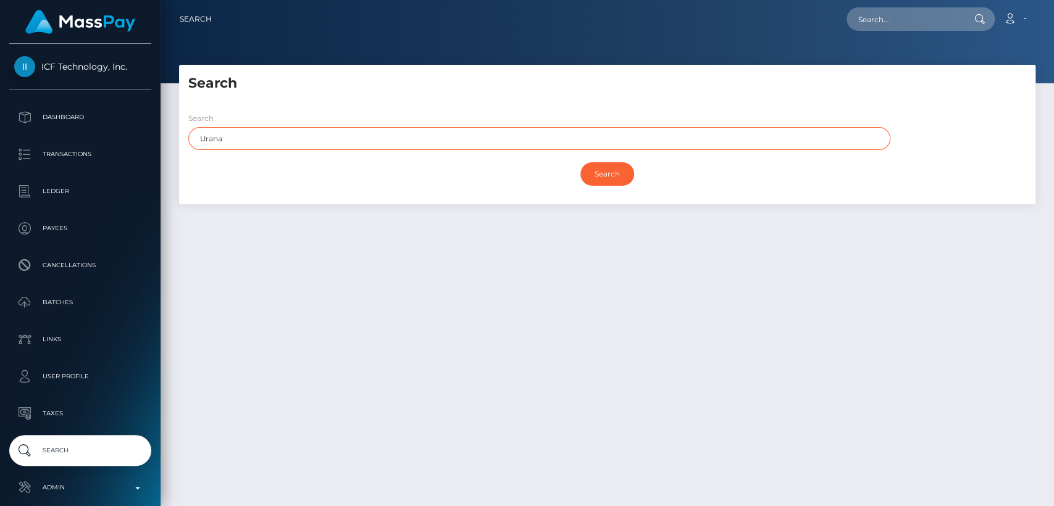
click at [580, 162] on input "Search" at bounding box center [607, 173] width 54 height 23
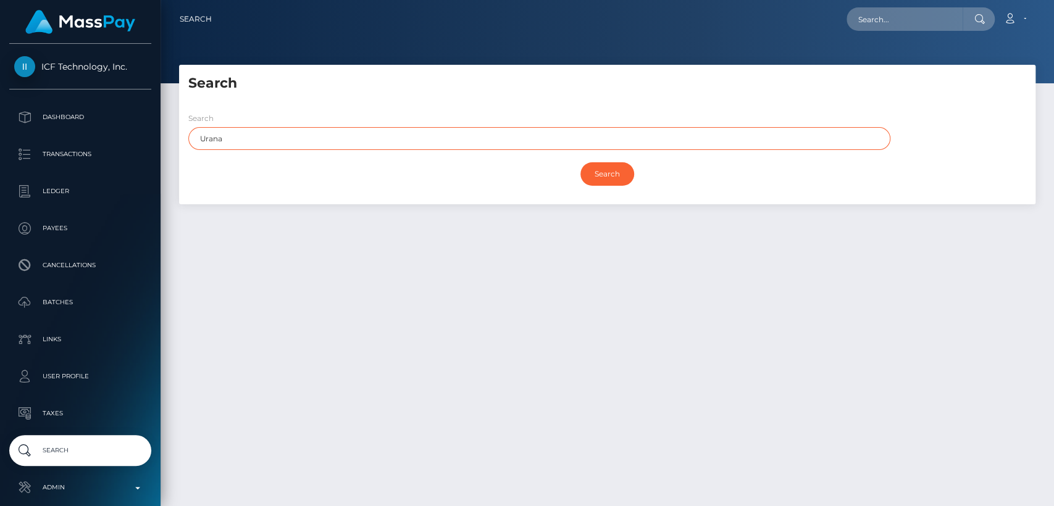
click at [580, 162] on input "Search" at bounding box center [607, 173] width 54 height 23
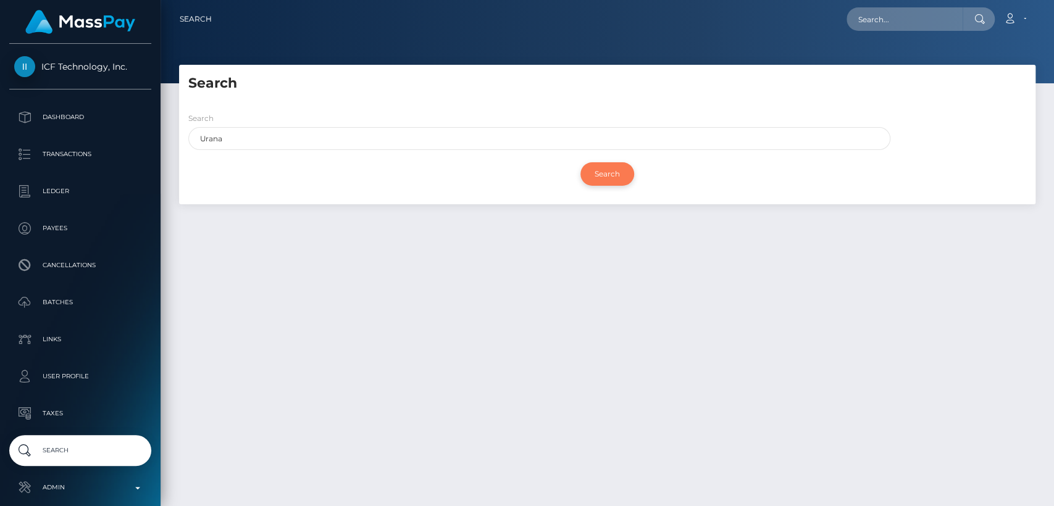
click at [595, 166] on input "Search" at bounding box center [607, 173] width 54 height 23
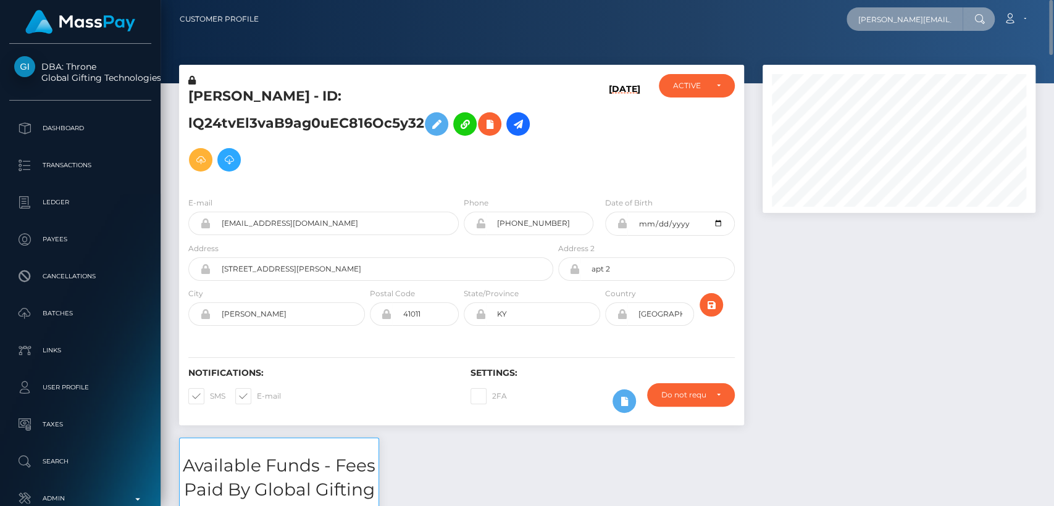
click at [879, 11] on input "u.g.metzger@gmail.com" at bounding box center [904, 18] width 116 height 23
click at [914, 28] on input "u.g.metzger@gmail.com" at bounding box center [904, 18] width 116 height 23
click at [958, 18] on input "u.g.metzger@gmail.com" at bounding box center [904, 18] width 116 height 23
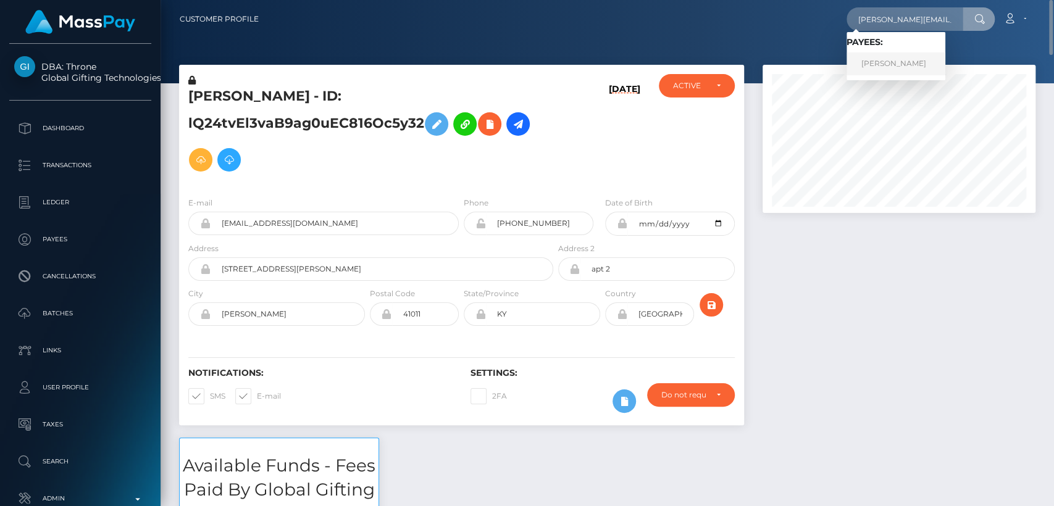
click at [922, 72] on link "Urana G Metzger" at bounding box center [895, 63] width 99 height 23
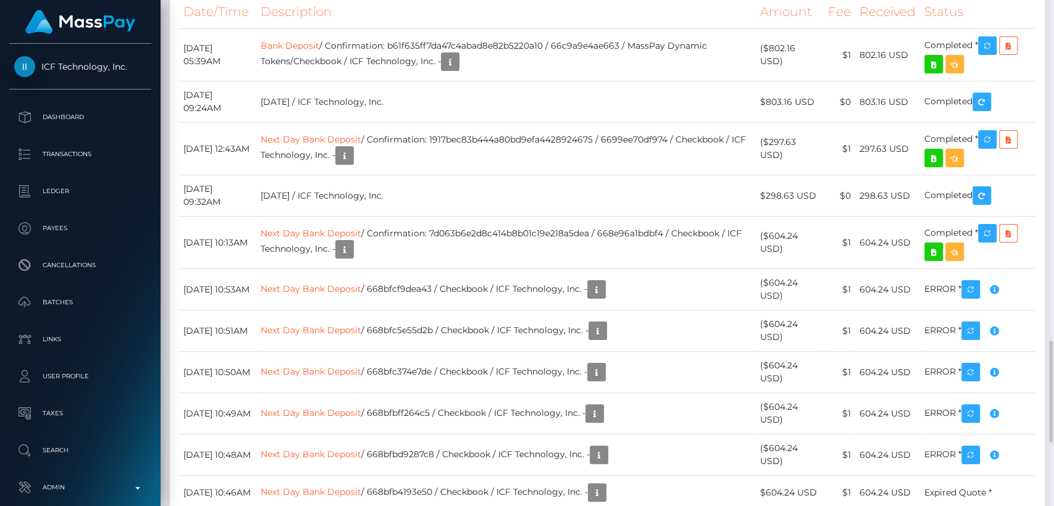
scroll to position [1686, 0]
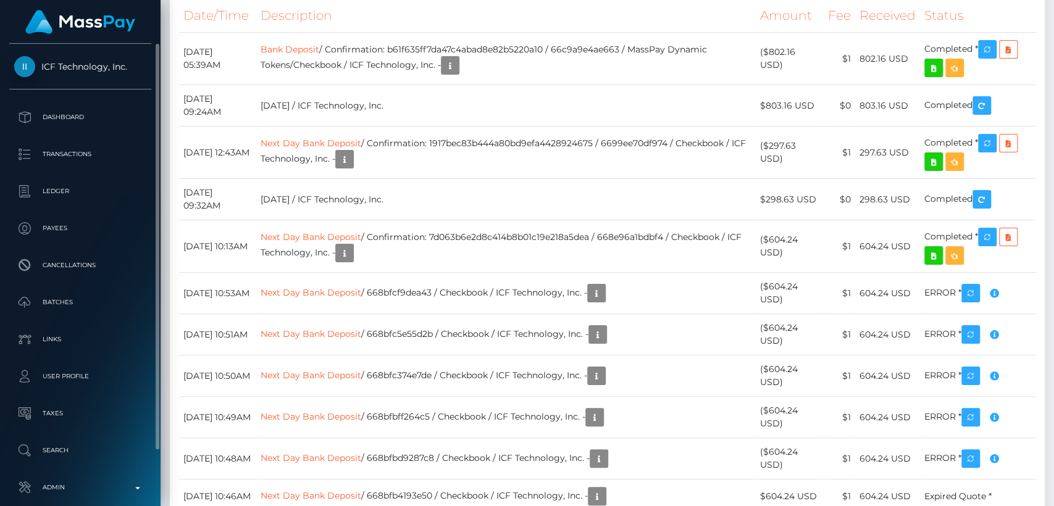
drag, startPoint x: 38, startPoint y: 49, endPoint x: 128, endPoint y: 65, distance: 92.3
click at [128, 65] on div "ICF Technology, Inc. Dashboard Transactions Ledger Payees Cancellations Links" at bounding box center [80, 274] width 161 height 460
copy span "ICF Technology, Inc."
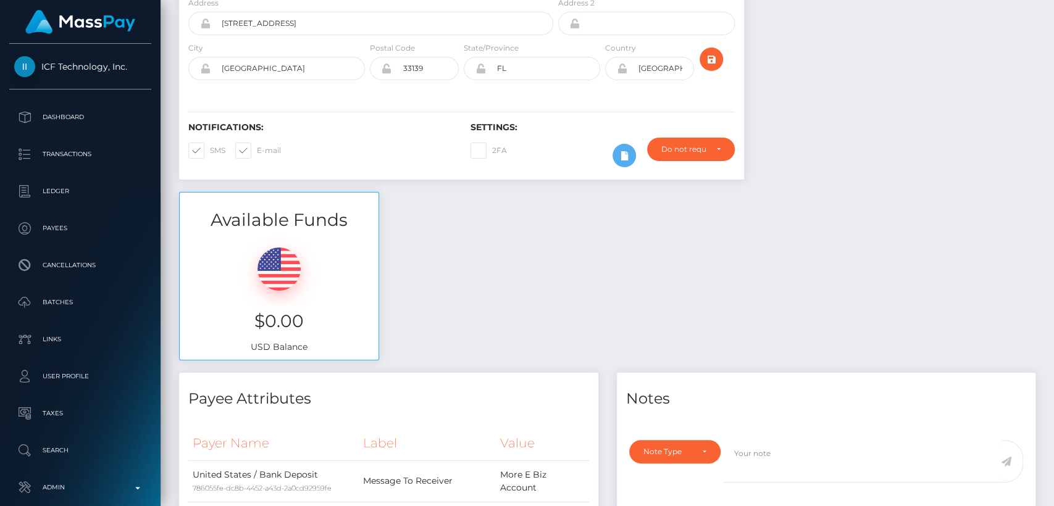
scroll to position [0, 0]
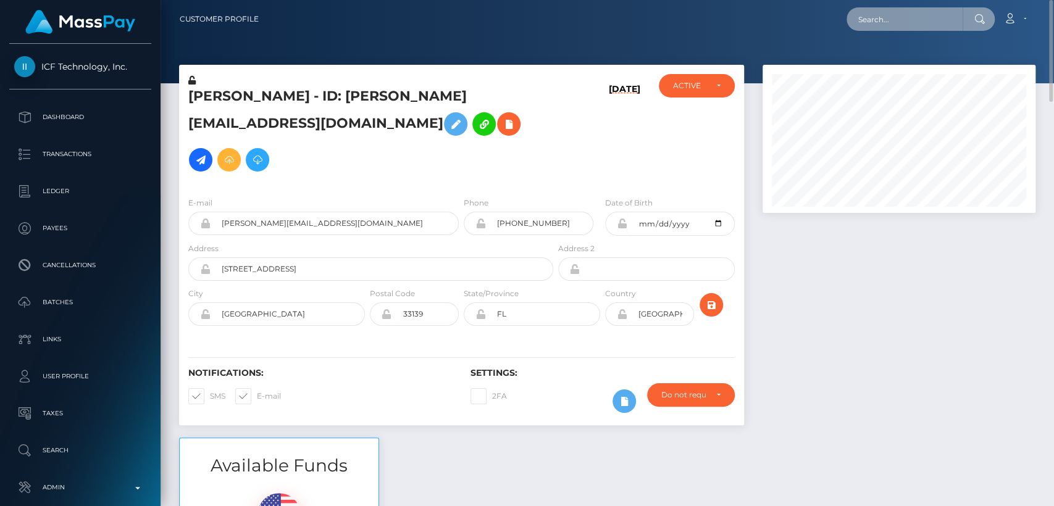
click at [918, 28] on input "text" at bounding box center [904, 18] width 116 height 23
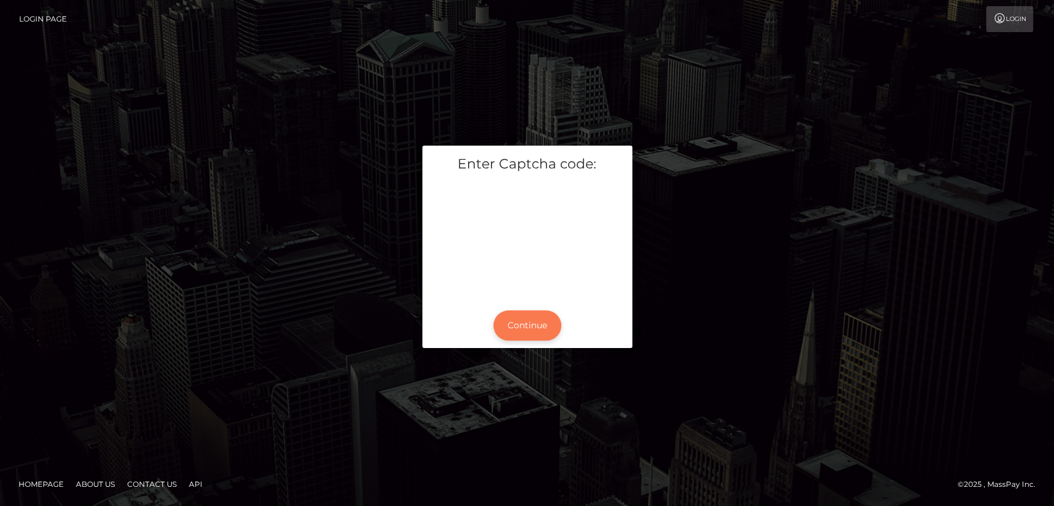
click at [529, 324] on button "Continue" at bounding box center [527, 326] width 68 height 30
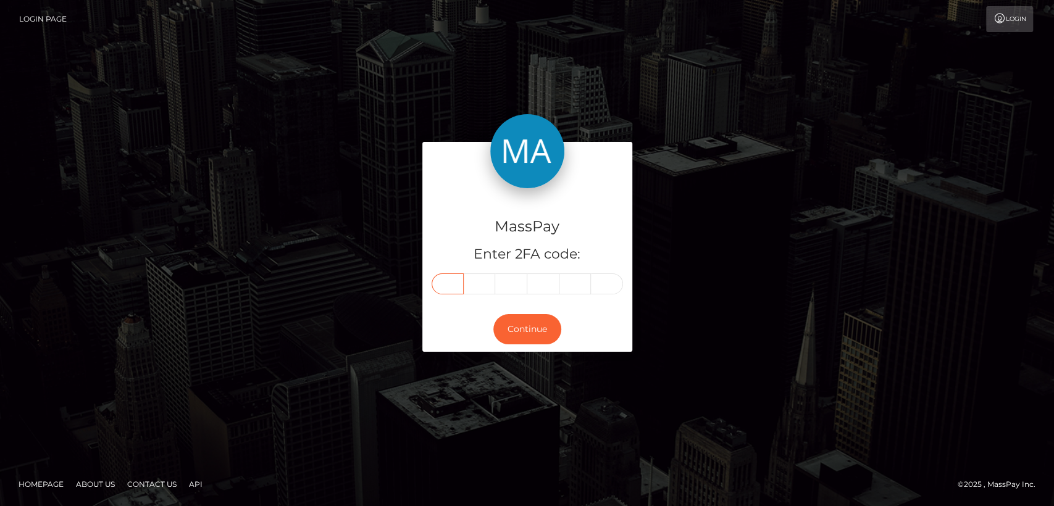
click at [446, 283] on input "text" at bounding box center [448, 284] width 32 height 21
paste input "0"
type input "0"
type input "2"
type input "9"
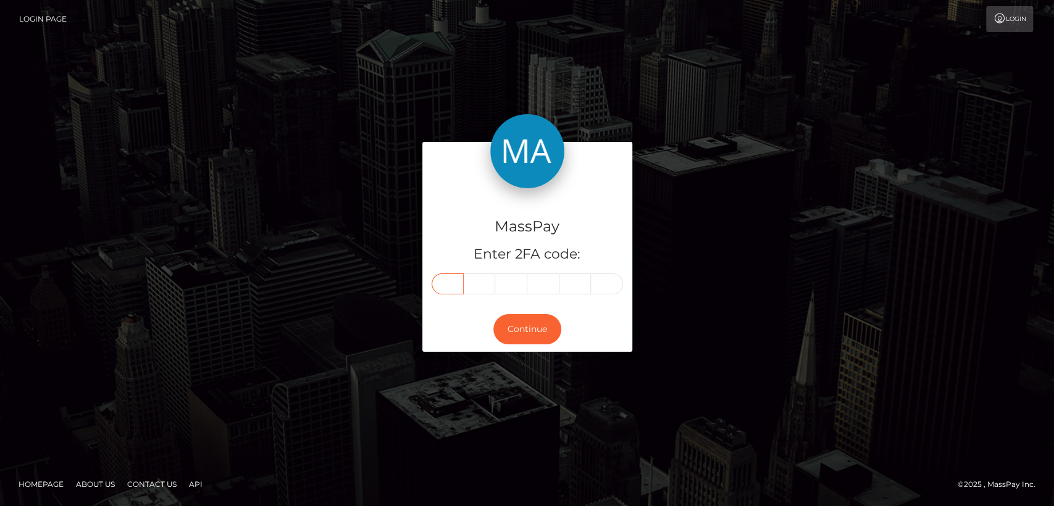
type input "4"
type input "8"
type input "9"
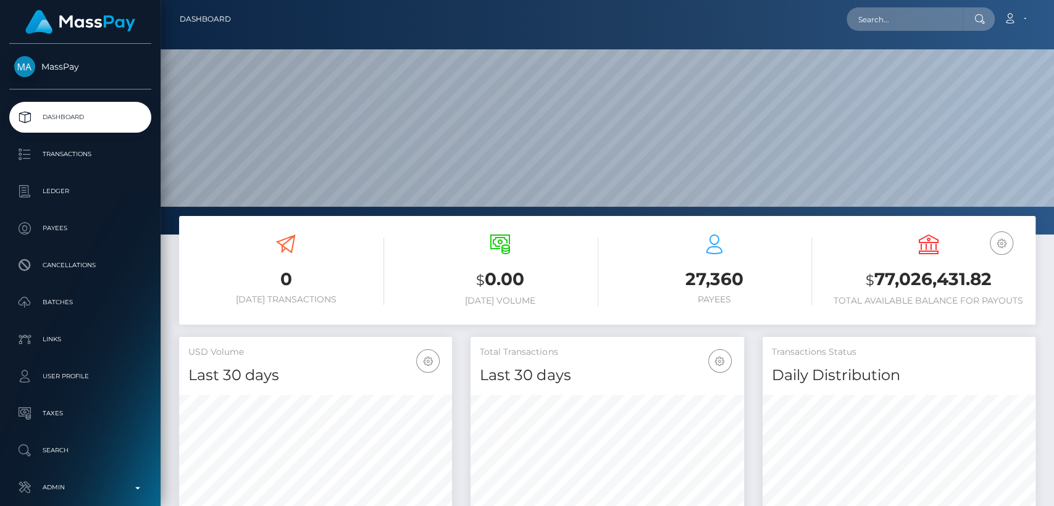
scroll to position [218, 273]
click at [881, 22] on input "text" at bounding box center [904, 18] width 116 height 23
paste input "[EMAIL_ADDRESS][DOMAIN_NAME]"
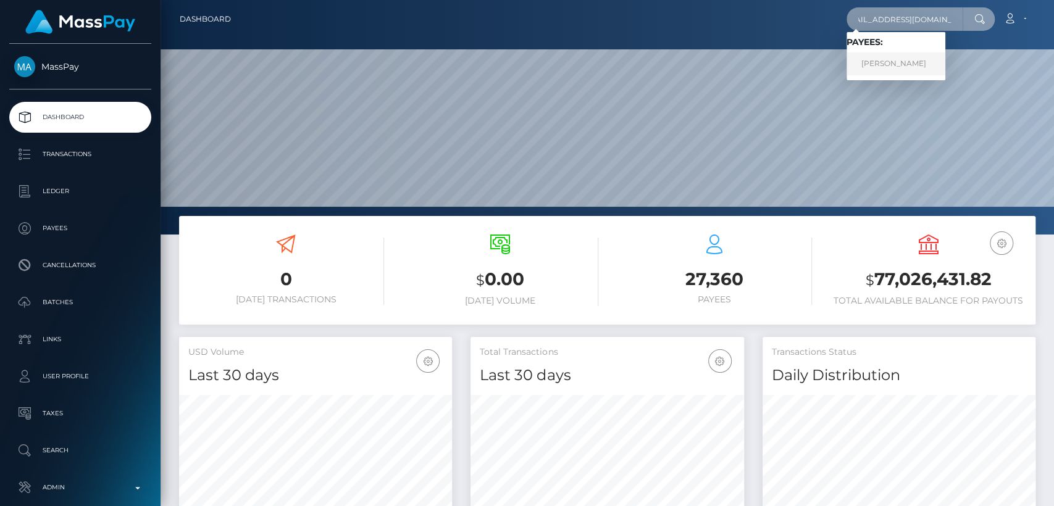
type input "[EMAIL_ADDRESS][DOMAIN_NAME]"
click at [880, 62] on link "[PERSON_NAME]" at bounding box center [895, 63] width 99 height 23
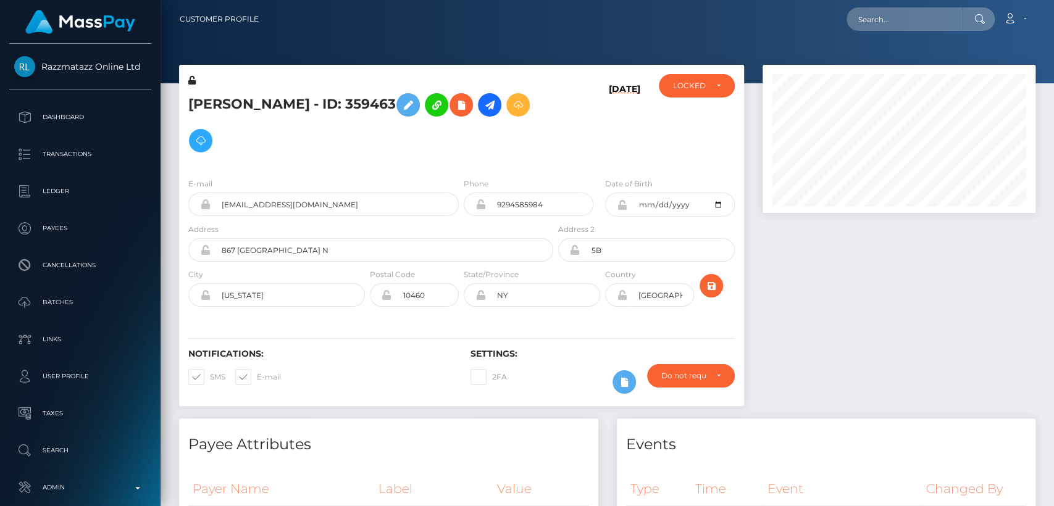
scroll to position [148, 273]
click at [909, 17] on input "text" at bounding box center [904, 18] width 116 height 23
paste input "[EMAIL_ADDRESS][DOMAIN_NAME]"
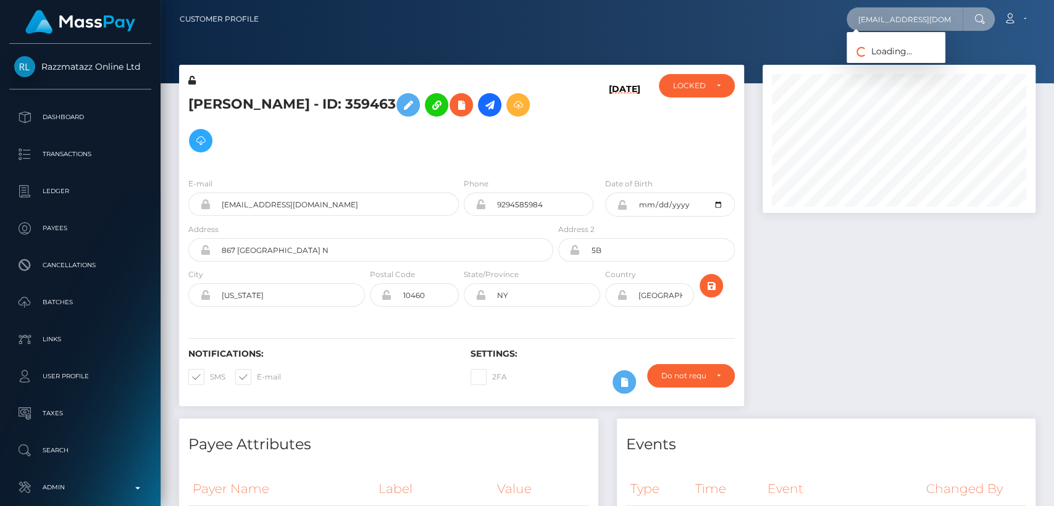
scroll to position [0, 17]
type input "shantalmorris28@icloud.com"
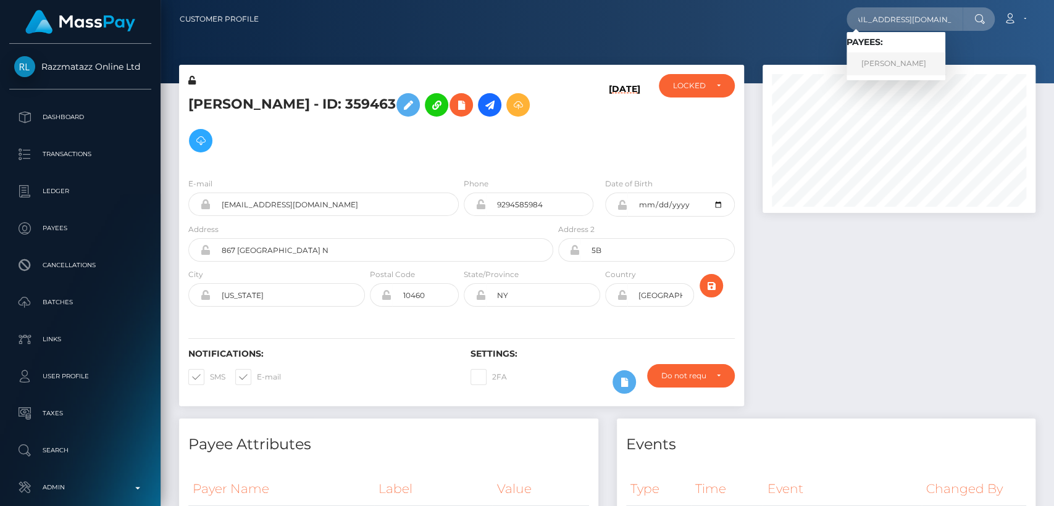
scroll to position [0, 0]
click at [877, 65] on link "Shantal Morris" at bounding box center [895, 63] width 99 height 23
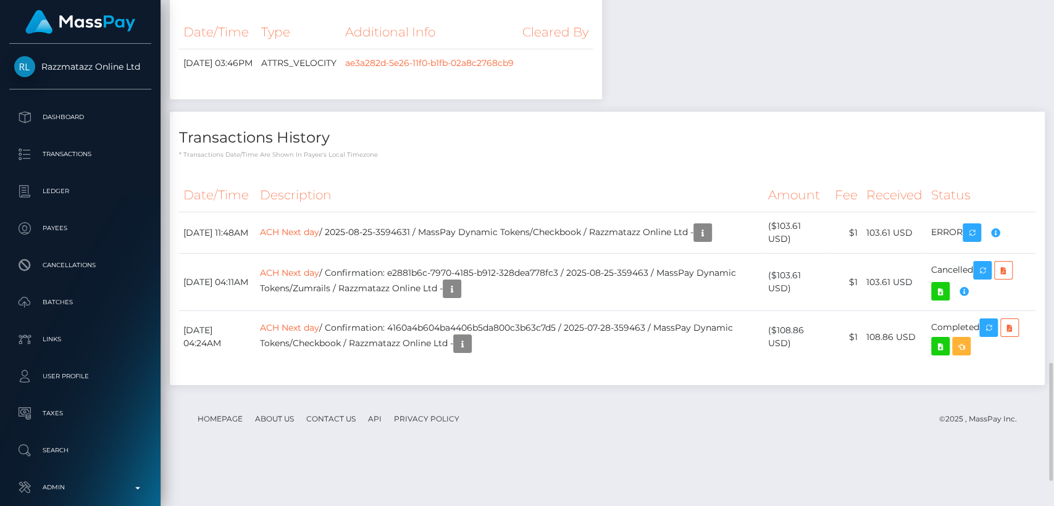
scroll to position [1561, 0]
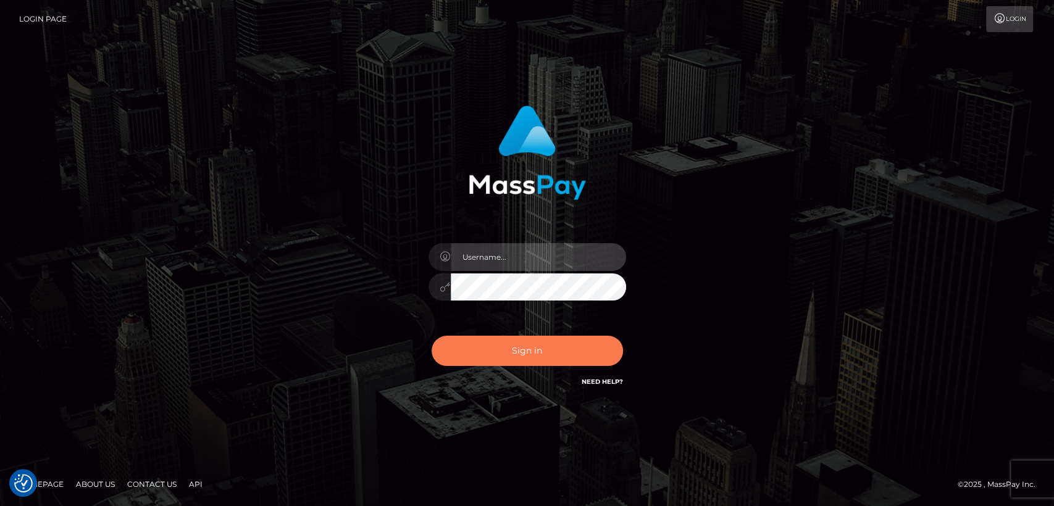
type input "[DOMAIN_NAME]"
click at [539, 336] on button "Sign in" at bounding box center [527, 351] width 191 height 30
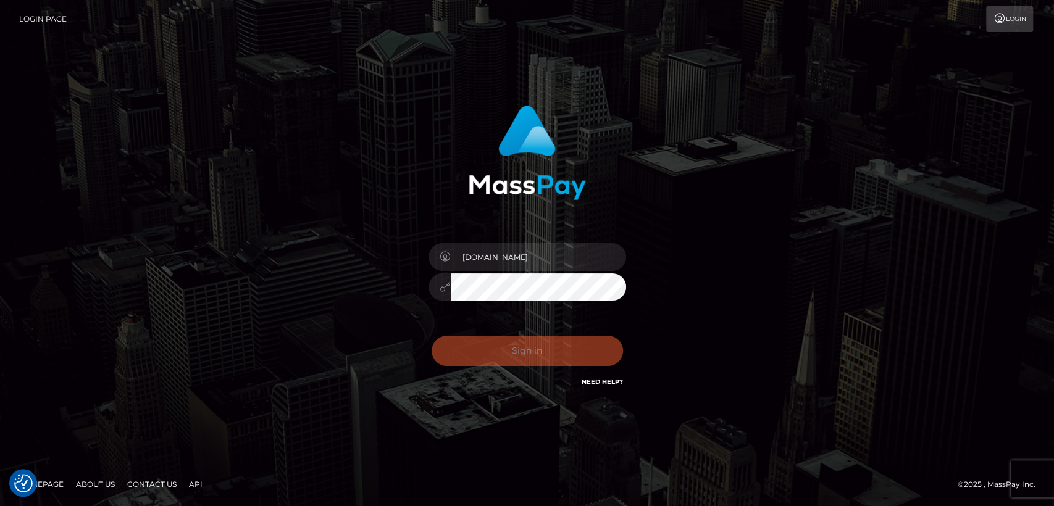
click at [543, 358] on div "Sign in Need Help?" at bounding box center [527, 355] width 216 height 55
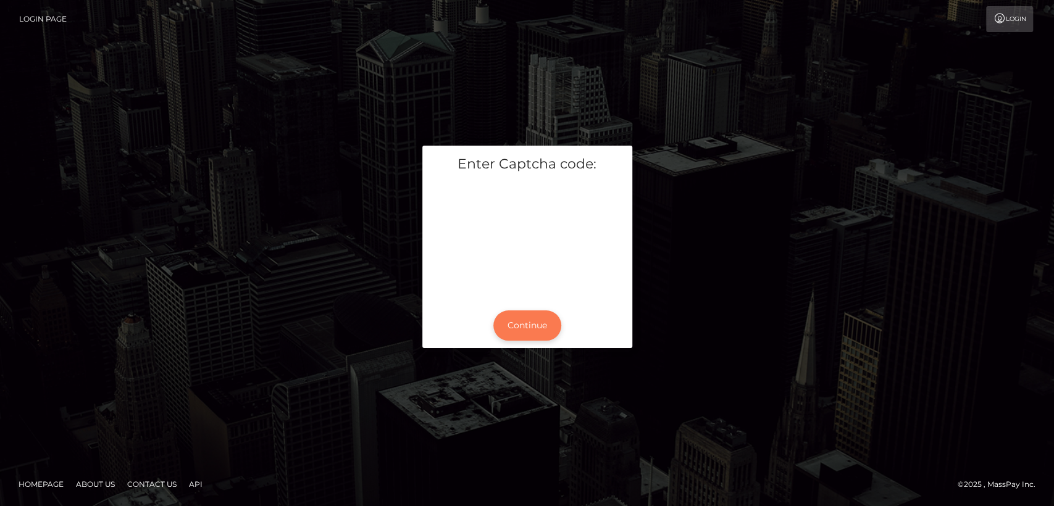
click at [555, 316] on button "Continue" at bounding box center [527, 326] width 68 height 30
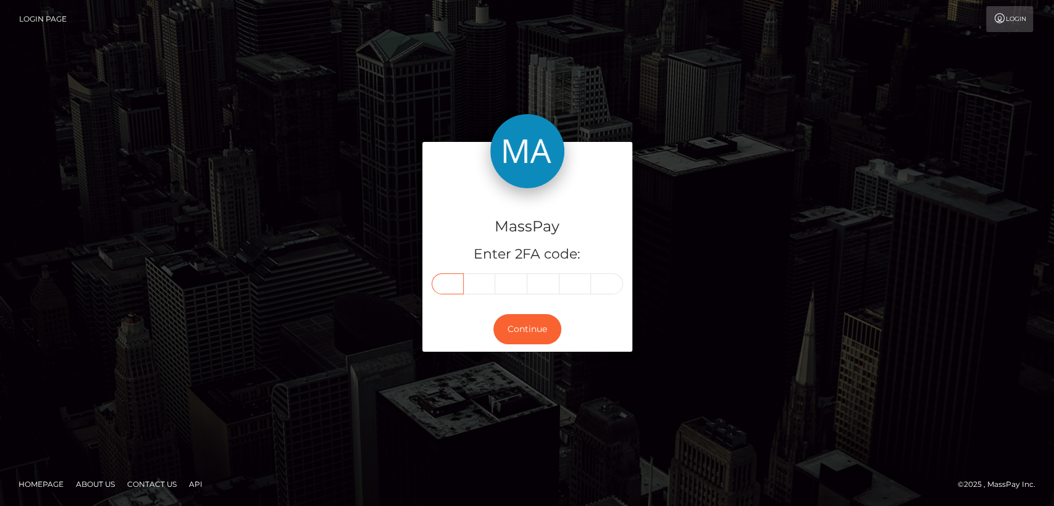
click at [437, 283] on input "text" at bounding box center [448, 284] width 32 height 21
paste input "8"
type input "8"
type input "1"
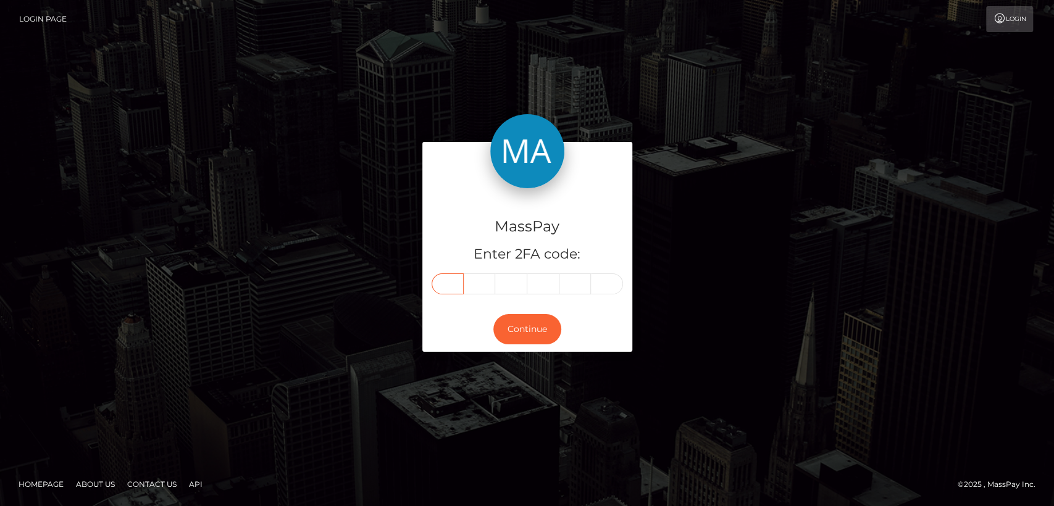
type input "4"
type input "6"
type input "8"
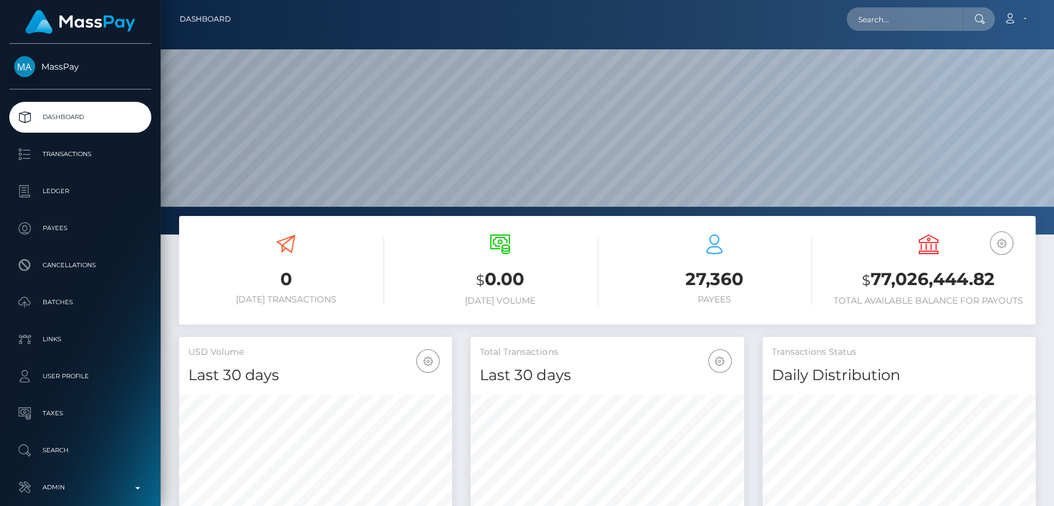
scroll to position [218, 273]
click at [857, 11] on input "text" at bounding box center [904, 18] width 116 height 23
paste input "[EMAIL_ADDRESS][DOMAIN_NAME]"
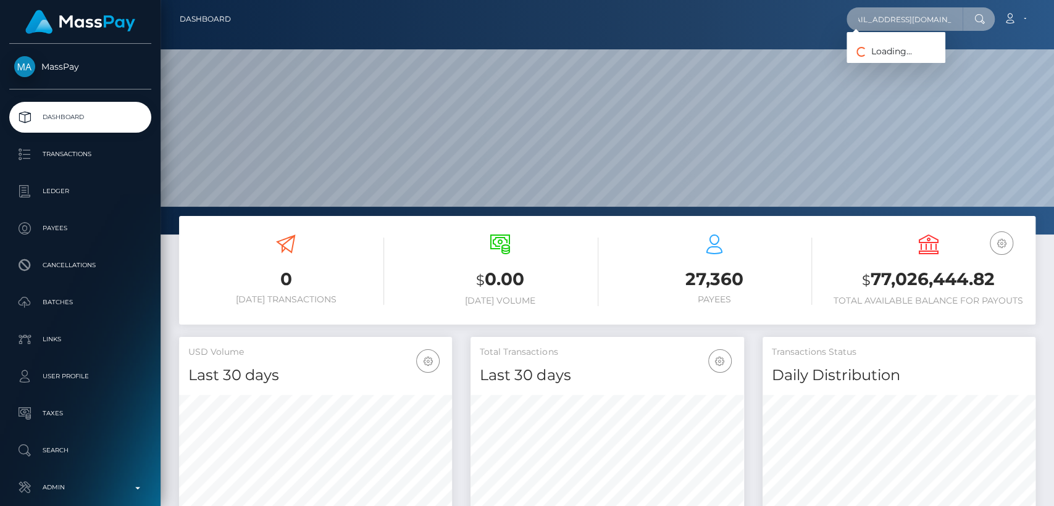
type input "[EMAIL_ADDRESS][DOMAIN_NAME]"
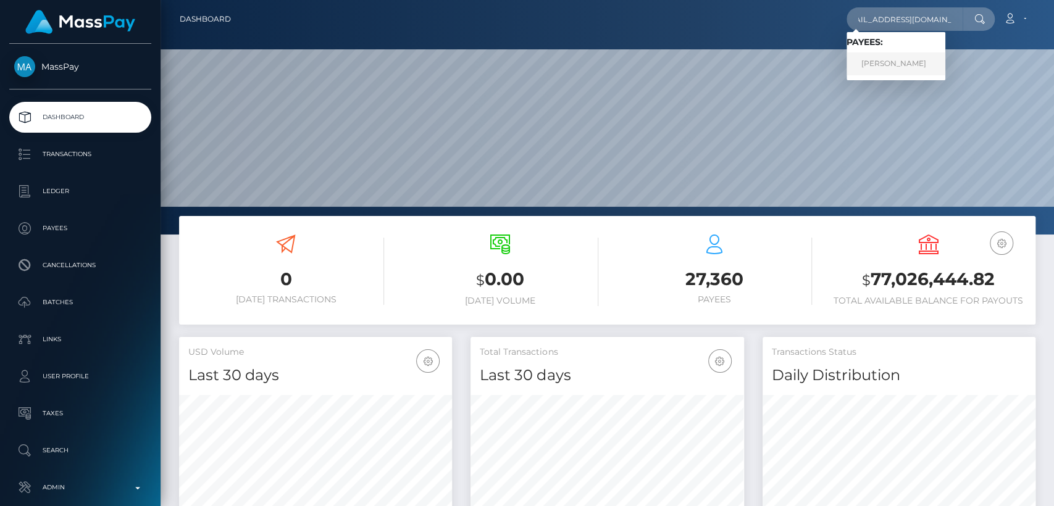
scroll to position [0, 0]
click at [882, 62] on link "Shantal Morris" at bounding box center [895, 63] width 99 height 23
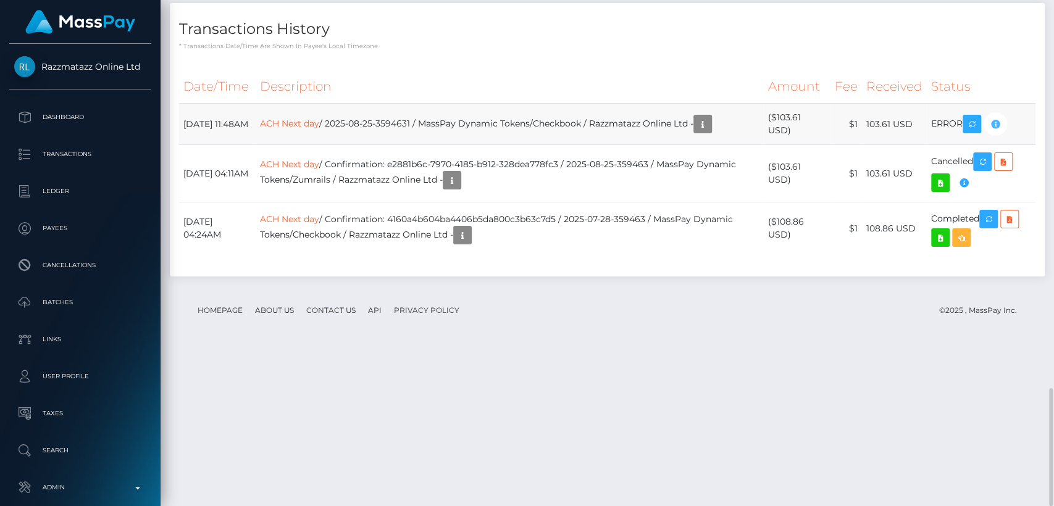
scroll to position [148, 273]
drag, startPoint x: 999, startPoint y: 280, endPoint x: 1006, endPoint y: 257, distance: 23.2
click at [999, 132] on icon "button" at bounding box center [995, 124] width 15 height 15
click at [1006, 254] on table "Date/Time Description Amount Fee Received Status ACH Next day ACH Next day ACH …" at bounding box center [607, 162] width 856 height 185
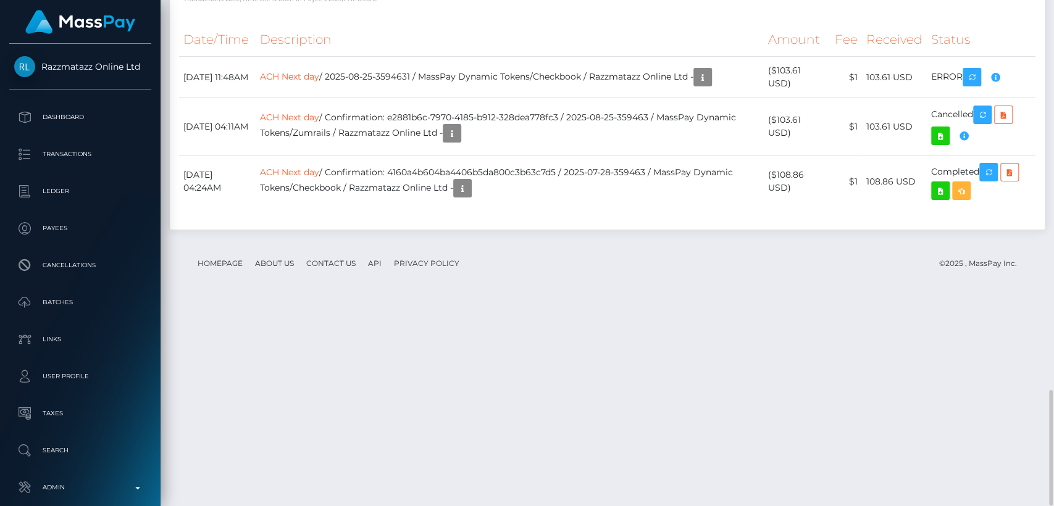
click at [401, 285] on footer "Homepage About Us Contact Us API Privacy Policy © 2025 , MassPay Inc." at bounding box center [607, 263] width 856 height 43
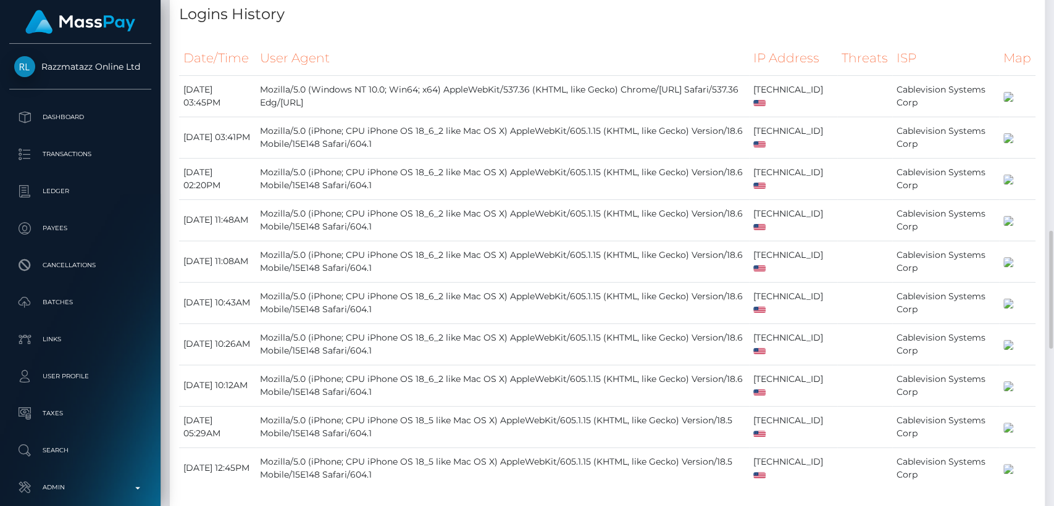
scroll to position [0, 0]
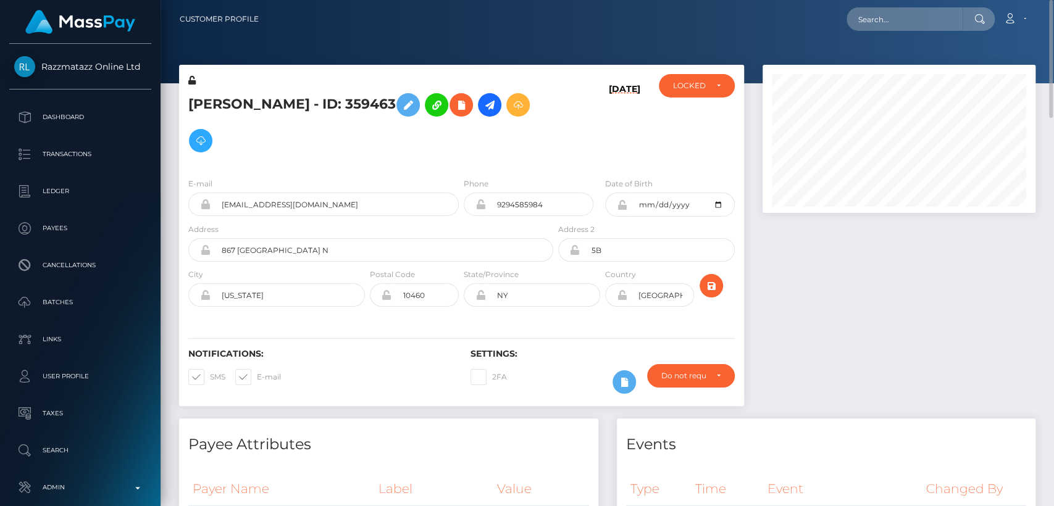
click at [227, 104] on h5 "[PERSON_NAME] - ID: 359463" at bounding box center [367, 123] width 358 height 72
copy h5 "[PERSON_NAME]"
click at [406, 434] on h4 "Payee Attributes" at bounding box center [388, 445] width 401 height 22
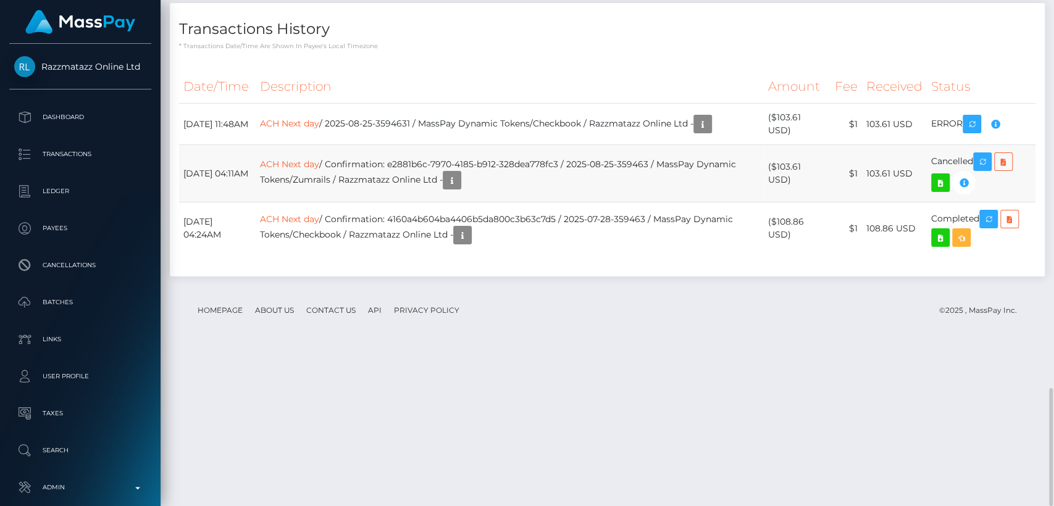
scroll to position [148, 273]
drag, startPoint x: 234, startPoint y: 283, endPoint x: 182, endPoint y: 267, distance: 54.9
click at [182, 145] on td "[DATE] 11:48AM" at bounding box center [217, 124] width 77 height 41
copy td "[DATE] 11:48AM"
click at [1000, 132] on icon "button" at bounding box center [995, 124] width 15 height 15
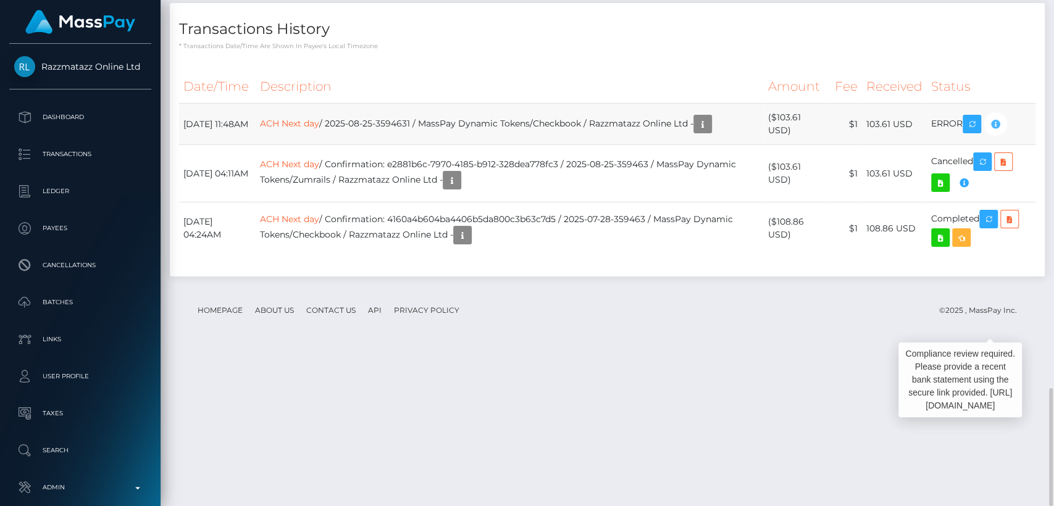
copy td "[DATE] 11:48AM"
click at [1034, 40] on h4 "Transactions History" at bounding box center [607, 30] width 856 height 22
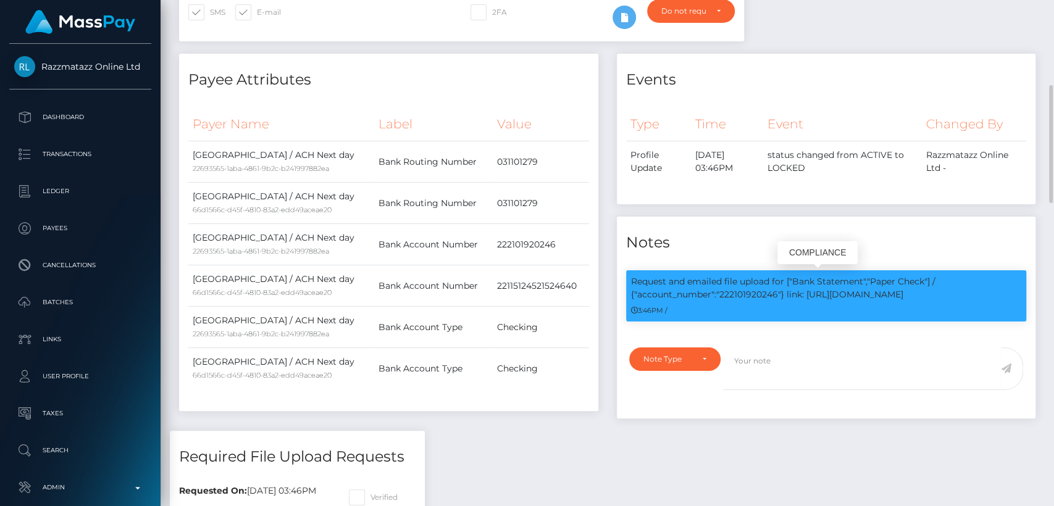
drag, startPoint x: 778, startPoint y: 257, endPoint x: 764, endPoint y: 258, distance: 14.2
click at [764, 275] on p "Request and emailed file upload for ["Bank Statement","Paper Check"] / {"accoun…" at bounding box center [826, 288] width 391 height 26
click at [814, 340] on div "Note Type Compliance Clear Compliance General Note Type" at bounding box center [826, 379] width 419 height 78
drag, startPoint x: 643, startPoint y: 256, endPoint x: 914, endPoint y: 259, distance: 271.7
click at [914, 275] on p "Request and emailed file upload for ["Bank Statement","Paper Check"] / {"accoun…" at bounding box center [826, 288] width 391 height 26
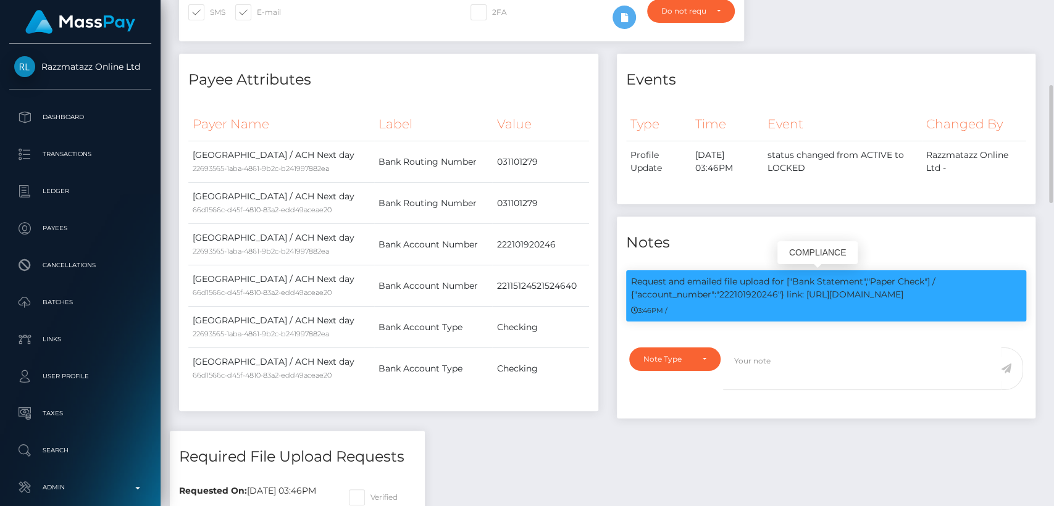
copy p "account_number":"222101920246"} link: [URL][DOMAIN_NAME]"
